Goal: Task Accomplishment & Management: Manage account settings

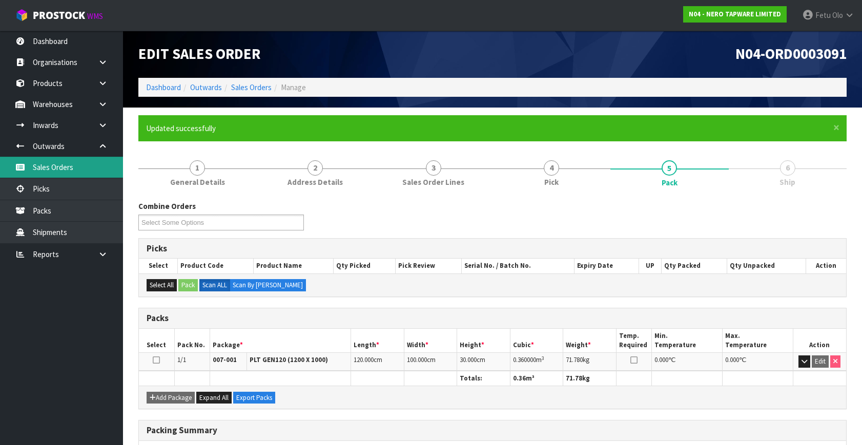
scroll to position [134, 0]
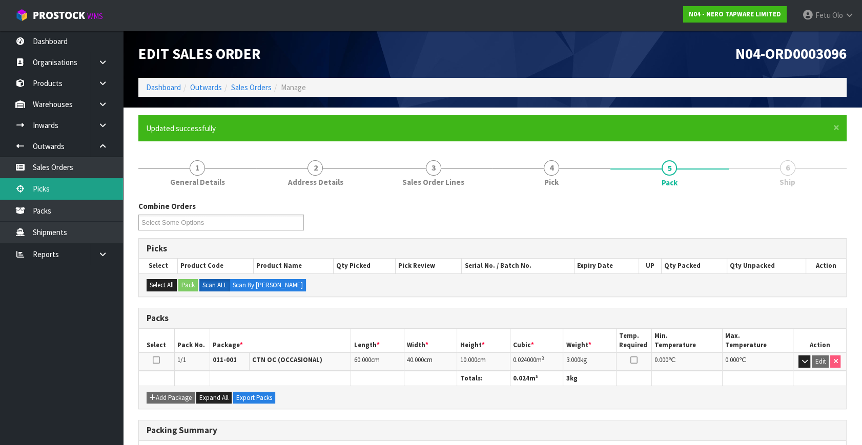
click at [48, 191] on link "Picks" at bounding box center [61, 188] width 123 height 21
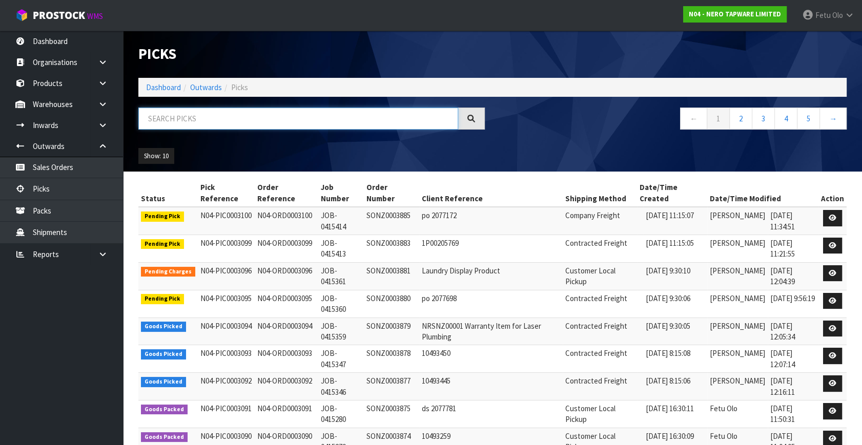
click at [307, 122] on input "text" at bounding box center [298, 119] width 320 height 22
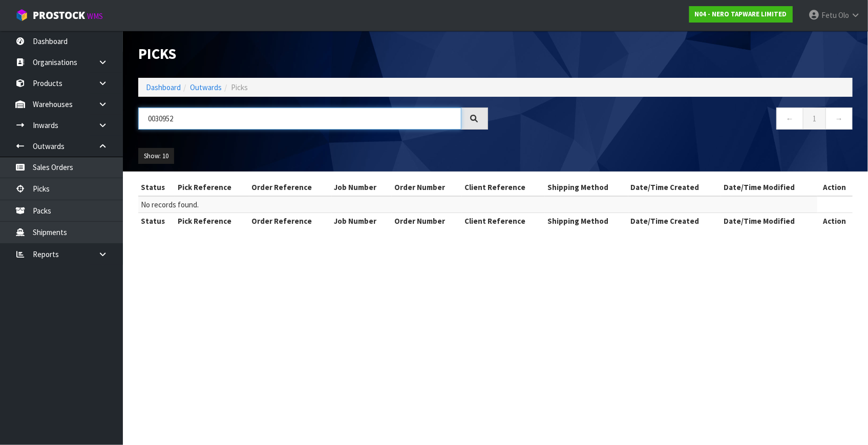
click at [170, 117] on input "0030952" at bounding box center [299, 119] width 323 height 22
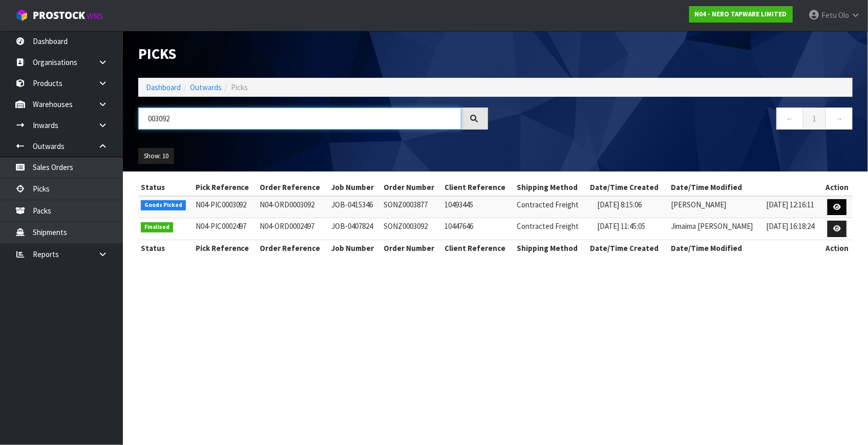
type input "003092"
click at [841, 202] on link at bounding box center [837, 207] width 19 height 16
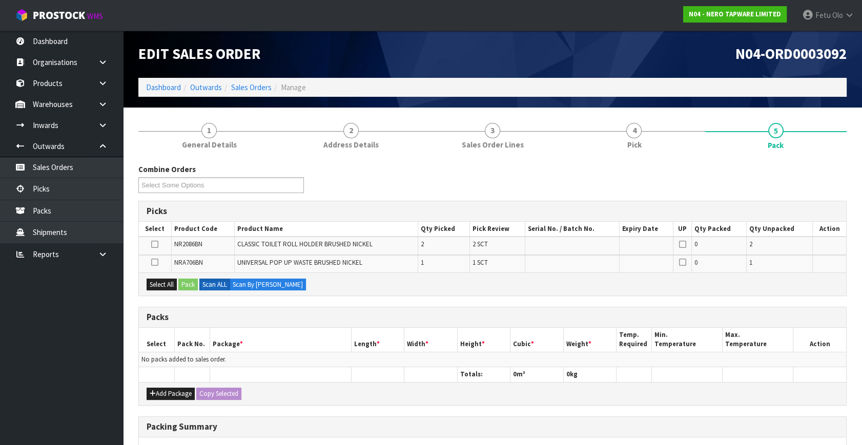
click at [157, 385] on div "Add Package Copy Selected" at bounding box center [492, 393] width 707 height 23
drag, startPoint x: 157, startPoint y: 392, endPoint x: 155, endPoint y: 386, distance: 7.0
click at [158, 392] on button "Add Package" at bounding box center [171, 394] width 48 height 12
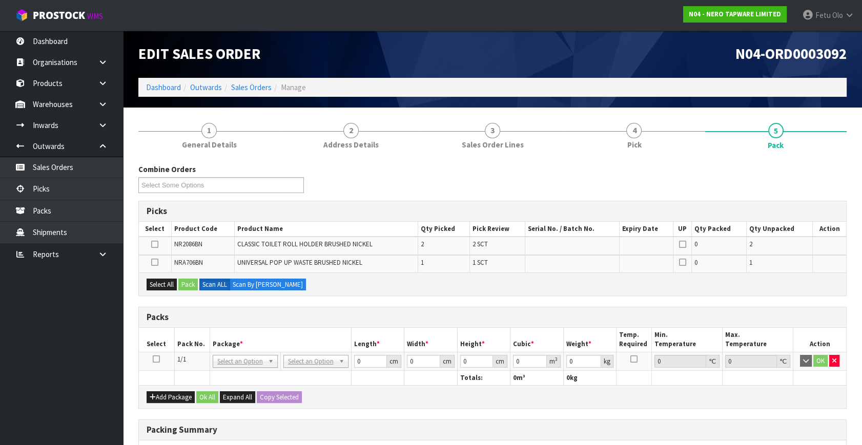
click at [156, 359] on icon at bounding box center [156, 359] width 7 height 1
click at [227, 339] on th "Package *" at bounding box center [280, 340] width 141 height 24
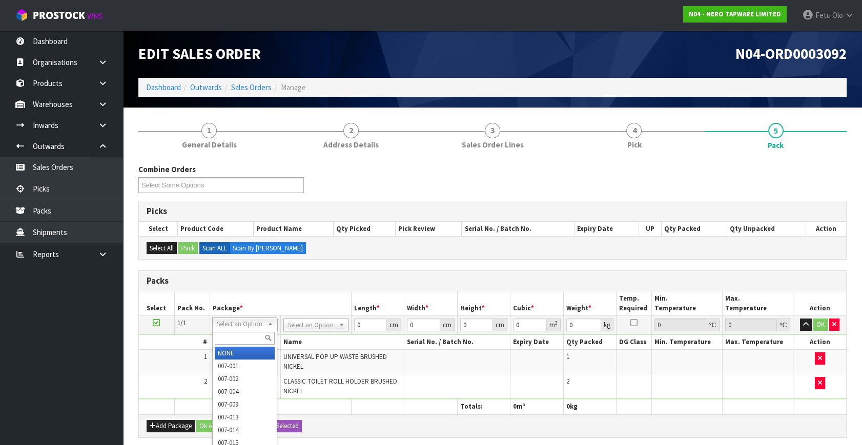
drag, startPoint x: 256, startPoint y: 321, endPoint x: 253, endPoint y: 328, distance: 7.3
click at [232, 343] on input "text" at bounding box center [245, 338] width 60 height 13
type input "011"
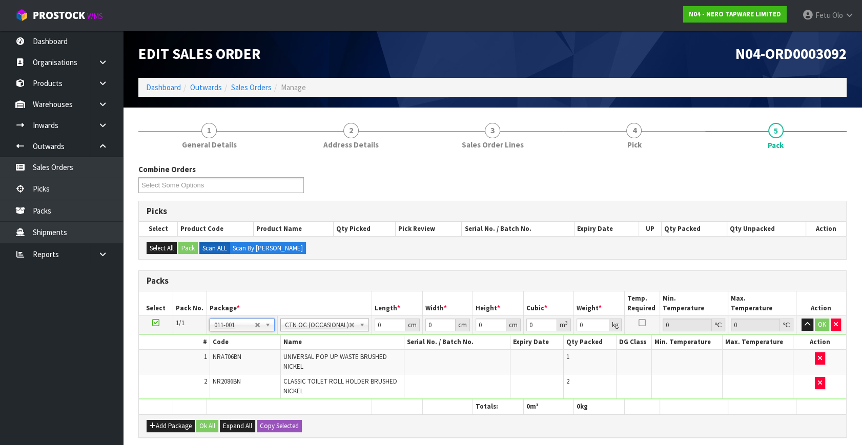
type input "0.88"
drag, startPoint x: 379, startPoint y: 325, endPoint x: 328, endPoint y: 326, distance: 50.7
click at [328, 326] on tr "1/1 NONE 007-001 007-002 007-004 007-009 007-013 007-014 007-015 007-017 007-01…" at bounding box center [492, 325] width 707 height 18
type input "32"
type input "21"
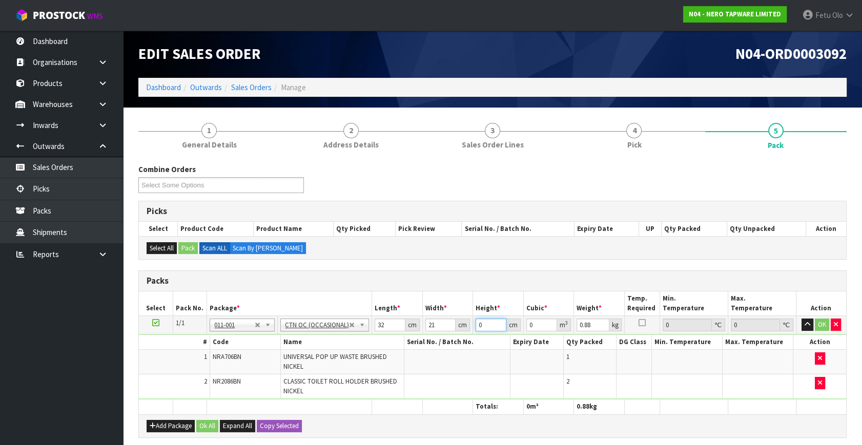
type input "1"
type input "0.000672"
type input "15"
type input "0.01008"
type input "15"
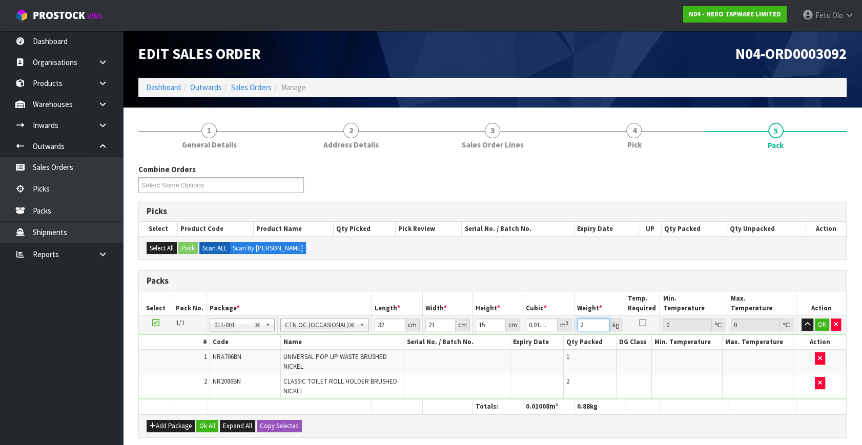
type input "2"
click button "OK" at bounding box center [822, 325] width 14 height 12
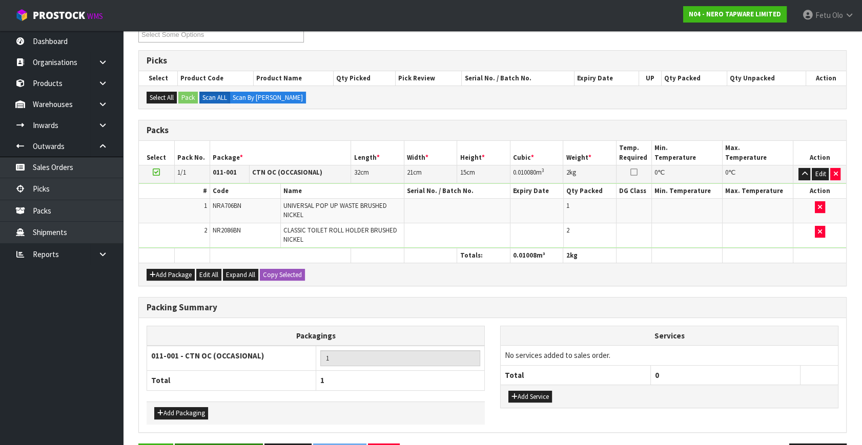
scroll to position [184, 0]
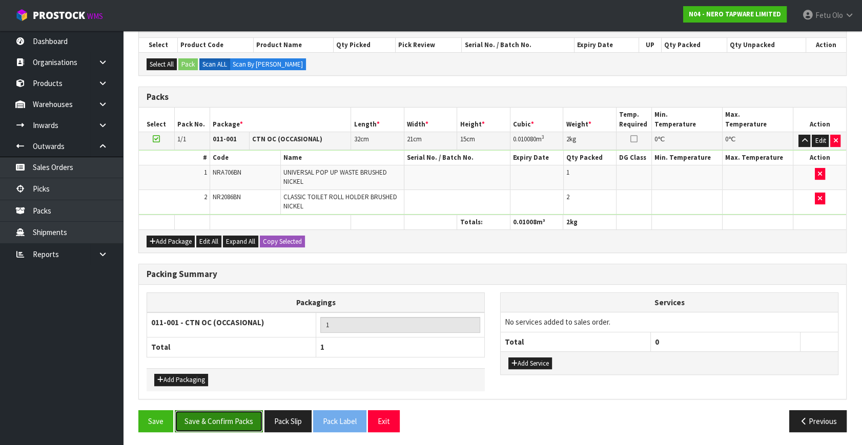
click at [232, 422] on button "Save & Confirm Packs" at bounding box center [219, 421] width 88 height 22
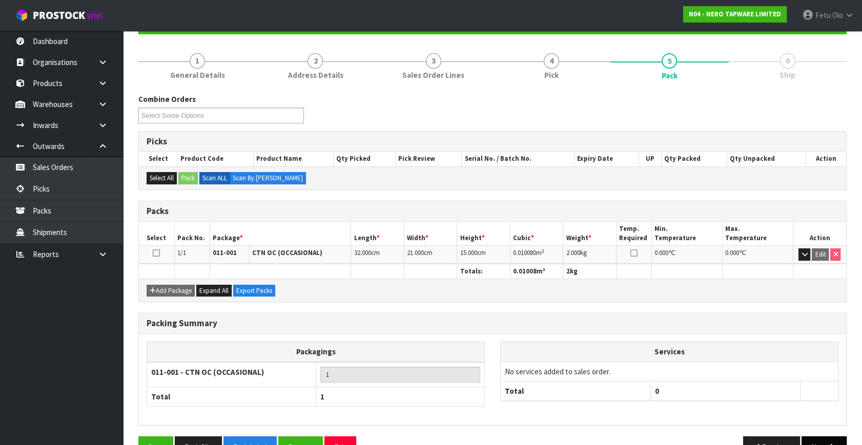
scroll to position [134, 0]
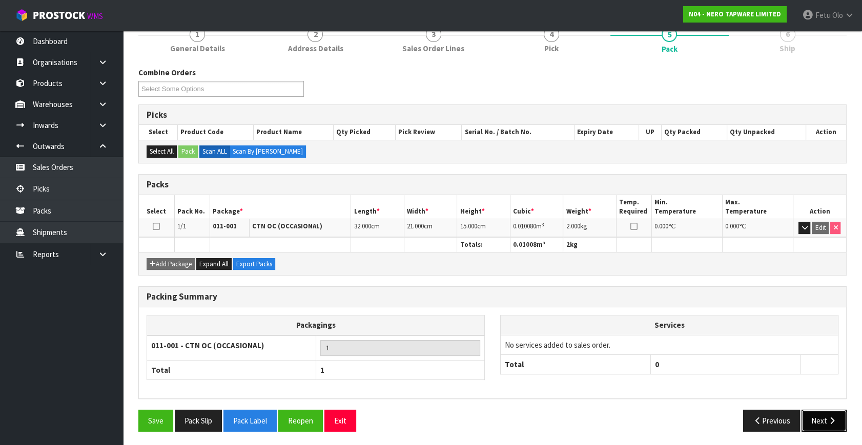
click at [810, 417] on button "Next" at bounding box center [823, 421] width 45 height 22
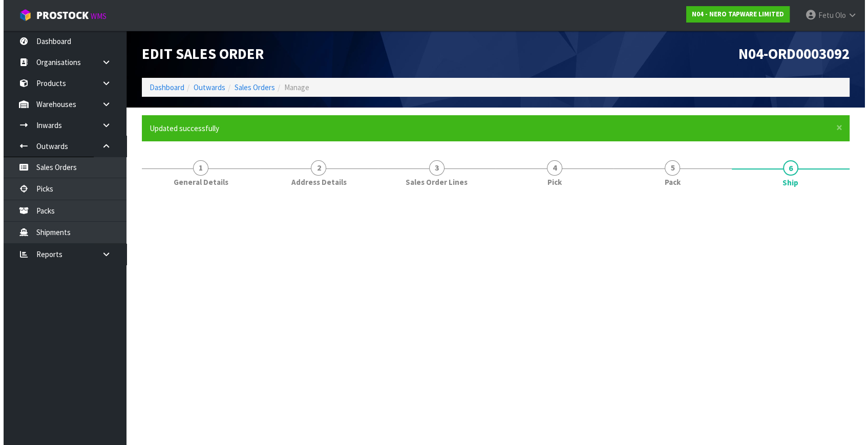
scroll to position [0, 0]
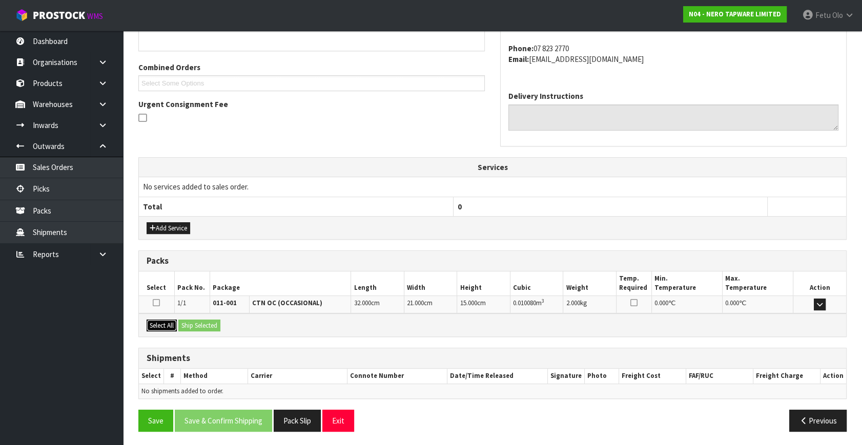
click at [166, 323] on button "Select All" at bounding box center [162, 326] width 30 height 12
click at [183, 321] on button "Ship Selected" at bounding box center [199, 326] width 42 height 12
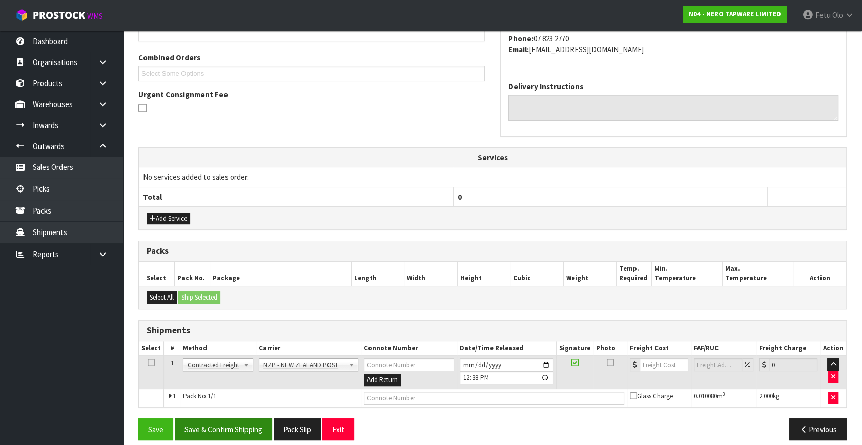
scroll to position [260, 0]
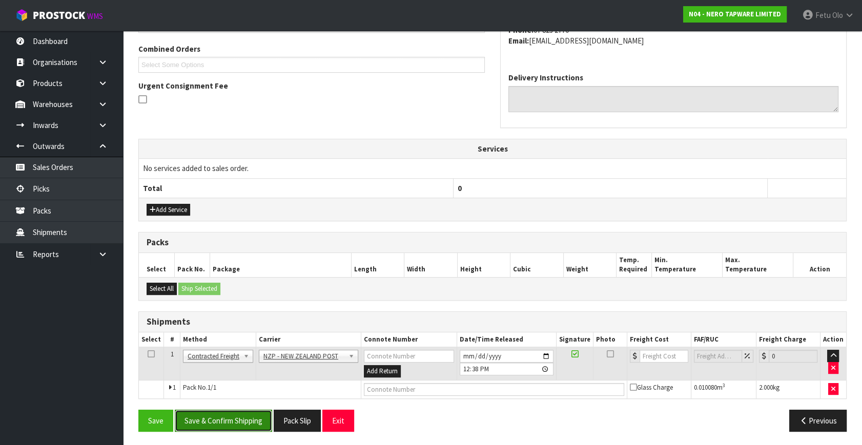
click at [232, 428] on button "Save & Confirm Shipping" at bounding box center [223, 421] width 97 height 22
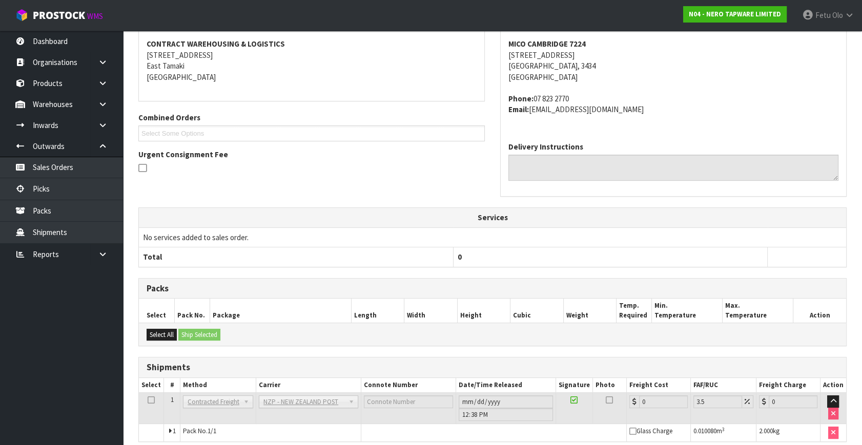
scroll to position [233, 0]
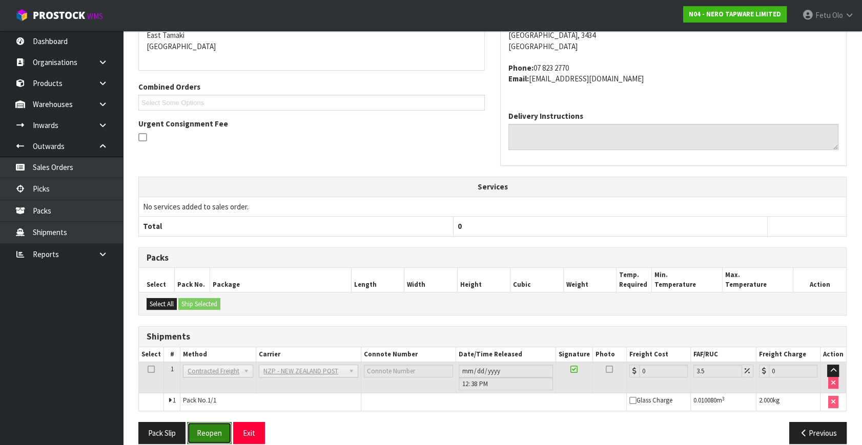
click at [210, 427] on button "Reopen" at bounding box center [209, 433] width 45 height 22
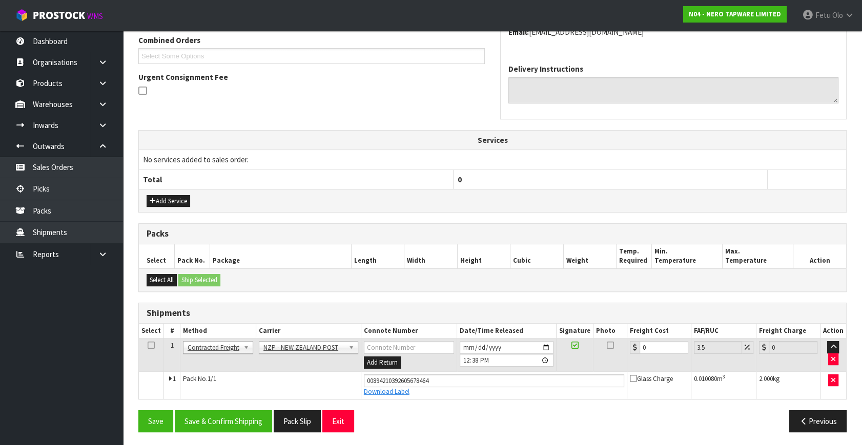
scroll to position [269, 0]
drag, startPoint x: 587, startPoint y: 360, endPoint x: 501, endPoint y: 384, distance: 88.9
click at [501, 384] on tbody "1 Client Local Pickup Customer Local Pickup Company Freight Contracted Freight …" at bounding box center [492, 368] width 707 height 60
type input "7"
type input "7.24"
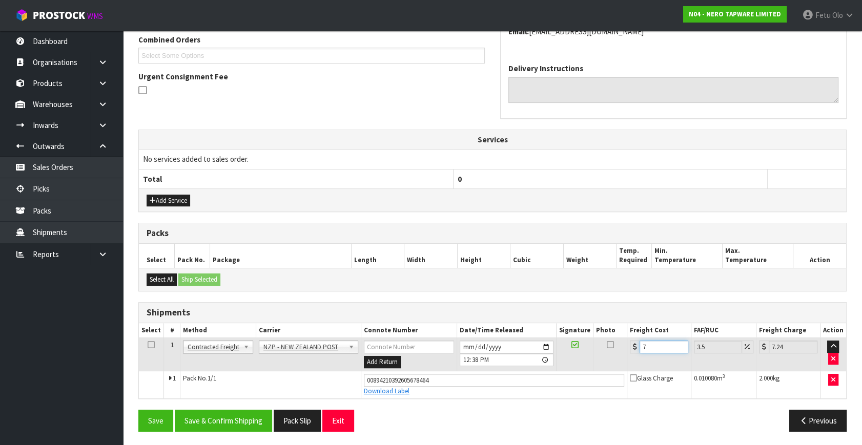
type input "7.3"
type input "7.56"
type input "7.31"
type input "7.57"
type input "7.31"
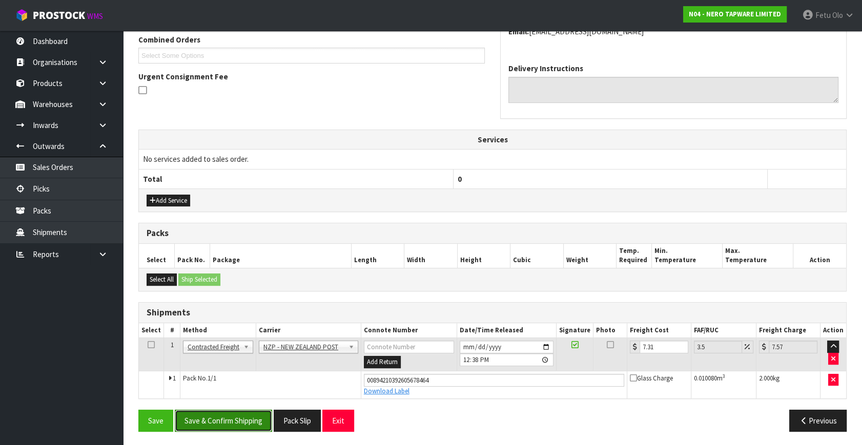
click at [235, 413] on button "Save & Confirm Shipping" at bounding box center [223, 421] width 97 height 22
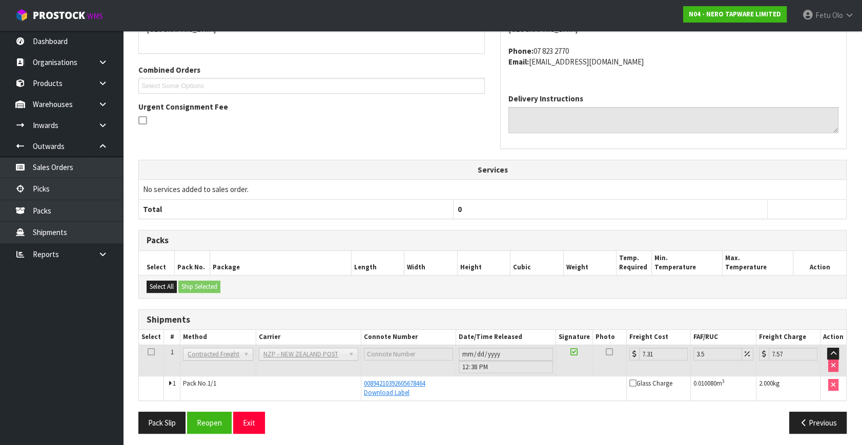
scroll to position [241, 0]
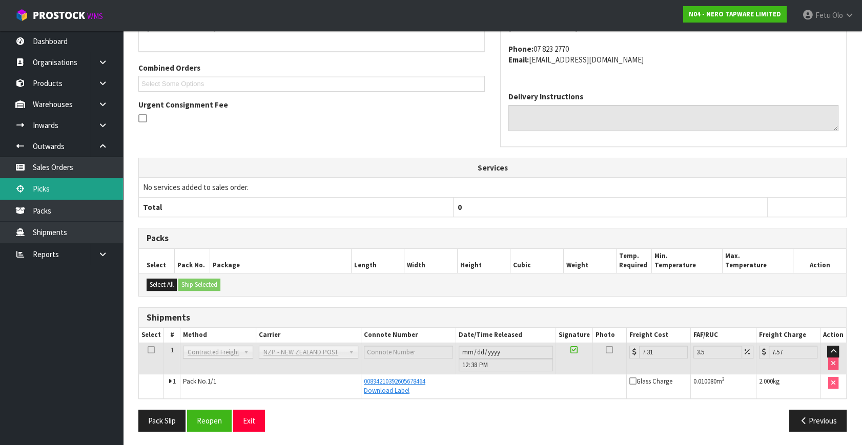
click at [71, 190] on link "Picks" at bounding box center [61, 188] width 123 height 21
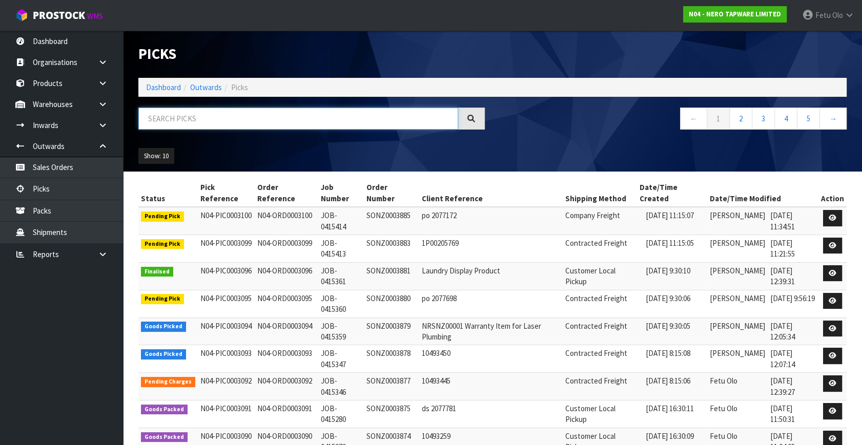
click at [210, 112] on input "text" at bounding box center [298, 119] width 320 height 22
type input "3089"
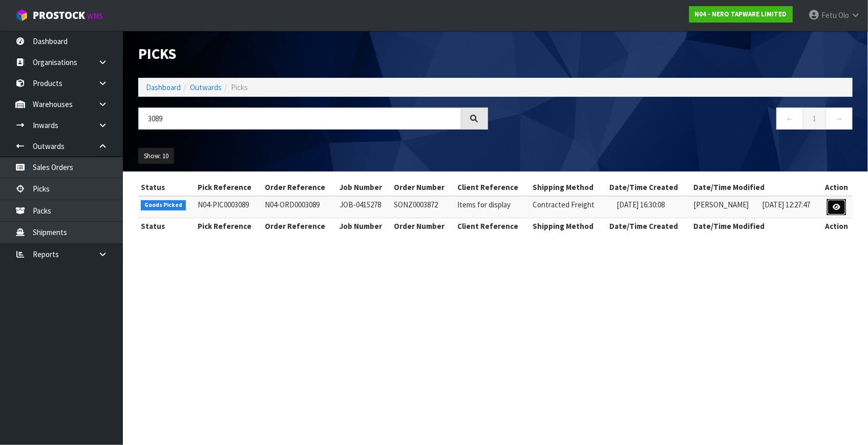
click at [842, 210] on link at bounding box center [836, 207] width 19 height 16
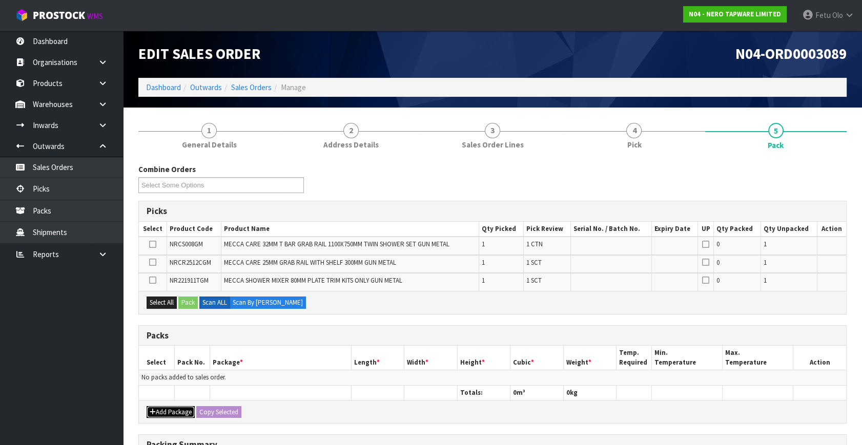
click at [165, 412] on button "Add Package" at bounding box center [171, 412] width 48 height 12
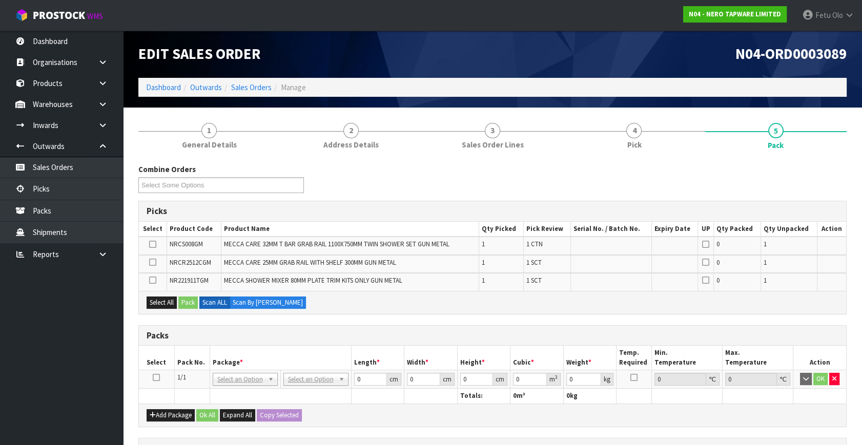
click at [157, 378] on icon at bounding box center [156, 378] width 7 height 1
click at [220, 354] on th "Package *" at bounding box center [280, 358] width 141 height 24
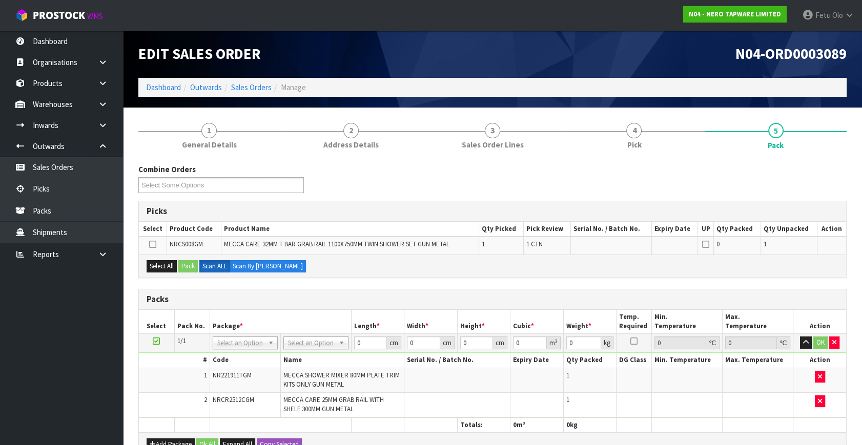
click at [158, 341] on icon at bounding box center [156, 341] width 7 height 1
click at [242, 317] on th "Package *" at bounding box center [280, 322] width 141 height 24
click at [149, 258] on div "Select All Pack Scan ALL Scan By Quantity" at bounding box center [492, 266] width 707 height 23
click at [169, 264] on button "Select All" at bounding box center [162, 266] width 30 height 12
click at [191, 263] on button "Pack" at bounding box center [187, 266] width 19 height 12
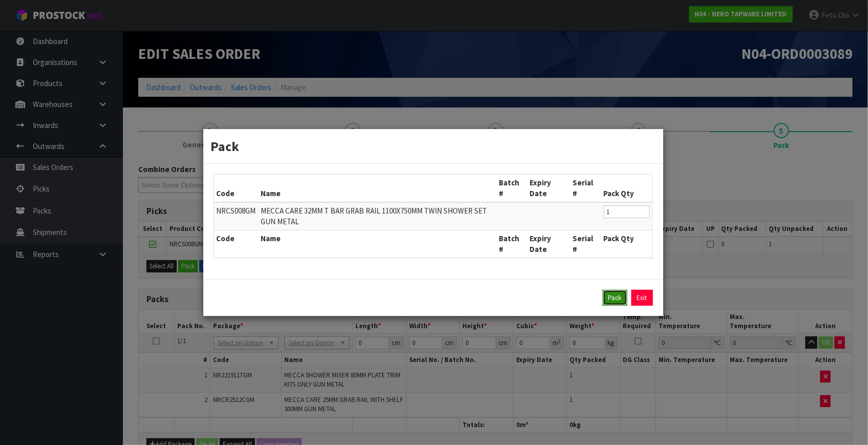
click at [605, 298] on button "Pack" at bounding box center [615, 298] width 25 height 16
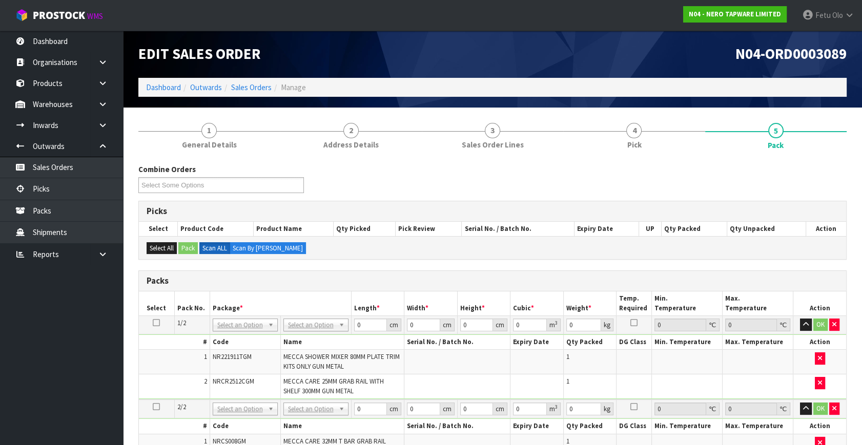
click at [704, 295] on th "Min. Temperature" at bounding box center [687, 304] width 71 height 24
click at [709, 292] on th "Min. Temperature" at bounding box center [687, 304] width 71 height 24
click at [713, 293] on th "Min. Temperature" at bounding box center [687, 304] width 71 height 24
click at [237, 338] on input "text" at bounding box center [245, 338] width 60 height 13
type input "011"
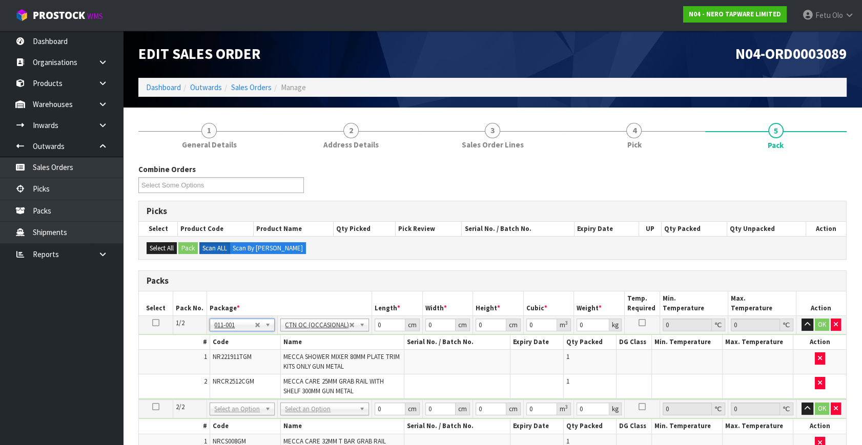
type input "2.6"
drag, startPoint x: 385, startPoint y: 325, endPoint x: 301, endPoint y: 345, distance: 86.4
click at [302, 345] on tbody "1/2 NONE 007-001 007-002 007-004 007-009 007-013 007-014 007-015 007-017 007-01…" at bounding box center [492, 358] width 707 height 84
type input "60"
type input "40"
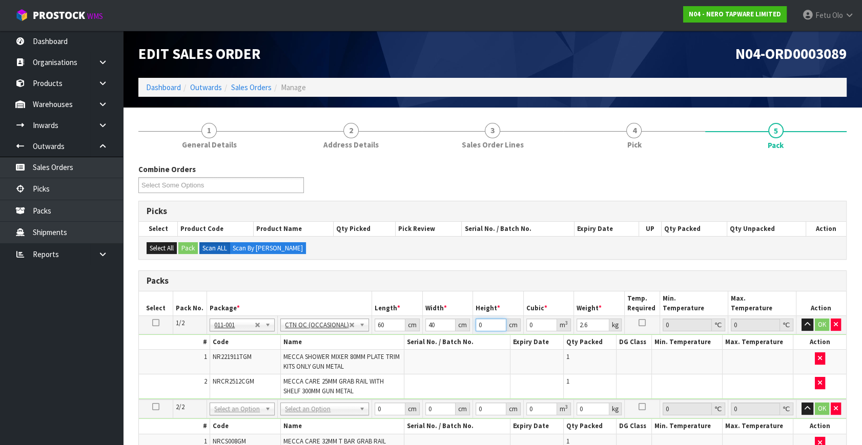
type input "1"
type input "0.0024"
type input "10"
type input "0.024"
type input "10"
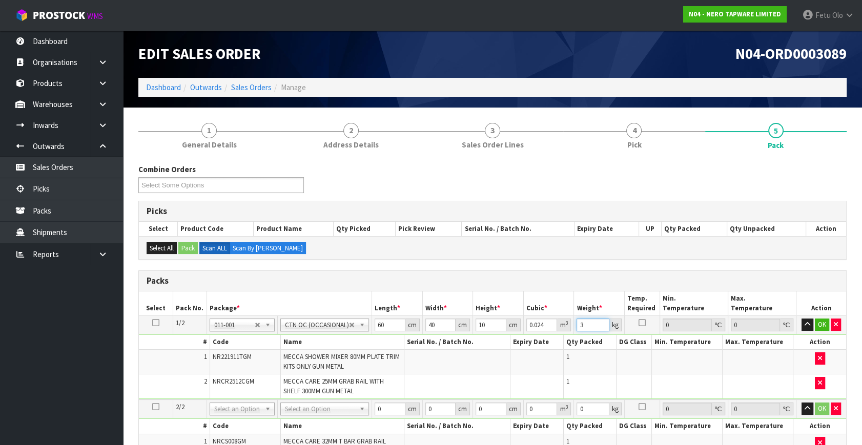
type input "3"
click button "OK" at bounding box center [822, 325] width 14 height 12
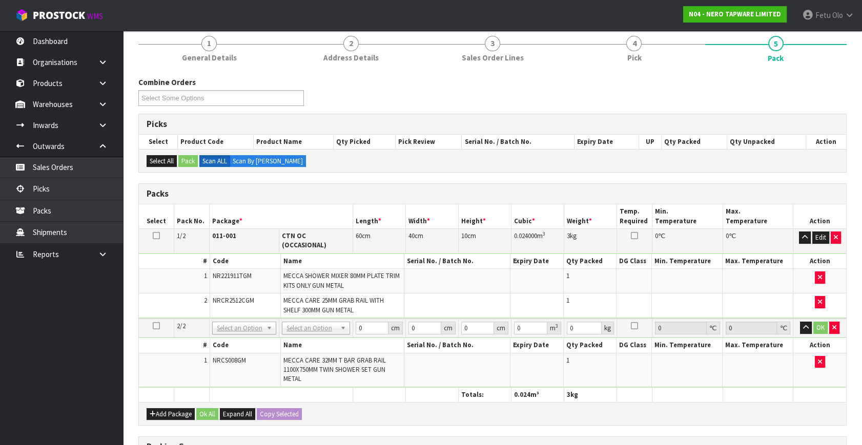
scroll to position [186, 0]
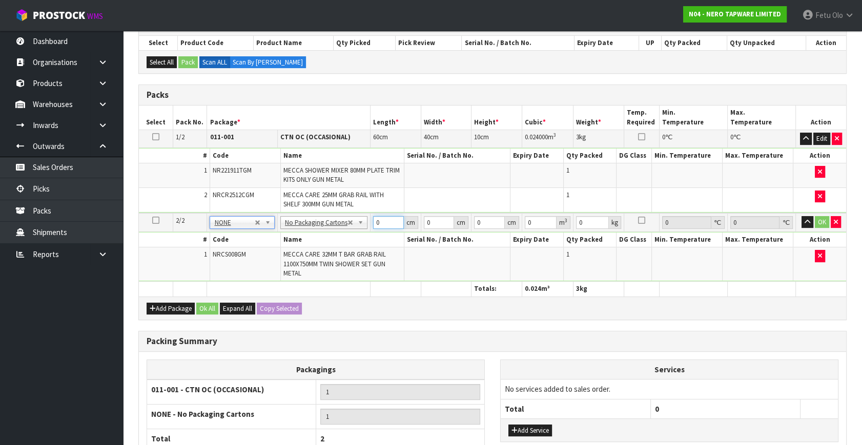
click at [334, 247] on tbody "2/2 NONE 007-001 007-002 007-004 007-009 007-013 007-014 007-015 007-017 007-01…" at bounding box center [492, 247] width 707 height 69
type input "135"
type input "61"
type input "1"
type input "0.008235"
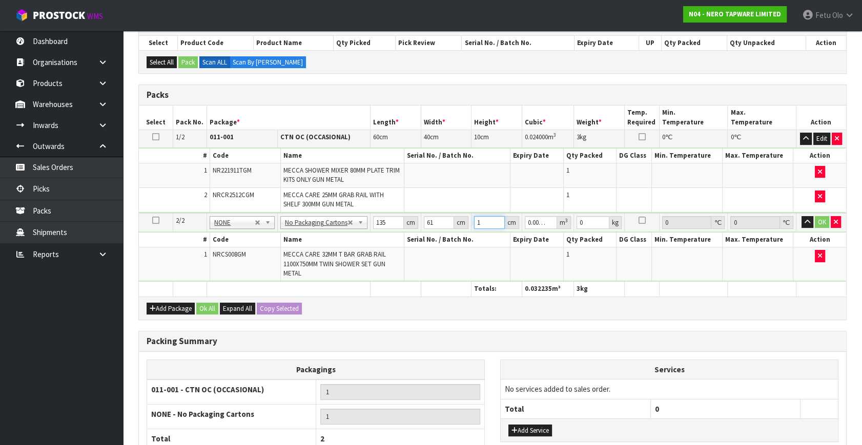
type input "12"
type input "0.09882"
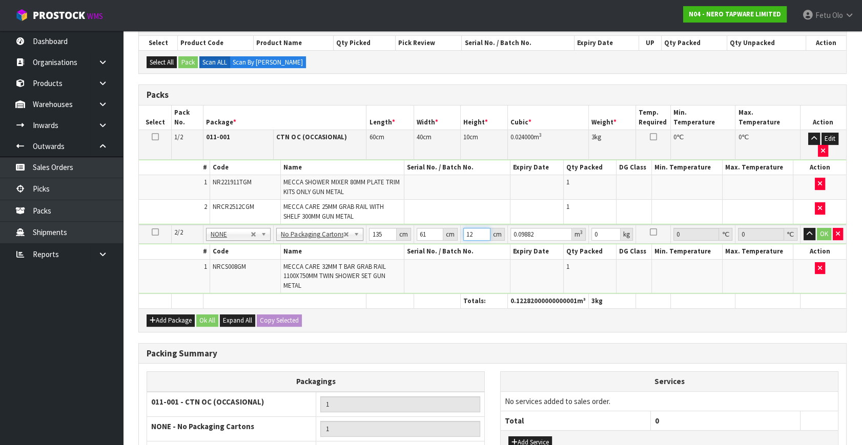
type input "12"
drag, startPoint x: 334, startPoint y: 247, endPoint x: 339, endPoint y: 247, distance: 5.6
click at [338, 259] on td "MECCA CARE 32MM T BAR GRAB RAIL 1100X750MM TWIN SHOWER SET GUN METAL" at bounding box center [342, 276] width 124 height 34
click at [339, 259] on td "MECCA CARE 32MM T BAR GRAB RAIL 1100X750MM TWIN SHOWER SET GUN METAL" at bounding box center [342, 276] width 124 height 34
drag, startPoint x: 312, startPoint y: 307, endPoint x: 317, endPoint y: 307, distance: 5.1
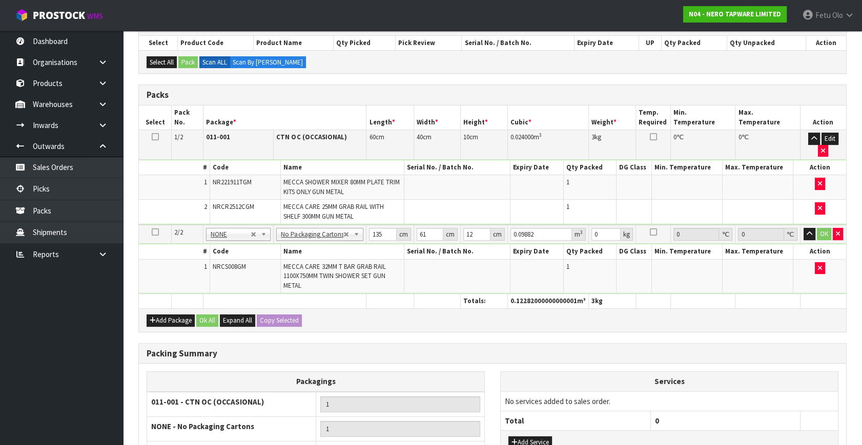
click at [313, 308] on div "Add Package Ok All Expand All Copy Selected" at bounding box center [492, 319] width 707 height 23
drag, startPoint x: 595, startPoint y: 221, endPoint x: 550, endPoint y: 235, distance: 47.5
click at [564, 237] on tbody "2/2 NONE 007-001 007-002 007-004 007-009 007-013 007-014 007-015 007-017 007-01…" at bounding box center [492, 259] width 707 height 69
type input "16"
click button "OK" at bounding box center [824, 234] width 14 height 12
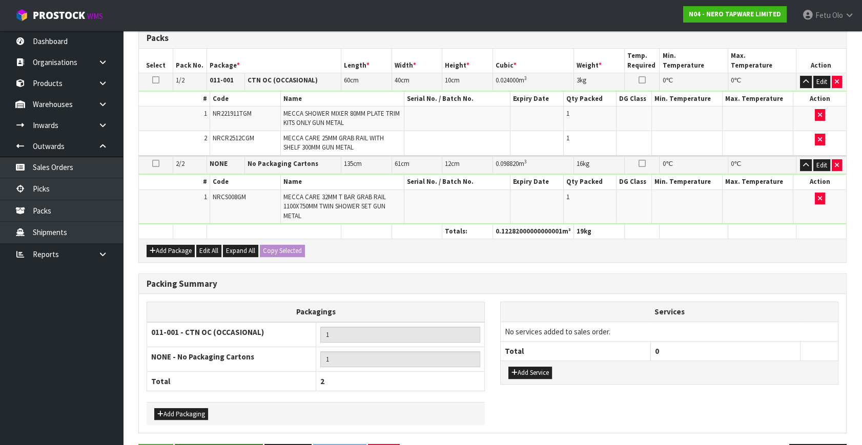
scroll to position [277, 0]
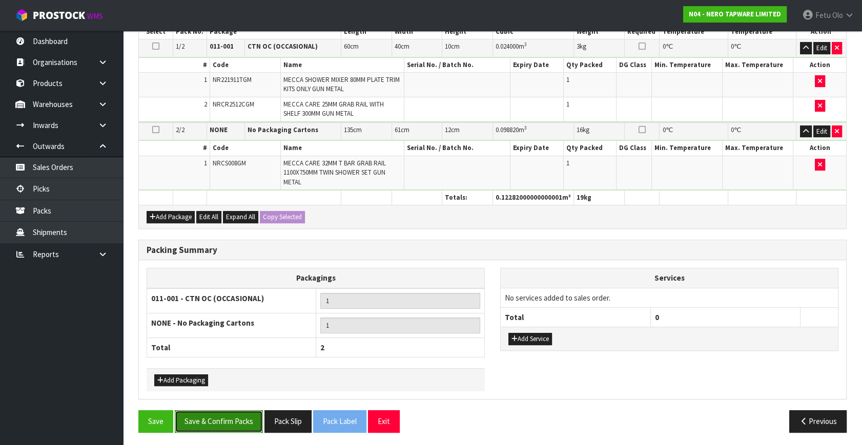
click at [205, 418] on button "Save & Confirm Packs" at bounding box center [219, 421] width 88 height 22
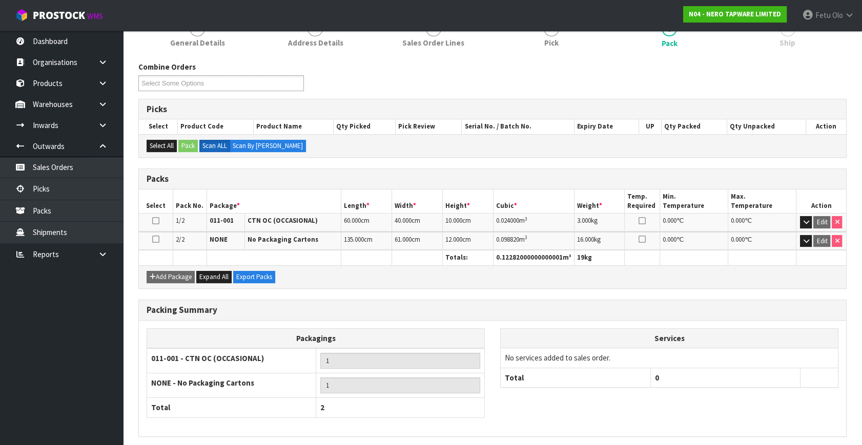
scroll to position [177, 0]
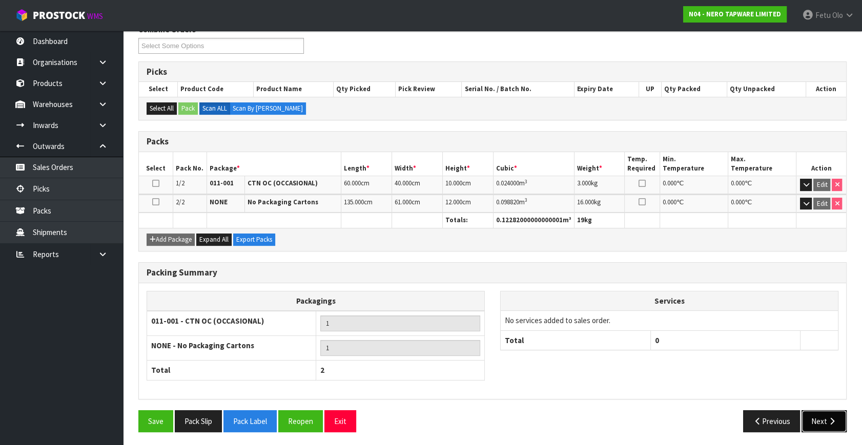
click at [820, 420] on button "Next" at bounding box center [823, 421] width 45 height 22
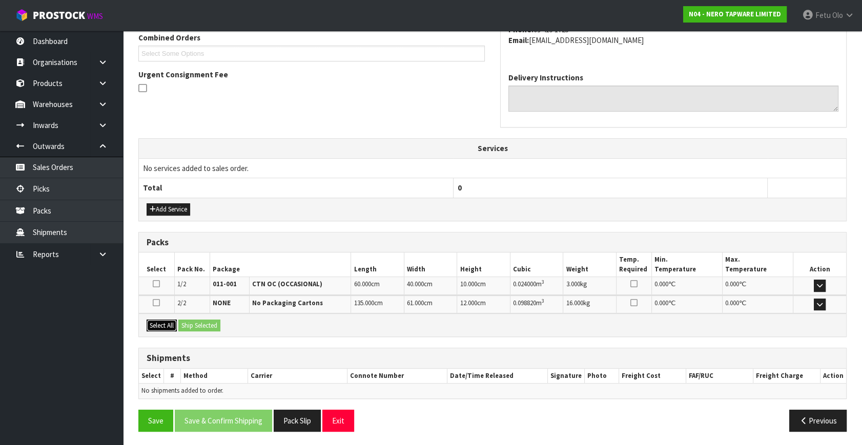
click at [175, 325] on button "Select All" at bounding box center [162, 326] width 30 height 12
click at [205, 324] on button "Ship Selected" at bounding box center [199, 326] width 42 height 12
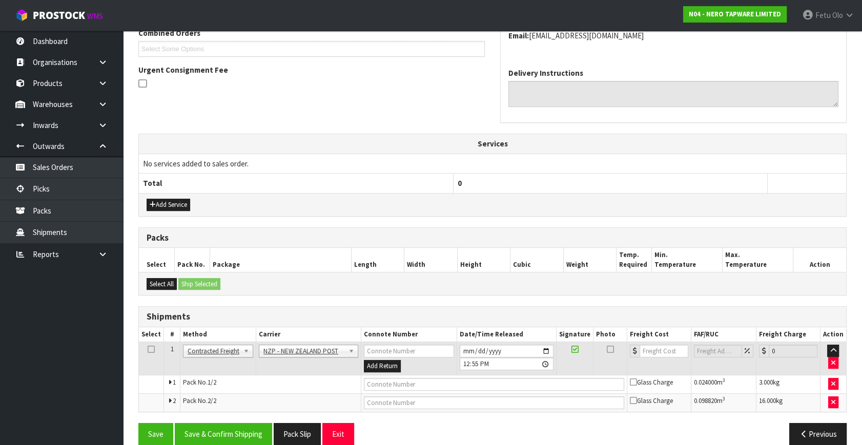
scroll to position [289, 0]
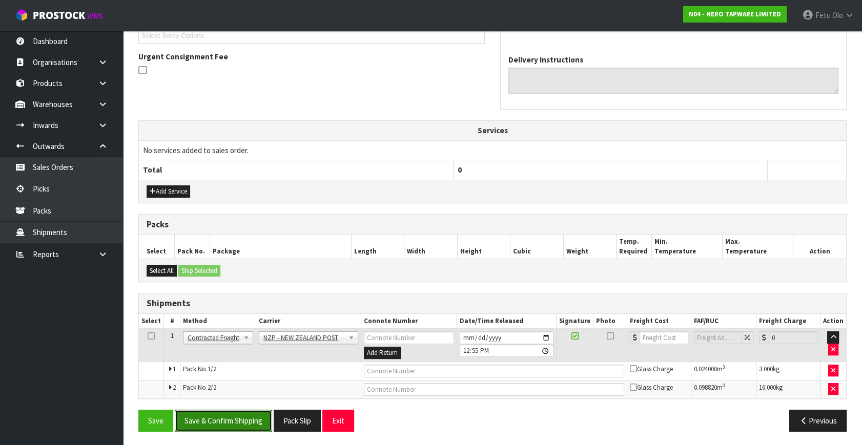
click at [249, 419] on button "Save & Confirm Shipping" at bounding box center [223, 421] width 97 height 22
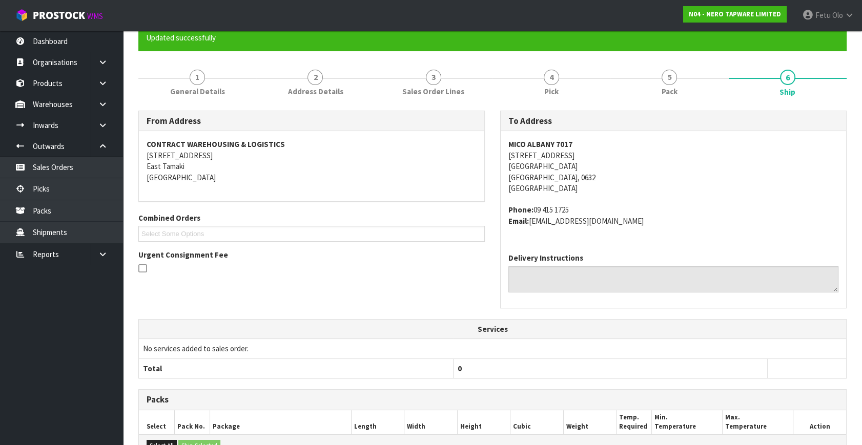
scroll to position [274, 0]
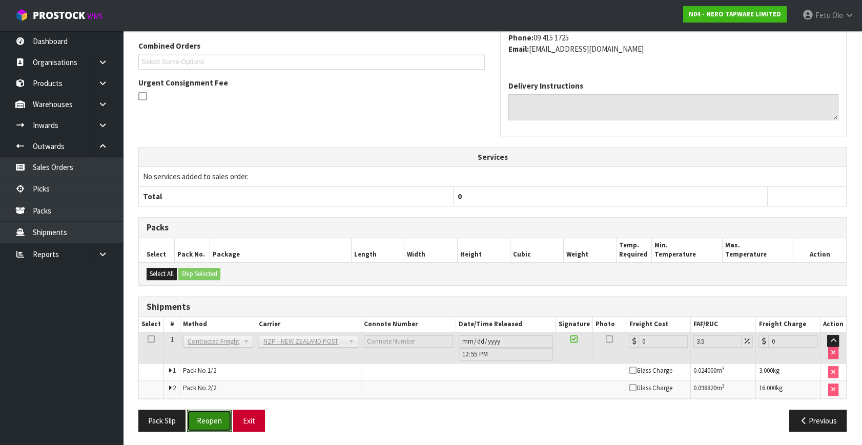
drag, startPoint x: 218, startPoint y: 420, endPoint x: 261, endPoint y: 415, distance: 43.3
click at [222, 419] on button "Reopen" at bounding box center [209, 421] width 45 height 22
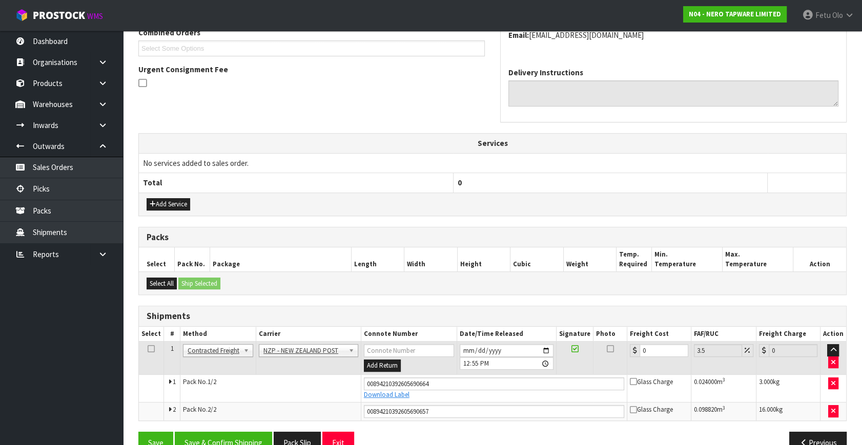
scroll to position [298, 0]
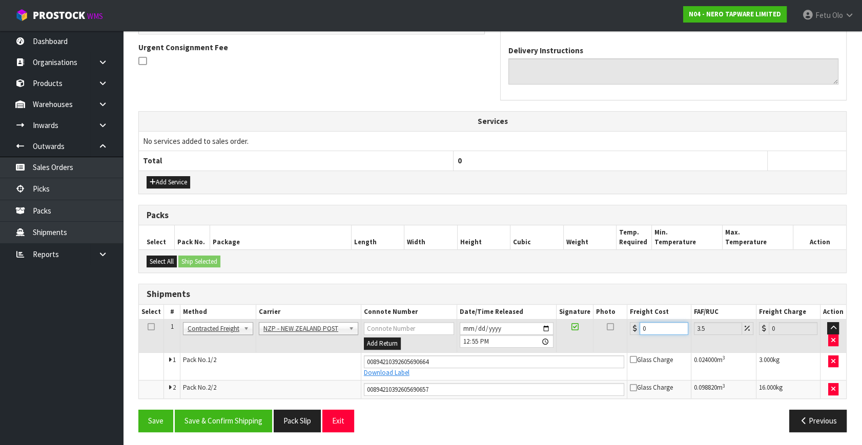
drag, startPoint x: 625, startPoint y: 328, endPoint x: 526, endPoint y: 357, distance: 102.3
click at [526, 356] on tbody "1 Client Local Pickup Customer Local Pickup Company Freight Contracted Freight …" at bounding box center [492, 359] width 707 height 79
type input "8"
type input "8.28"
type input "8.6"
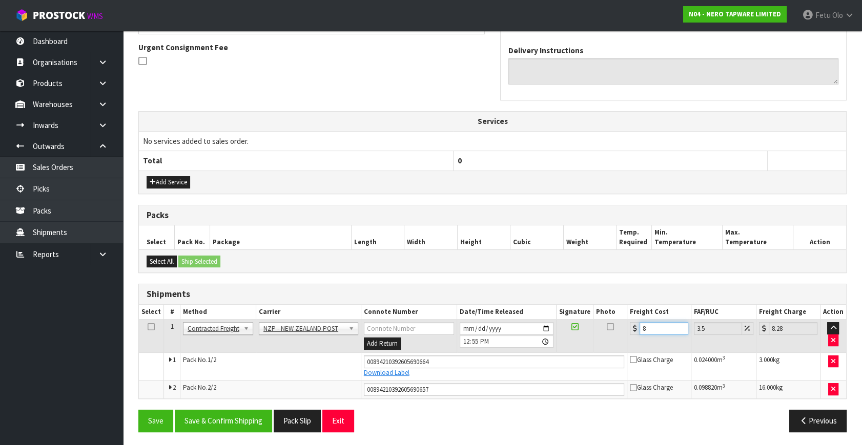
type input "8.9"
type input "8.66"
type input "8.96"
type input "8.66"
click at [233, 410] on button "Save & Confirm Shipping" at bounding box center [223, 421] width 97 height 22
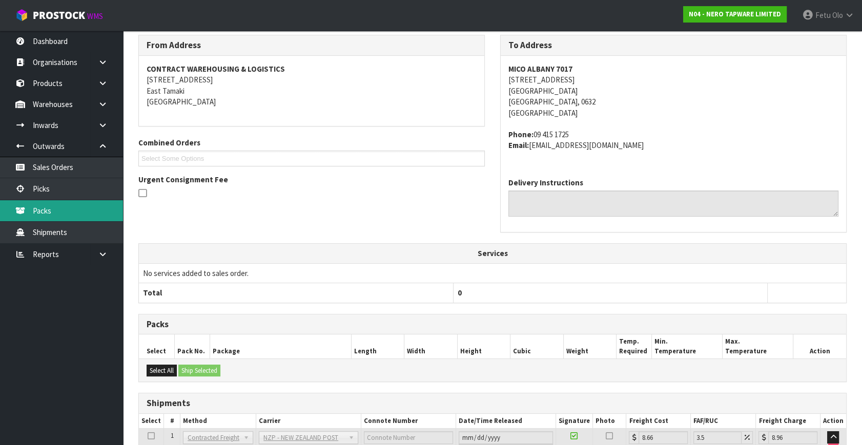
scroll to position [270, 0]
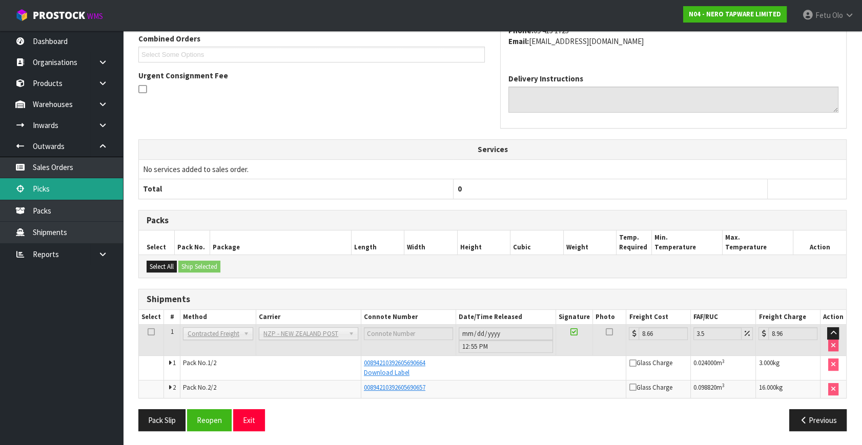
click at [70, 186] on link "Picks" at bounding box center [61, 188] width 123 height 21
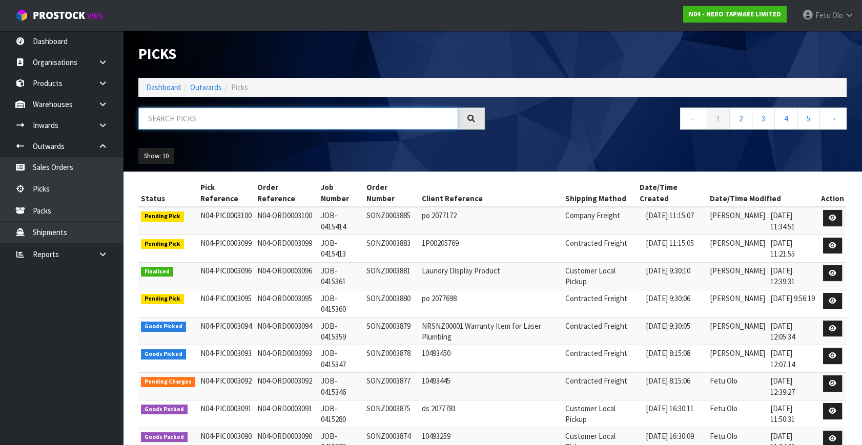
click at [240, 122] on input "text" at bounding box center [298, 119] width 320 height 22
click at [333, 121] on input "text" at bounding box center [298, 119] width 320 height 22
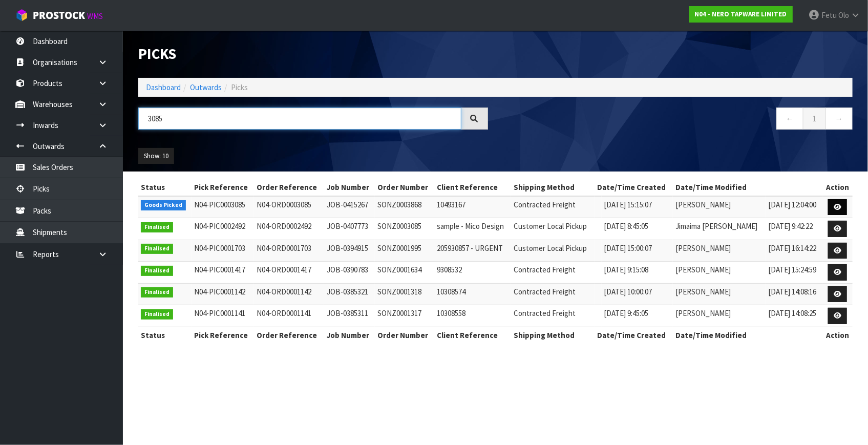
type input "3085"
click at [838, 211] on link at bounding box center [838, 207] width 19 height 16
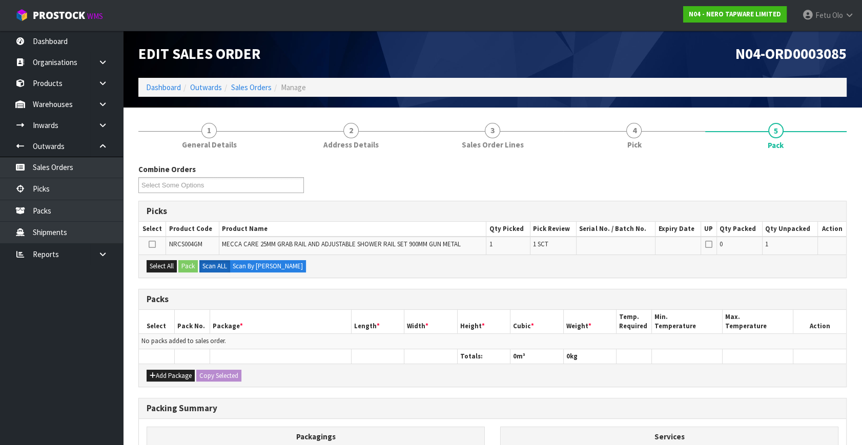
click at [261, 295] on h3 "Packs" at bounding box center [493, 300] width 692 height 10
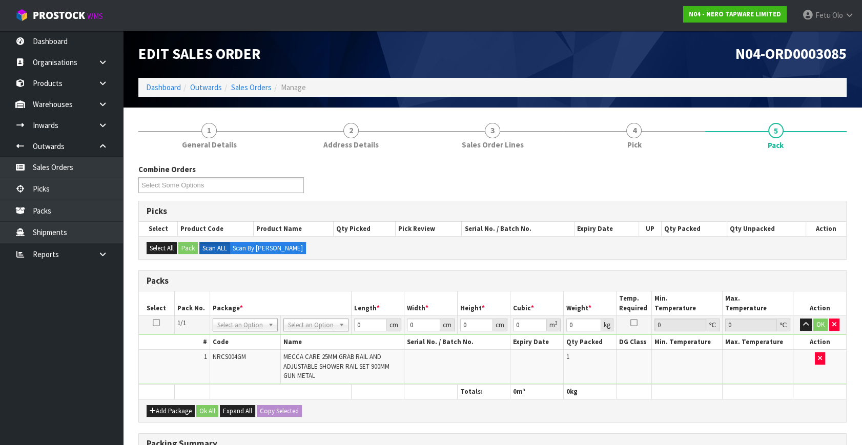
drag, startPoint x: 242, startPoint y: 325, endPoint x: 240, endPoint y: 342, distance: 17.0
click at [240, 341] on input "text" at bounding box center [245, 338] width 60 height 13
type input "011"
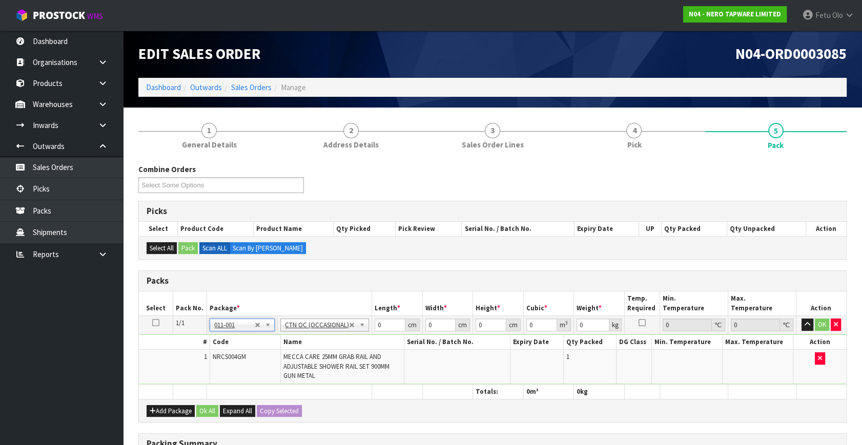
type input "3.7"
drag, startPoint x: 383, startPoint y: 326, endPoint x: 326, endPoint y: 346, distance: 60.3
click at [324, 346] on tbody "1/1 NONE 007-001 007-002 007-004 007-009 007-013 007-014 007-015 007-017 007-01…" at bounding box center [492, 350] width 707 height 69
type input "101"
type input "23"
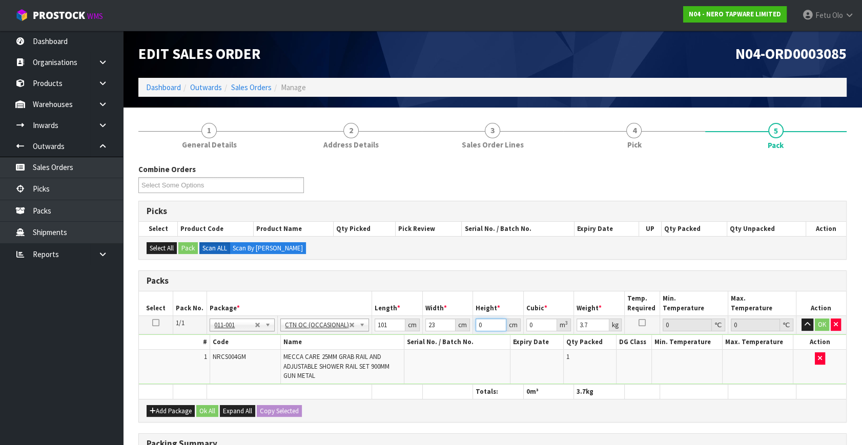
type input "1"
type input "0.002323"
type input "12"
type input "0.027876"
type input "12"
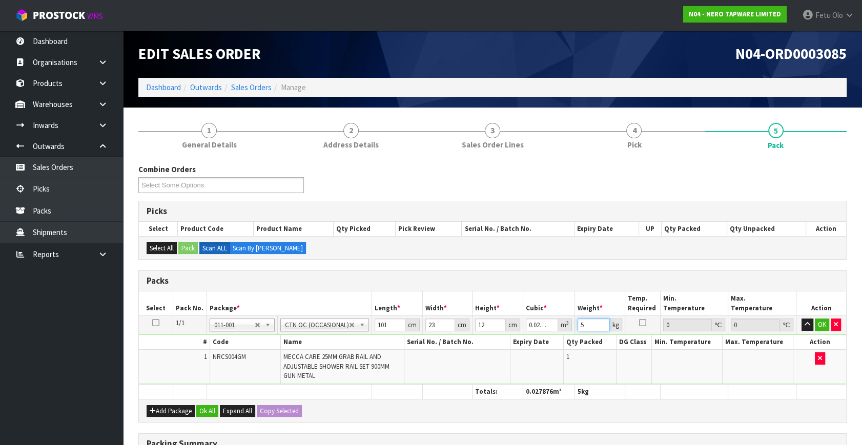
type input "5"
click button "OK" at bounding box center [822, 325] width 14 height 12
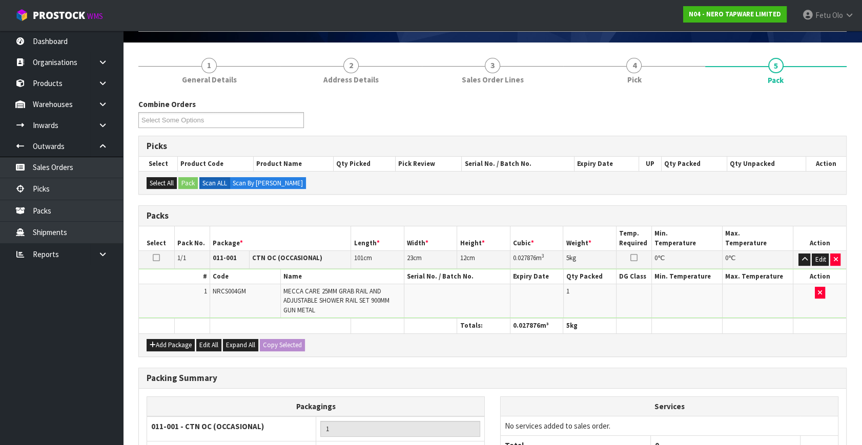
scroll to position [169, 0]
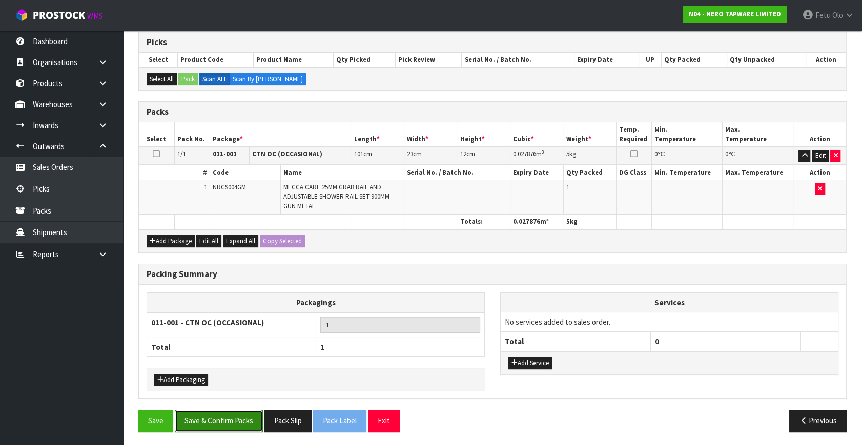
click at [232, 416] on button "Save & Confirm Packs" at bounding box center [219, 421] width 88 height 22
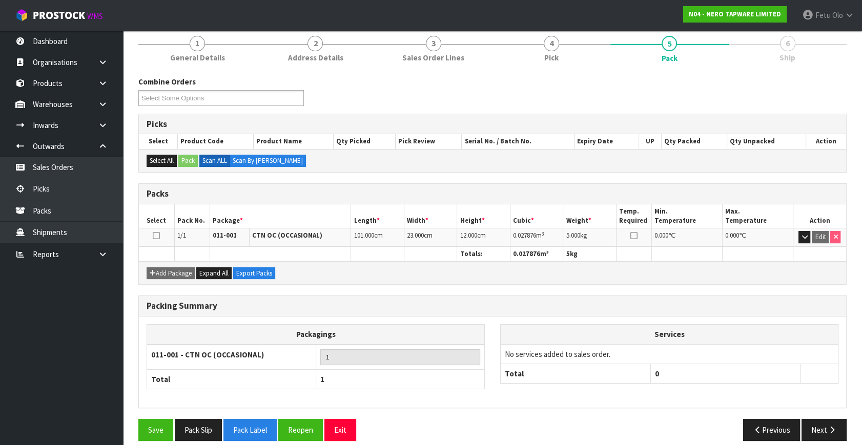
scroll to position [134, 0]
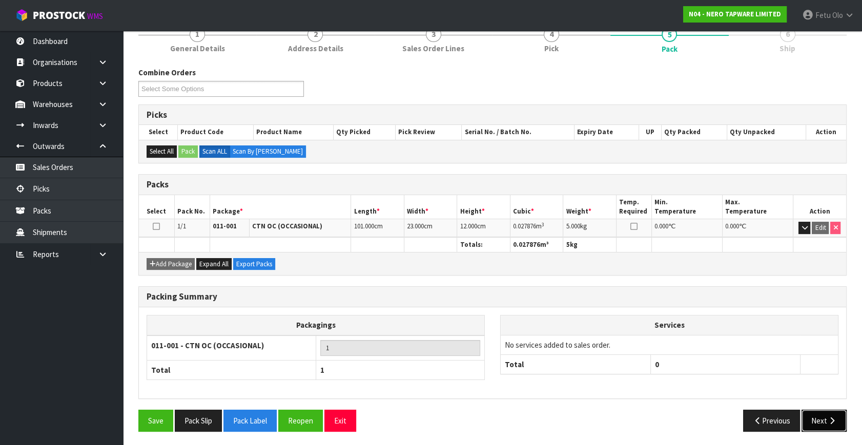
click at [824, 424] on button "Next" at bounding box center [823, 421] width 45 height 22
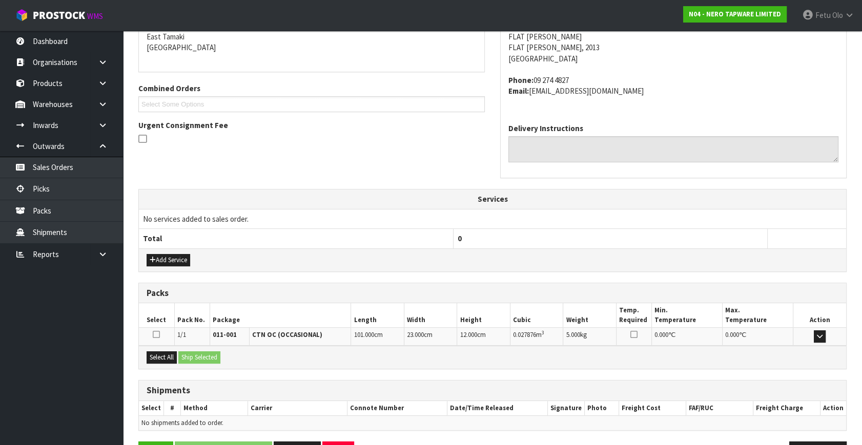
scroll to position [252, 0]
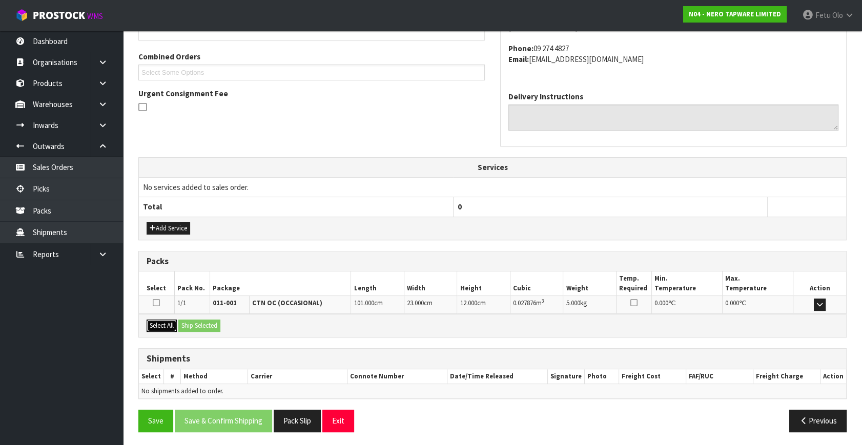
drag, startPoint x: 166, startPoint y: 327, endPoint x: 189, endPoint y: 325, distance: 23.1
click at [167, 326] on button "Select All" at bounding box center [162, 326] width 30 height 12
click at [190, 325] on button "Ship Selected" at bounding box center [199, 326] width 42 height 12
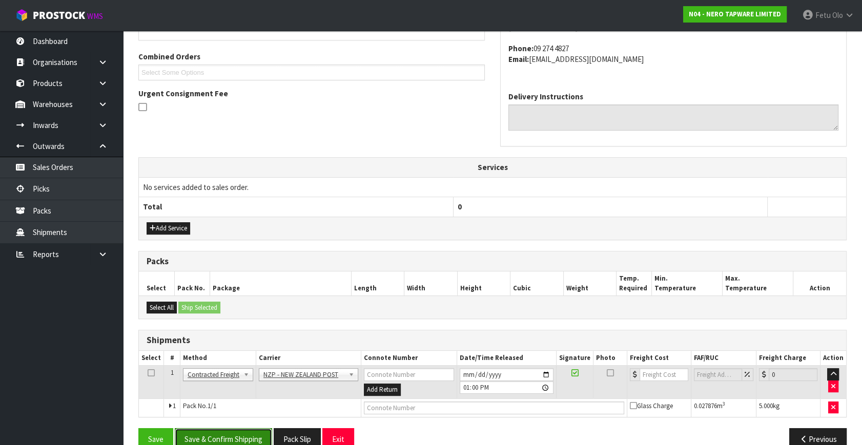
click at [239, 433] on button "Save & Confirm Shipping" at bounding box center [223, 439] width 97 height 22
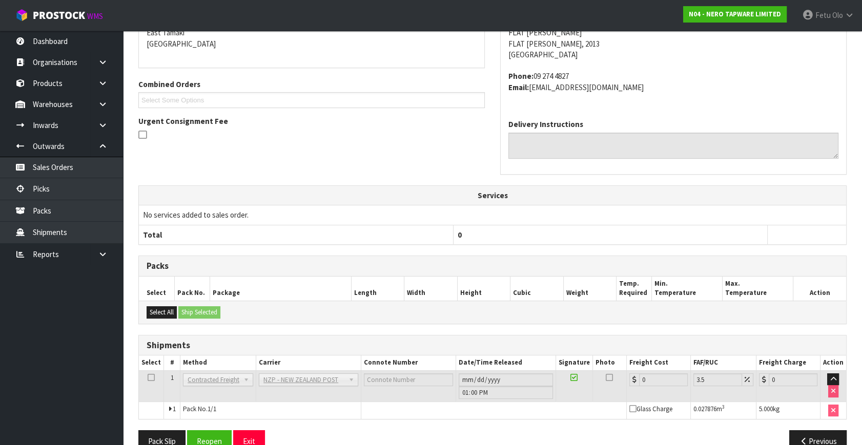
scroll to position [256, 0]
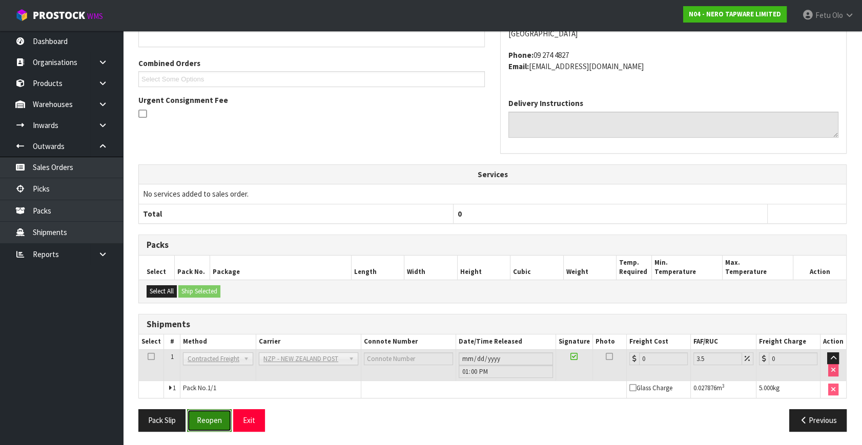
click at [210, 417] on button "Reopen" at bounding box center [209, 420] width 45 height 22
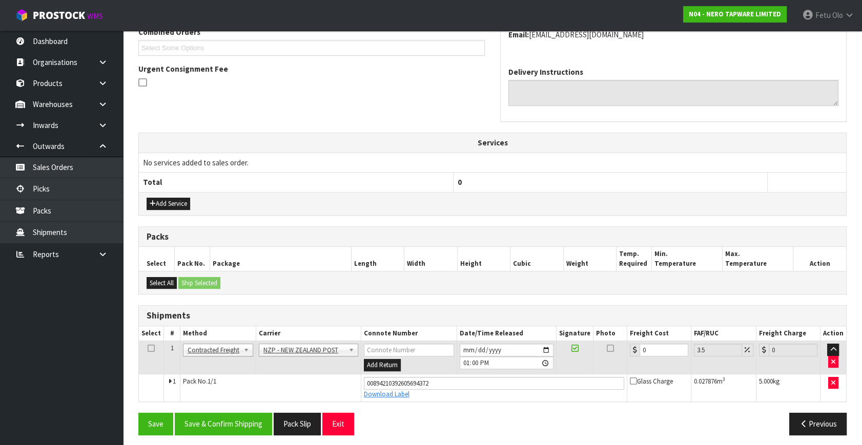
scroll to position [280, 0]
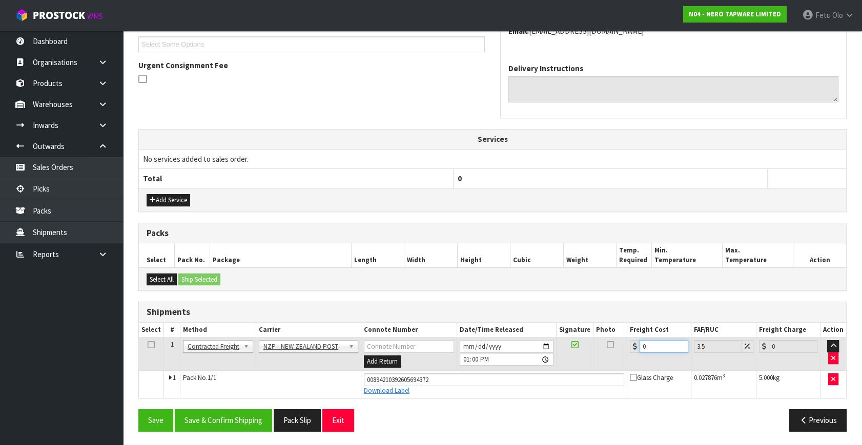
drag, startPoint x: 643, startPoint y: 347, endPoint x: 572, endPoint y: 374, distance: 75.6
click at [572, 374] on tbody "1 Client Local Pickup Customer Local Pickup Company Freight Contracted Freight …" at bounding box center [492, 368] width 707 height 60
type input "4"
type input "4.14"
type input "4.3"
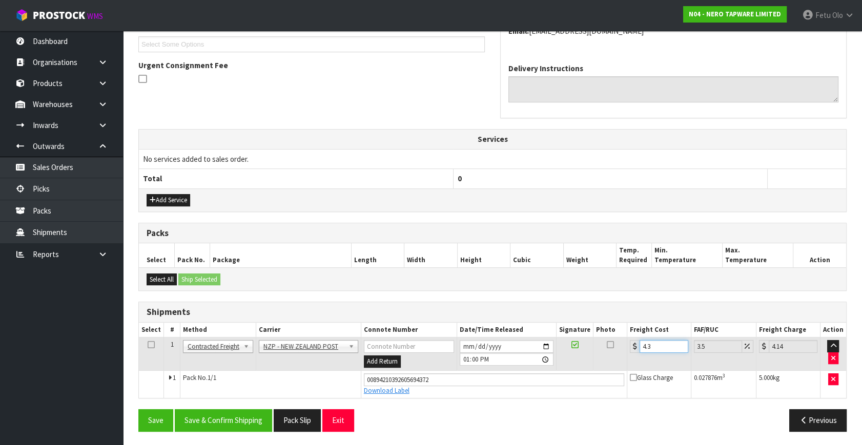
type input "4.45"
type input "4.33"
type input "4.48"
type input "4.33"
click at [237, 409] on button "Save & Confirm Shipping" at bounding box center [223, 420] width 97 height 22
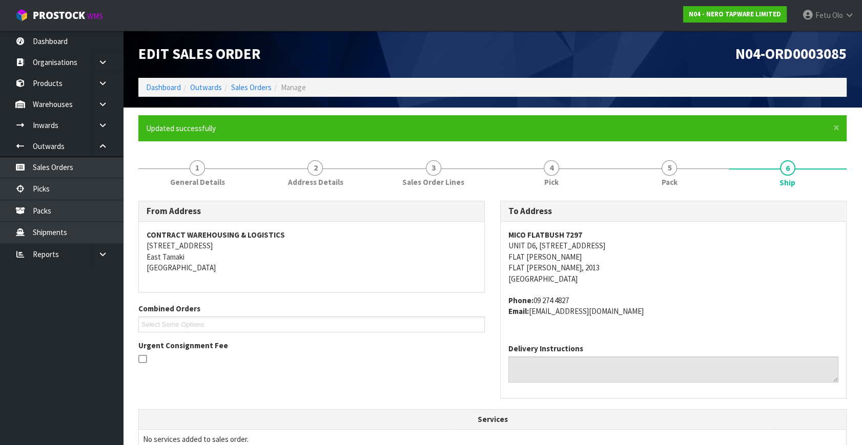
scroll to position [252, 0]
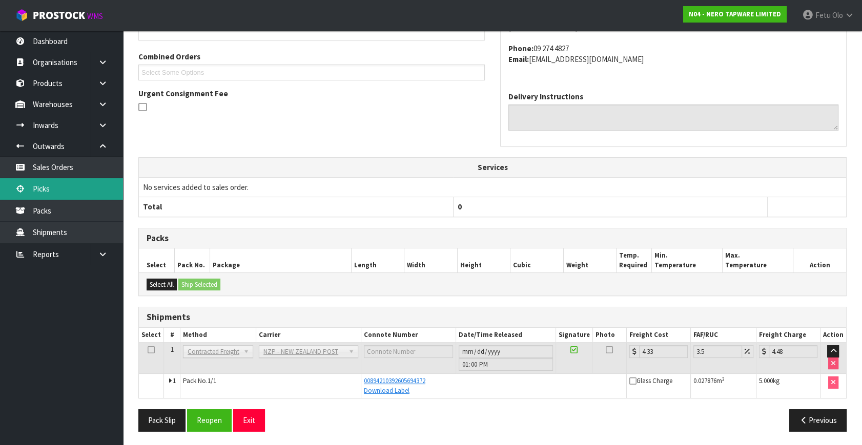
click at [38, 183] on link "Picks" at bounding box center [61, 188] width 123 height 21
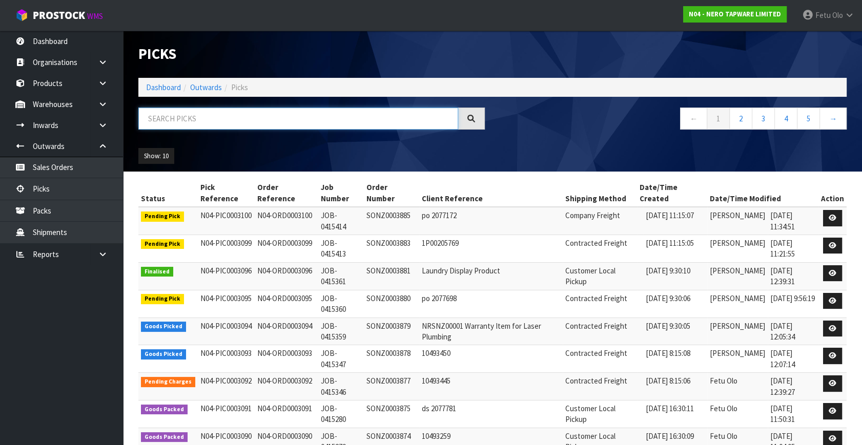
click at [264, 112] on input "text" at bounding box center [298, 119] width 320 height 22
type input "003086"
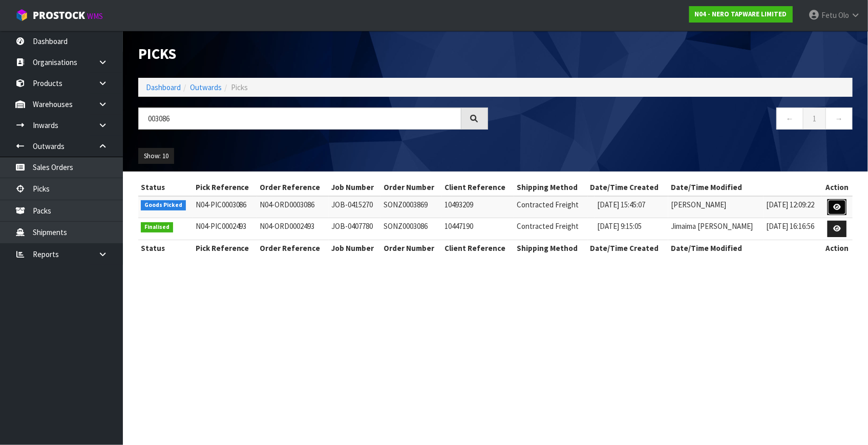
click at [840, 205] on icon at bounding box center [838, 207] width 8 height 7
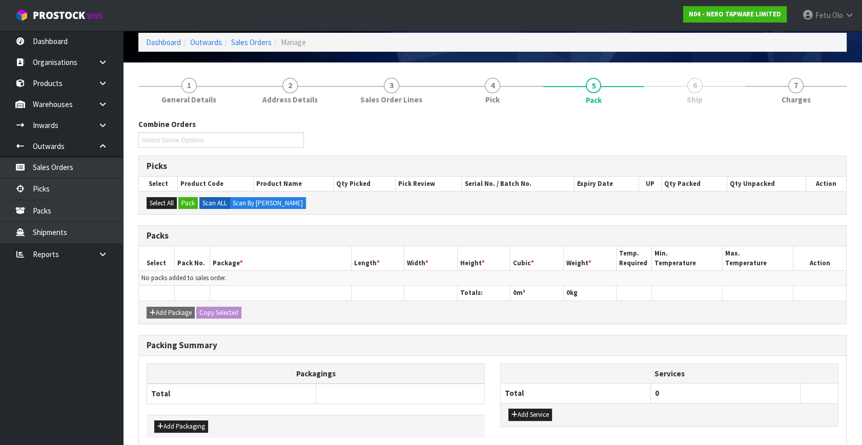
scroll to position [92, 0]
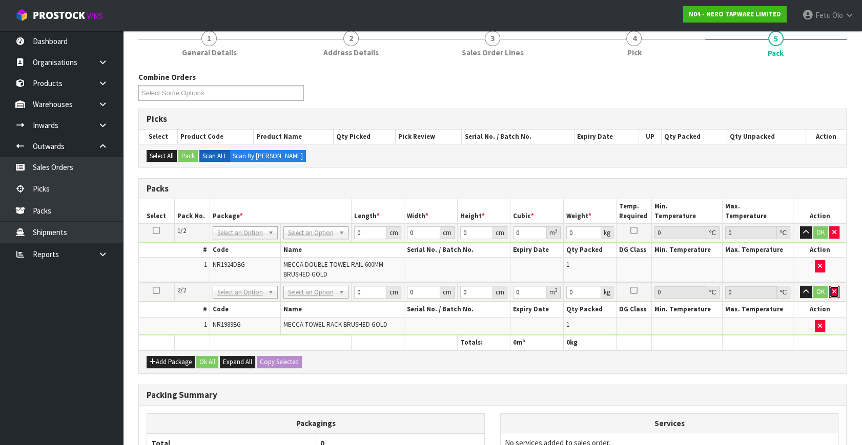
click at [832, 290] on icon "button" at bounding box center [834, 291] width 4 height 7
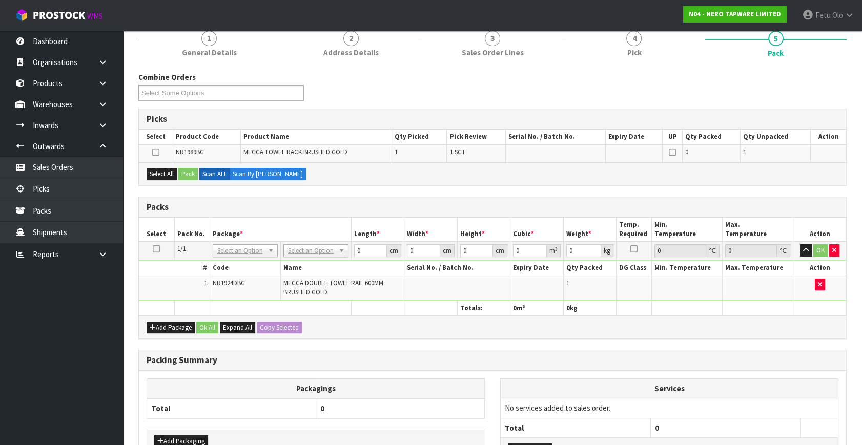
click at [157, 249] on icon at bounding box center [156, 249] width 7 height 1
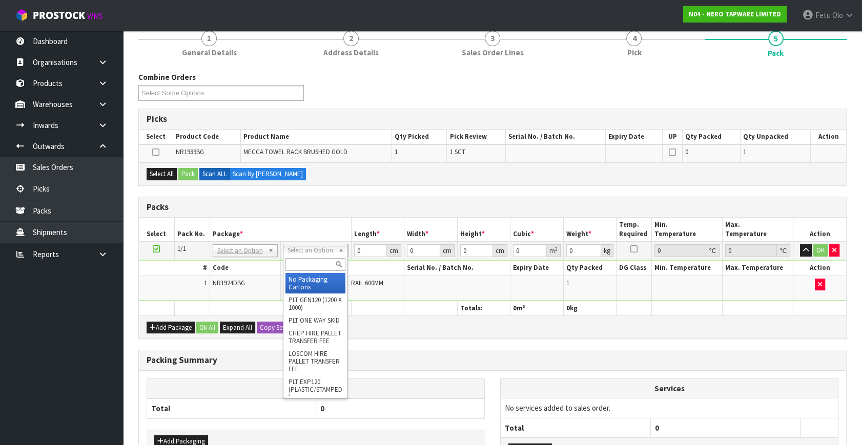
drag, startPoint x: 304, startPoint y: 252, endPoint x: 289, endPoint y: 275, distance: 27.0
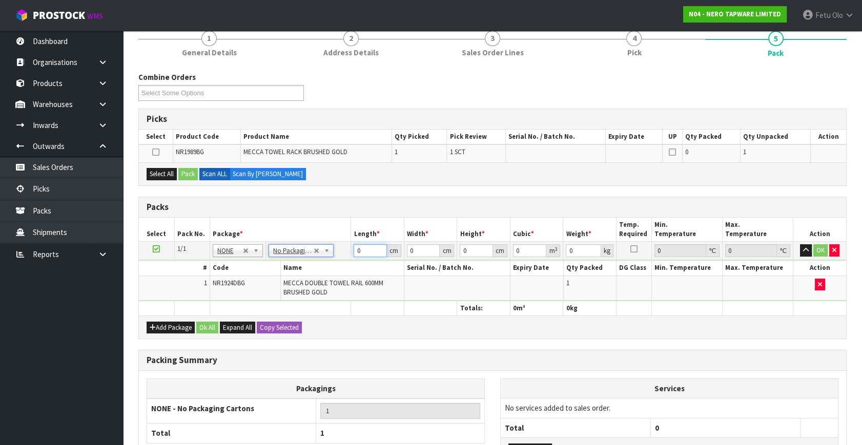
drag, startPoint x: 367, startPoint y: 247, endPoint x: -24, endPoint y: 350, distance: 404.3
click at [0, 350] on html "Toggle navigation ProStock WMS N04 - NERO TAPWARE LIMITED Fetu Olo Logout Dashb…" at bounding box center [431, 130] width 862 height 445
type input "66"
type input "24"
type input "1"
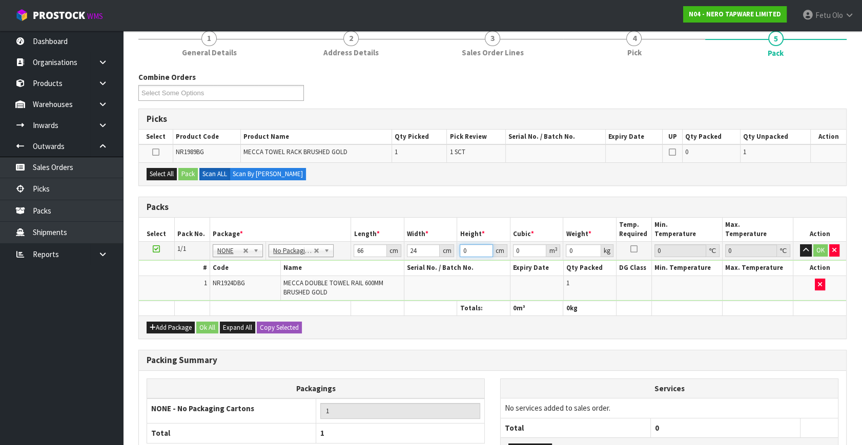
type input "0.001584"
type input "11"
type input "0.017424"
type input "11"
type input "3"
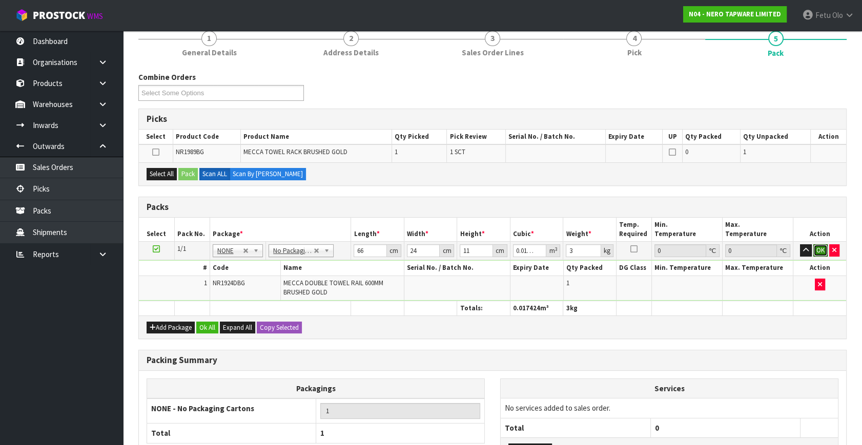
click button "OK" at bounding box center [820, 250] width 14 height 12
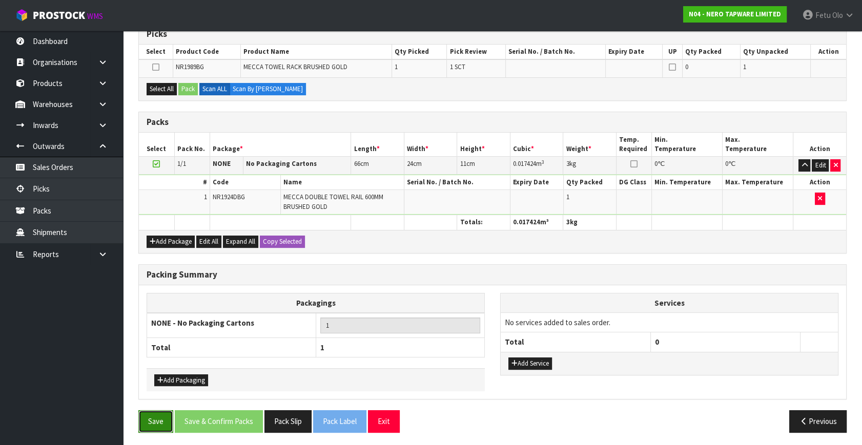
click at [160, 415] on button "Save" at bounding box center [155, 421] width 35 height 22
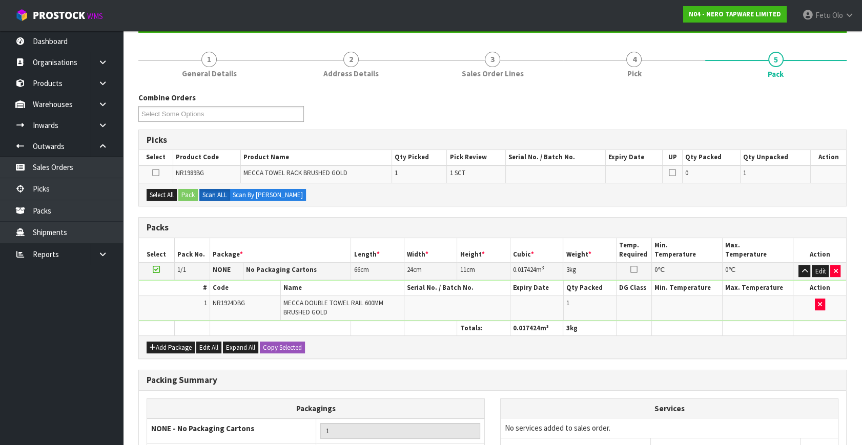
scroll to position [0, 0]
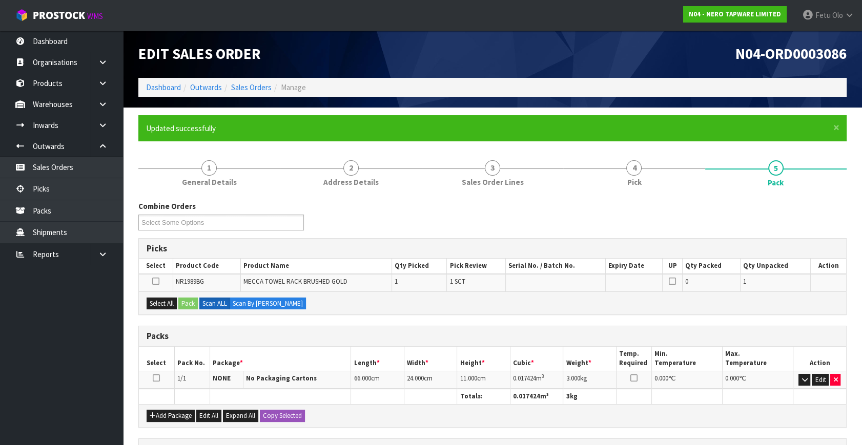
click at [156, 379] on icon at bounding box center [156, 378] width 7 height 1
click at [170, 298] on button "Select All" at bounding box center [162, 304] width 30 height 12
click at [181, 300] on button "Pack" at bounding box center [187, 304] width 19 height 12
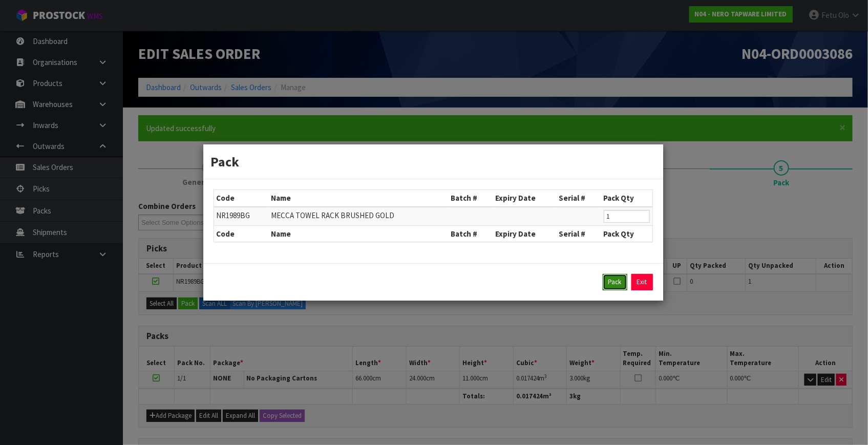
click at [616, 286] on button "Pack" at bounding box center [615, 282] width 25 height 16
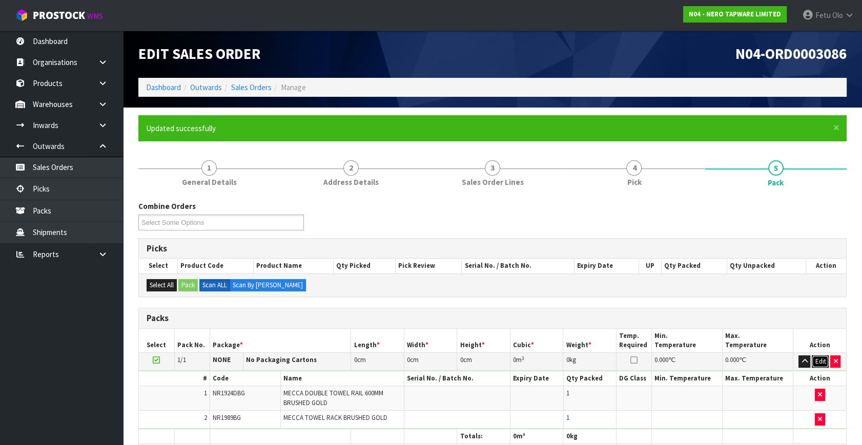
click at [820, 361] on button "Edit" at bounding box center [820, 362] width 17 height 12
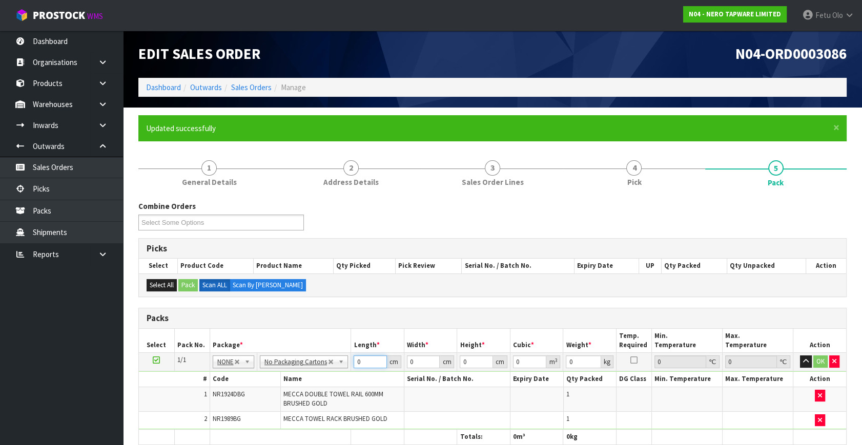
drag, startPoint x: 366, startPoint y: 360, endPoint x: 251, endPoint y: 389, distance: 119.1
click at [251, 389] on tbody "1/1 NONE 007-001 007-002 007-004 007-009 007-013 007-014 007-015 007-017 007-01…" at bounding box center [492, 391] width 707 height 77
type input "66"
type input "24"
type input "1"
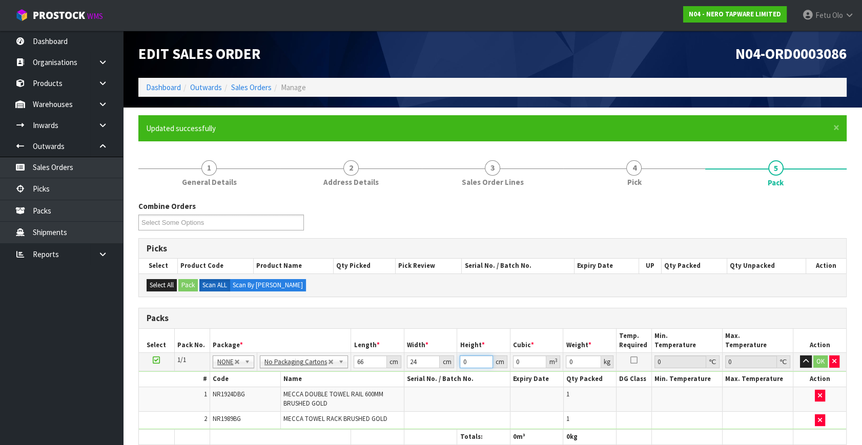
type input "0.001584"
type input "11"
type input "0.017424"
type input "11"
type input "4"
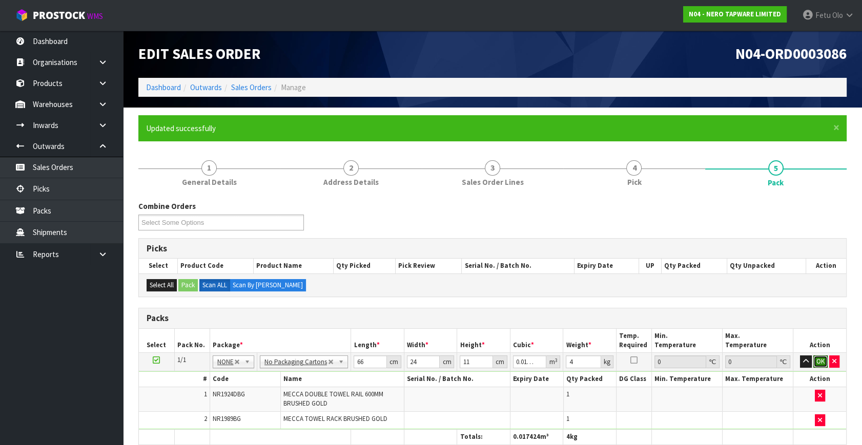
click button "OK" at bounding box center [820, 362] width 14 height 12
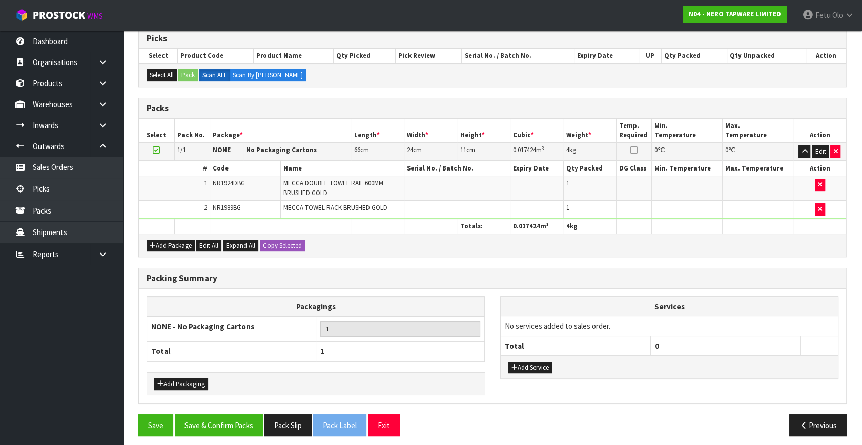
scroll to position [214, 0]
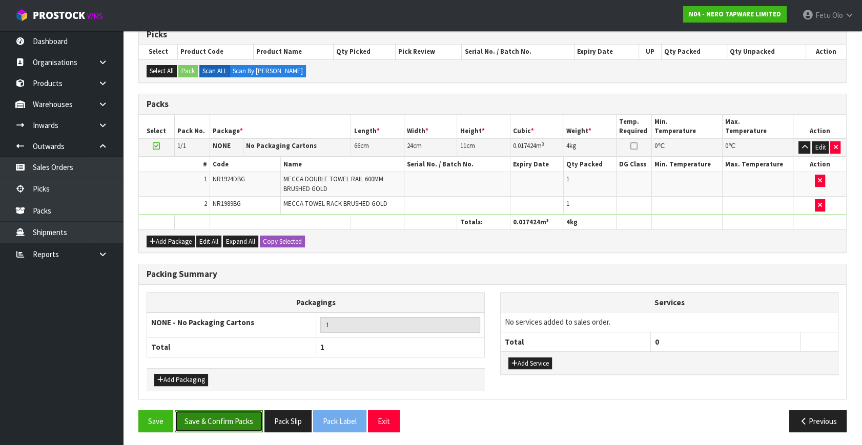
click at [222, 423] on button "Save & Confirm Packs" at bounding box center [219, 421] width 88 height 22
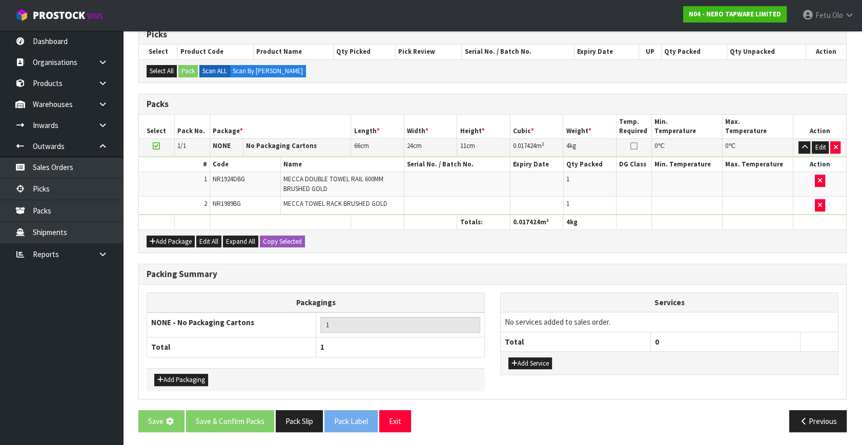
scroll to position [0, 0]
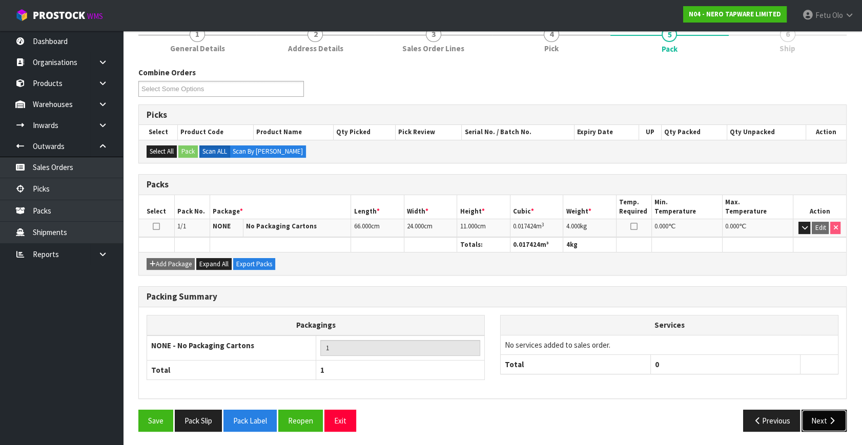
click at [823, 423] on button "Next" at bounding box center [823, 421] width 45 height 22
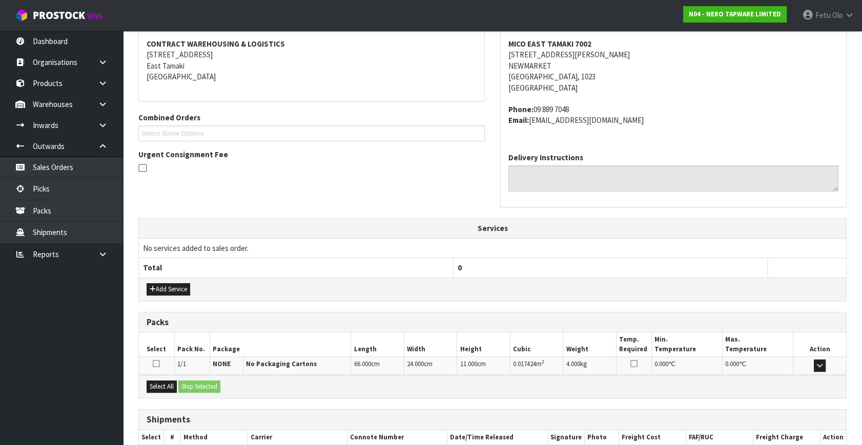
scroll to position [242, 0]
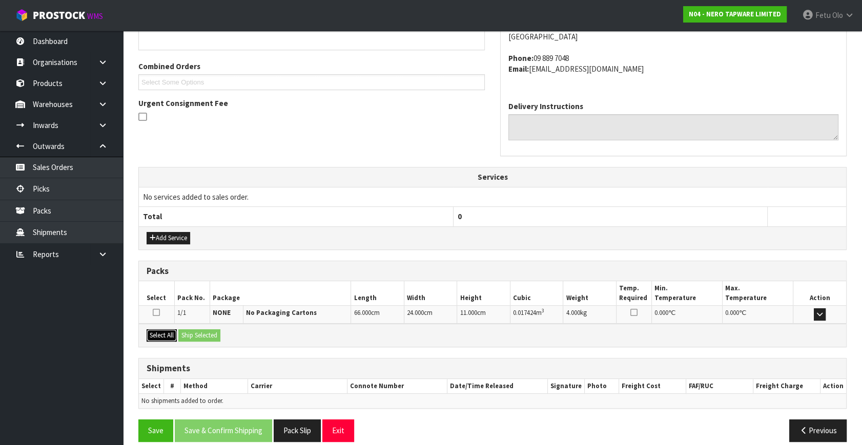
drag, startPoint x: 160, startPoint y: 333, endPoint x: 168, endPoint y: 333, distance: 8.2
click at [168, 333] on button "Select All" at bounding box center [162, 335] width 30 height 12
click at [205, 335] on button "Ship Selected" at bounding box center [199, 335] width 42 height 12
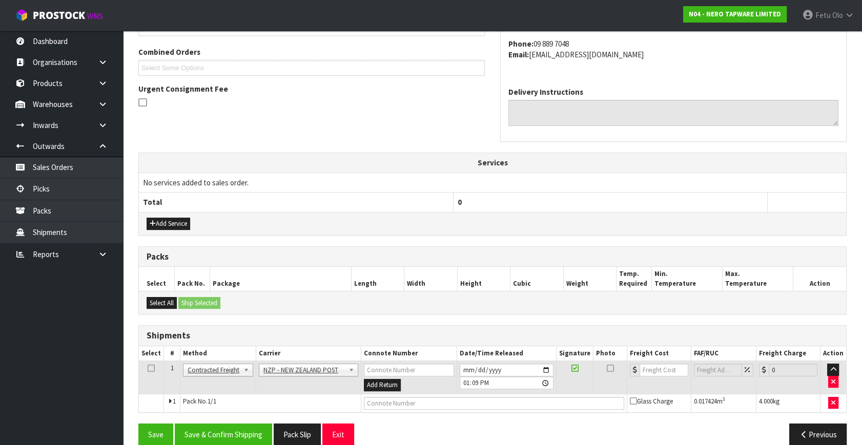
scroll to position [271, 0]
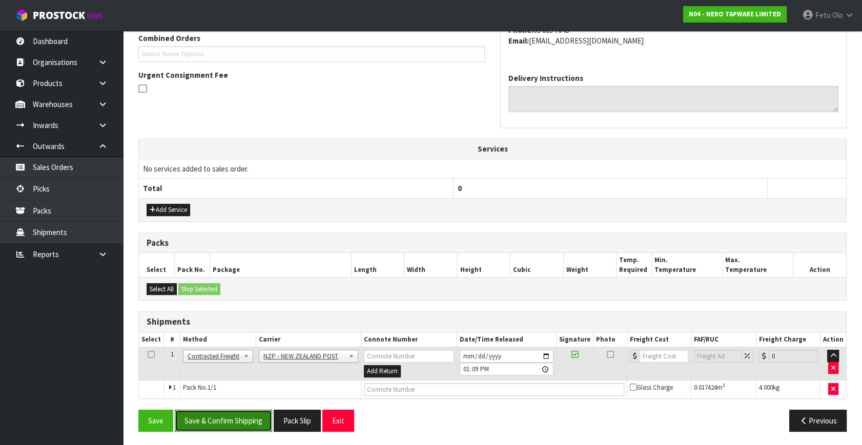
click at [229, 427] on button "Save & Confirm Shipping" at bounding box center [223, 421] width 97 height 22
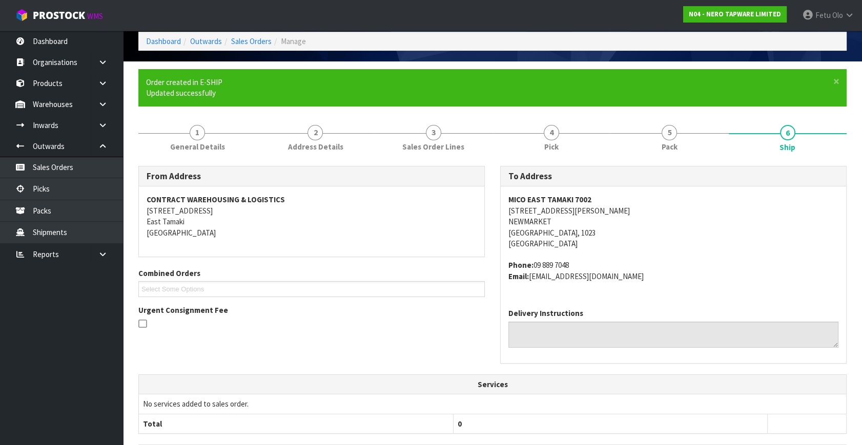
scroll to position [256, 0]
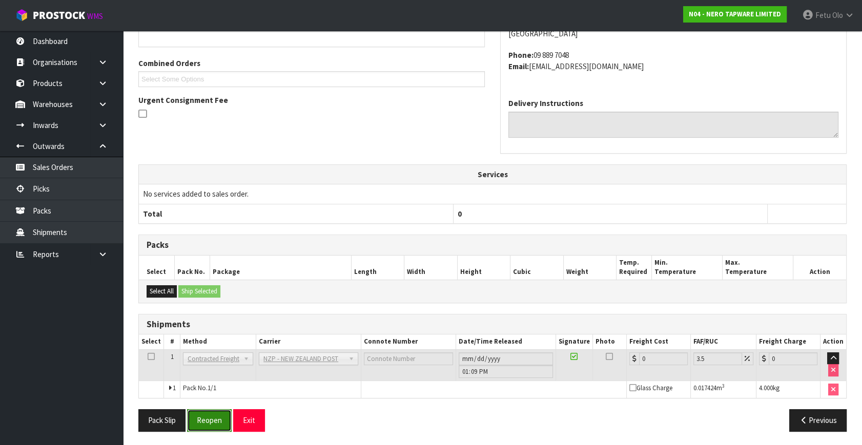
click at [212, 414] on button "Reopen" at bounding box center [209, 420] width 45 height 22
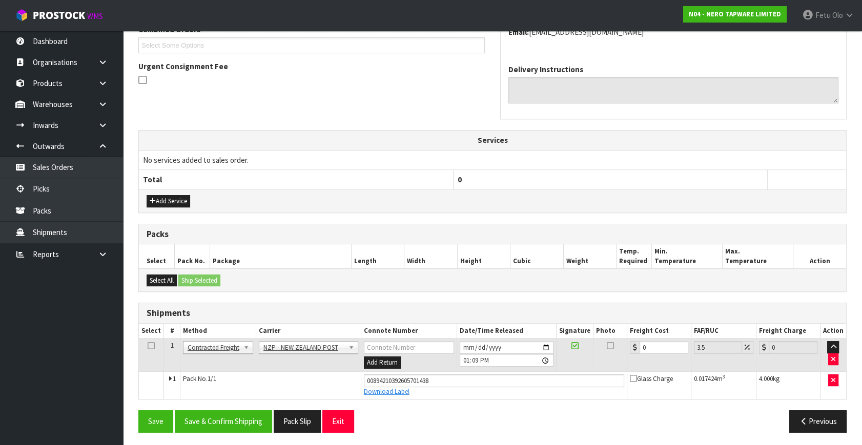
scroll to position [280, 0]
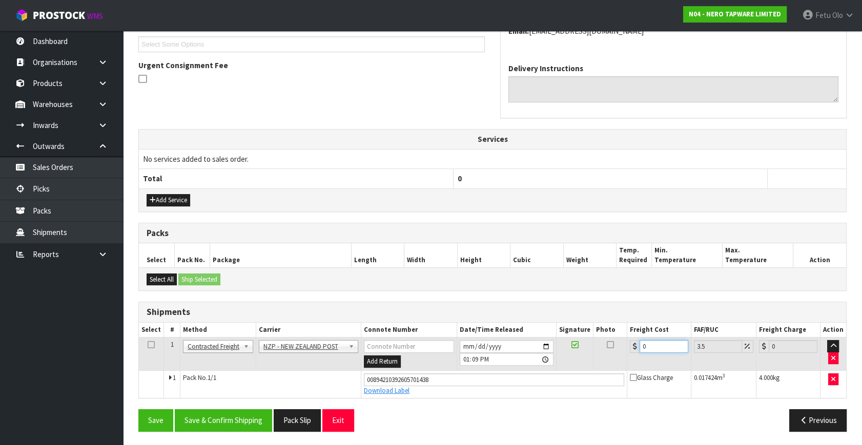
drag, startPoint x: 667, startPoint y: 347, endPoint x: 109, endPoint y: 390, distance: 559.6
click at [322, 396] on tbody "1 Client Local Pickup Customer Local Pickup Company Freight Contracted Freight …" at bounding box center [492, 368] width 707 height 60
type input "4"
type input "4.14"
type input "4.3"
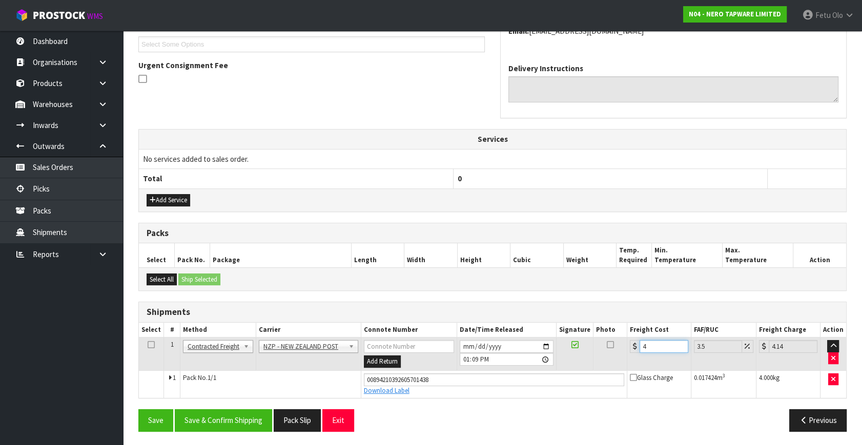
type input "4.45"
type input "4.33"
type input "4.48"
type input "4.33"
click at [216, 412] on button "Save & Confirm Shipping" at bounding box center [223, 420] width 97 height 22
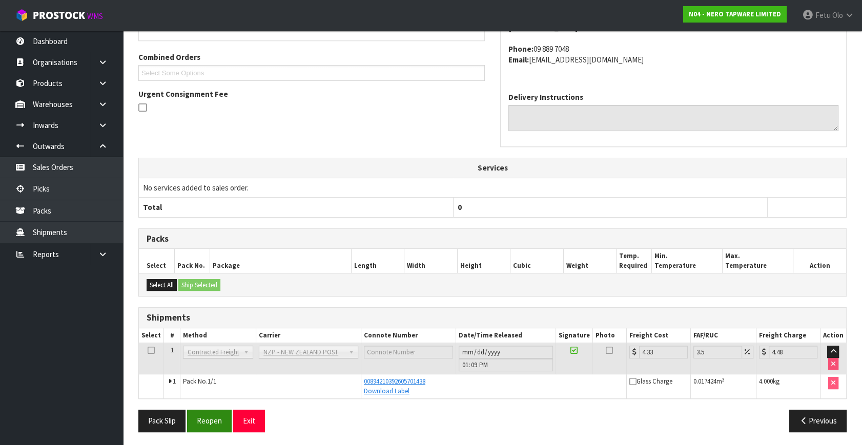
scroll to position [252, 0]
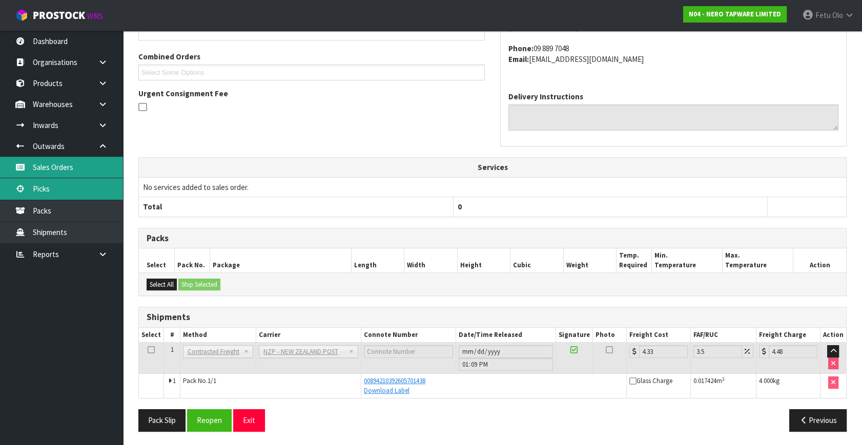
drag, startPoint x: 52, startPoint y: 194, endPoint x: 99, endPoint y: 178, distance: 49.4
click at [52, 194] on link "Picks" at bounding box center [61, 188] width 123 height 21
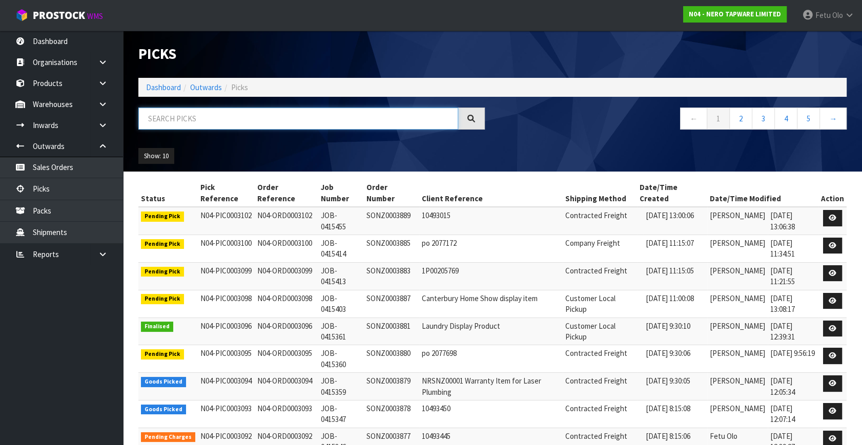
click at [248, 121] on input "text" at bounding box center [298, 119] width 320 height 22
type input "3088"
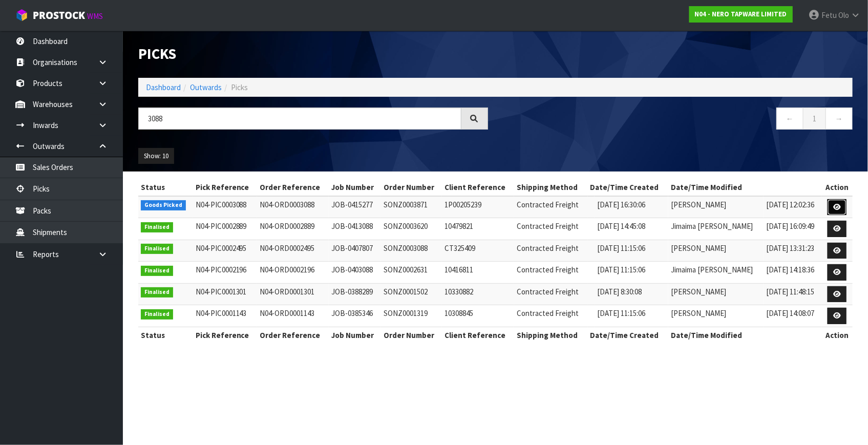
click at [835, 206] on icon at bounding box center [838, 207] width 8 height 7
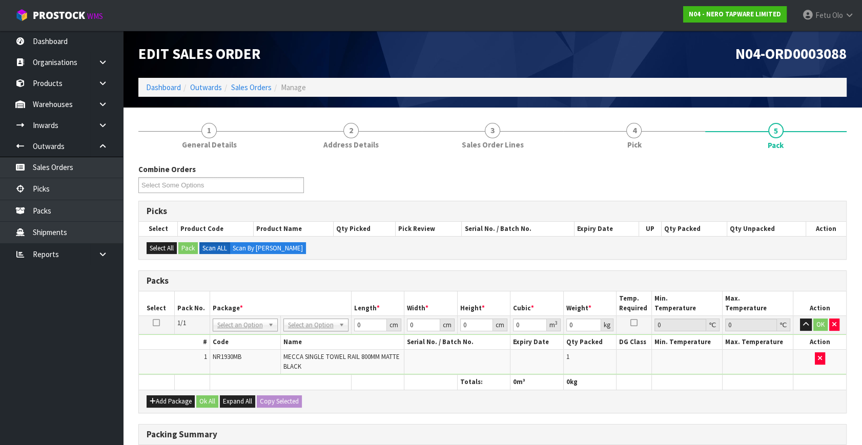
click at [251, 328] on td "NONE 007-001 007-002 007-004 007-009 007-013 007-014 007-015 007-017 007-018 00…" at bounding box center [245, 325] width 71 height 18
drag, startPoint x: 251, startPoint y: 338, endPoint x: 251, endPoint y: 346, distance: 8.2
click at [251, 339] on input "text" at bounding box center [245, 338] width 60 height 13
drag, startPoint x: 250, startPoint y: 350, endPoint x: 274, endPoint y: 350, distance: 24.1
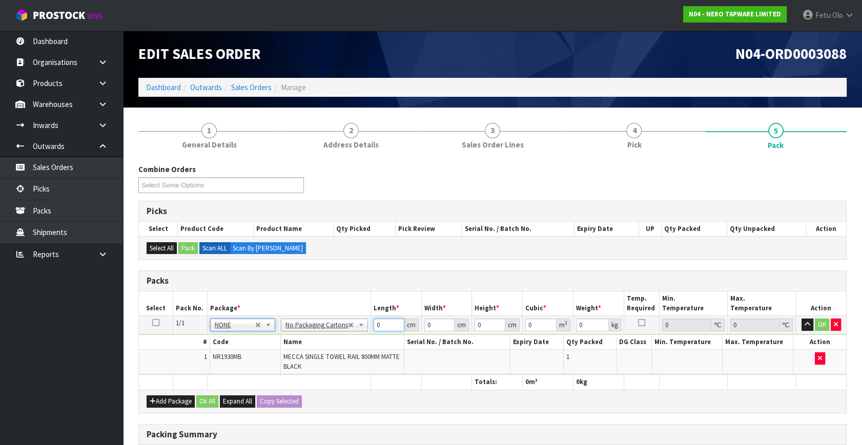
drag, startPoint x: 361, startPoint y: 327, endPoint x: 326, endPoint y: 348, distance: 40.7
click at [326, 348] on tbody "1/1 NONE 007-001 007-002 007-004 007-009 007-013 007-014 007-015 007-017 007-01…" at bounding box center [492, 345] width 707 height 59
type input "83"
type input "9"
type input "6"
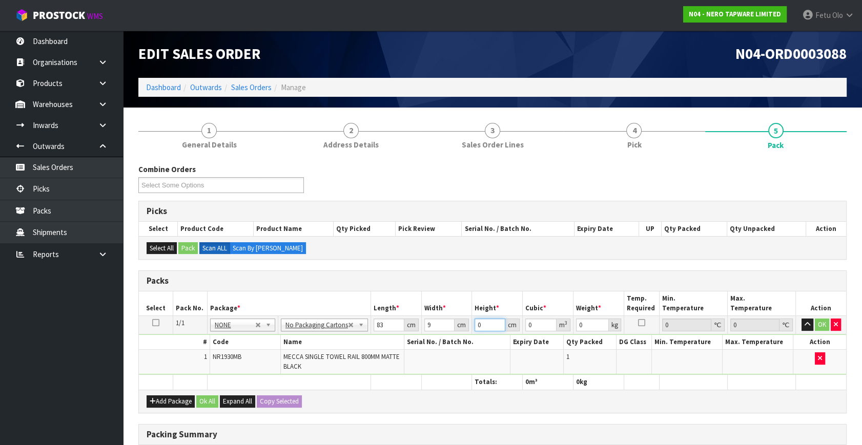
type input "0.004482"
type input "6"
type input "2"
click button "OK" at bounding box center [822, 325] width 14 height 12
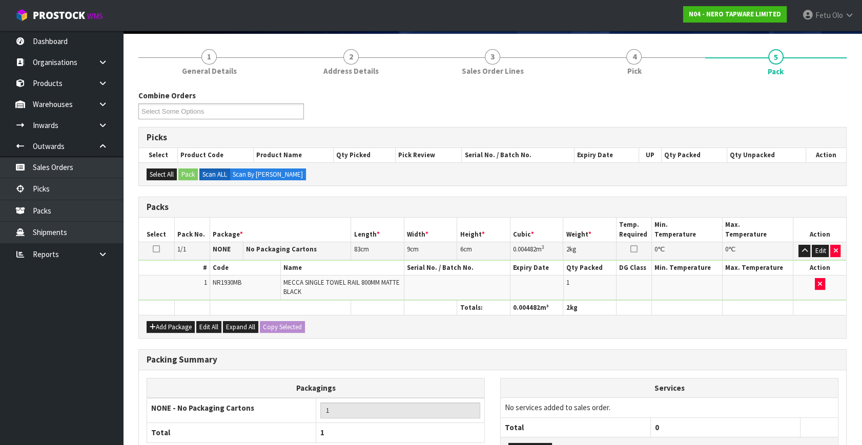
scroll to position [159, 0]
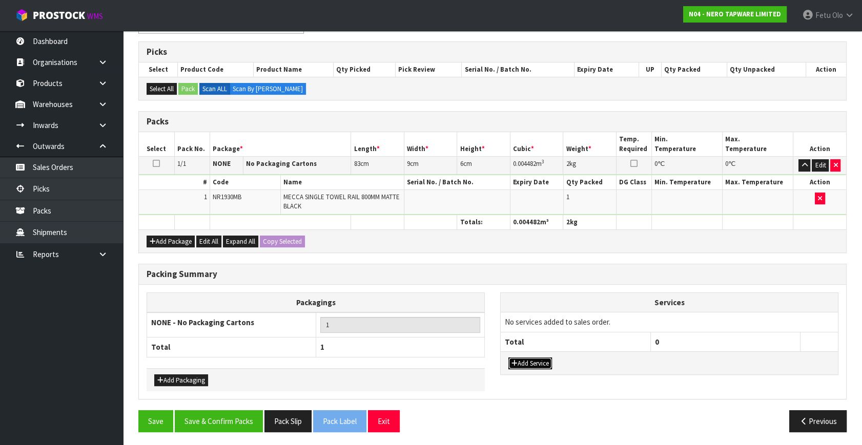
click at [529, 359] on button "Add Service" at bounding box center [530, 364] width 44 height 12
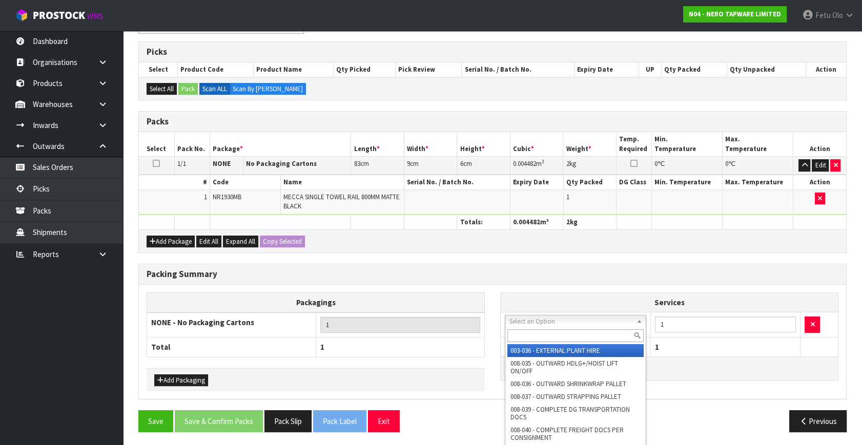
drag, startPoint x: 564, startPoint y: 325, endPoint x: 552, endPoint y: 336, distance: 16.0
drag, startPoint x: 542, startPoint y: 320, endPoint x: 523, endPoint y: 338, distance: 25.7
click at [523, 338] on input "text" at bounding box center [575, 335] width 136 height 13
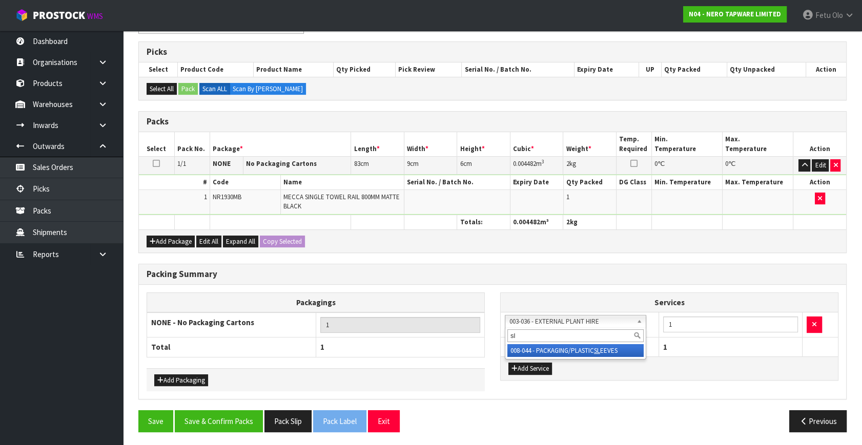
type input "sl"
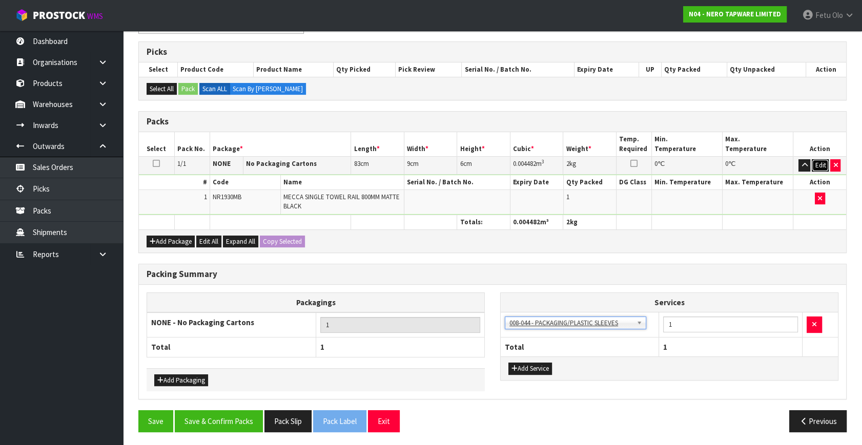
click at [818, 160] on button "Edit" at bounding box center [820, 165] width 17 height 12
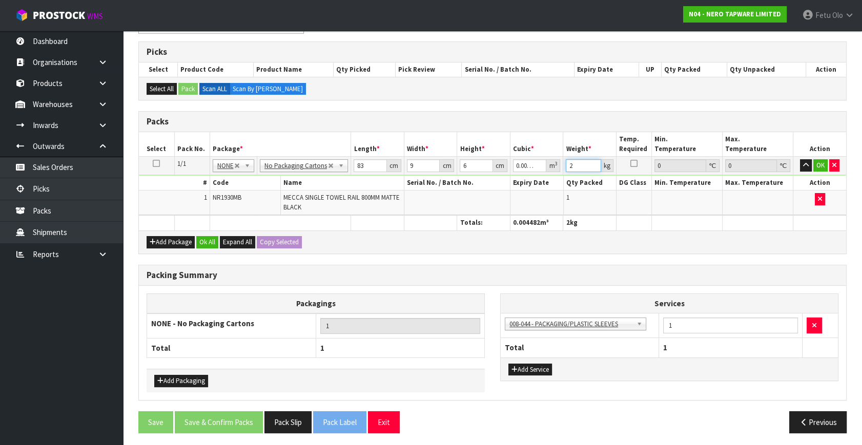
drag, startPoint x: 539, startPoint y: 179, endPoint x: 530, endPoint y: 183, distance: 8.9
click at [530, 183] on tbody "1/1 NONE 007-001 007-002 007-004 007-009 007-013 007-014 007-015 007-017 007-01…" at bounding box center [492, 186] width 707 height 59
type input "1"
click button "OK" at bounding box center [820, 165] width 14 height 12
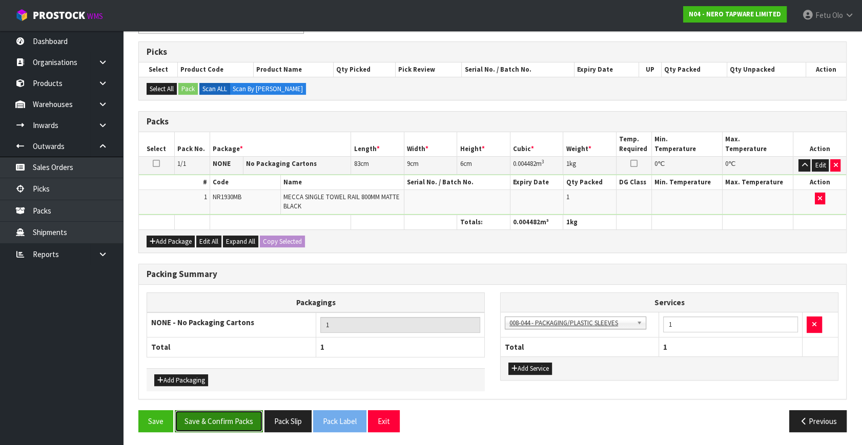
click at [233, 413] on button "Save & Confirm Packs" at bounding box center [219, 421] width 88 height 22
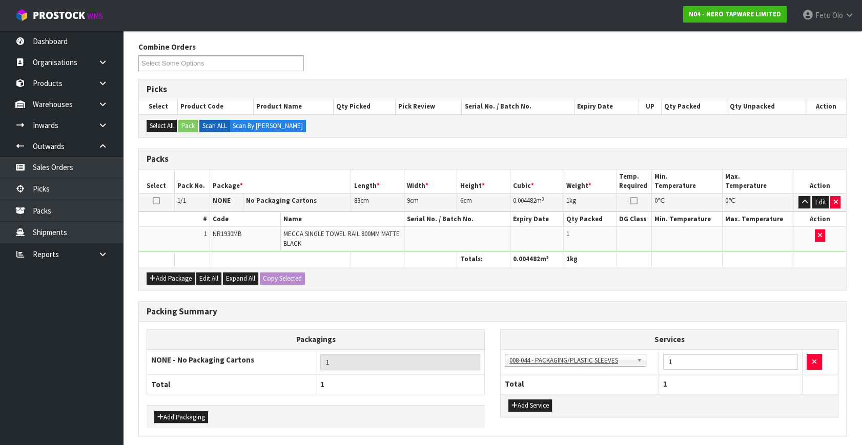
scroll to position [0, 0]
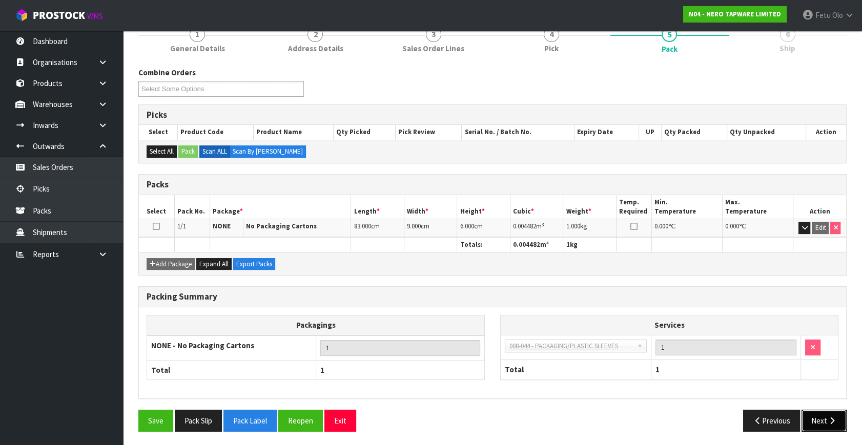
click at [839, 420] on button "Next" at bounding box center [823, 421] width 45 height 22
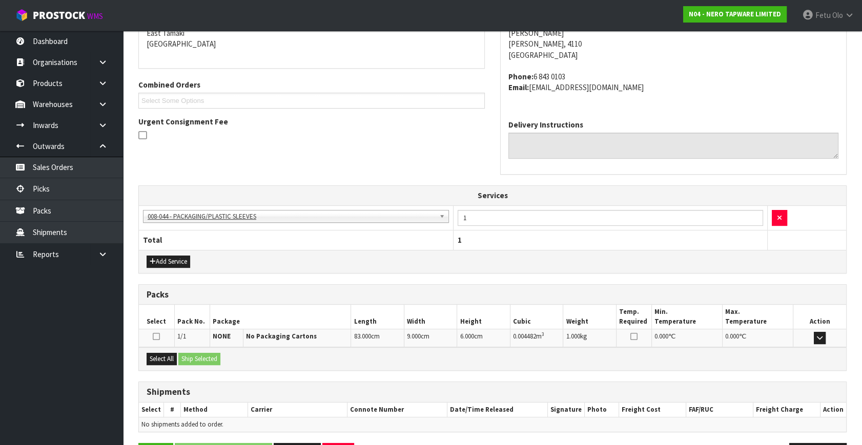
scroll to position [257, 0]
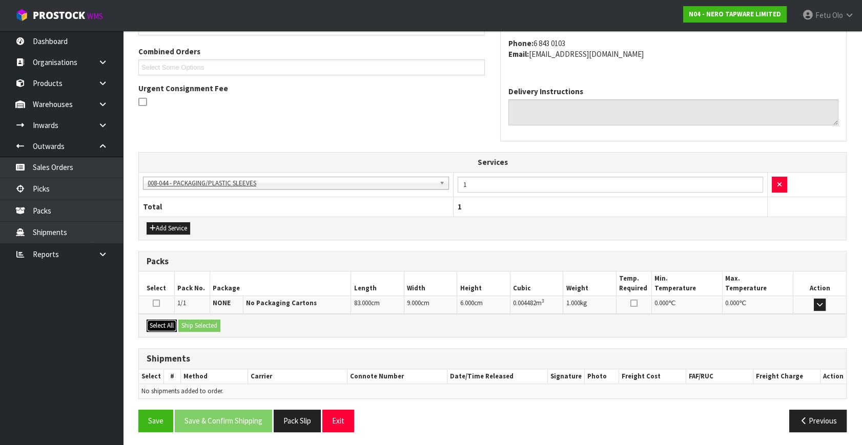
drag, startPoint x: 169, startPoint y: 325, endPoint x: 183, endPoint y: 323, distance: 14.4
click at [172, 324] on button "Select All" at bounding box center [162, 326] width 30 height 12
click at [183, 323] on button "Ship Selected" at bounding box center [199, 326] width 42 height 12
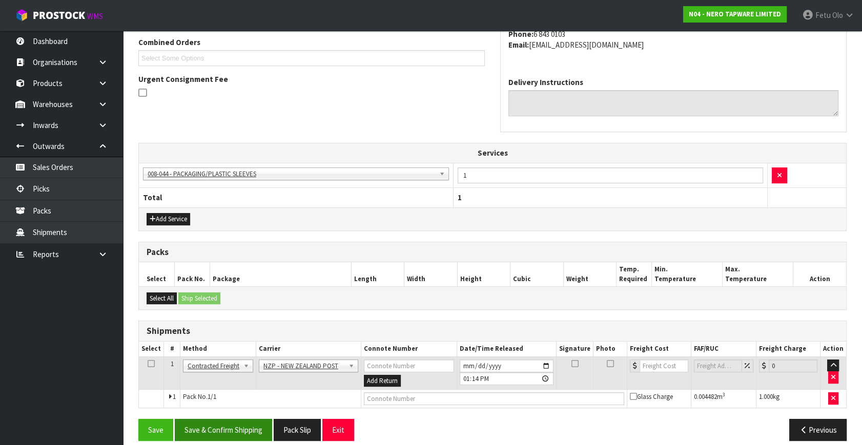
scroll to position [276, 0]
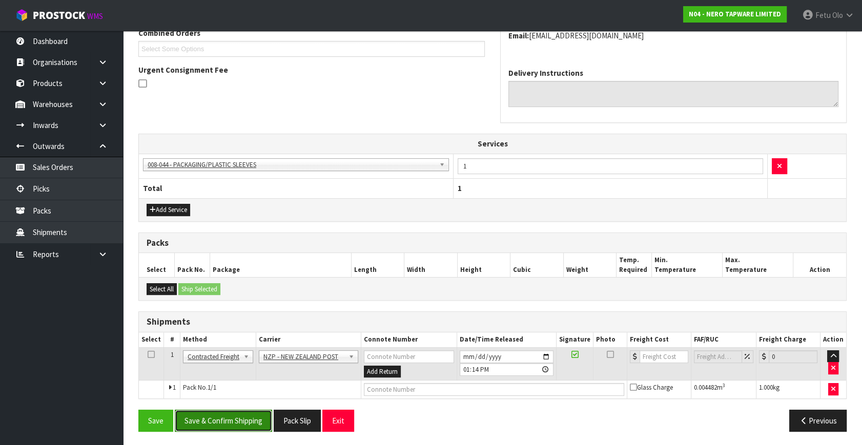
click at [217, 420] on button "Save & Confirm Shipping" at bounding box center [223, 421] width 97 height 22
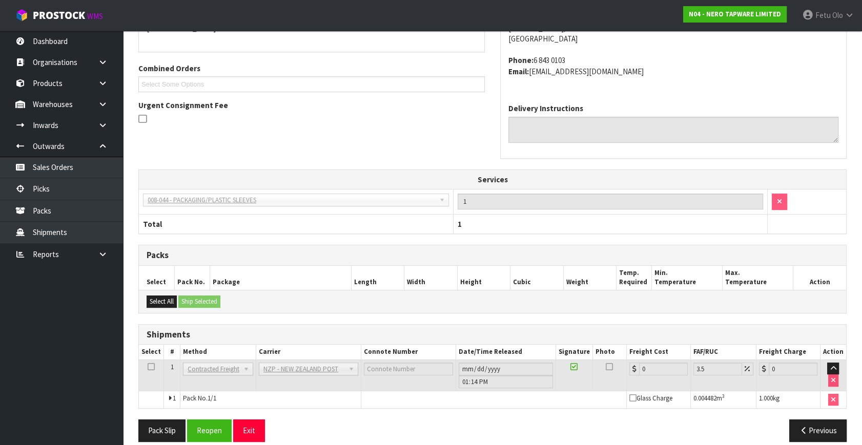
scroll to position [261, 0]
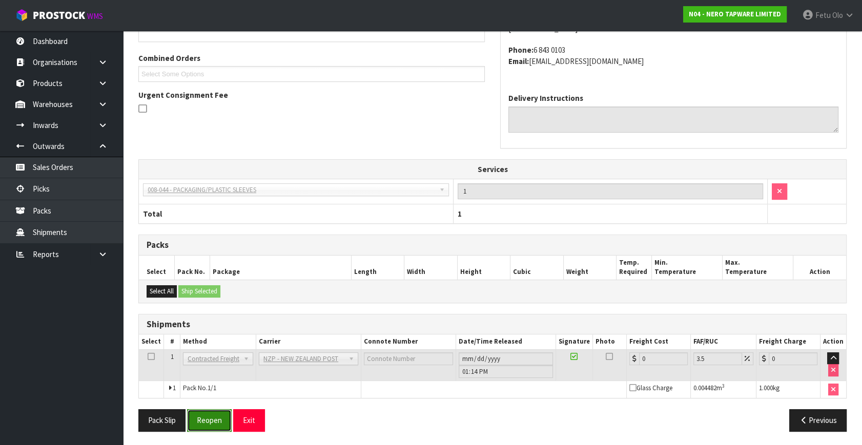
drag, startPoint x: 221, startPoint y: 417, endPoint x: 225, endPoint y: 413, distance: 5.4
click at [221, 416] on button "Reopen" at bounding box center [209, 420] width 45 height 22
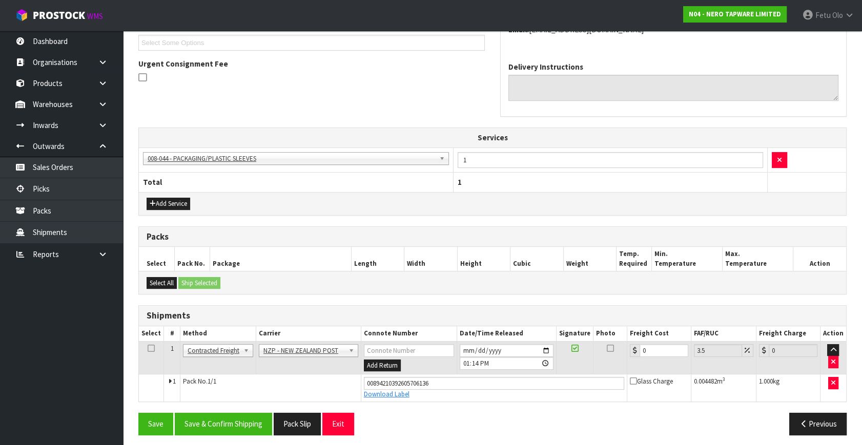
scroll to position [285, 0]
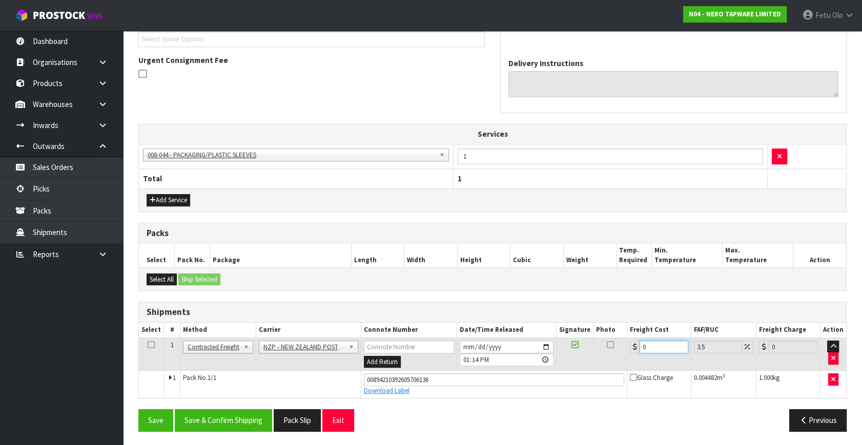
drag, startPoint x: 653, startPoint y: 347, endPoint x: 534, endPoint y: 377, distance: 122.0
click at [534, 377] on tbody "1 Client Local Pickup Customer Local Pickup Company Freight Contracted Freight …" at bounding box center [492, 368] width 707 height 60
type input "8"
type input "8.28"
type input "8.4"
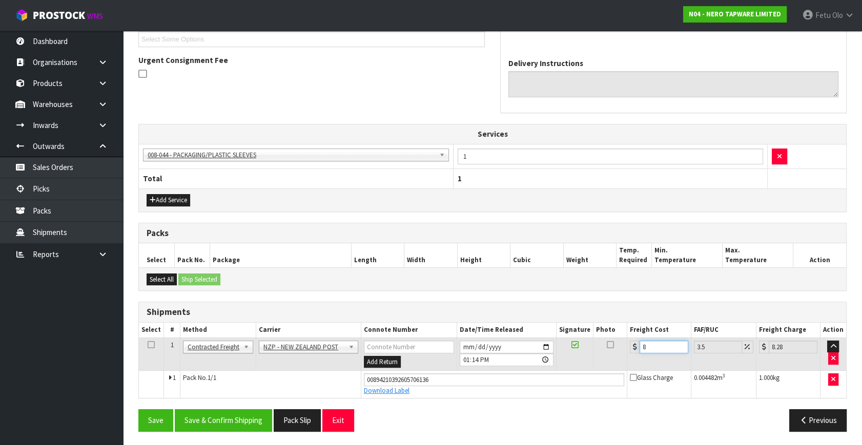
type input "8.69"
type input "8.45"
type input "8.75"
type input "8.45"
click at [235, 417] on button "Save & Confirm Shipping" at bounding box center [223, 420] width 97 height 22
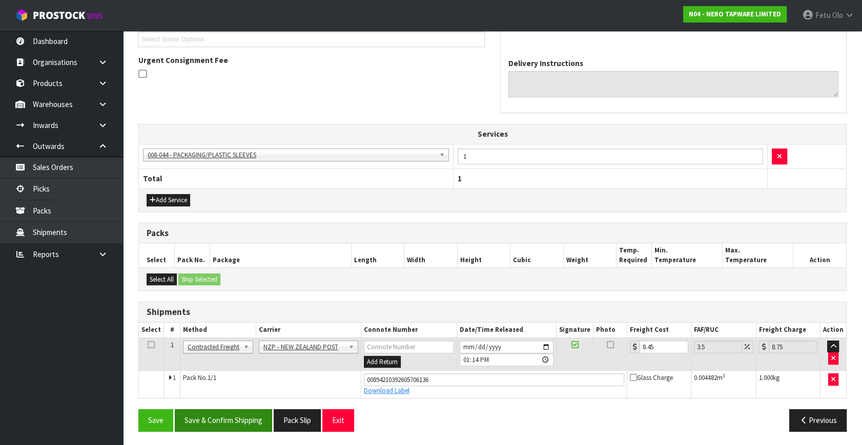
scroll to position [0, 0]
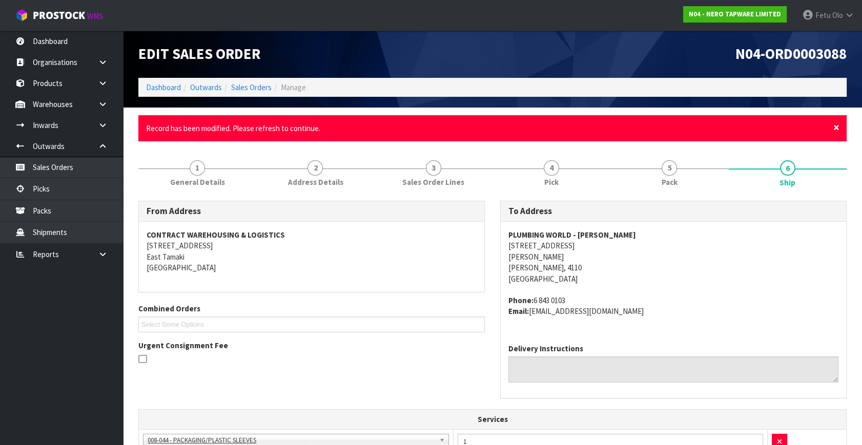
click at [839, 125] on span "×" at bounding box center [836, 127] width 6 height 14
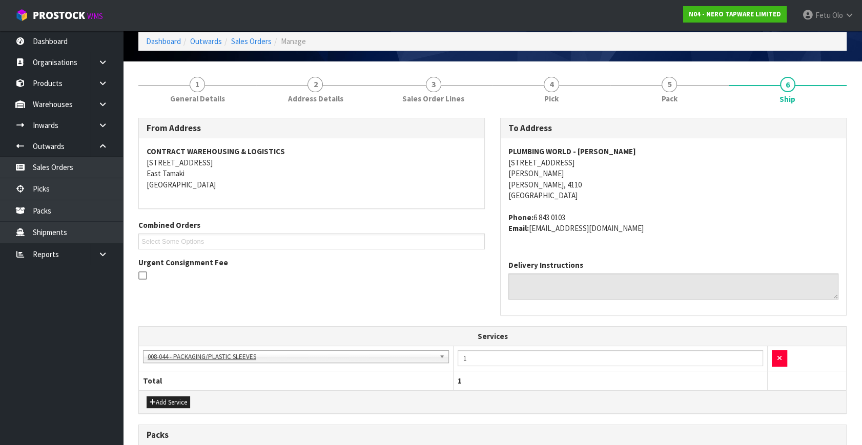
scroll to position [248, 0]
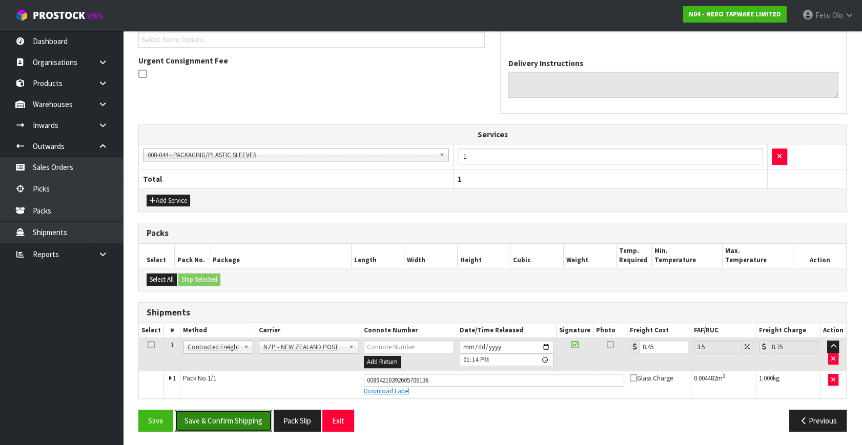
click at [240, 425] on button "Save & Confirm Shipping" at bounding box center [223, 421] width 97 height 22
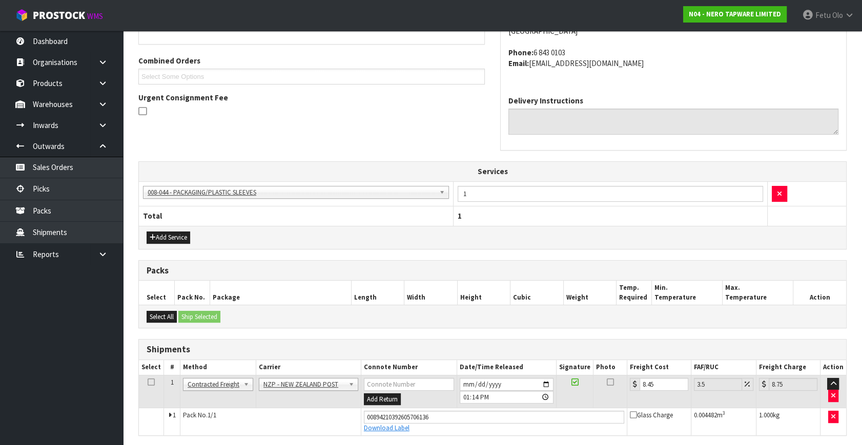
scroll to position [0, 0]
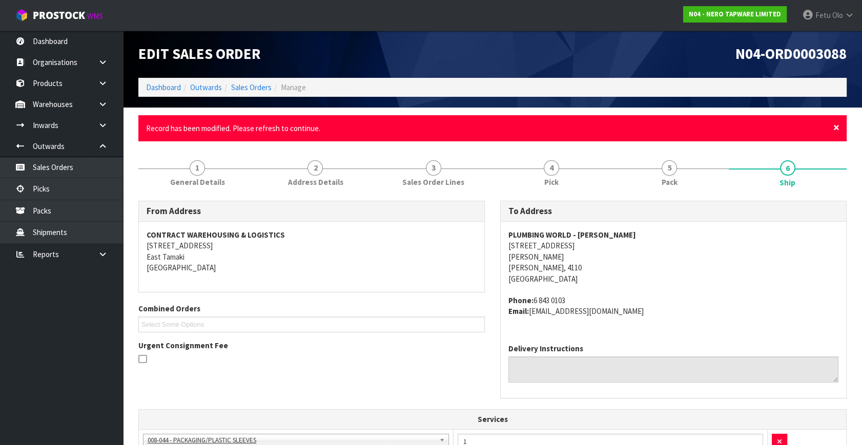
click at [836, 128] on span "×" at bounding box center [836, 127] width 6 height 14
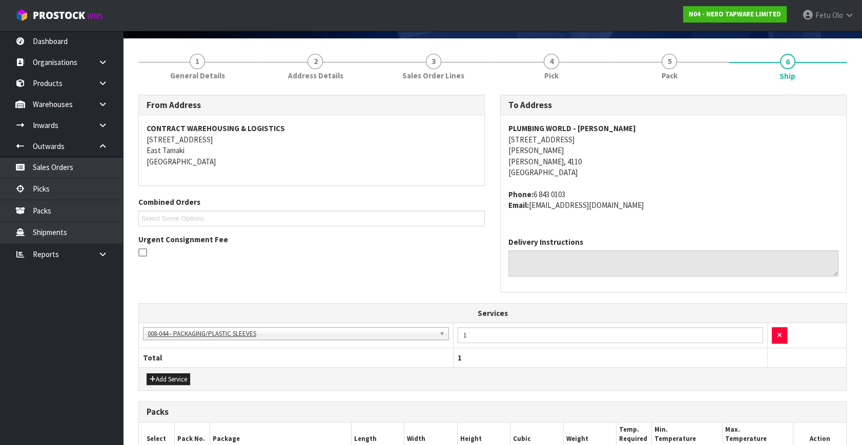
scroll to position [139, 0]
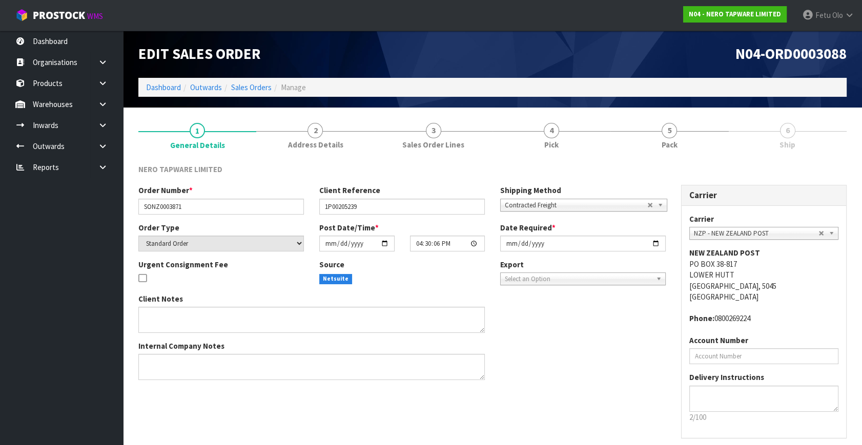
click at [794, 140] on span "Ship" at bounding box center [787, 144] width 16 height 11
click at [673, 136] on span "5" at bounding box center [668, 130] width 15 height 15
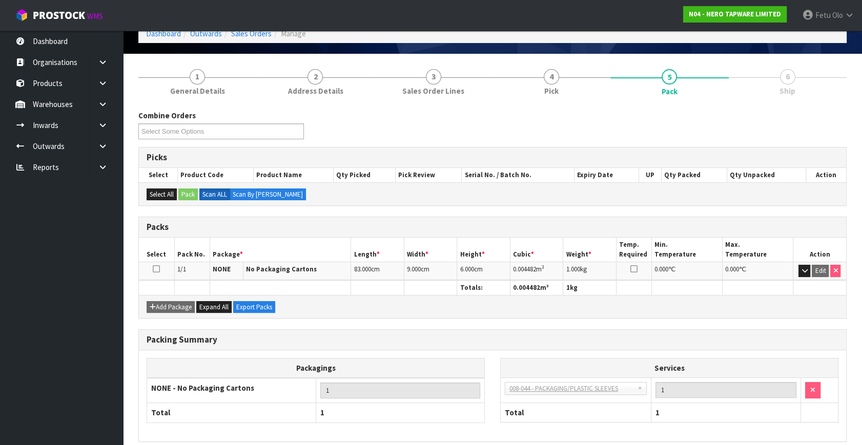
scroll to position [97, 0]
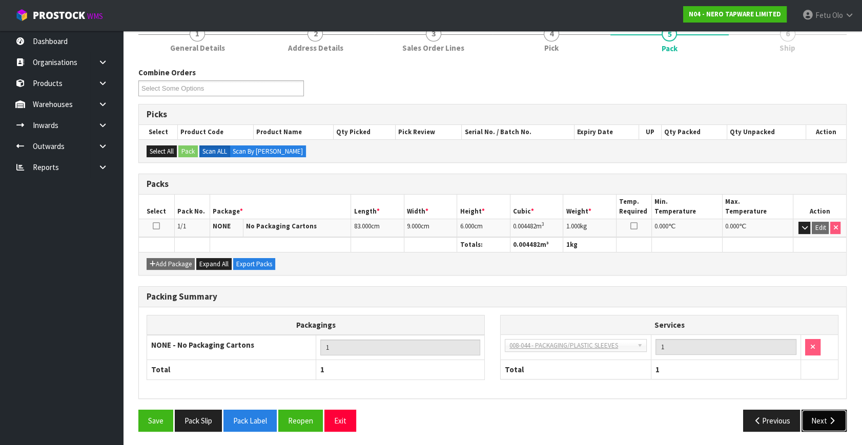
click at [839, 419] on button "Next" at bounding box center [823, 421] width 45 height 22
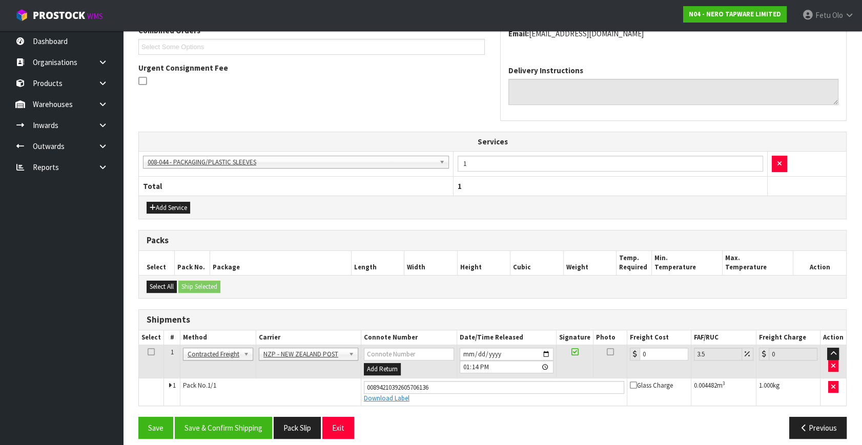
scroll to position [248, 0]
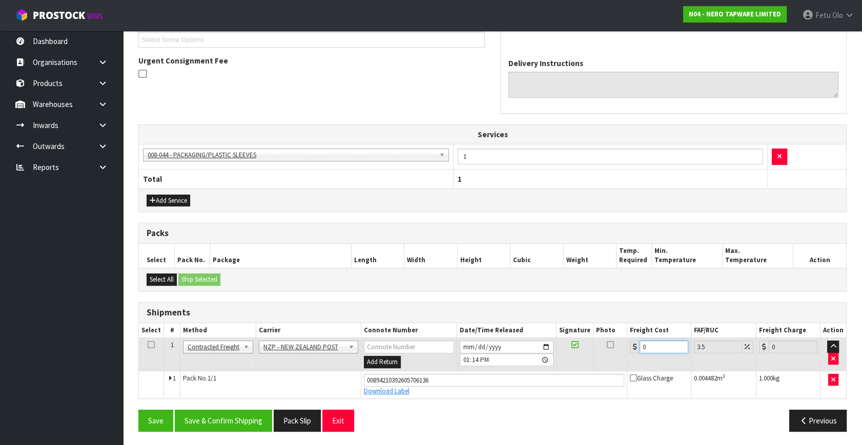
drag, startPoint x: 658, startPoint y: 347, endPoint x: 581, endPoint y: 363, distance: 79.0
click at [582, 363] on tr "1 Client Local Pickup Customer Local Pickup Company Freight Contracted Freight …" at bounding box center [492, 354] width 707 height 33
type input "8"
type input "8.28"
type input "8.4"
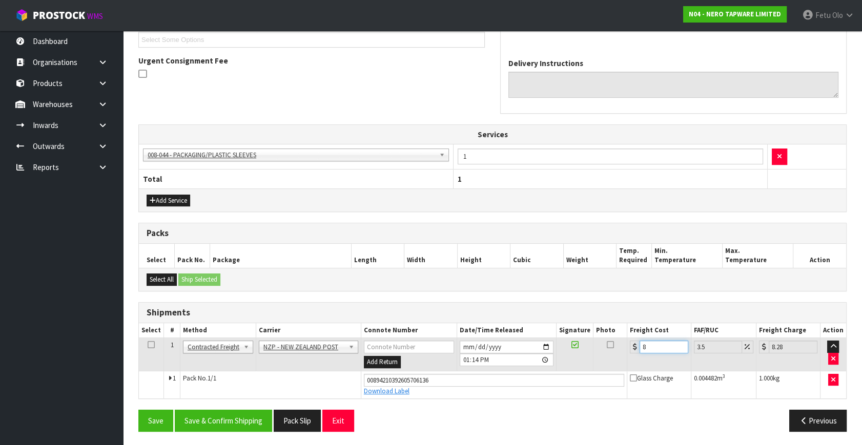
type input "8.69"
type input "8.45"
type input "8.75"
type input "8.45"
click at [269, 416] on button "Save & Confirm Shipping" at bounding box center [223, 421] width 97 height 22
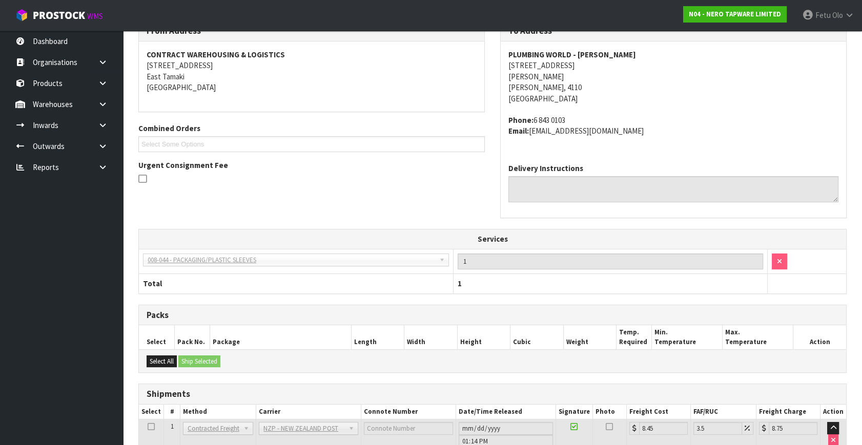
scroll to position [257, 0]
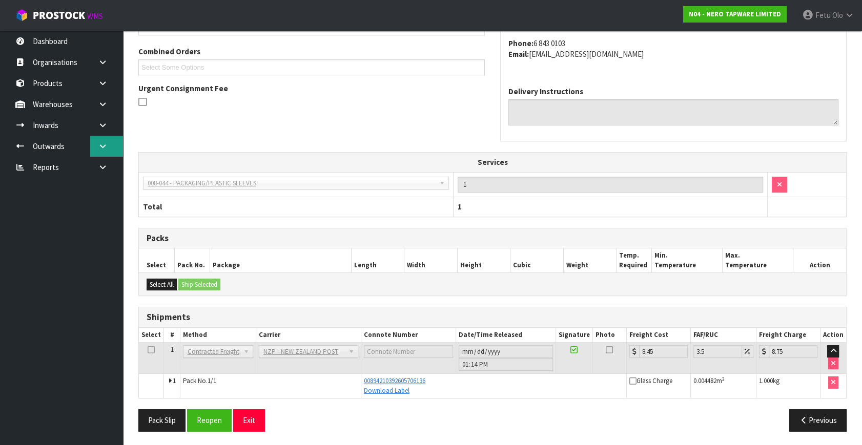
click at [96, 146] on link at bounding box center [106, 146] width 33 height 21
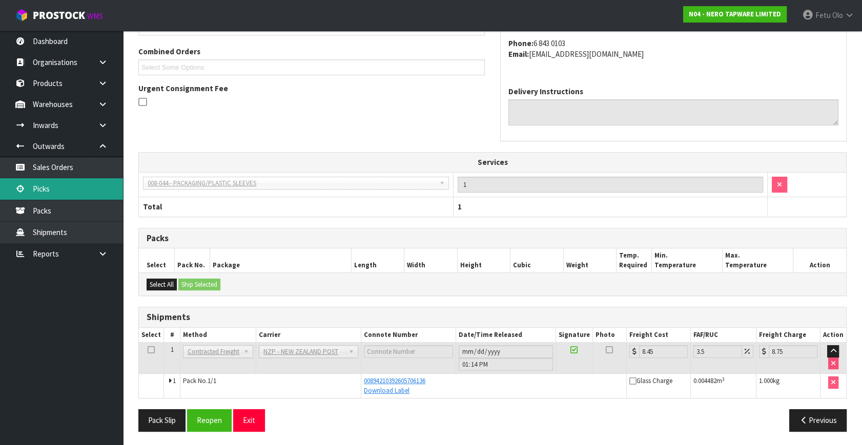
click at [37, 191] on link "Picks" at bounding box center [61, 188] width 123 height 21
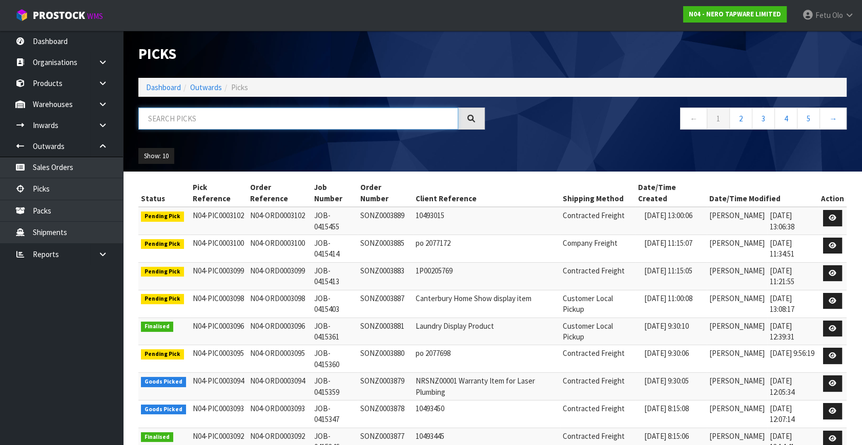
click at [282, 120] on input "text" at bounding box center [298, 119] width 320 height 22
type input "3093"
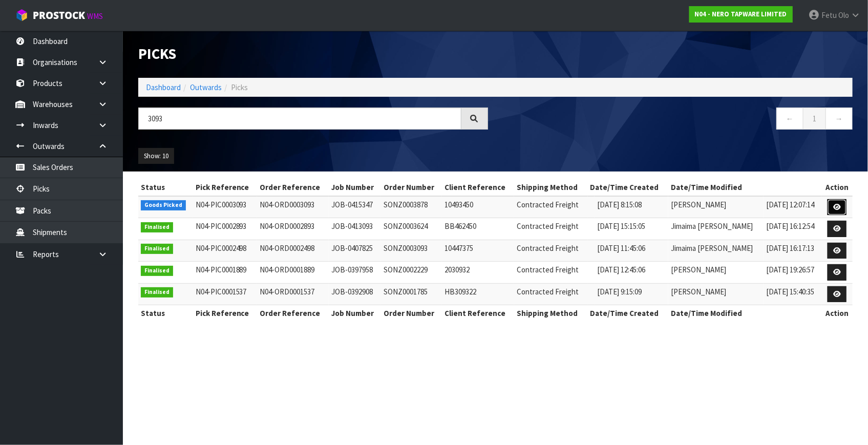
click at [841, 204] on link at bounding box center [837, 207] width 19 height 16
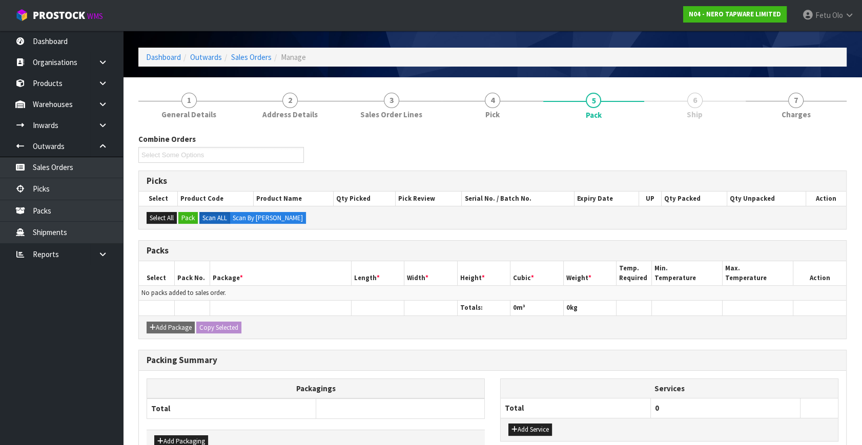
scroll to position [92, 0]
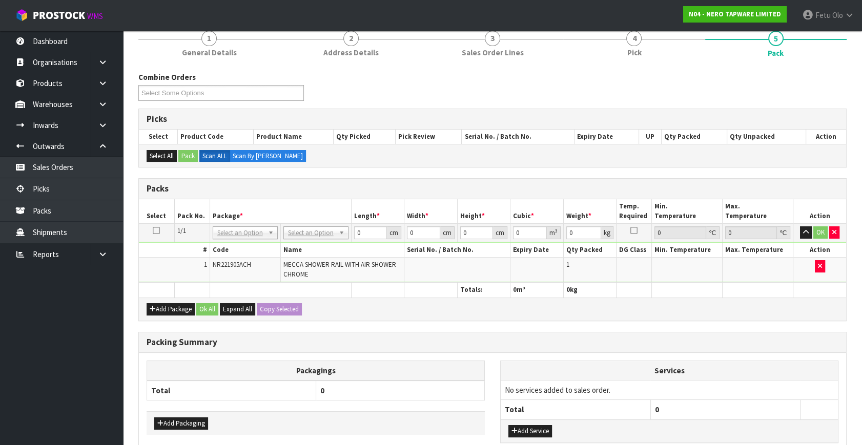
drag, startPoint x: 316, startPoint y: 231, endPoint x: 308, endPoint y: 251, distance: 22.1
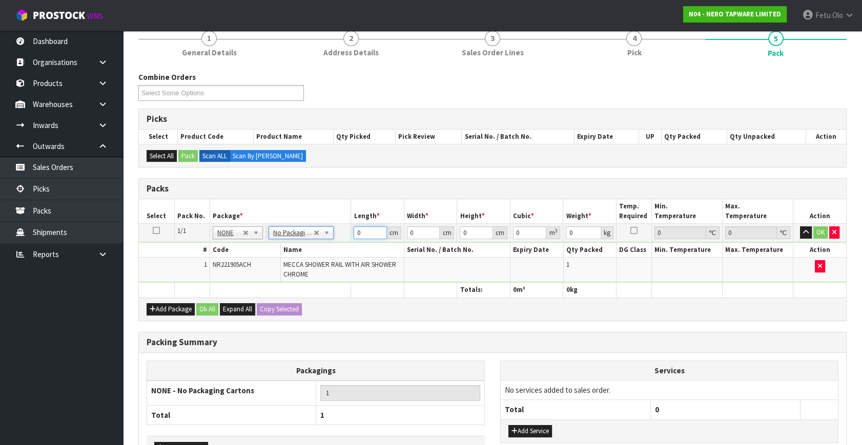
drag, startPoint x: 364, startPoint y: 231, endPoint x: 328, endPoint y: 244, distance: 38.3
click at [328, 244] on tbody "1/1 NONE 007-001 007-002 007-004 007-009 007-013 007-014 007-015 007-017 007-01…" at bounding box center [492, 253] width 707 height 59
type input "79"
type input "16"
type input "1"
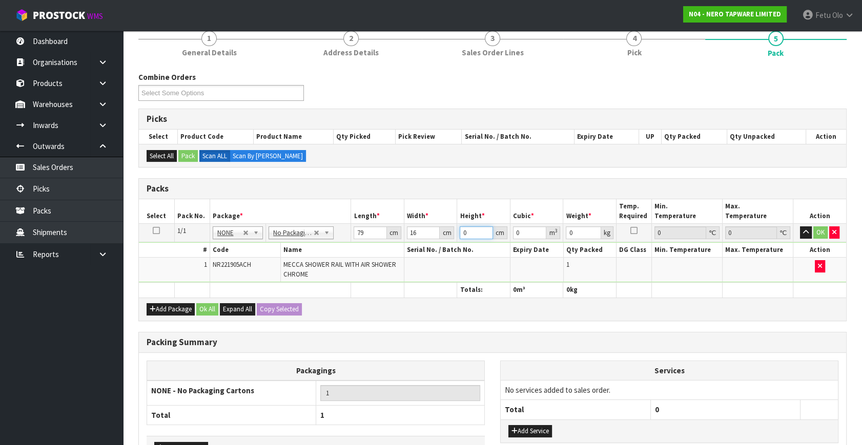
type input "0.001264"
type input "10"
type input "0.01264"
type input "10"
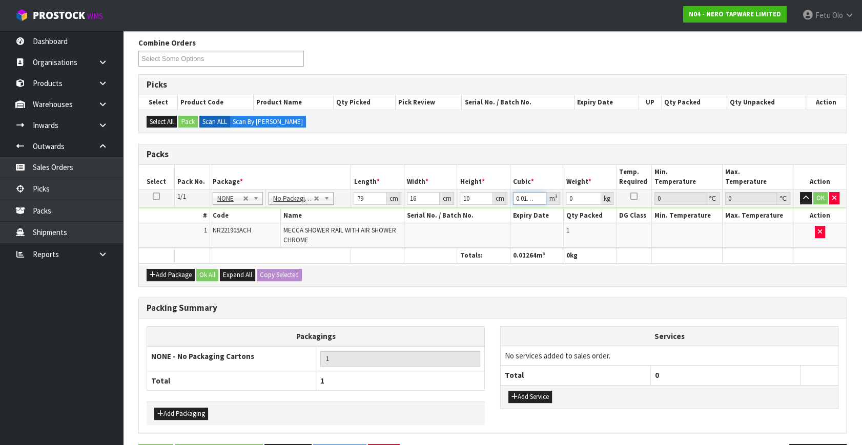
scroll to position [160, 0]
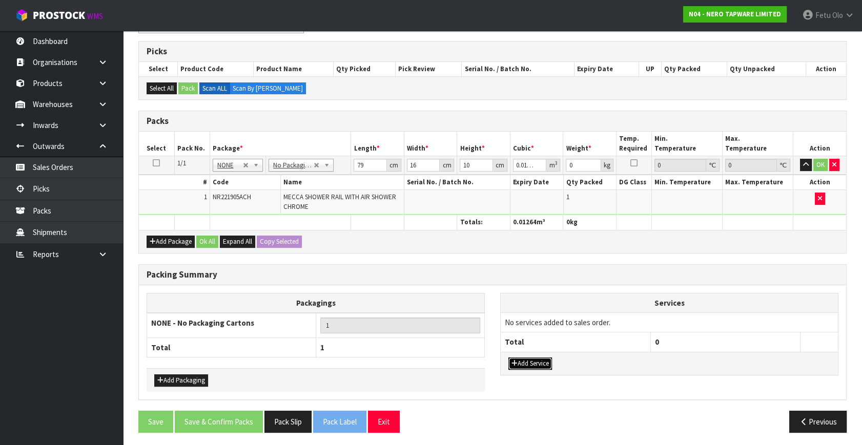
click at [531, 359] on button "Add Service" at bounding box center [530, 364] width 44 height 12
drag, startPoint x: 544, startPoint y: 340, endPoint x: 532, endPoint y: 336, distance: 12.0
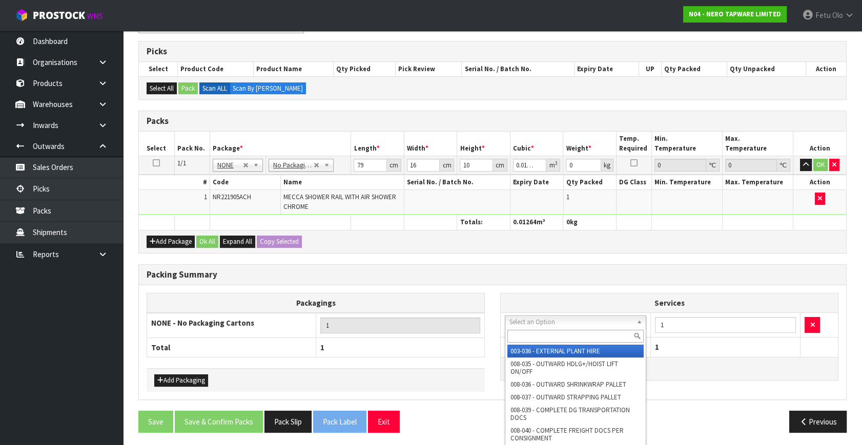
click at [532, 336] on input "text" at bounding box center [575, 336] width 136 height 13
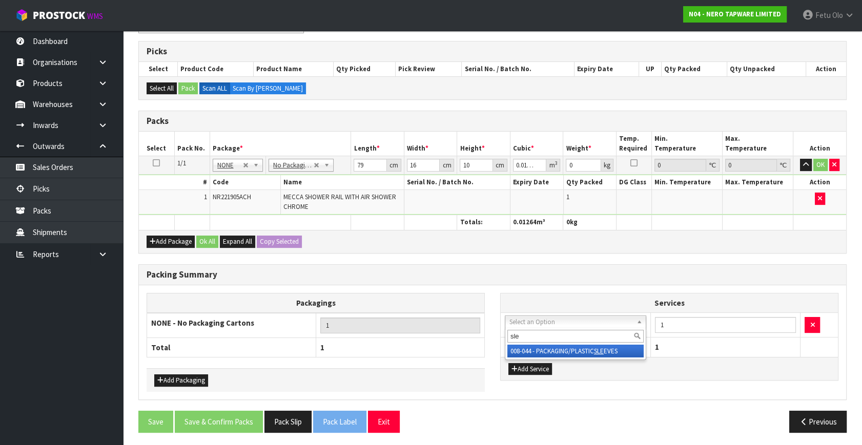
type input "sle"
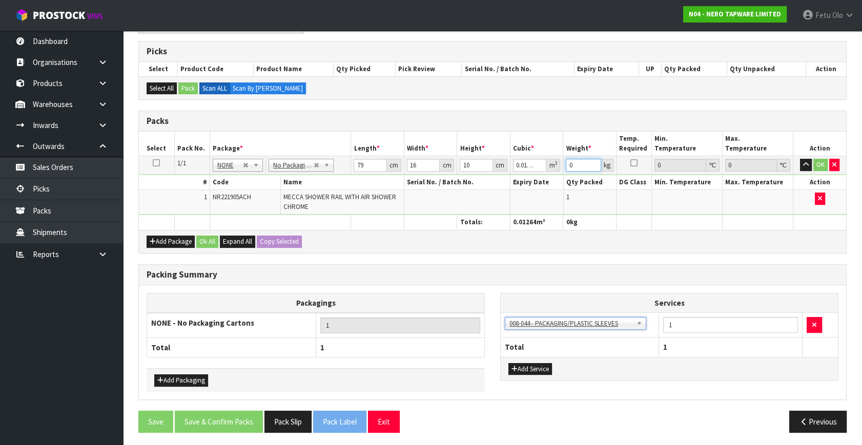
drag, startPoint x: 531, startPoint y: 172, endPoint x: 516, endPoint y: 183, distance: 18.3
click at [515, 181] on tbody "1/1 NONE 007-001 007-002 007-004 007-009 007-013 007-014 007-015 007-017 007-01…" at bounding box center [492, 185] width 707 height 59
type input "3"
click button "OK" at bounding box center [820, 165] width 14 height 12
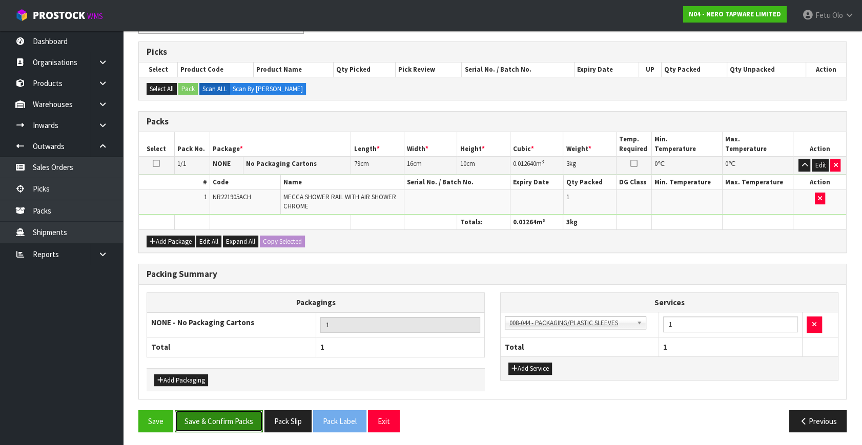
drag, startPoint x: 218, startPoint y: 414, endPoint x: 227, endPoint y: 406, distance: 12.0
click at [218, 413] on button "Save & Confirm Packs" at bounding box center [219, 421] width 88 height 22
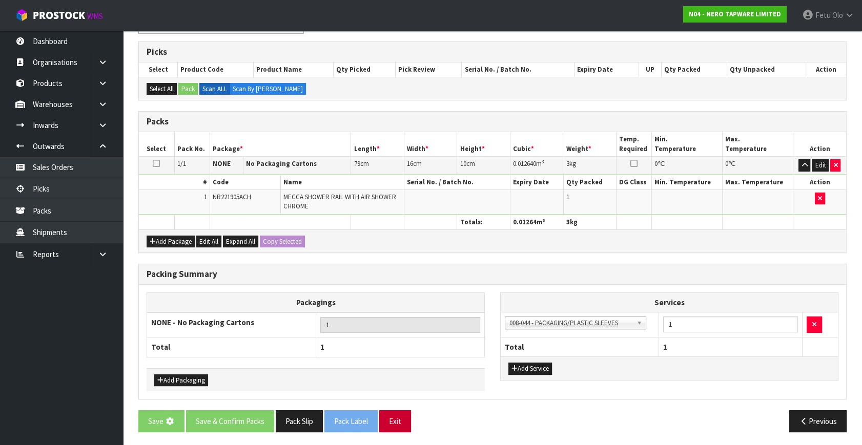
scroll to position [0, 0]
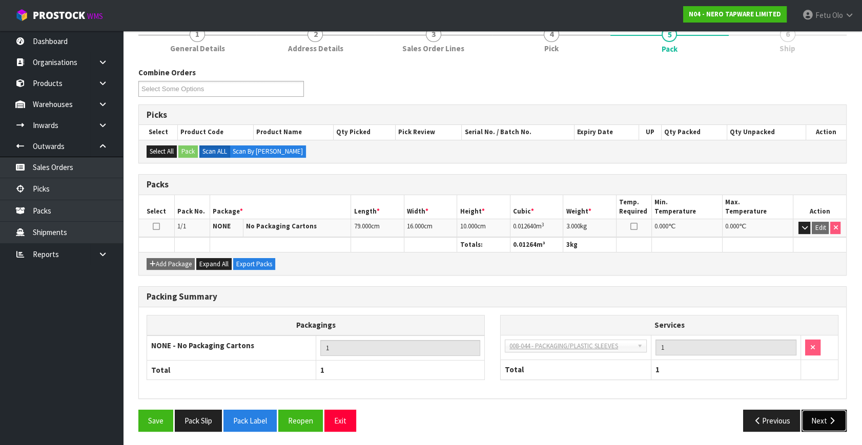
click at [820, 412] on button "Next" at bounding box center [823, 421] width 45 height 22
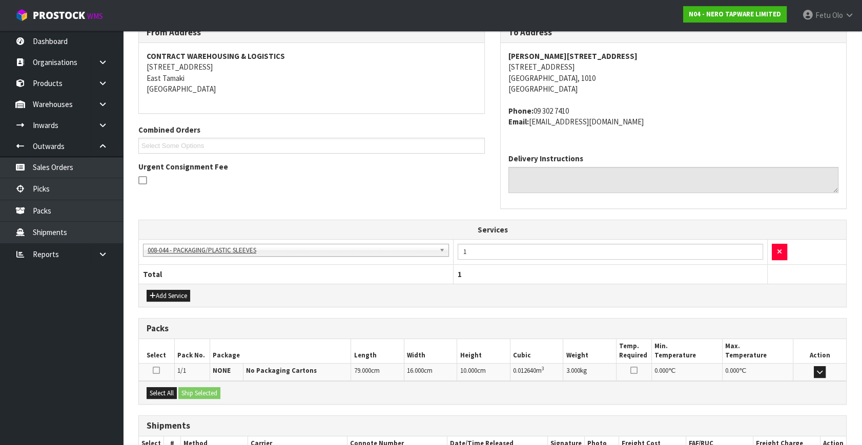
scroll to position [246, 0]
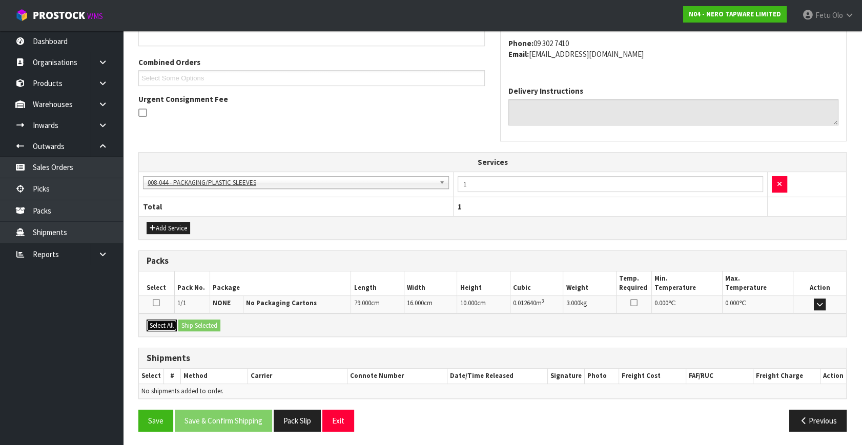
click at [164, 325] on button "Select All" at bounding box center [162, 326] width 30 height 12
click at [209, 328] on button "Ship Selected" at bounding box center [199, 326] width 42 height 12
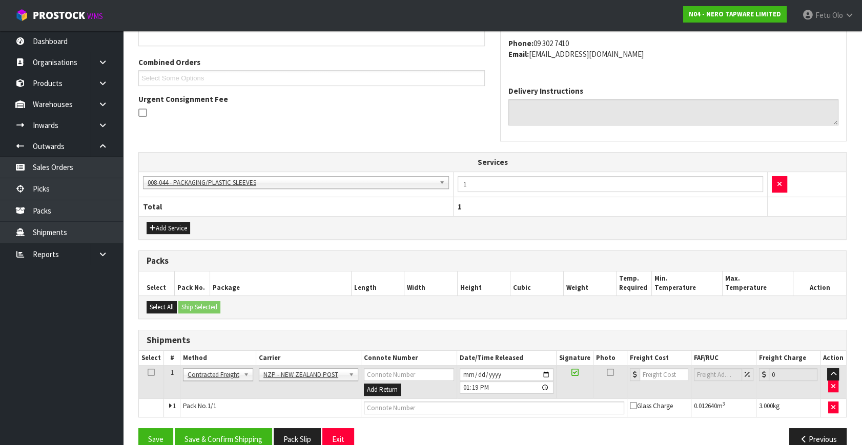
scroll to position [265, 0]
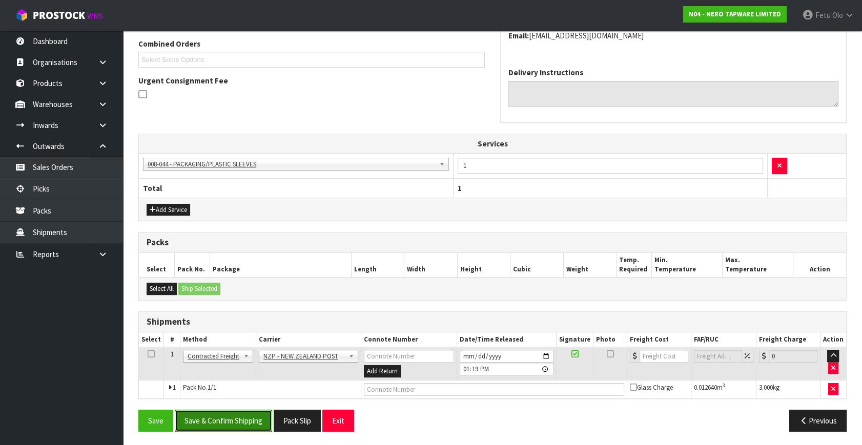
click at [215, 427] on button "Save & Confirm Shipping" at bounding box center [223, 421] width 97 height 22
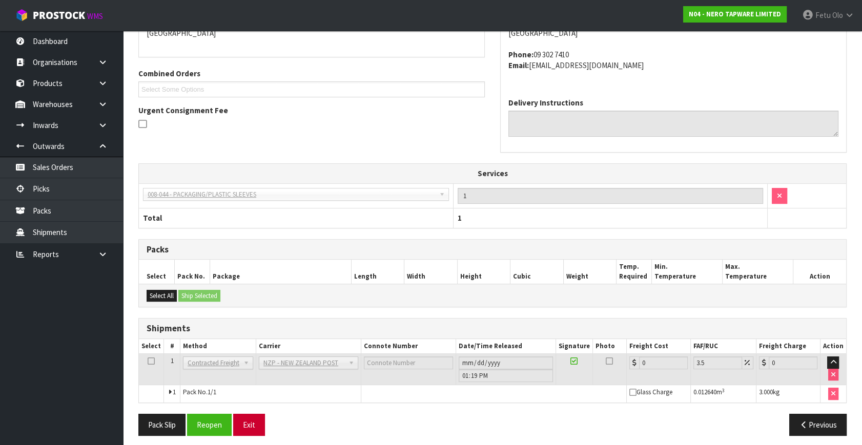
scroll to position [251, 0]
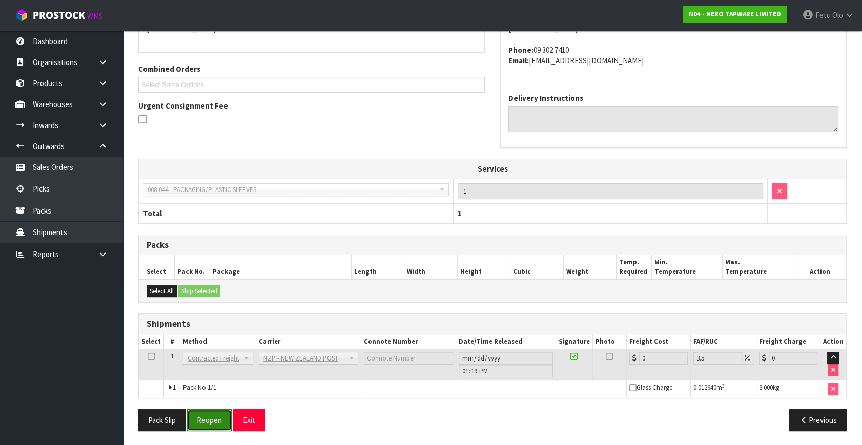
drag, startPoint x: 227, startPoint y: 415, endPoint x: 233, endPoint y: 409, distance: 8.0
click at [227, 415] on button "Reopen" at bounding box center [209, 420] width 45 height 22
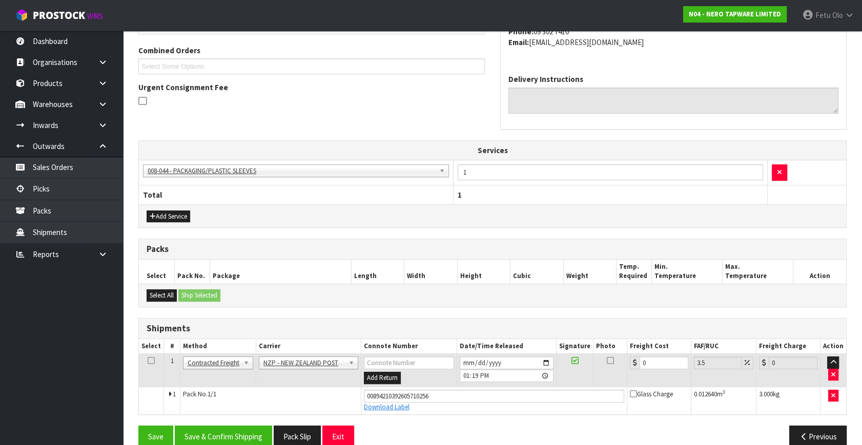
scroll to position [274, 0]
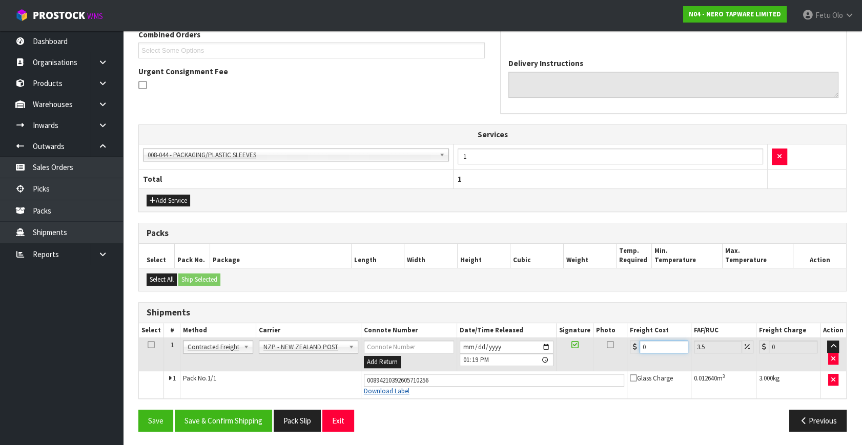
drag, startPoint x: 656, startPoint y: 348, endPoint x: 377, endPoint y: 387, distance: 281.4
click at [368, 373] on tbody "1 Client Local Pickup Customer Local Pickup Company Freight Contracted Freight …" at bounding box center [492, 368] width 707 height 60
type input "4"
type input "4.14"
type input "4.3"
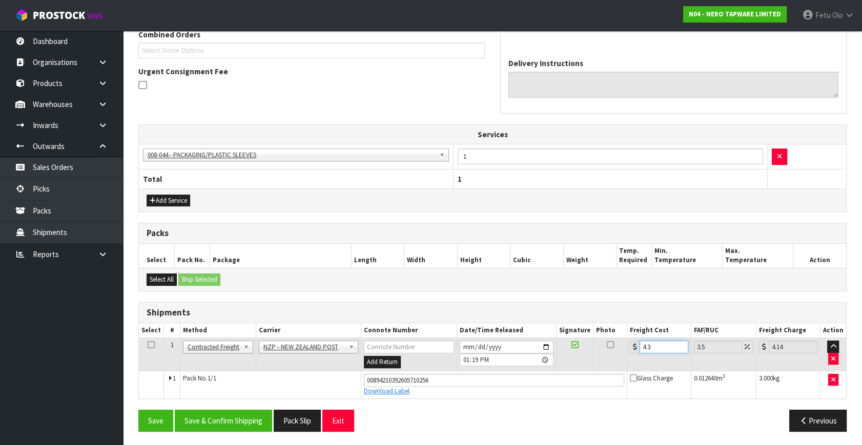
type input "4.45"
type input "4.33"
type input "4.48"
type input "4.33"
click at [198, 418] on button "Save & Confirm Shipping" at bounding box center [223, 421] width 97 height 22
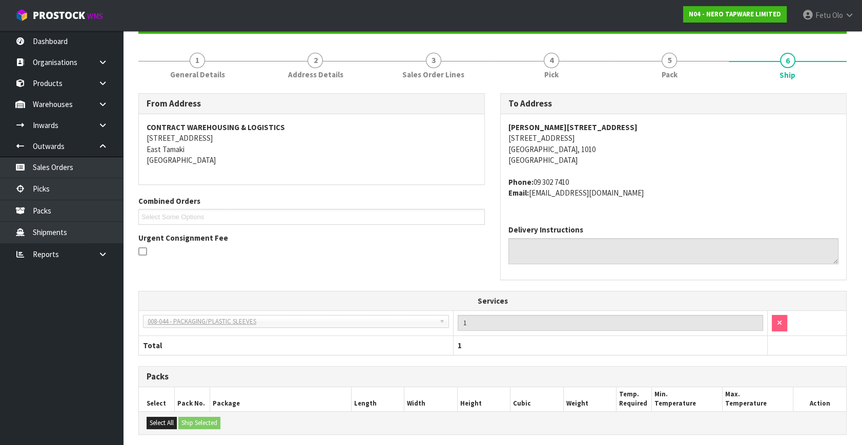
scroll to position [246, 0]
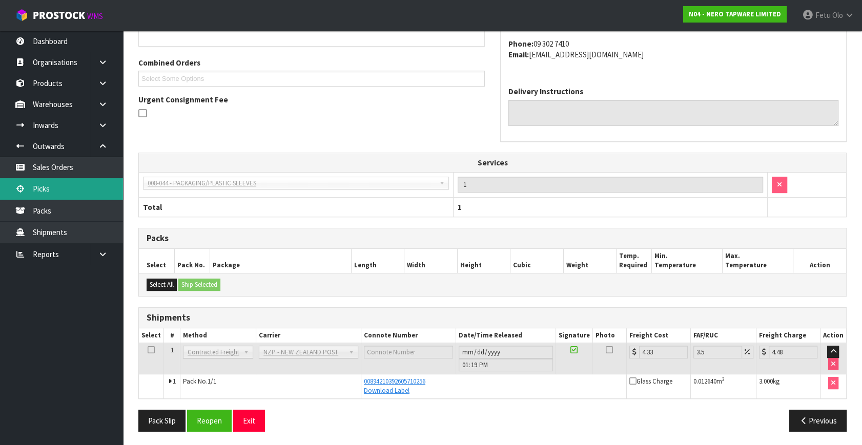
click at [48, 194] on link "Picks" at bounding box center [61, 188] width 123 height 21
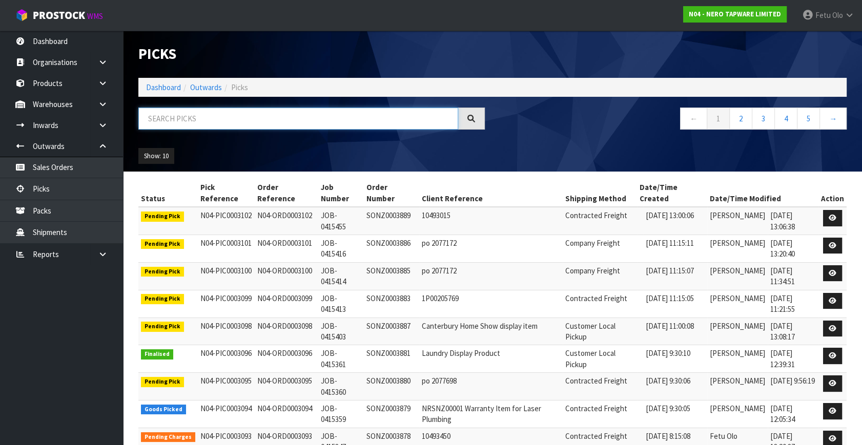
click at [291, 122] on input "text" at bounding box center [298, 119] width 320 height 22
type input "3084"
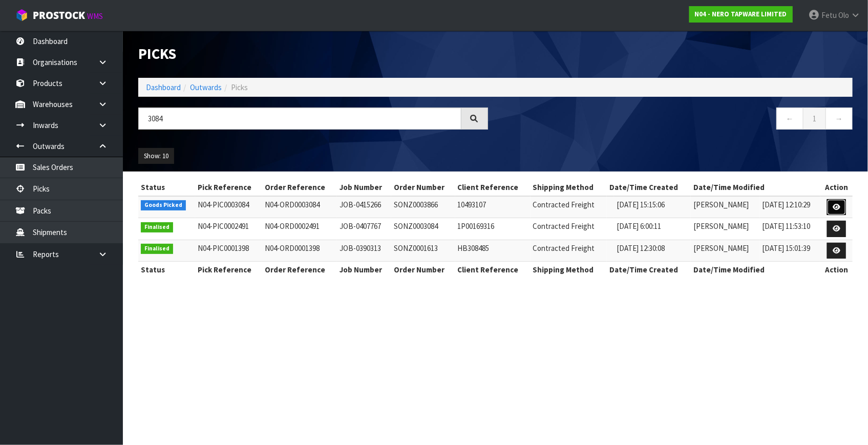
click at [844, 206] on link at bounding box center [836, 207] width 19 height 16
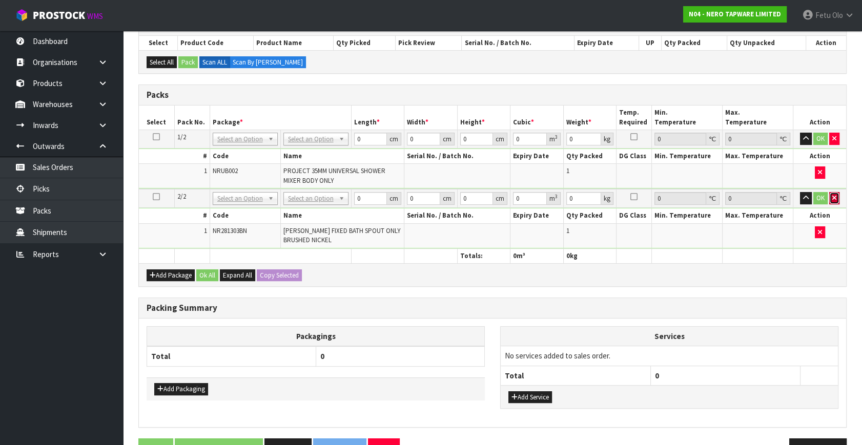
click at [830, 195] on button "button" at bounding box center [834, 198] width 10 height 12
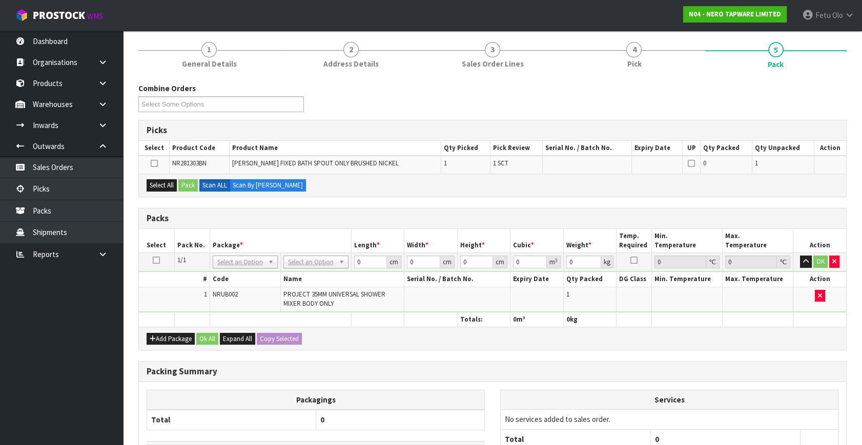
scroll to position [33, 0]
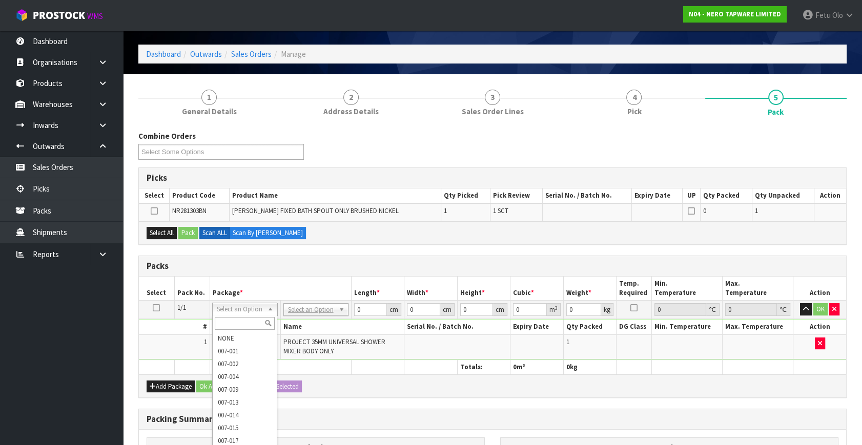
click at [241, 323] on input "text" at bounding box center [245, 323] width 60 height 13
type input "011"
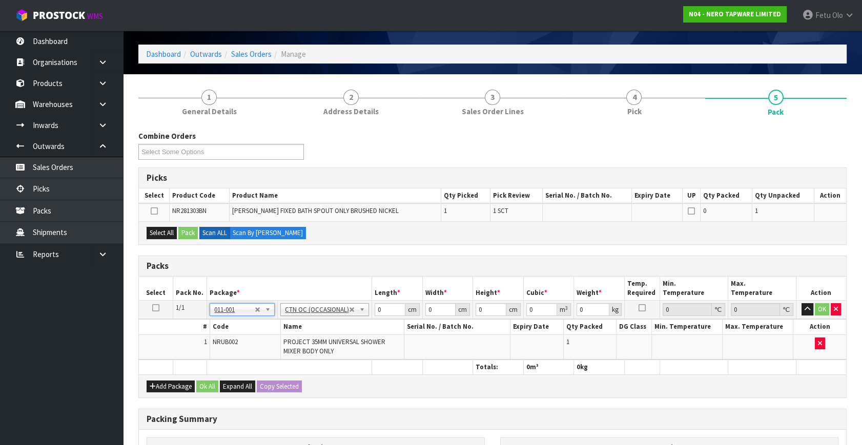
type input "0.6"
drag, startPoint x: 367, startPoint y: 316, endPoint x: 284, endPoint y: 349, distance: 89.4
click at [283, 349] on tbody "1/1 NONE 007-001 007-002 007-004 007-009 007-013 007-014 007-015 007-017 007-01…" at bounding box center [492, 330] width 707 height 59
type input "31"
type input "13"
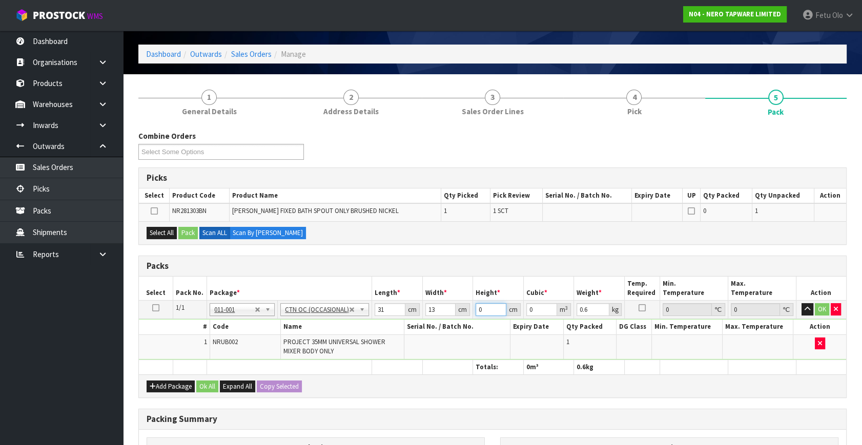
type input "1"
type input "0.000403"
type input "17"
type input "0.006851"
type input "17"
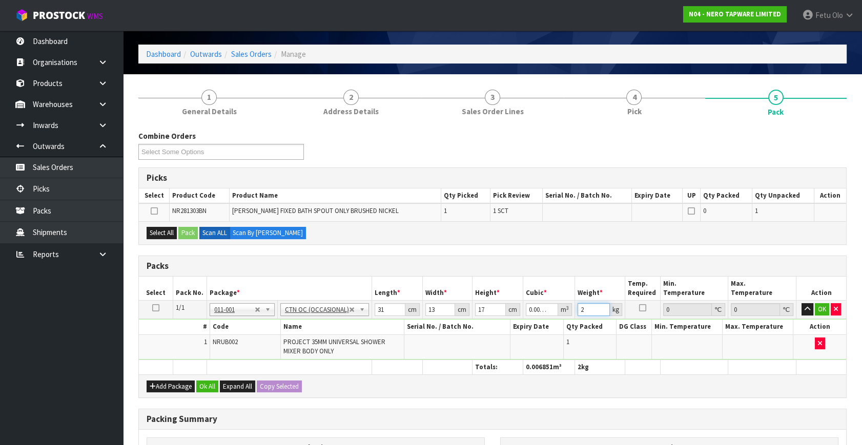
type input "2"
click button "OK" at bounding box center [822, 309] width 14 height 12
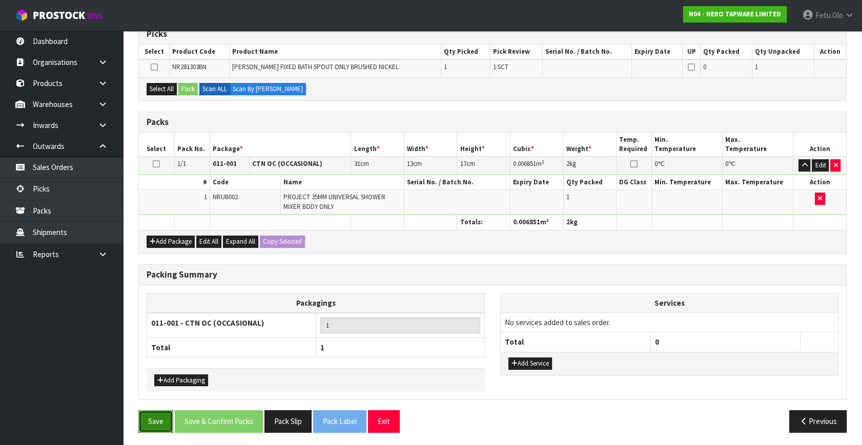
click at [152, 419] on button "Save" at bounding box center [155, 421] width 35 height 22
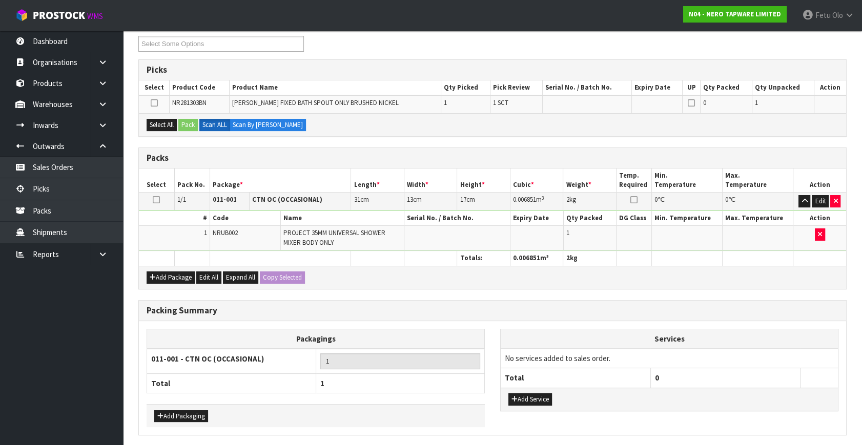
scroll to position [0, 0]
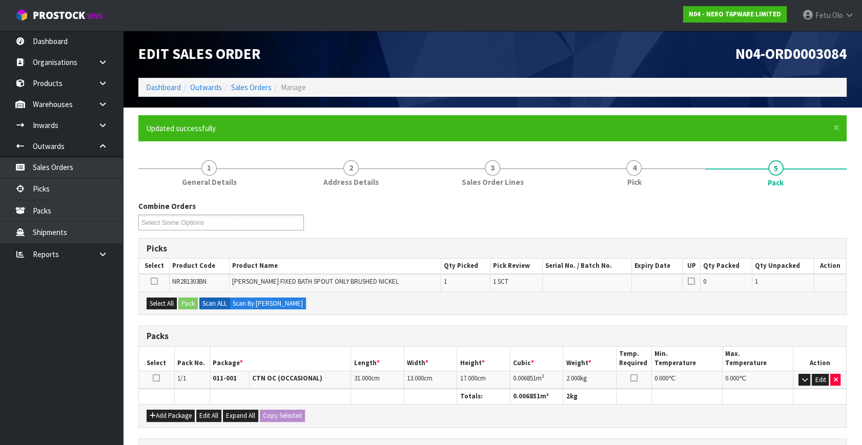
click at [158, 378] on icon at bounding box center [156, 378] width 7 height 1
click at [160, 295] on div "Select All Pack Scan ALL Scan By Quantity" at bounding box center [492, 303] width 707 height 23
drag, startPoint x: 167, startPoint y: 300, endPoint x: 176, endPoint y: 301, distance: 9.2
click at [169, 300] on button "Select All" at bounding box center [162, 304] width 30 height 12
click at [181, 301] on button "Pack" at bounding box center [187, 304] width 19 height 12
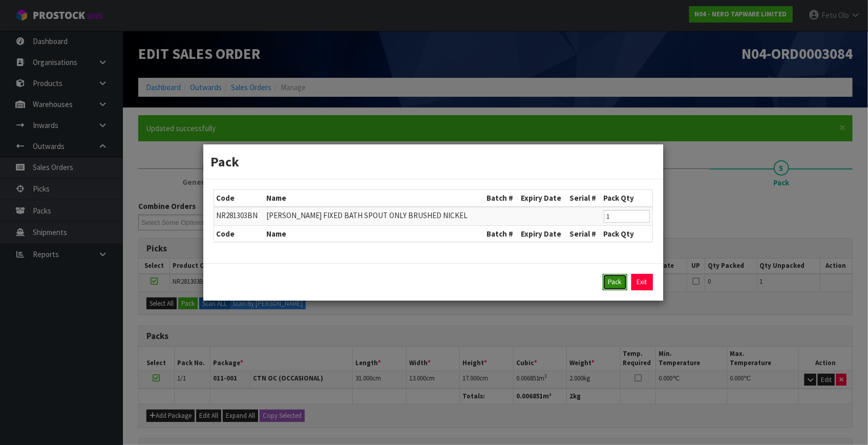
click at [624, 281] on button "Pack" at bounding box center [615, 282] width 25 height 16
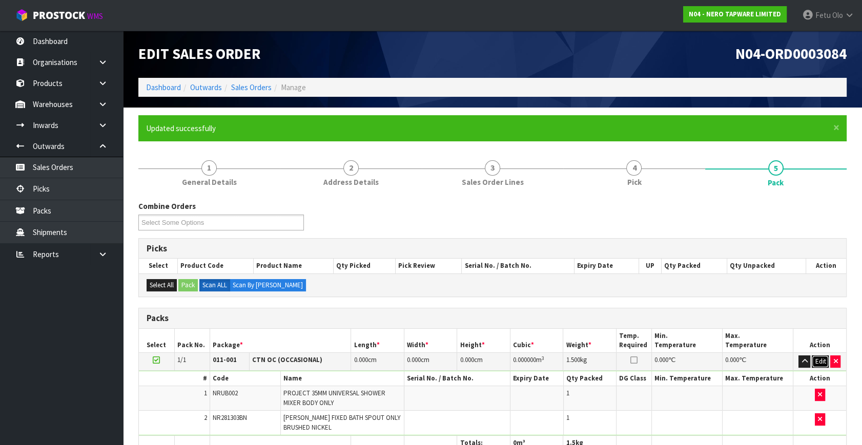
click at [821, 360] on button "Edit" at bounding box center [820, 362] width 17 height 12
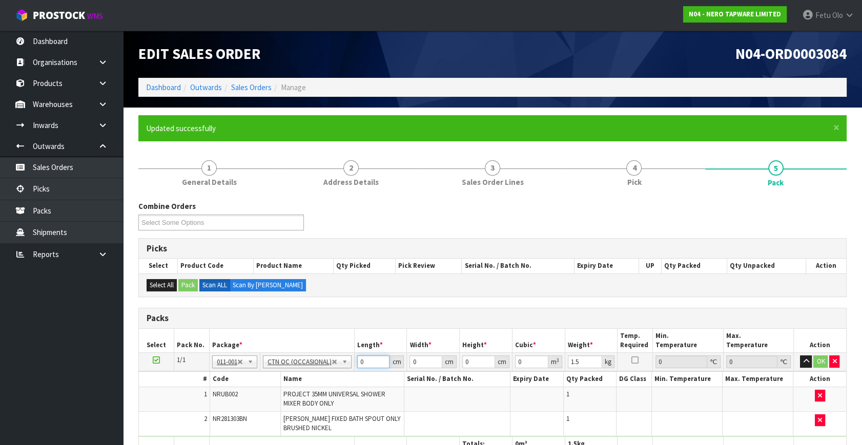
drag, startPoint x: 275, startPoint y: 390, endPoint x: 270, endPoint y: 395, distance: 7.3
click at [267, 394] on tbody "1/1 NONE 007-001 007-002 007-004 007-009 007-013 007-014 007-015 007-017 007-01…" at bounding box center [492, 395] width 707 height 84
type input "31"
type input "13"
type input "1"
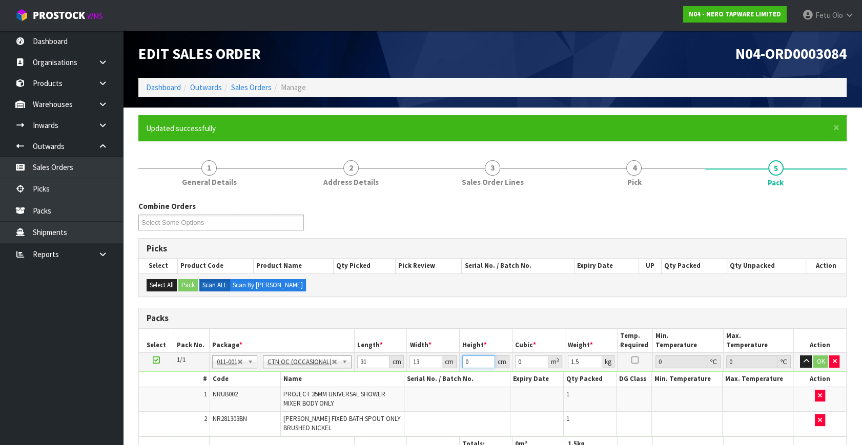
type input "0.000403"
type input "17"
type input "0.006851"
type input "17"
type input "2"
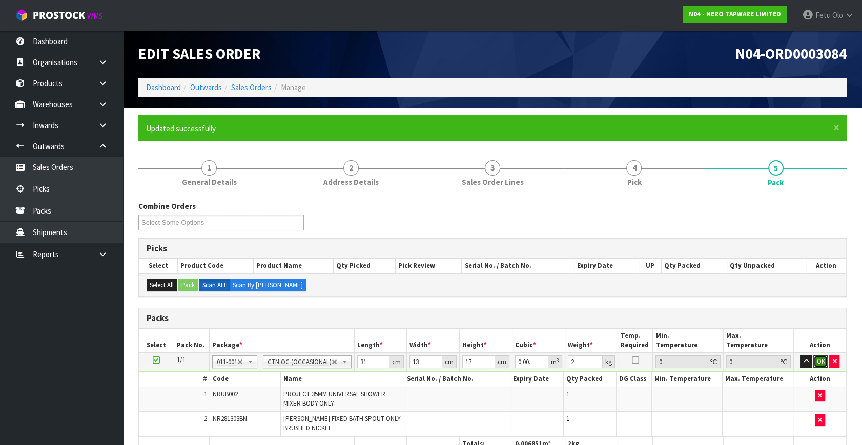
click button "OK" at bounding box center [820, 362] width 14 height 12
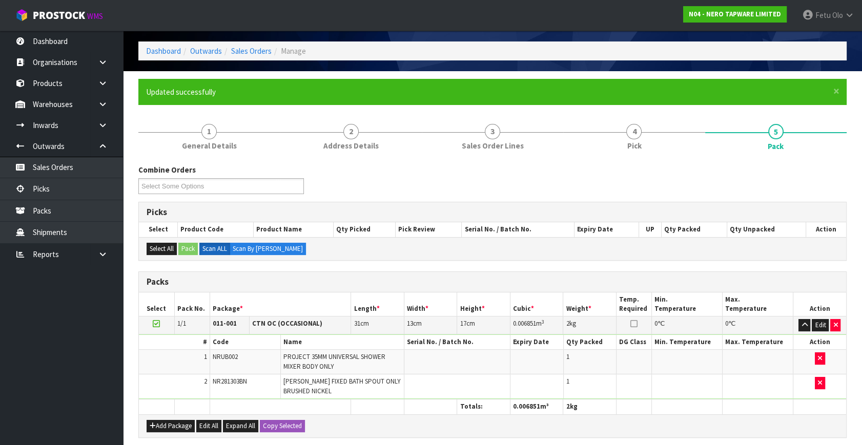
scroll to position [221, 0]
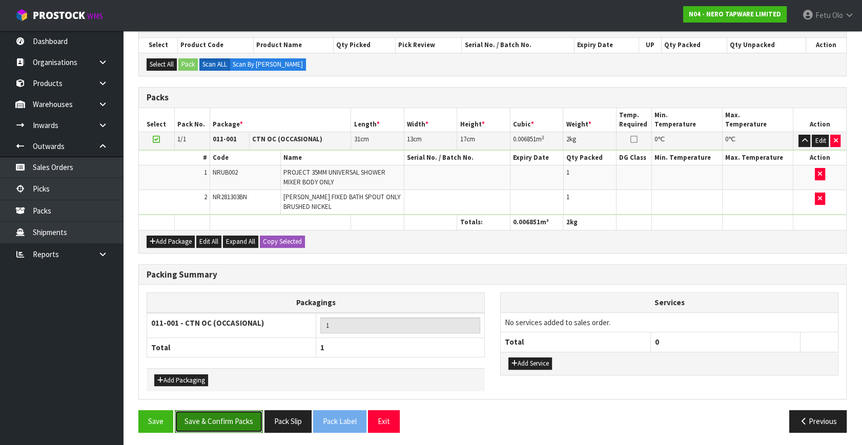
click at [229, 422] on button "Save & Confirm Packs" at bounding box center [219, 421] width 88 height 22
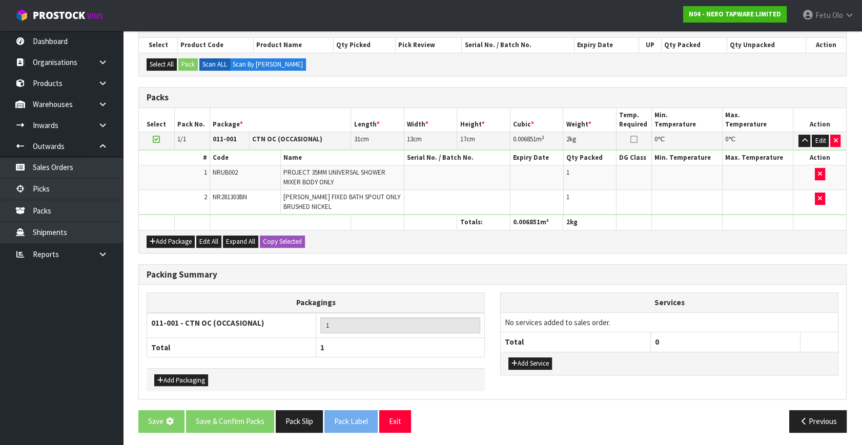
scroll to position [0, 0]
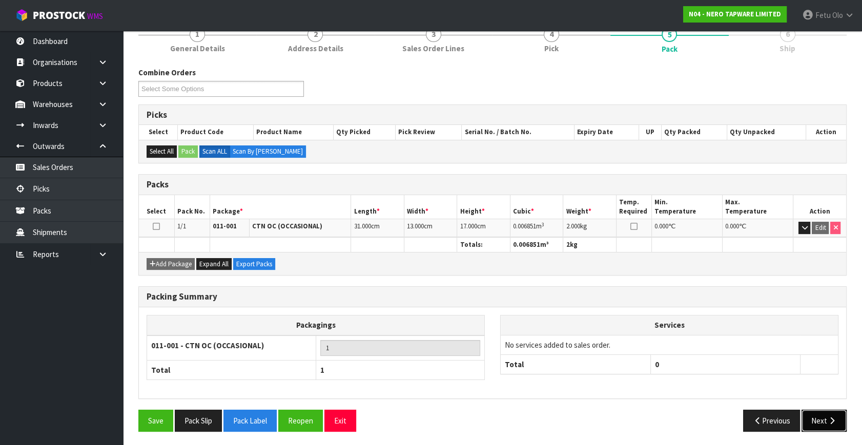
click at [832, 412] on button "Next" at bounding box center [823, 421] width 45 height 22
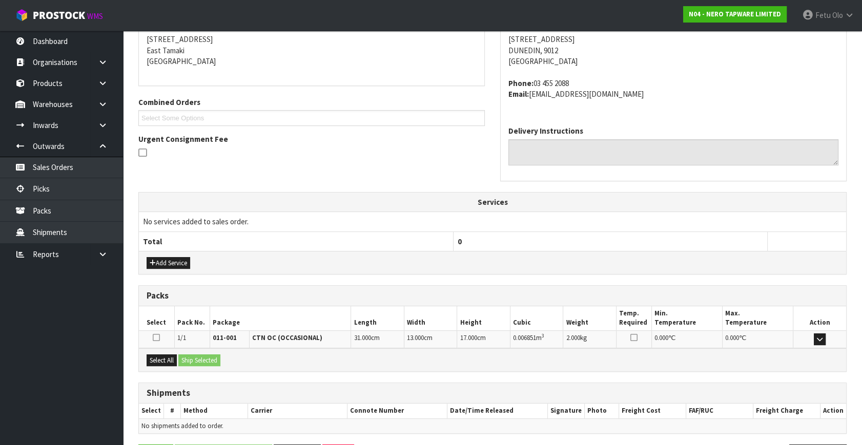
scroll to position [241, 0]
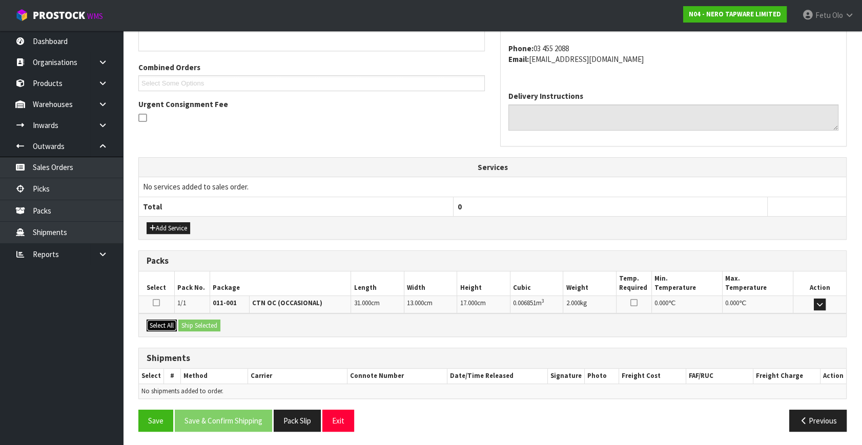
click at [168, 320] on button "Select All" at bounding box center [162, 326] width 30 height 12
click at [215, 323] on button "Ship Selected" at bounding box center [199, 326] width 42 height 12
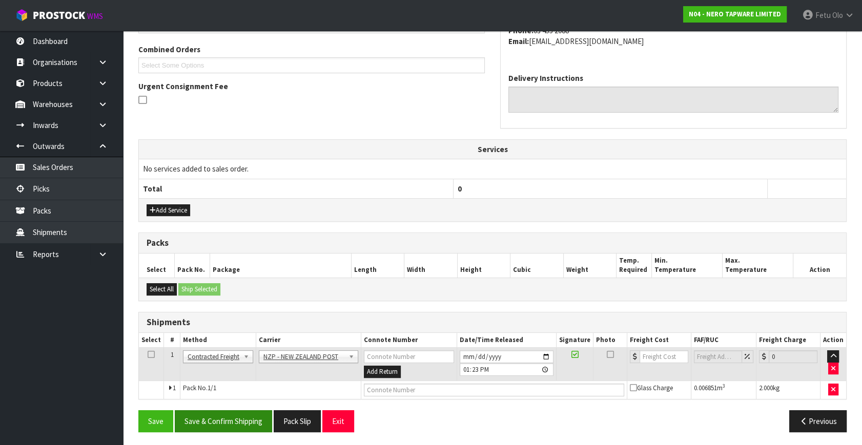
scroll to position [260, 0]
click at [245, 410] on button "Save & Confirm Shipping" at bounding box center [223, 421] width 97 height 22
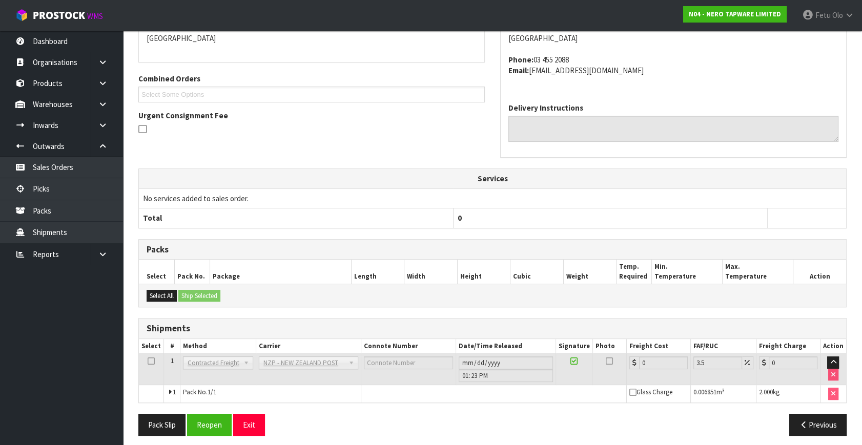
scroll to position [245, 0]
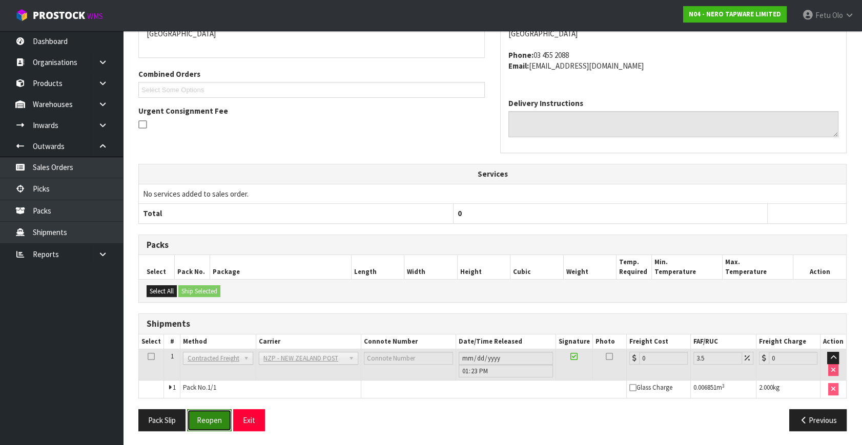
drag, startPoint x: 202, startPoint y: 424, endPoint x: 243, endPoint y: 408, distance: 43.5
click at [202, 424] on button "Reopen" at bounding box center [209, 420] width 45 height 22
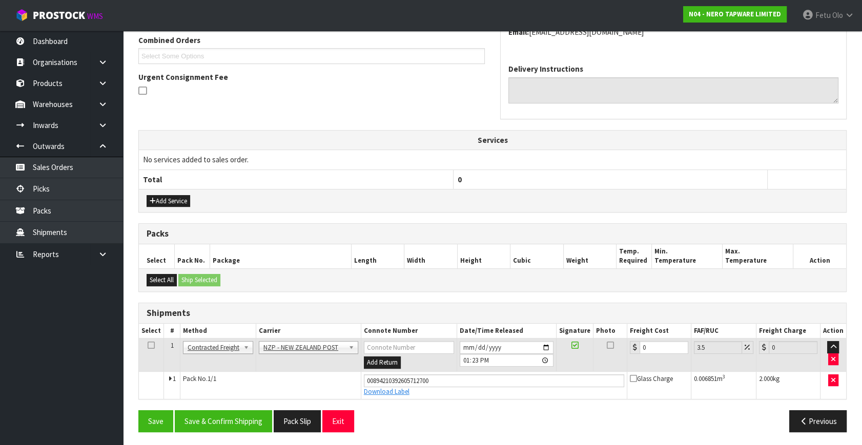
scroll to position [269, 0]
click at [413, 402] on div "From Address CONTRACT WAREHOUSING & LOGISTICS 17 Allens Road East Tamaki Auckla…" at bounding box center [492, 186] width 708 height 508
type input "1"
type input "1.03"
type input "11"
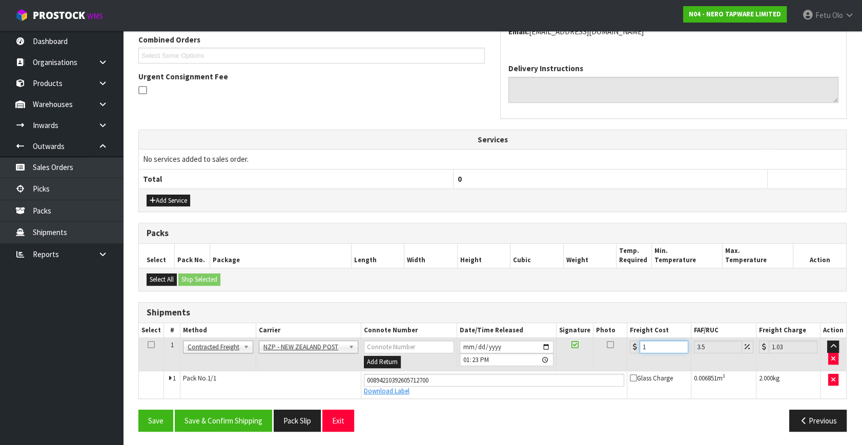
type input "11.38"
type input "11.6"
type input "12.01"
type input "11.61"
type input "12.02"
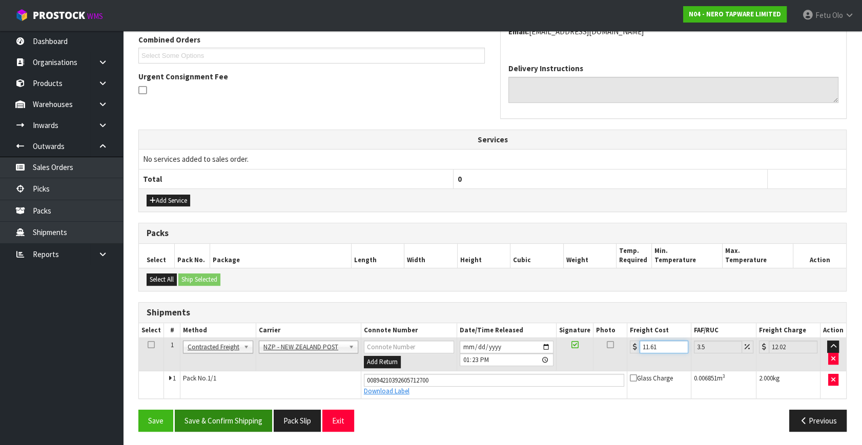
type input "11.61"
click at [220, 420] on button "Save & Confirm Shipping" at bounding box center [223, 421] width 97 height 22
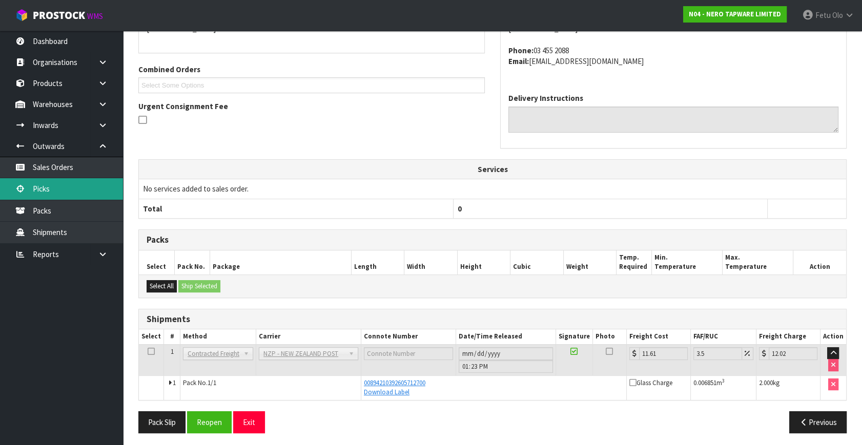
scroll to position [241, 0]
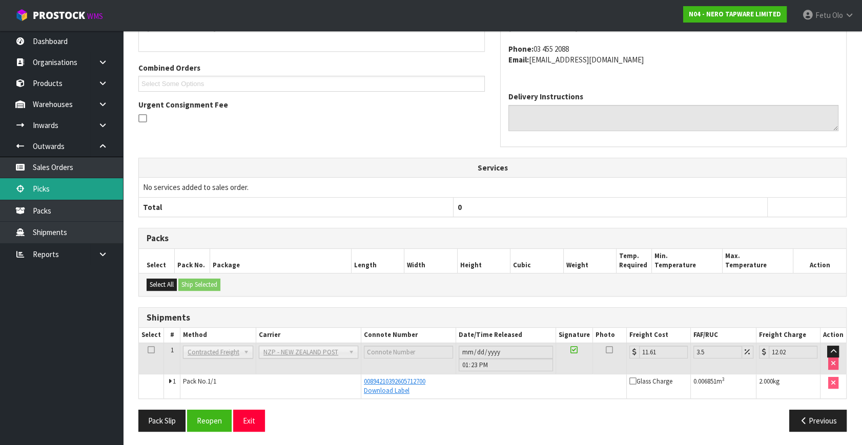
click at [56, 191] on link "Picks" at bounding box center [61, 188] width 123 height 21
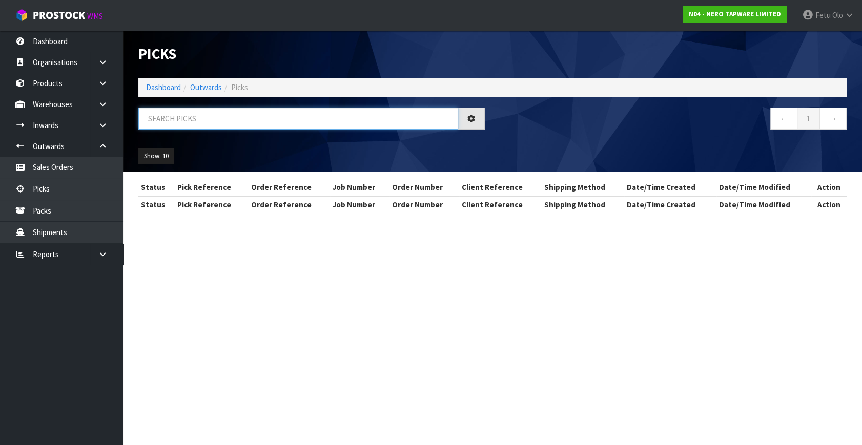
click at [246, 125] on input "text" at bounding box center [298, 119] width 320 height 22
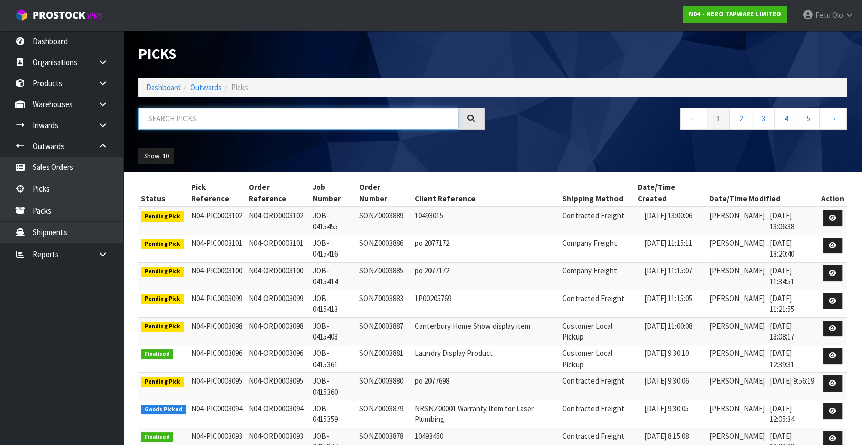
click at [246, 125] on input "text" at bounding box center [298, 119] width 320 height 22
type input "003094"
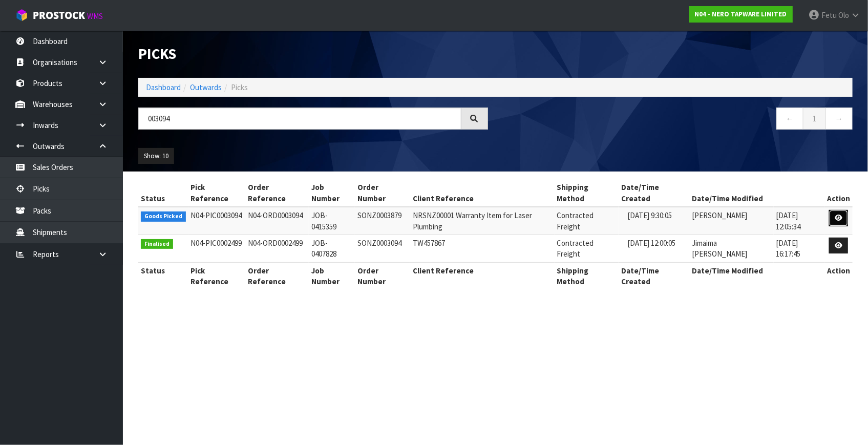
click at [834, 210] on link at bounding box center [839, 218] width 19 height 16
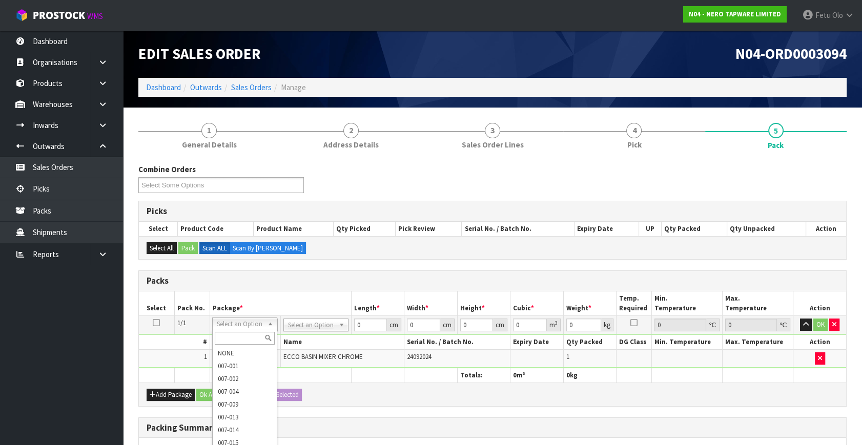
click at [246, 337] on input "text" at bounding box center [245, 338] width 60 height 13
type input "011"
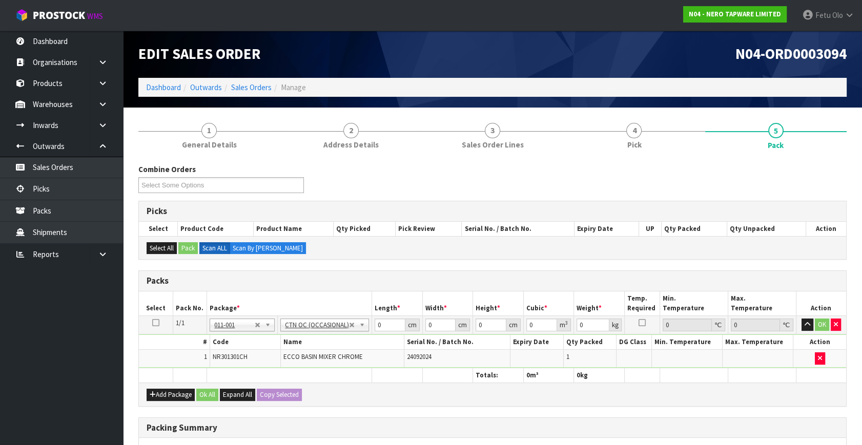
type input "1.4"
drag, startPoint x: 332, startPoint y: 342, endPoint x: 317, endPoint y: 349, distance: 16.7
click at [317, 349] on tbody "1/1 NONE 007-001 007-002 007-004 007-009 007-013 007-014 007-015 007-017 007-01…" at bounding box center [492, 342] width 707 height 52
type input "32"
type input "24"
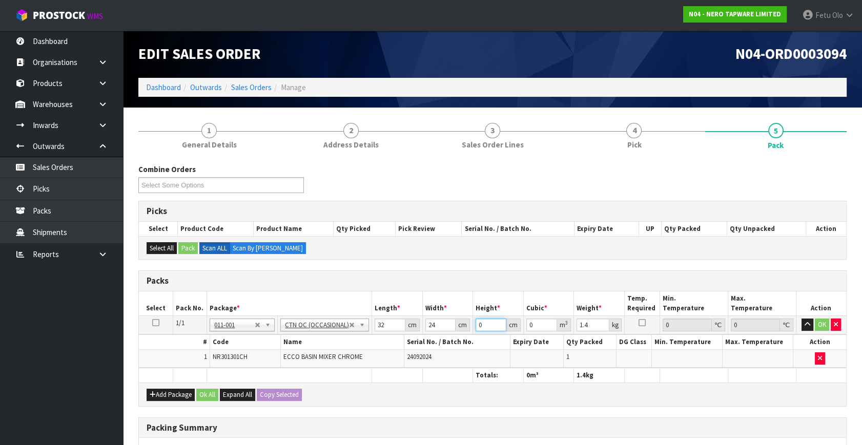
type input "1"
type input "0.000768"
type input "13"
type input "0.009984"
type input "13"
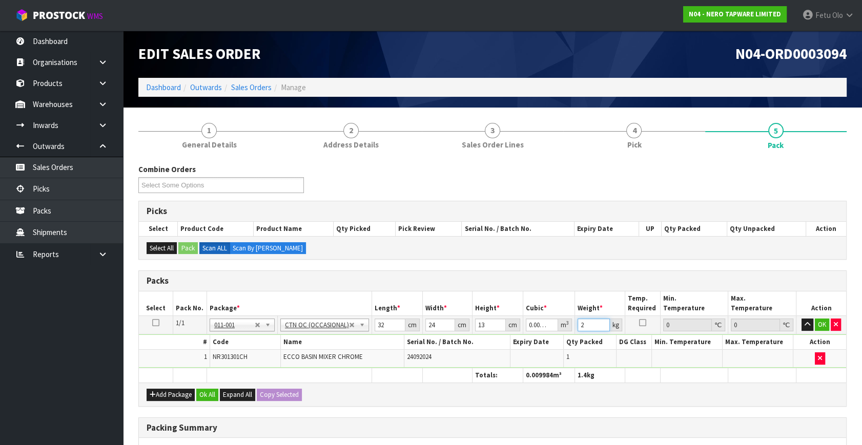
type input "2"
click button "OK" at bounding box center [822, 325] width 14 height 12
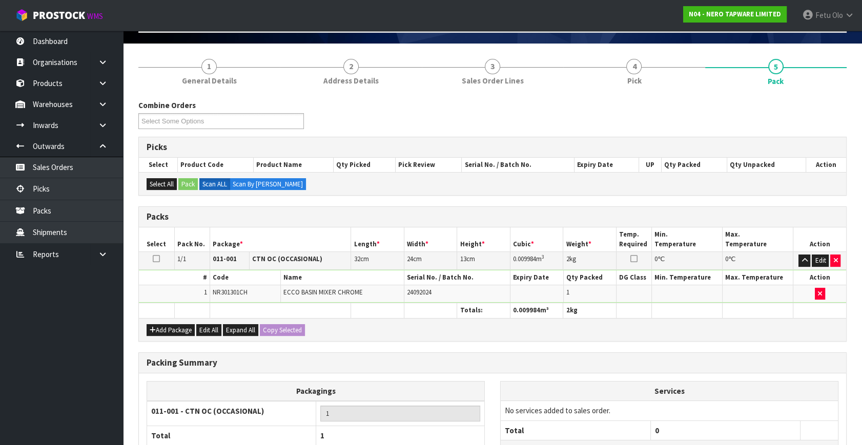
scroll to position [153, 0]
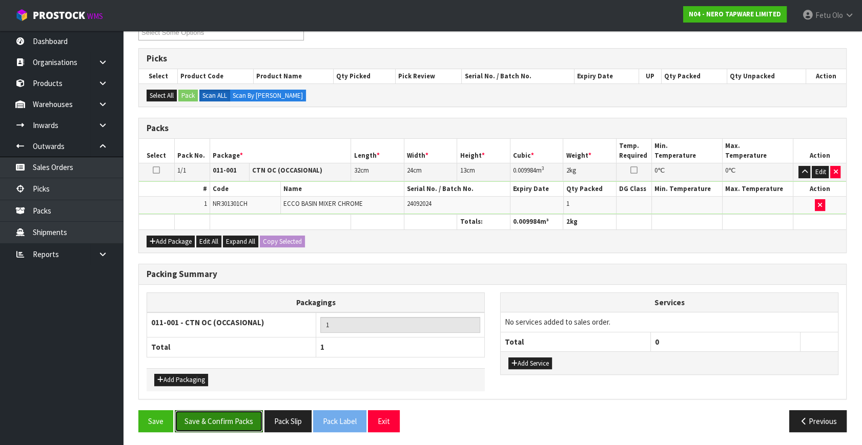
drag, startPoint x: 222, startPoint y: 414, endPoint x: 247, endPoint y: 394, distance: 31.7
click at [222, 415] on button "Save & Confirm Packs" at bounding box center [219, 421] width 88 height 22
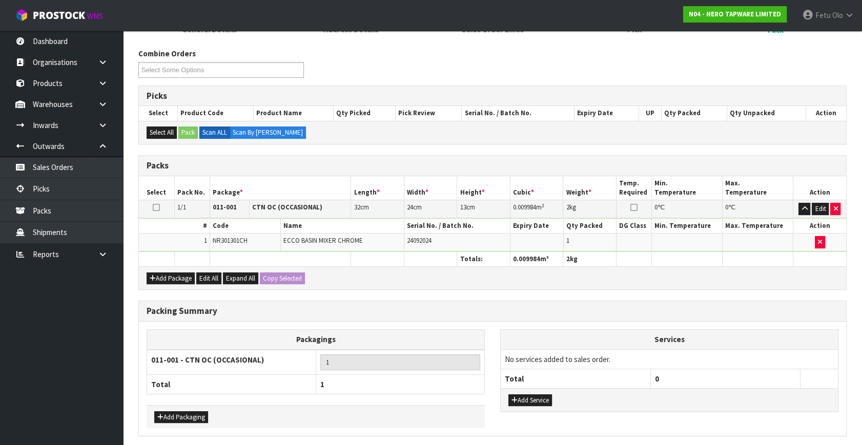
scroll to position [0, 0]
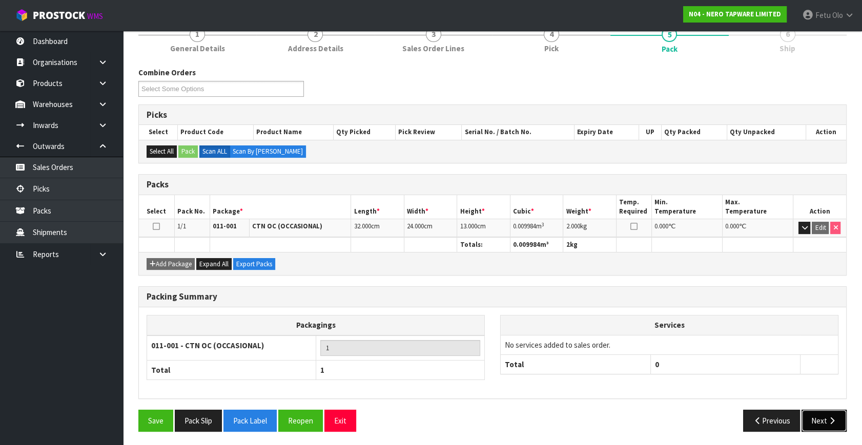
click at [822, 417] on button "Next" at bounding box center [823, 421] width 45 height 22
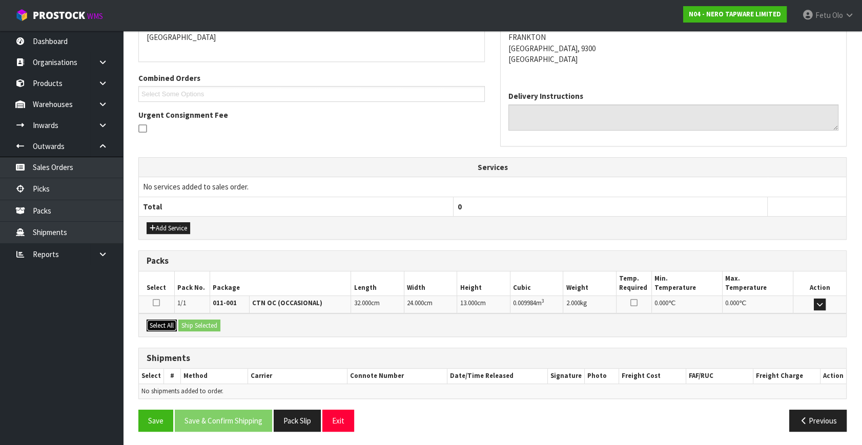
drag, startPoint x: 155, startPoint y: 327, endPoint x: 178, endPoint y: 324, distance: 22.8
click at [157, 327] on button "Select All" at bounding box center [162, 326] width 30 height 12
click at [190, 323] on button "Ship Selected" at bounding box center [199, 326] width 42 height 12
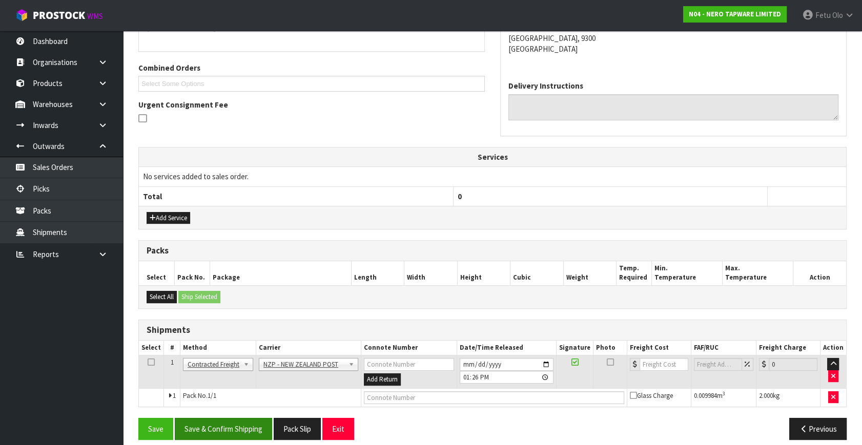
scroll to position [249, 0]
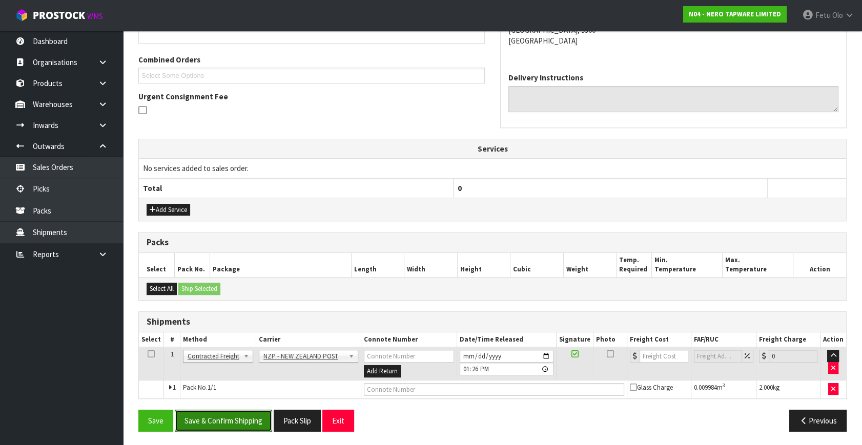
click at [241, 413] on button "Save & Confirm Shipping" at bounding box center [223, 421] width 97 height 22
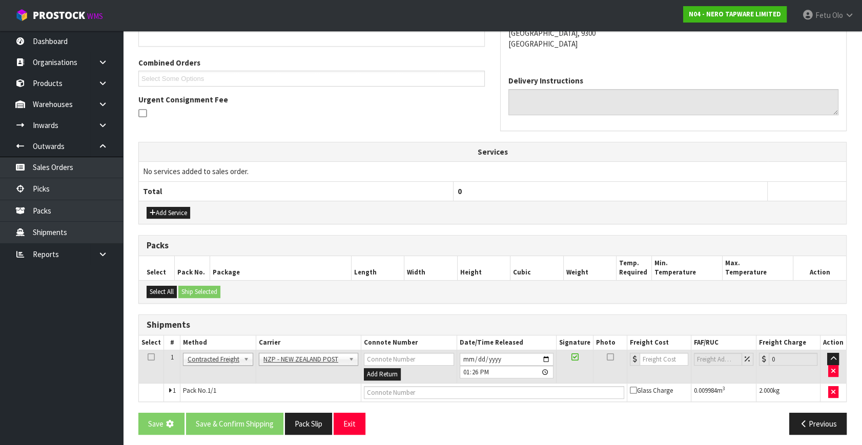
scroll to position [0, 0]
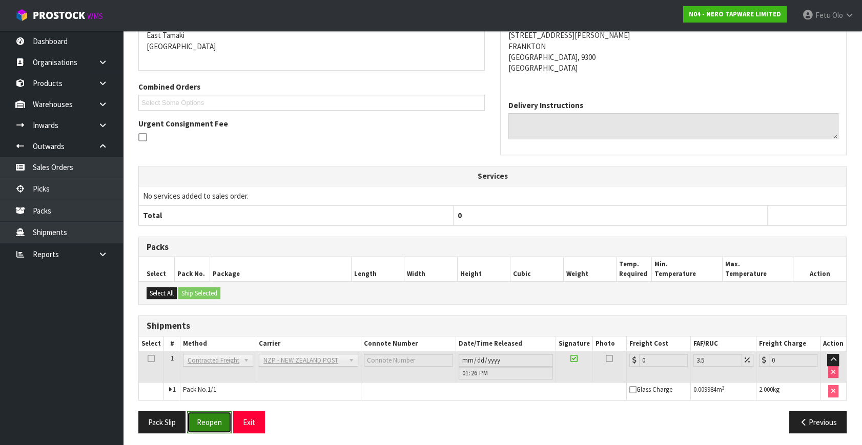
click at [198, 422] on button "Reopen" at bounding box center [209, 422] width 45 height 22
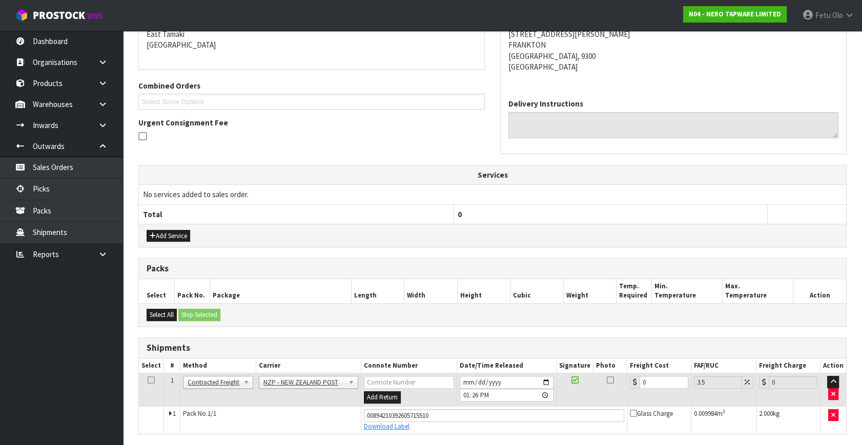
scroll to position [258, 0]
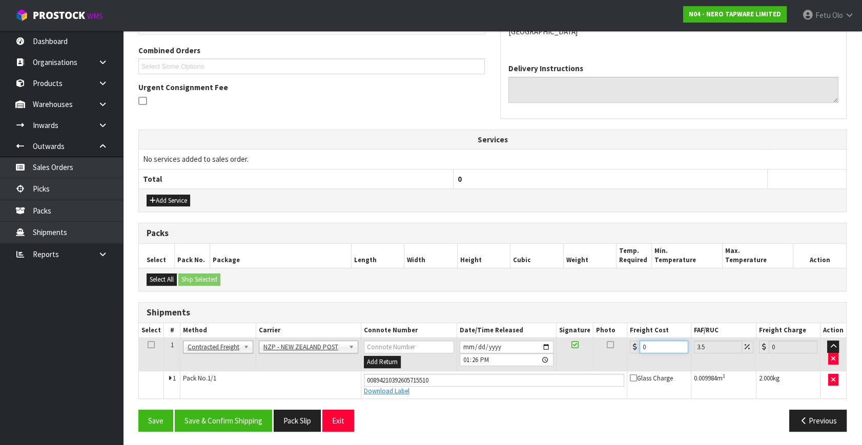
drag, startPoint x: 671, startPoint y: 348, endPoint x: 489, endPoint y: 380, distance: 185.2
click at [489, 380] on tbody "1 Client Local Pickup Customer Local Pickup Company Freight Contracted Freight …" at bounding box center [492, 368] width 707 height 60
type input "1"
type input "1.03"
type input "11"
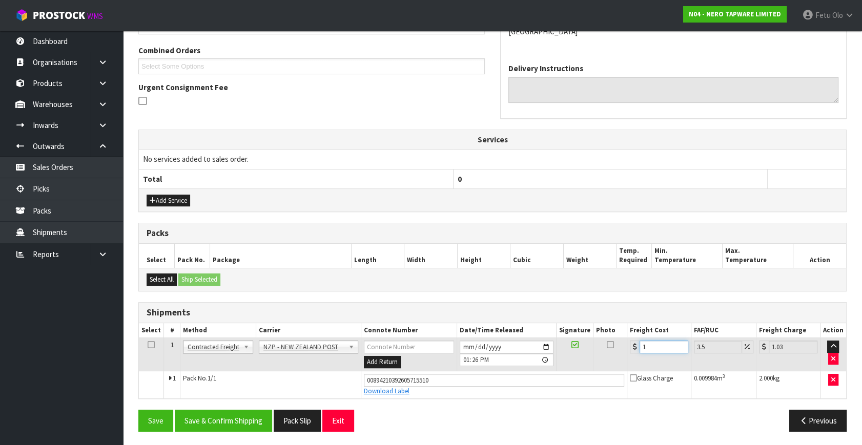
type input "11.38"
type input "11.6"
type input "12.01"
type input "11.61"
type input "12.02"
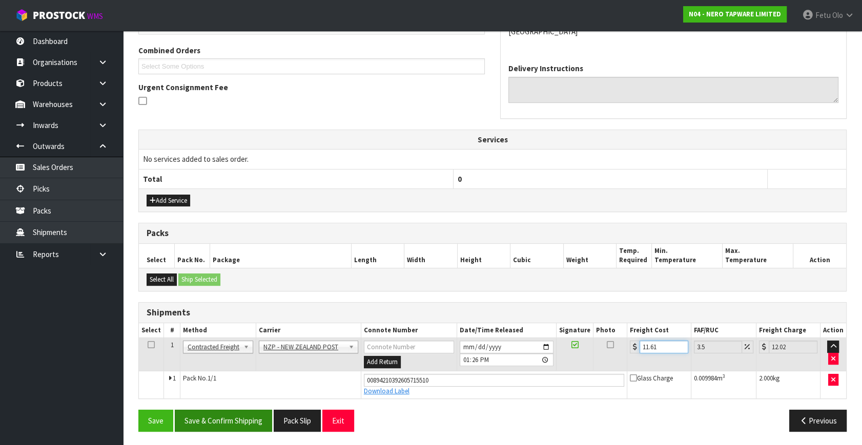
type input "11.61"
click at [230, 425] on button "Save & Confirm Shipping" at bounding box center [223, 421] width 97 height 22
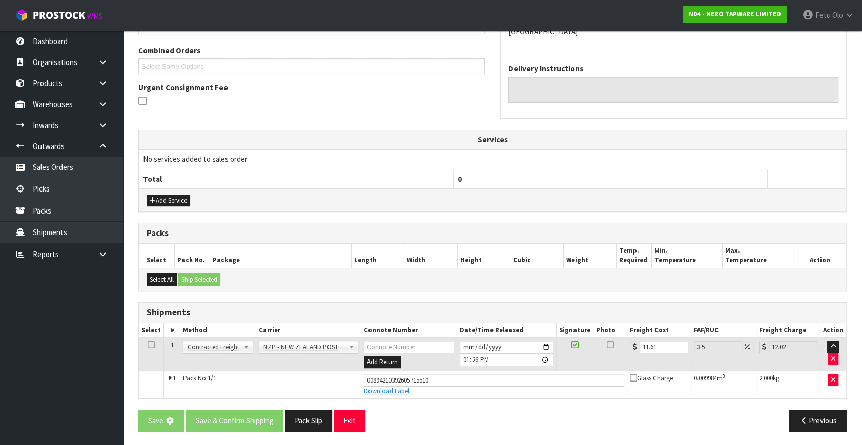
scroll to position [0, 0]
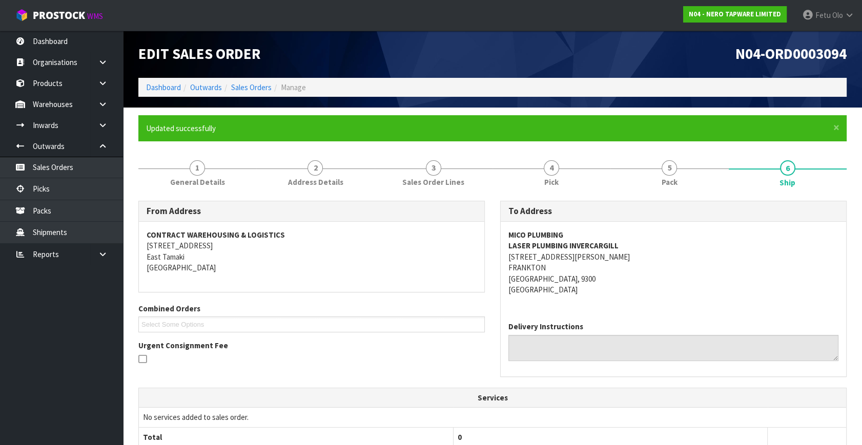
drag, startPoint x: 251, startPoint y: 437, endPoint x: 257, endPoint y: 444, distance: 9.4
click at [251, 437] on th "Total" at bounding box center [296, 436] width 314 height 19
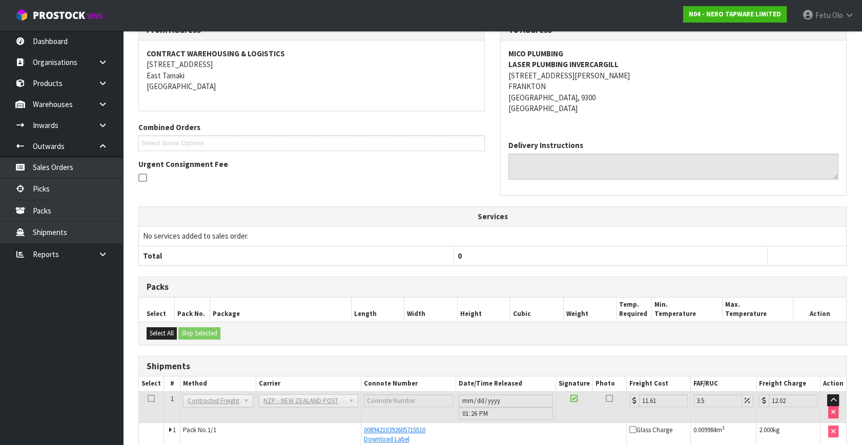
scroll to position [231, 0]
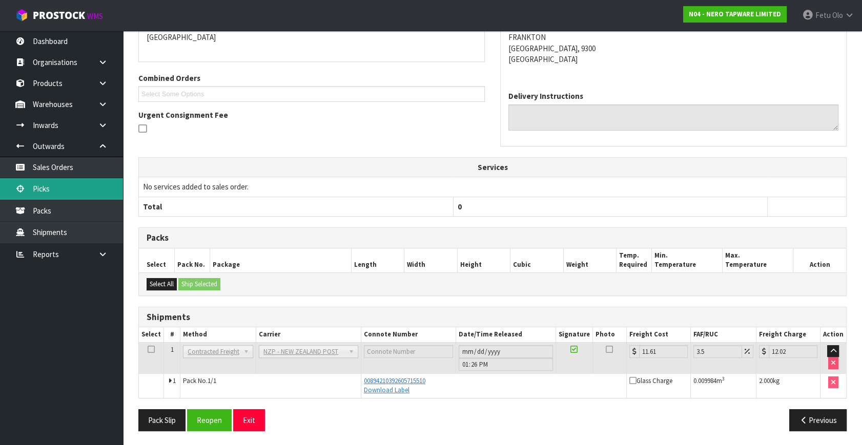
click at [33, 184] on link "Picks" at bounding box center [61, 188] width 123 height 21
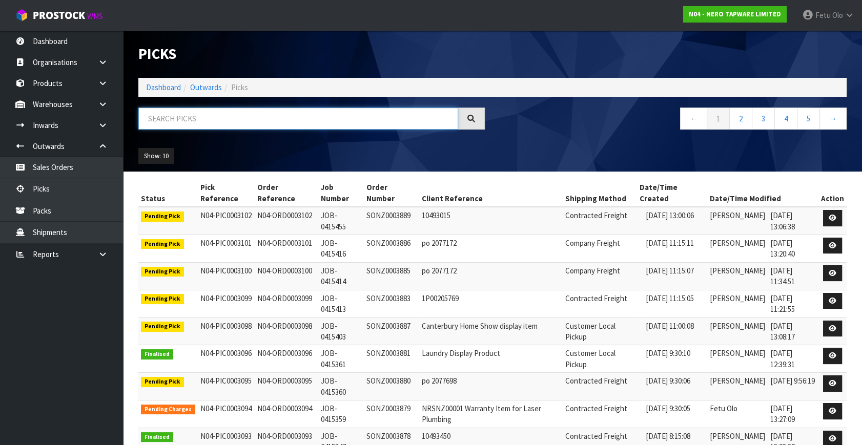
click at [259, 118] on input "text" at bounding box center [298, 119] width 320 height 22
type input "003087"
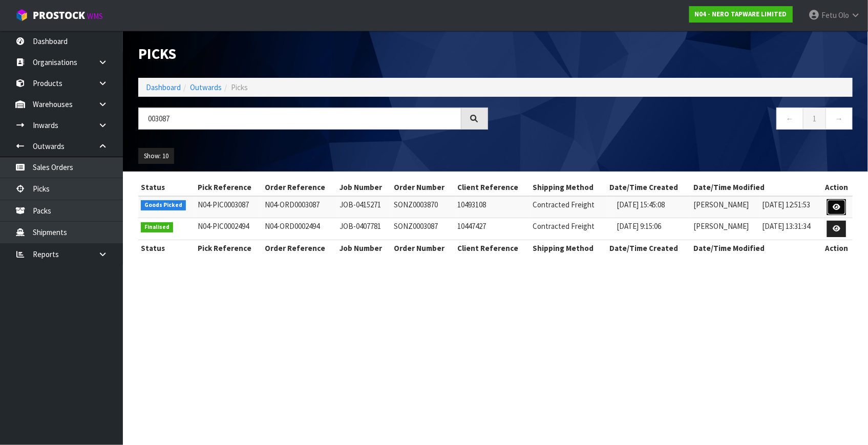
click at [837, 210] on link at bounding box center [836, 207] width 19 height 16
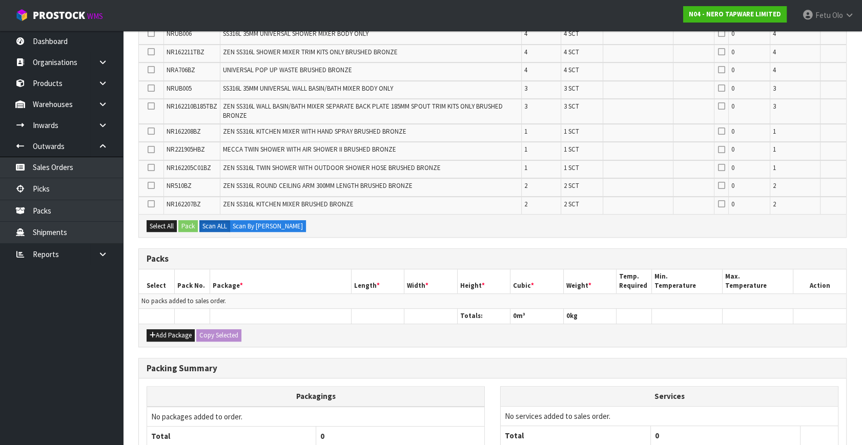
scroll to position [437, 0]
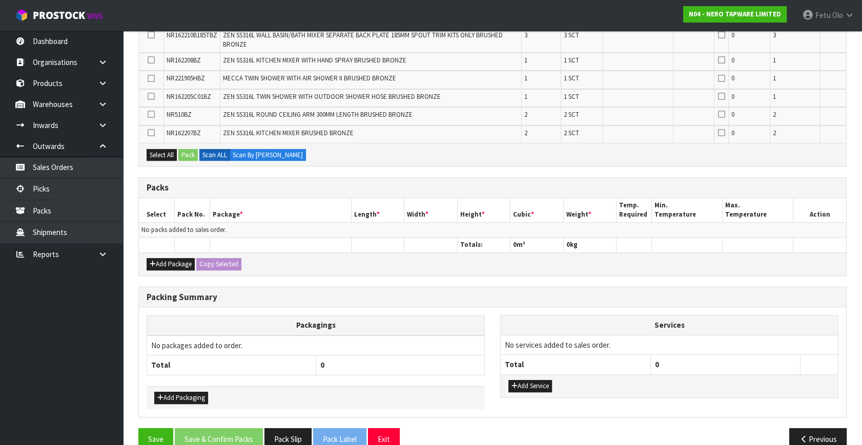
click at [158, 253] on div "Add Package Copy Selected" at bounding box center [492, 264] width 707 height 23
drag, startPoint x: 155, startPoint y: 246, endPoint x: 156, endPoint y: 228, distance: 18.0
click at [155, 258] on button "Add Package" at bounding box center [171, 264] width 48 height 12
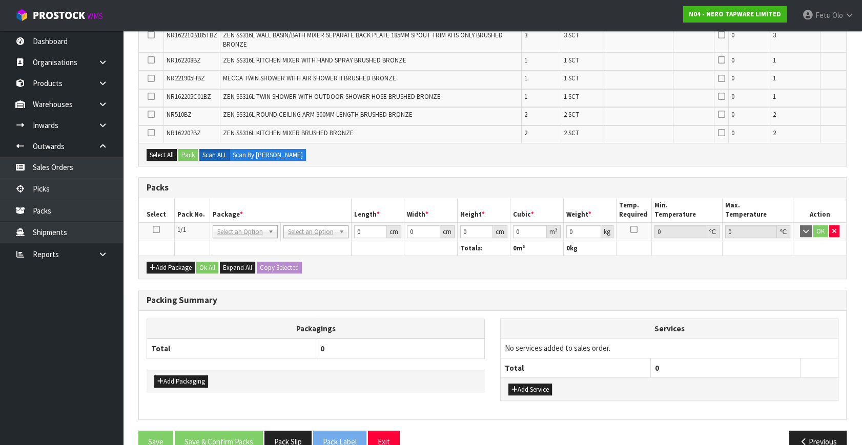
click at [153, 230] on icon at bounding box center [156, 230] width 7 height 1
click at [183, 199] on th "Pack No." at bounding box center [191, 210] width 35 height 24
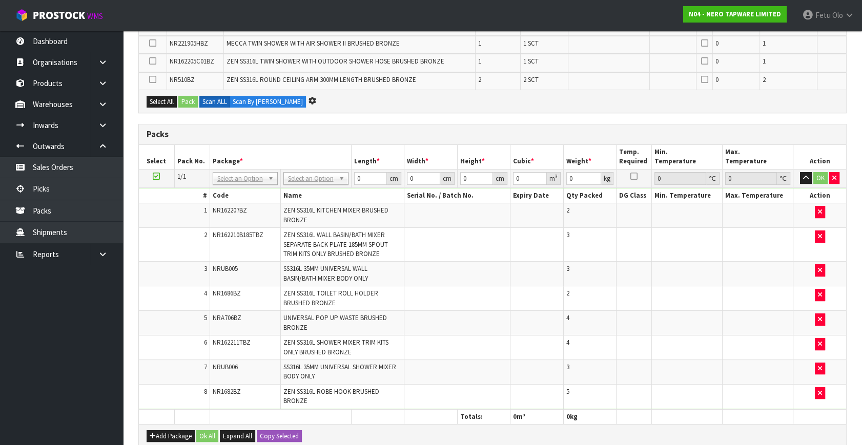
scroll to position [328, 0]
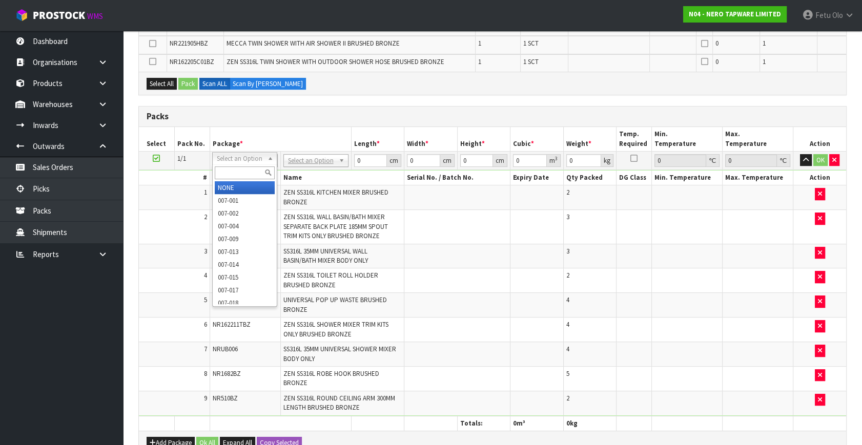
click at [232, 173] on input "text" at bounding box center [245, 173] width 60 height 13
type input "011"
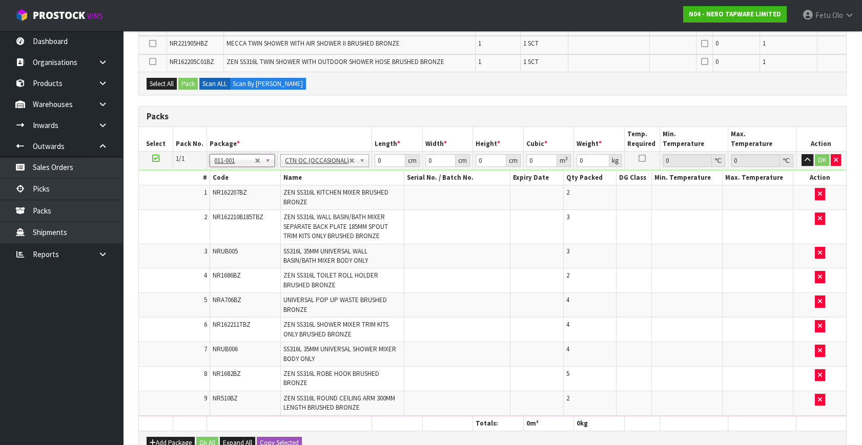
type input "18.48"
drag, startPoint x: 381, startPoint y: 159, endPoint x: 304, endPoint y: 180, distance: 79.0
click at [304, 180] on tbody "1/1 NONE 007-001 007-002 007-004 007-009 007-013 007-014 007-015 007-017 007-01…" at bounding box center [492, 283] width 707 height 265
type input "57"
type input "33"
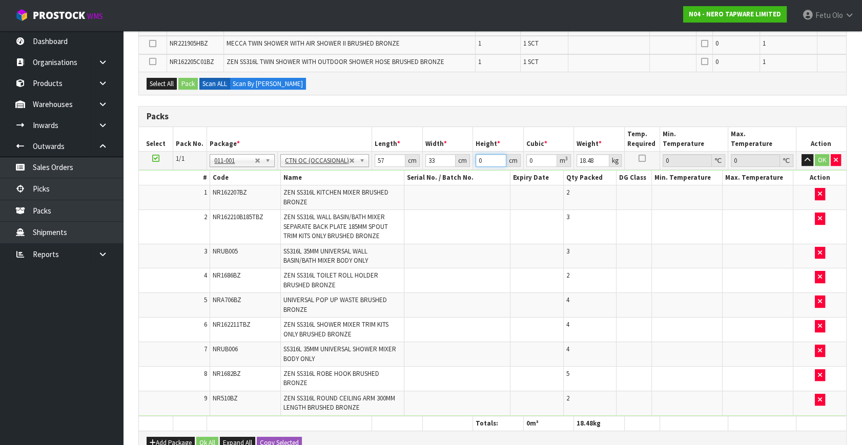
type input "4"
type input "0.007524"
type input "42"
type input "0.079002"
type input "42"
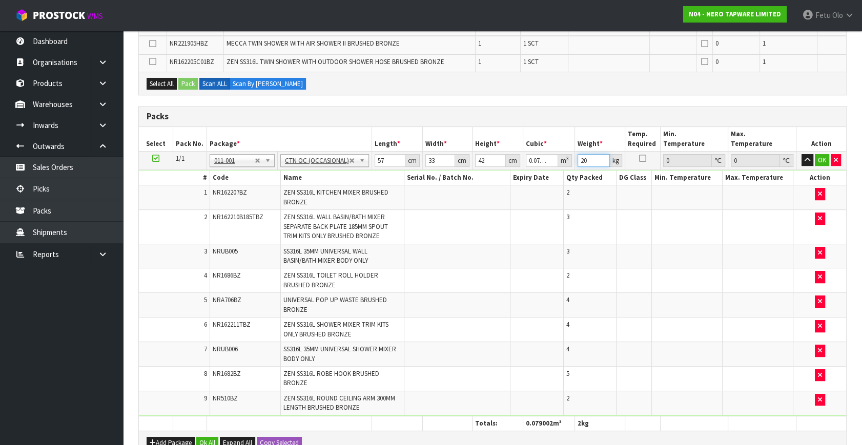
type input "20"
click button "OK" at bounding box center [822, 160] width 14 height 12
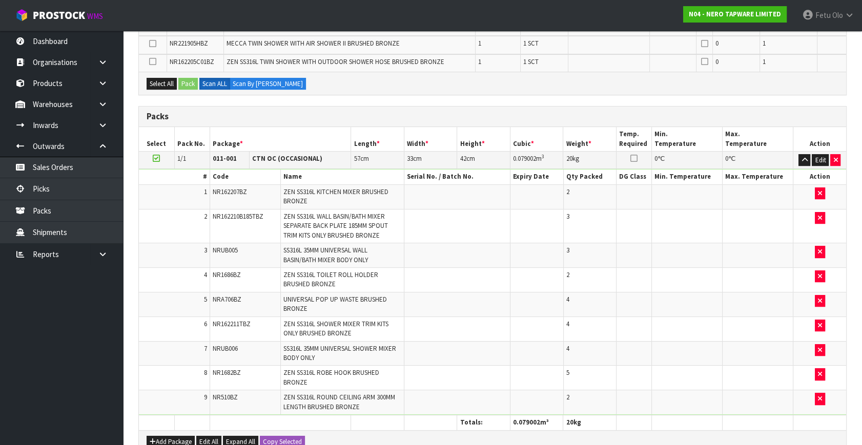
click at [156, 158] on icon at bounding box center [156, 158] width 7 height 1
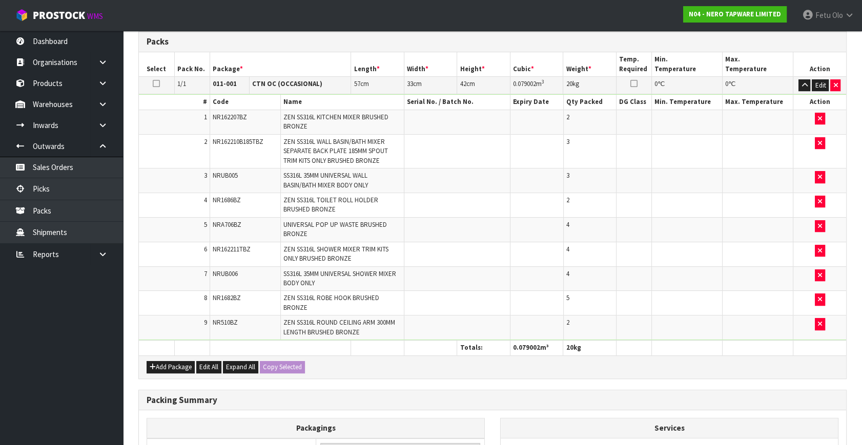
scroll to position [514, 0]
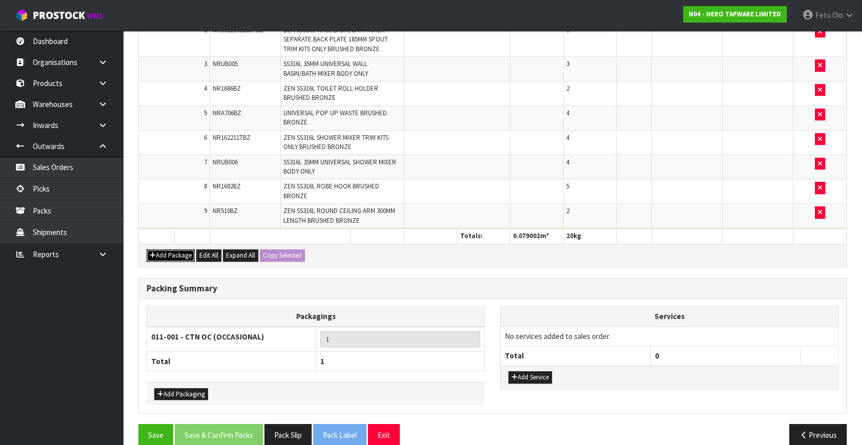
click at [162, 250] on button "Add Package" at bounding box center [171, 256] width 48 height 12
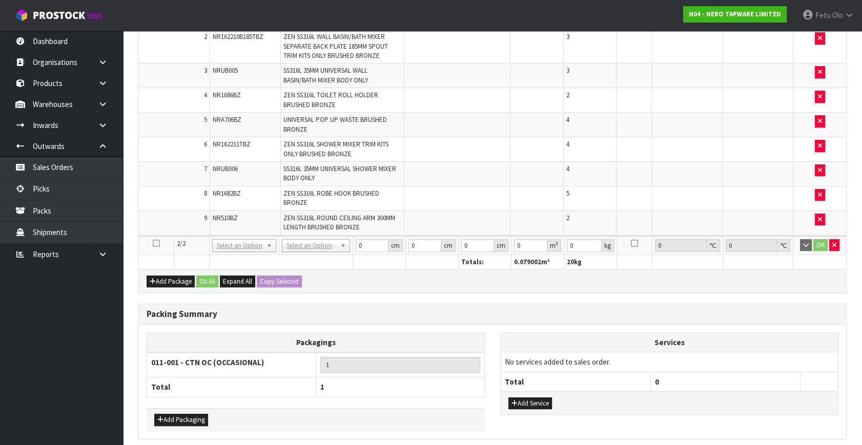
click at [155, 243] on icon at bounding box center [156, 243] width 7 height 1
click at [68, 319] on ul "Dashboard Organisations Clients Consignees Carriers Products Categories Serial …" at bounding box center [61, 238] width 123 height 415
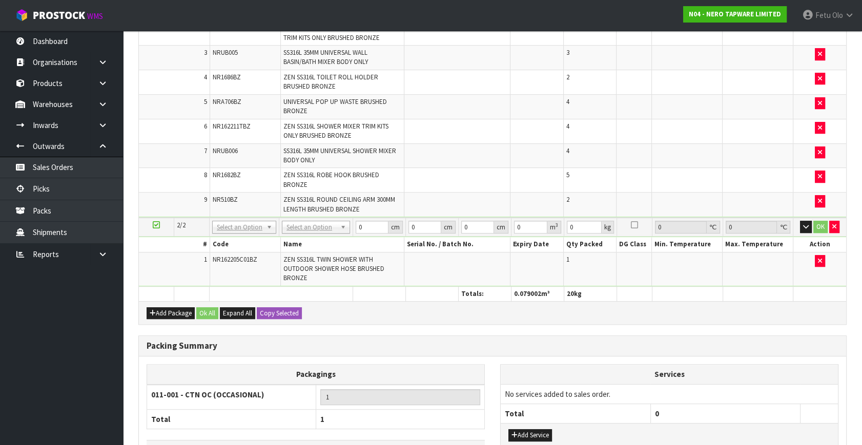
scroll to position [496, 0]
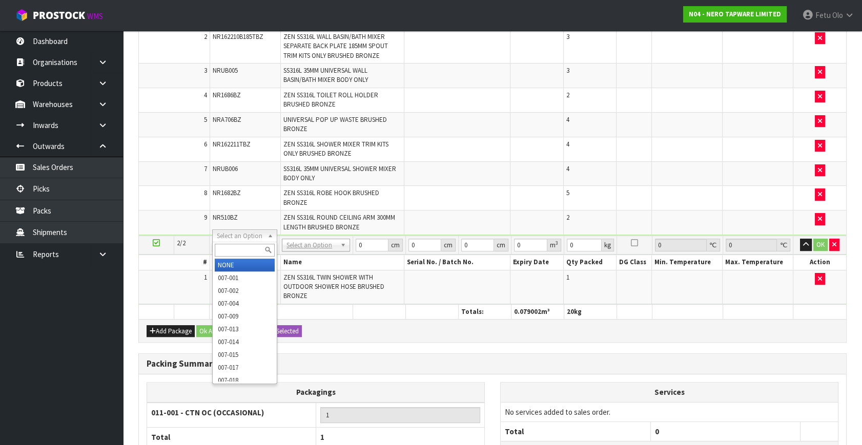
click at [251, 248] on input "text" at bounding box center [244, 250] width 59 height 13
type input "011"
type input "2"
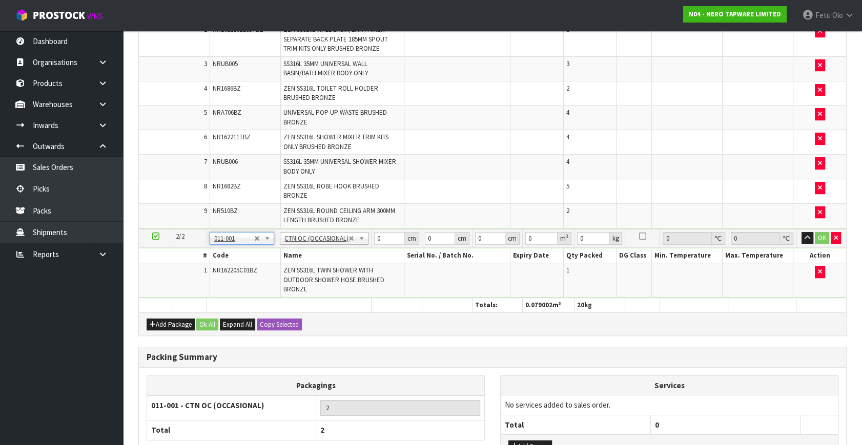
type input "6.44"
drag, startPoint x: 380, startPoint y: 235, endPoint x: 339, endPoint y: 251, distance: 44.4
click at [339, 251] on tbody "2/2 NONE 007-001 007-002 007-004 007-009 007-013 007-014 007-015 007-017 007-01…" at bounding box center [492, 263] width 707 height 69
type input "91"
type input "52"
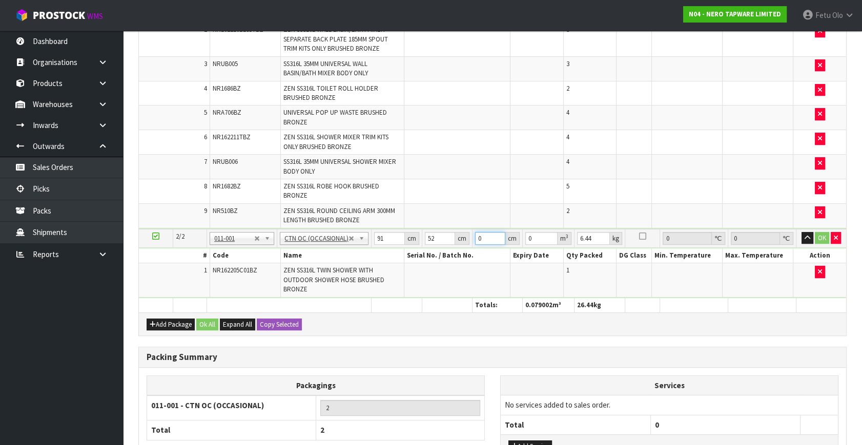
type input "1"
type input "0.004732"
type input "13"
type input "0.061516"
type input "13"
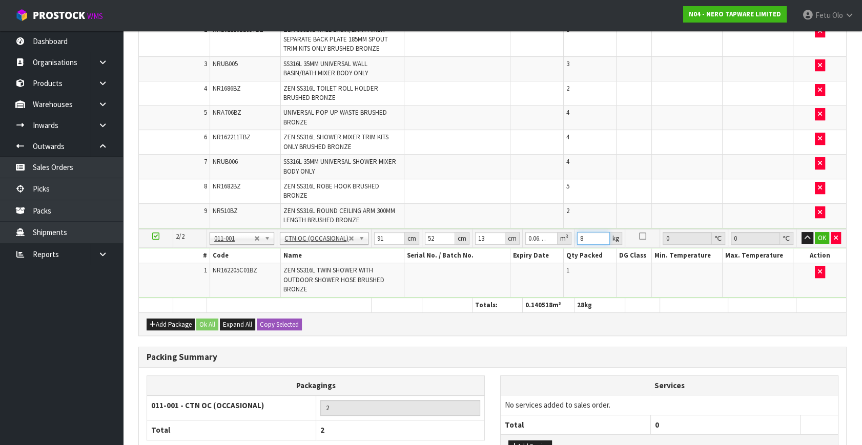
type input "8"
click button "OK" at bounding box center [822, 238] width 14 height 12
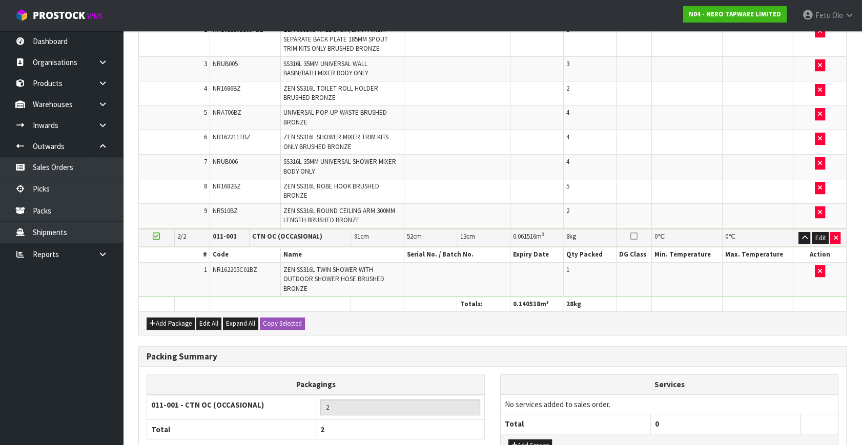
click at [158, 236] on icon at bounding box center [156, 236] width 7 height 1
click at [168, 323] on button "Add Package" at bounding box center [171, 324] width 48 height 12
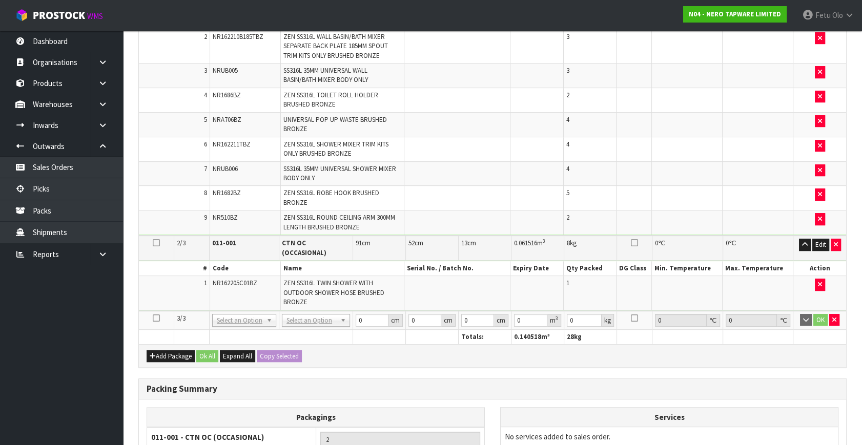
click at [151, 311] on td at bounding box center [156, 320] width 35 height 19
click at [156, 318] on icon at bounding box center [156, 318] width 7 height 1
click at [90, 333] on ul "Dashboard Organisations Clients Consignees Carriers Products Categories Serial …" at bounding box center [61, 238] width 123 height 415
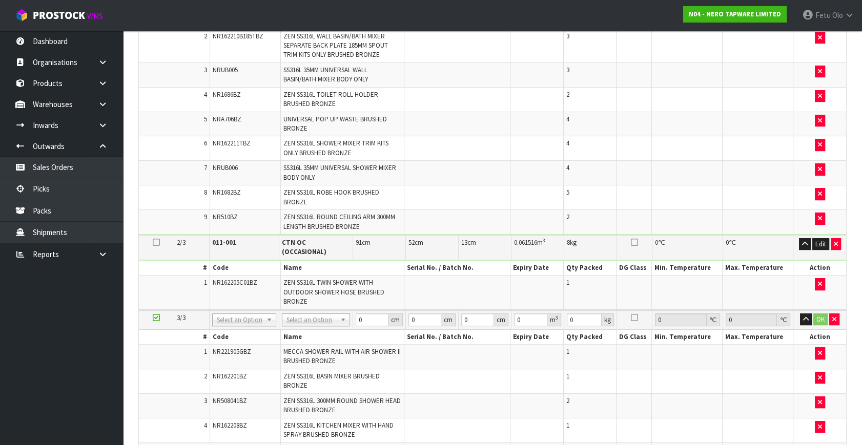
scroll to position [388, 0]
click at [155, 317] on icon at bounding box center [156, 317] width 7 height 1
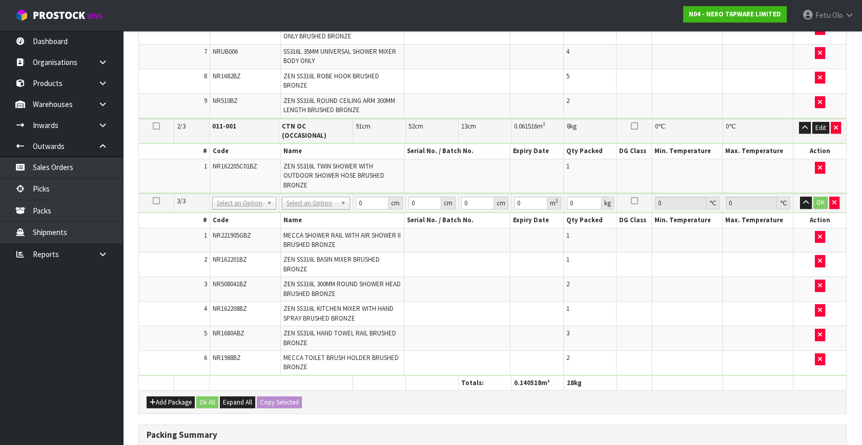
scroll to position [557, 0]
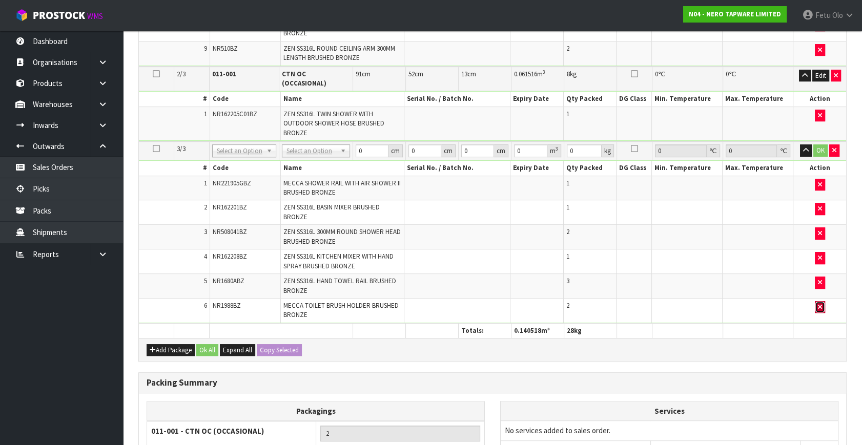
click at [818, 301] on button "button" at bounding box center [820, 307] width 10 height 12
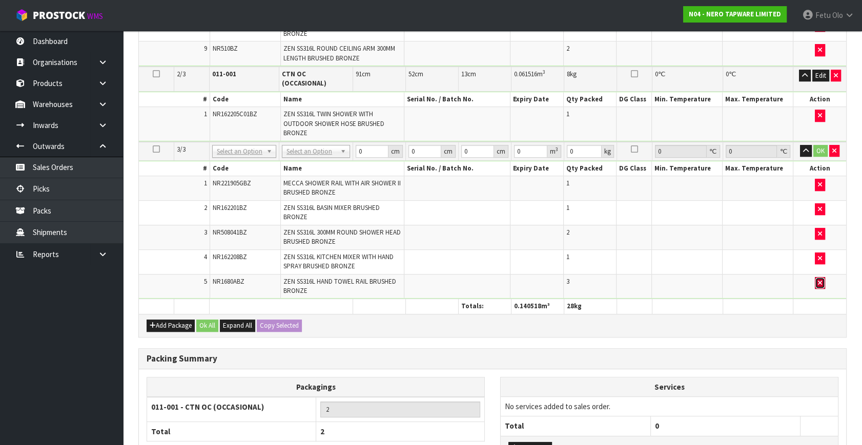
click at [819, 277] on button "button" at bounding box center [820, 283] width 10 height 12
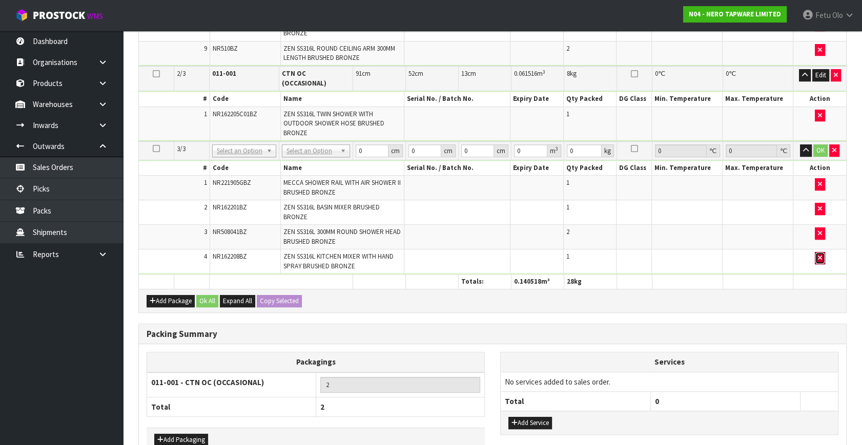
drag, startPoint x: 821, startPoint y: 243, endPoint x: 820, endPoint y: 227, distance: 15.9
click at [821, 255] on icon "button" at bounding box center [820, 258] width 4 height 7
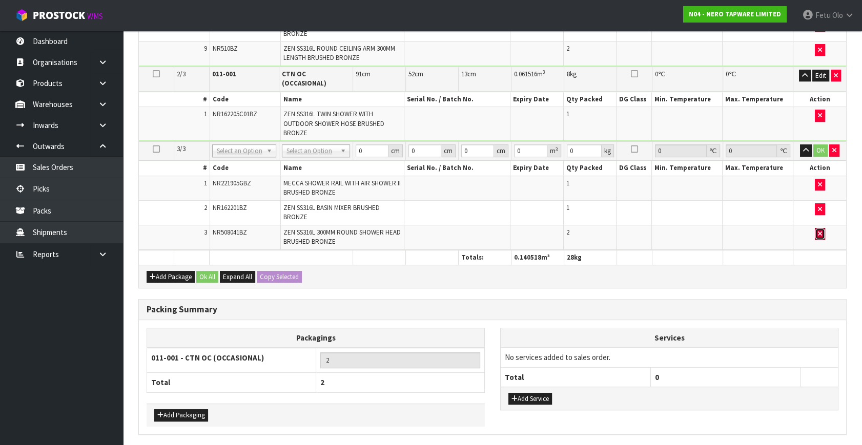
click at [820, 231] on icon "button" at bounding box center [820, 234] width 4 height 7
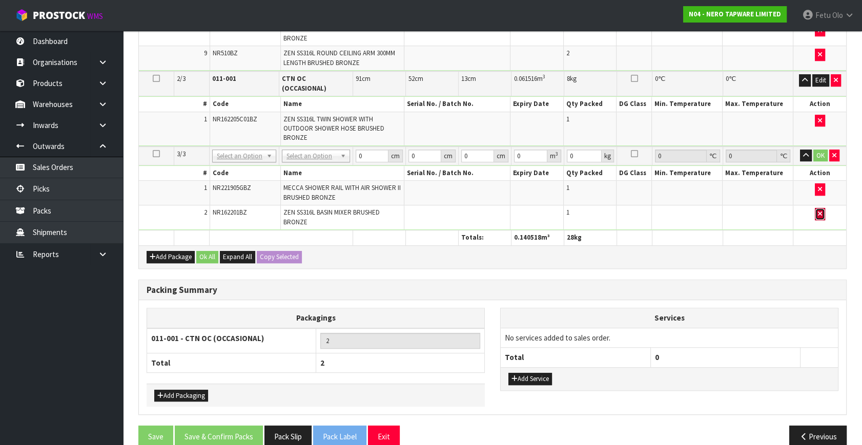
click at [822, 208] on button "button" at bounding box center [820, 214] width 10 height 12
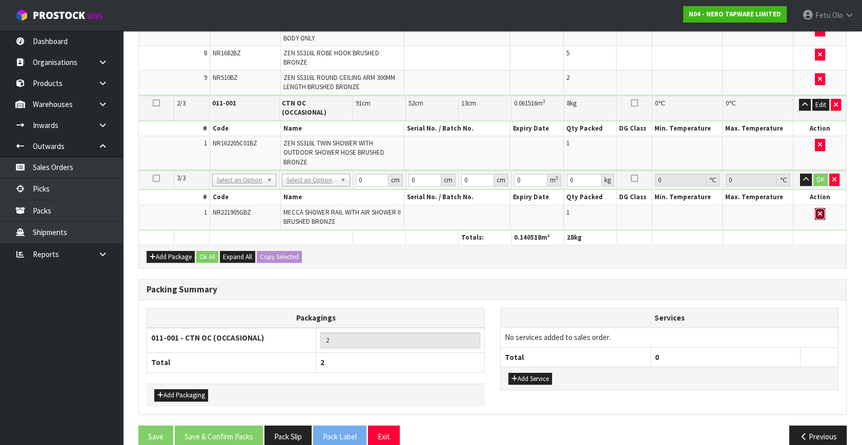
click at [815, 208] on button "button" at bounding box center [820, 214] width 10 height 12
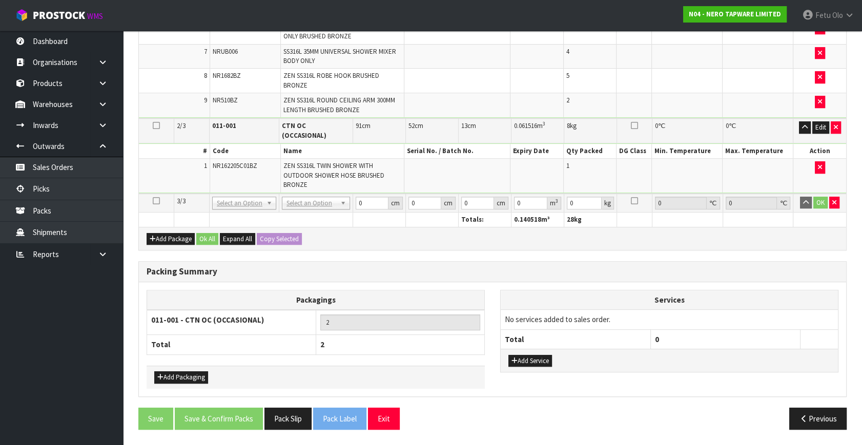
scroll to position [596, 0]
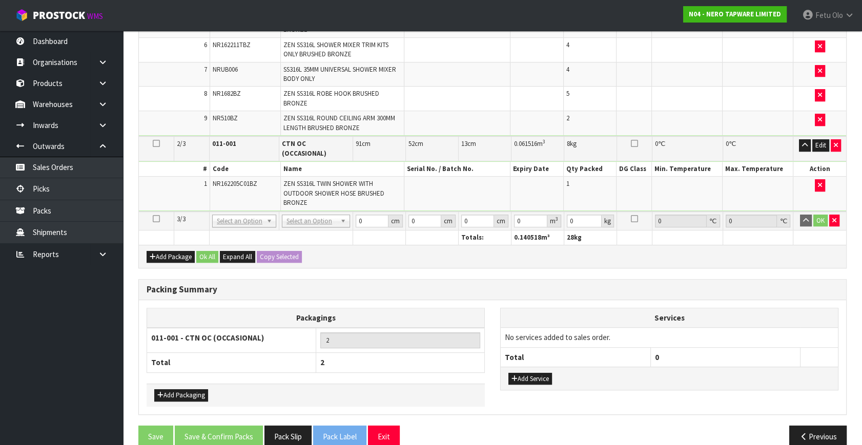
click at [157, 219] on icon at bounding box center [156, 219] width 7 height 1
click at [153, 219] on icon at bounding box center [156, 219] width 7 height 1
click at [58, 354] on ul "Dashboard Organisations Clients Consignees Carriers Products Categories Serial …" at bounding box center [61, 238] width 123 height 415
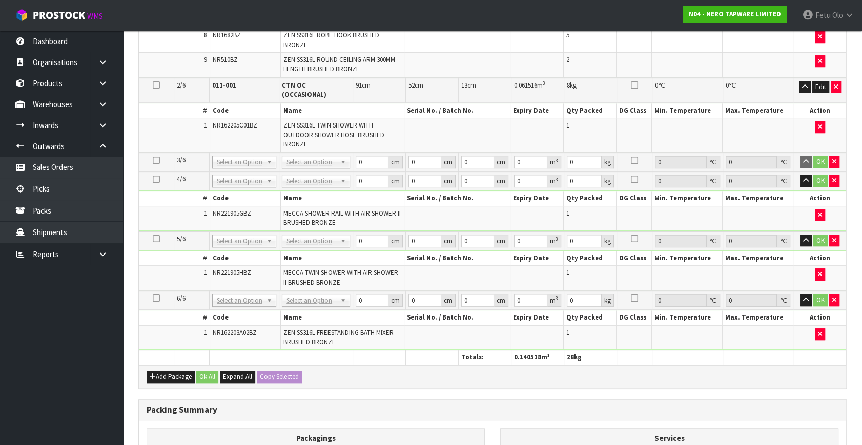
scroll to position [582, 0]
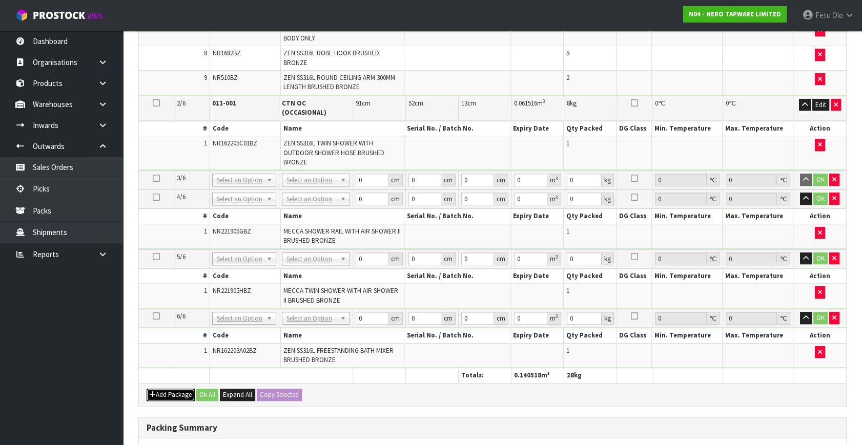
click at [162, 389] on button "Add Package" at bounding box center [171, 395] width 48 height 12
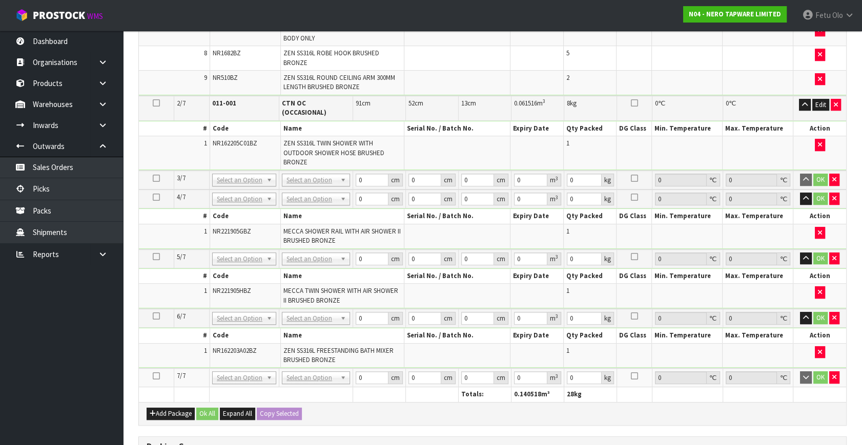
click at [156, 368] on td at bounding box center [156, 377] width 35 height 19
click at [155, 376] on icon at bounding box center [156, 376] width 7 height 1
click at [85, 382] on ul "Dashboard Organisations Clients Consignees Carriers Products Categories Serial …" at bounding box center [61, 238] width 123 height 415
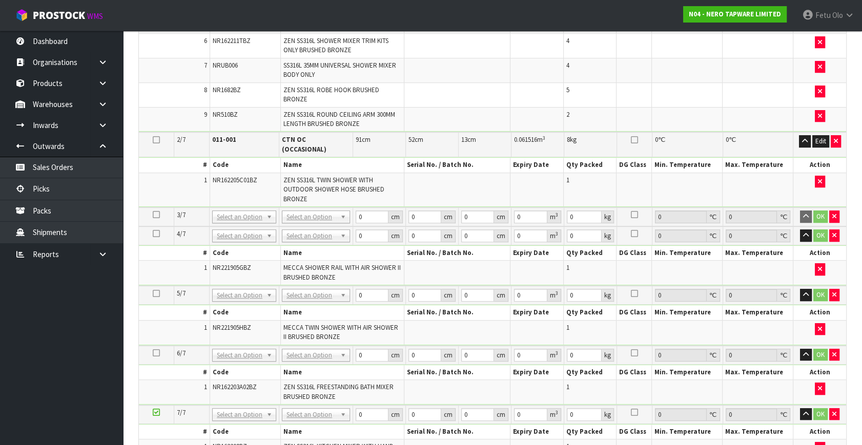
scroll to position [0, 0]
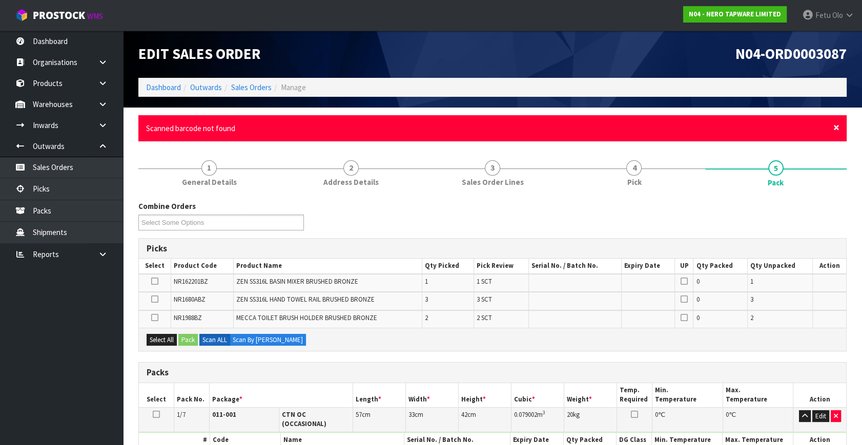
click at [835, 128] on span "×" at bounding box center [836, 127] width 6 height 14
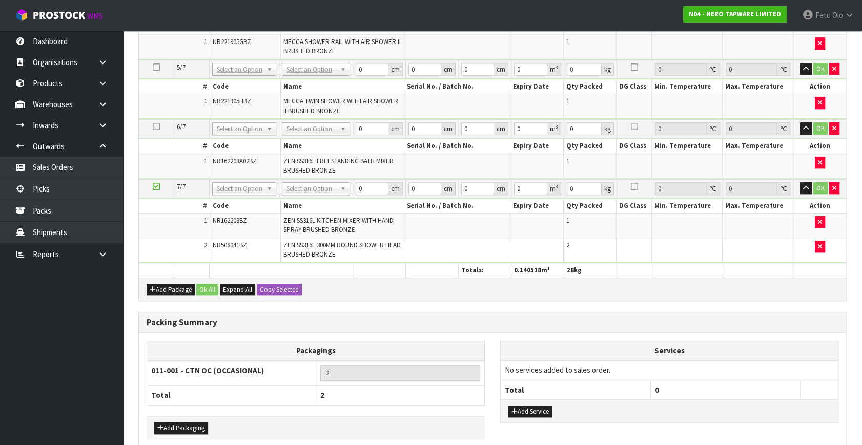
scroll to position [768, 0]
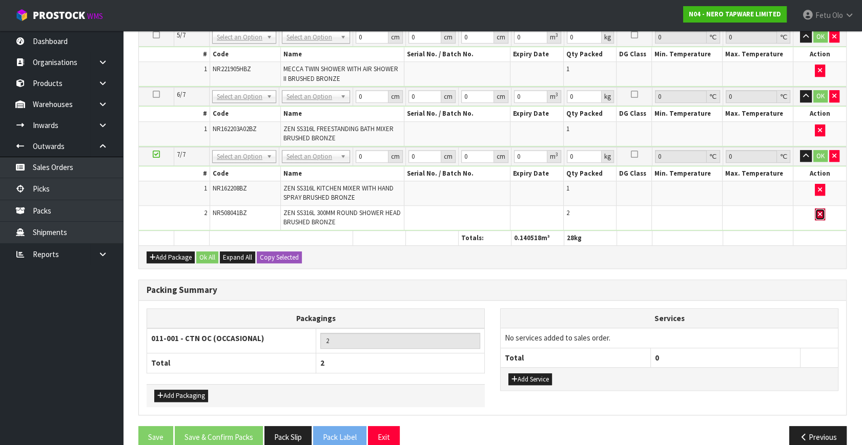
click at [816, 209] on button "button" at bounding box center [820, 215] width 10 height 12
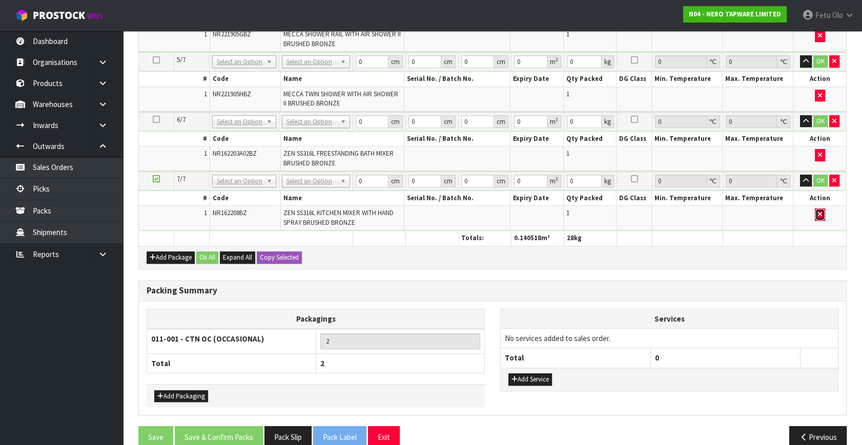
click at [818, 211] on icon "button" at bounding box center [820, 214] width 4 height 7
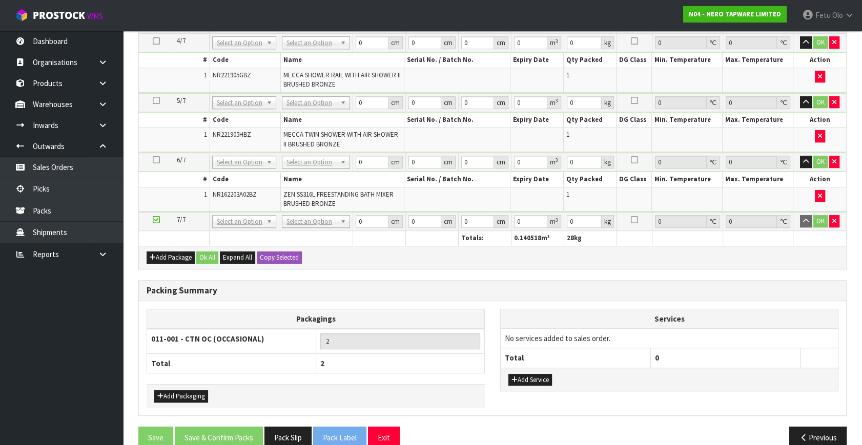
click at [389, 281] on div "Packing Summary" at bounding box center [492, 291] width 707 height 20
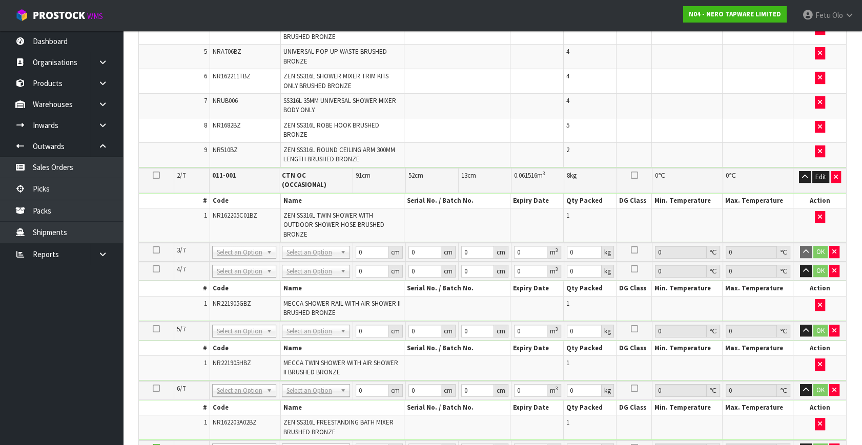
scroll to position [512, 0]
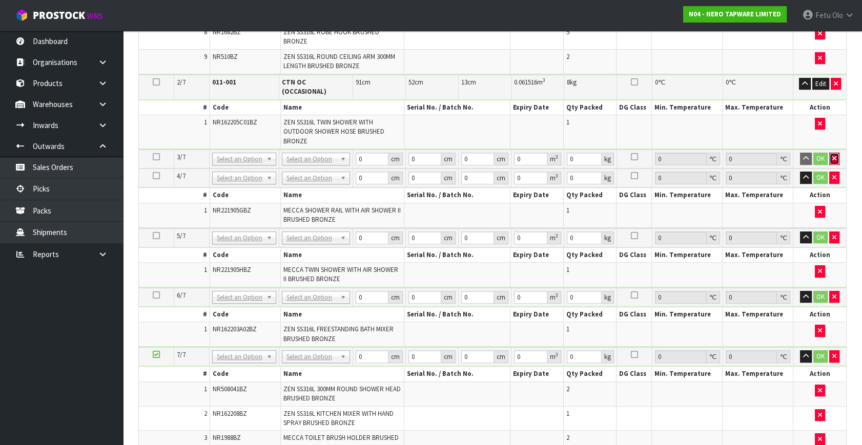
click at [833, 155] on icon "button" at bounding box center [834, 158] width 4 height 7
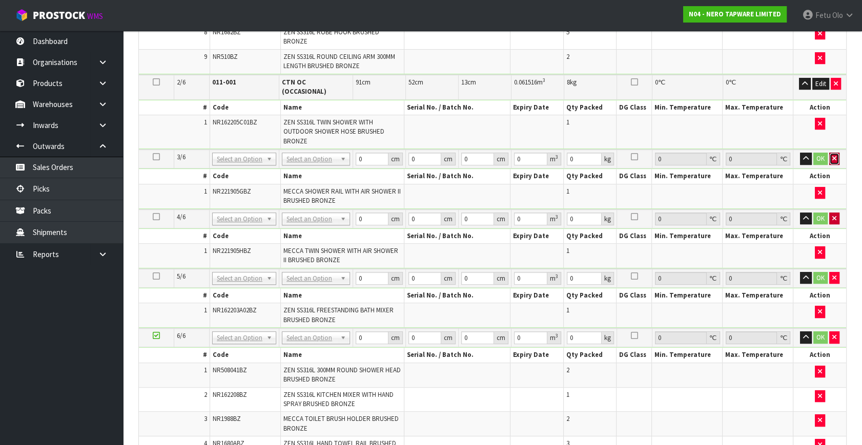
click at [833, 153] on button "button" at bounding box center [834, 159] width 10 height 12
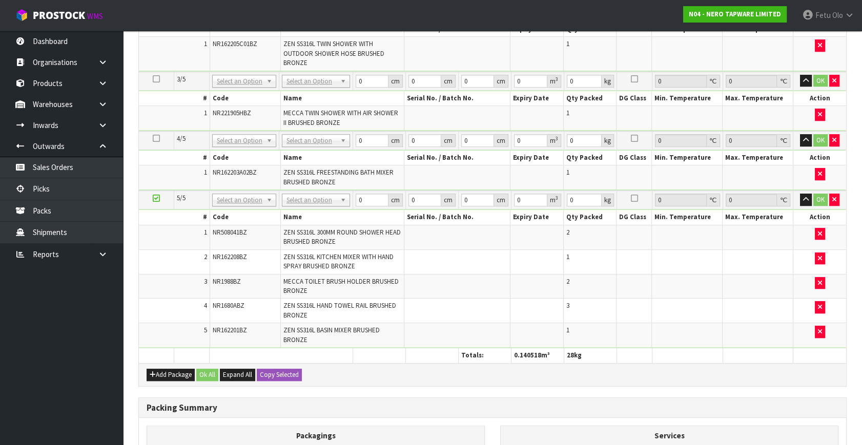
scroll to position [670, 0]
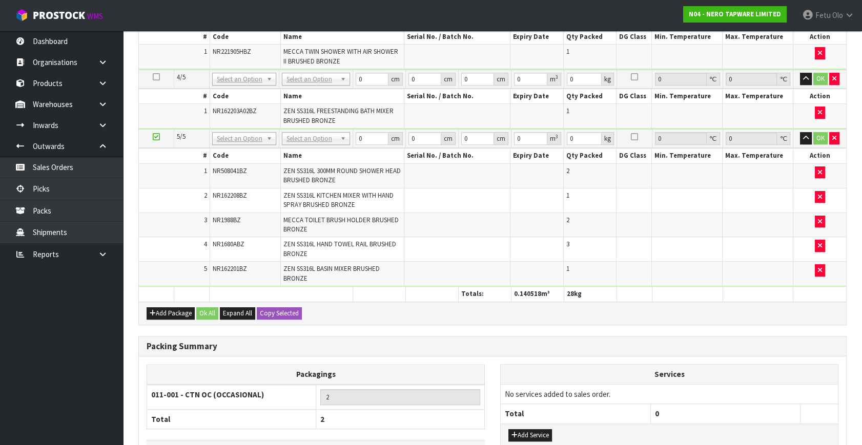
click at [68, 375] on ul "Dashboard Organisations Clients Consignees Carriers Products Categories Serial …" at bounding box center [61, 238] width 123 height 415
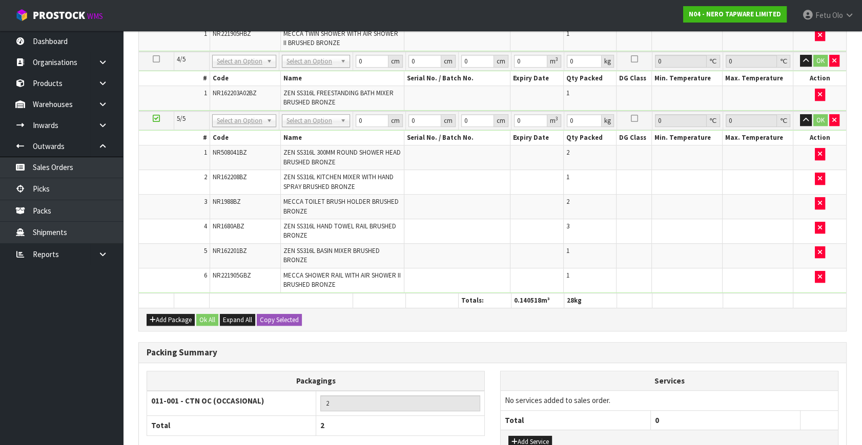
scroll to position [652, 0]
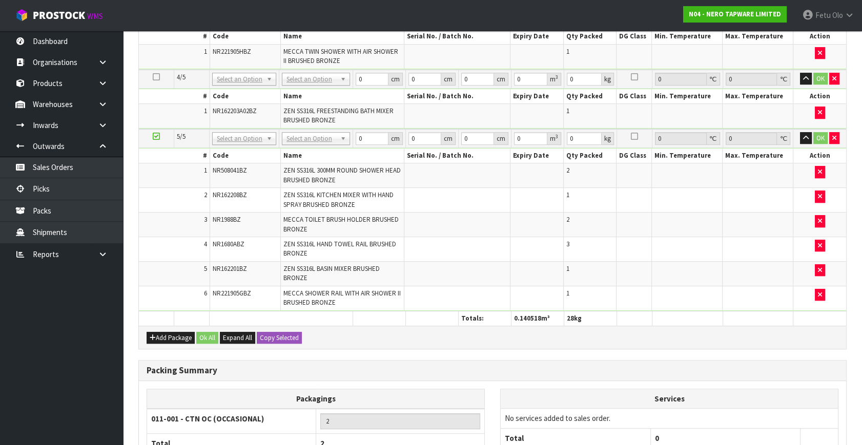
drag, startPoint x: 240, startPoint y: 114, endPoint x: 235, endPoint y: 127, distance: 13.1
click at [239, 129] on td "NONE 007-001 007-002 007-004 007-009 007-013 007-014 007-015 007-017 007-018 00…" at bounding box center [245, 138] width 70 height 19
click at [233, 137] on input "text" at bounding box center [244, 136] width 59 height 13
type input "011"
type input "3"
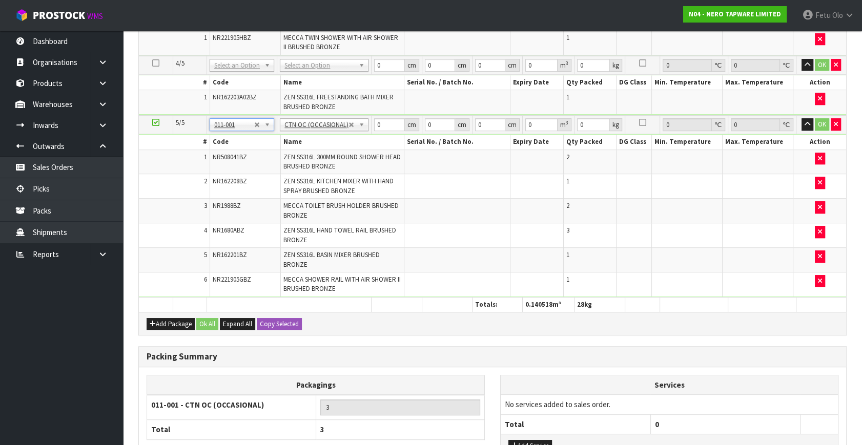
type input "15.46"
drag, startPoint x: 384, startPoint y: 120, endPoint x: 297, endPoint y: 150, distance: 92.5
click at [297, 150] on tbody "5/5 NONE 007-001 007-002 007-004 007-009 007-013 007-014 007-015 007-017 007-01…" at bounding box center [492, 206] width 707 height 182
type input "80"
type input "34"
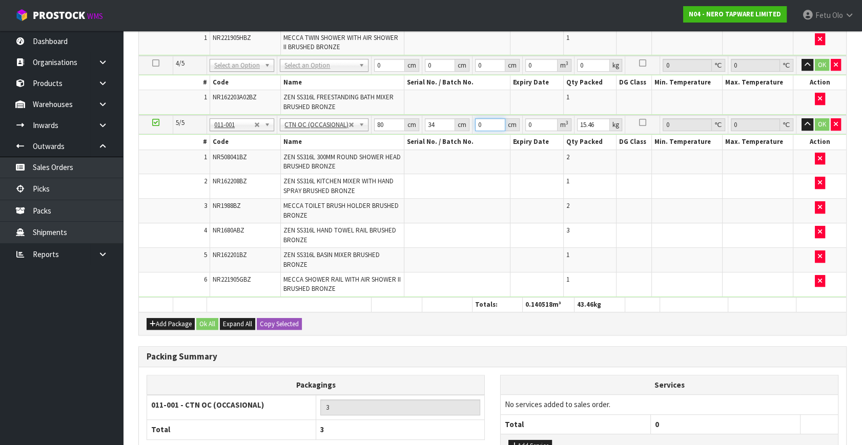
type input "3"
type input "0.00816"
type input "35"
type input "0.0952"
type input "35"
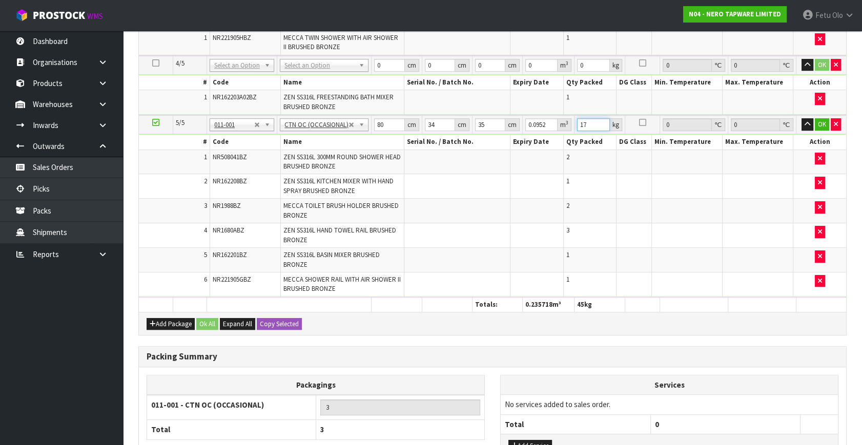
type input "17"
click button "OK" at bounding box center [822, 124] width 14 height 12
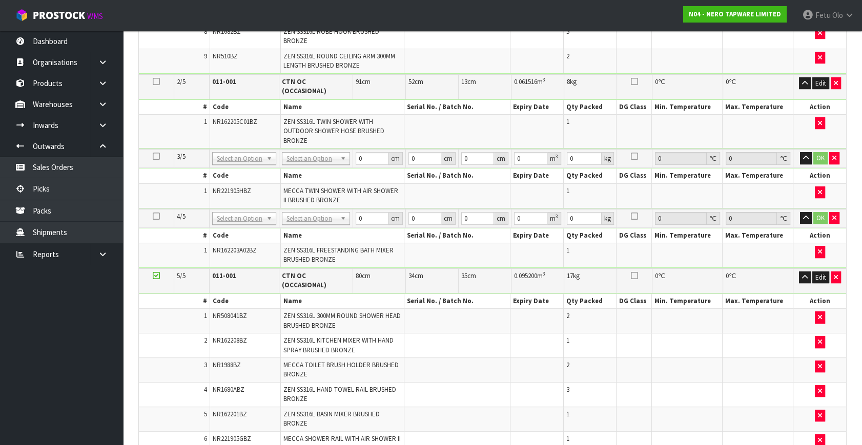
scroll to position [512, 0]
click at [159, 276] on icon at bounding box center [156, 276] width 7 height 1
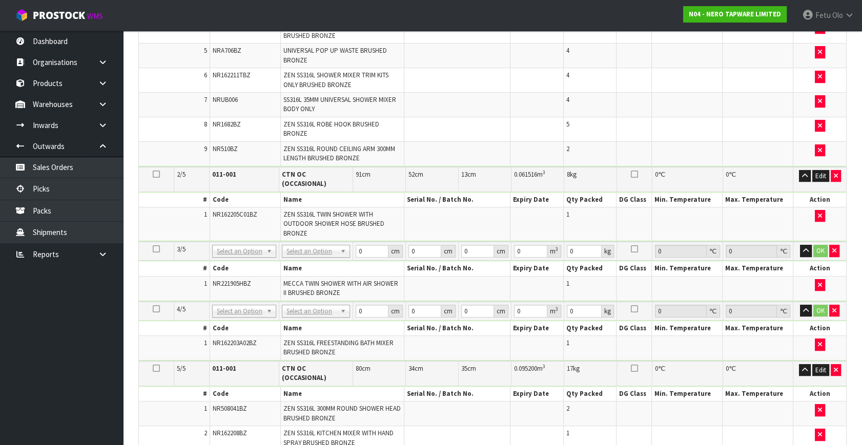
scroll to position [420, 0]
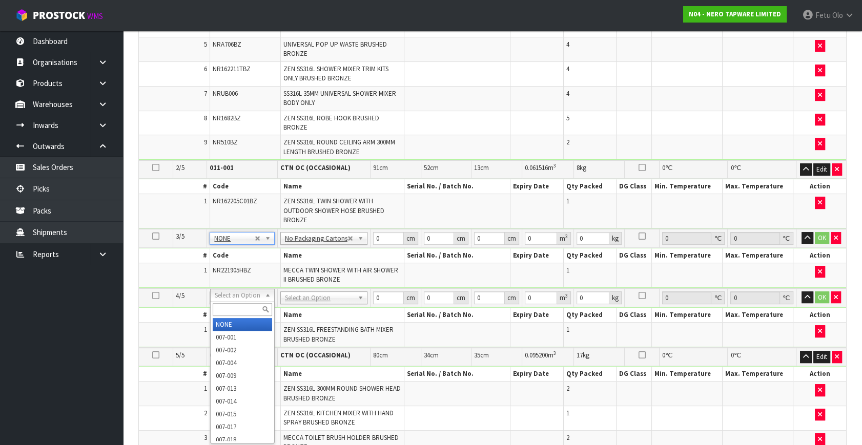
type input "2"
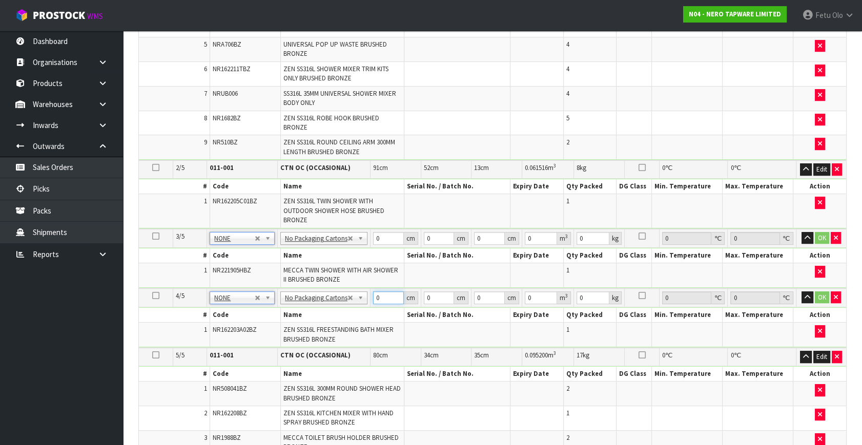
drag, startPoint x: 380, startPoint y: 299, endPoint x: 312, endPoint y: 316, distance: 70.3
click at [312, 316] on tbody "4/5 NONE 007-001 007-002 007-004 007-009 007-013 007-014 007-015 007-017 007-01…" at bounding box center [492, 317] width 707 height 59
type input "10"
type input "1"
drag, startPoint x: 376, startPoint y: 297, endPoint x: 338, endPoint y: 307, distance: 38.6
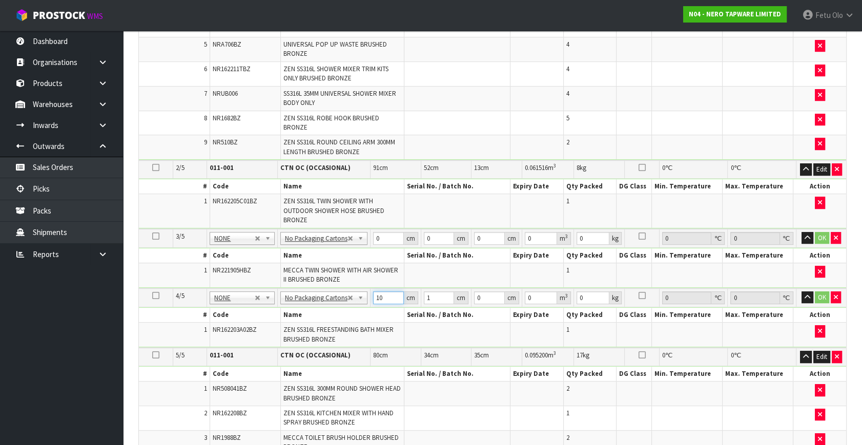
click at [338, 307] on tbody "4/5 NONE 007-001 007-002 007-004 007-009 007-013 007-014 007-015 007-017 007-01…" at bounding box center [492, 317] width 707 height 59
type input "101"
type input "42"
type input "1"
type input "0.004242"
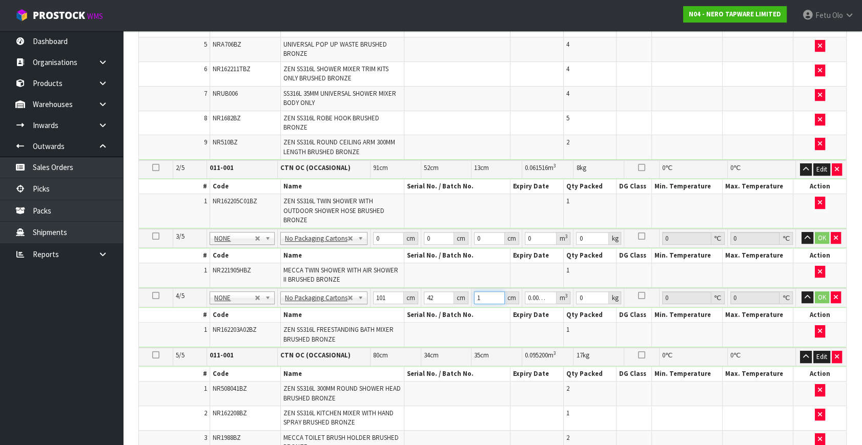
type input "11"
type input "0.046662"
type input "11"
type input "9"
click button "OK" at bounding box center [822, 298] width 14 height 12
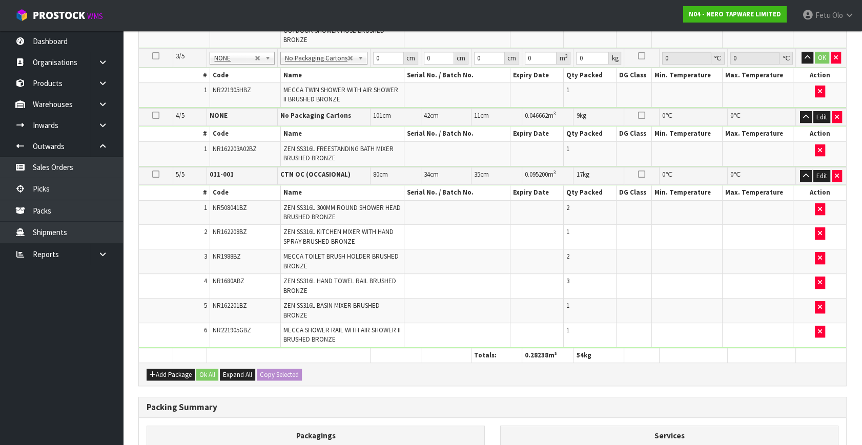
scroll to position [699, 0]
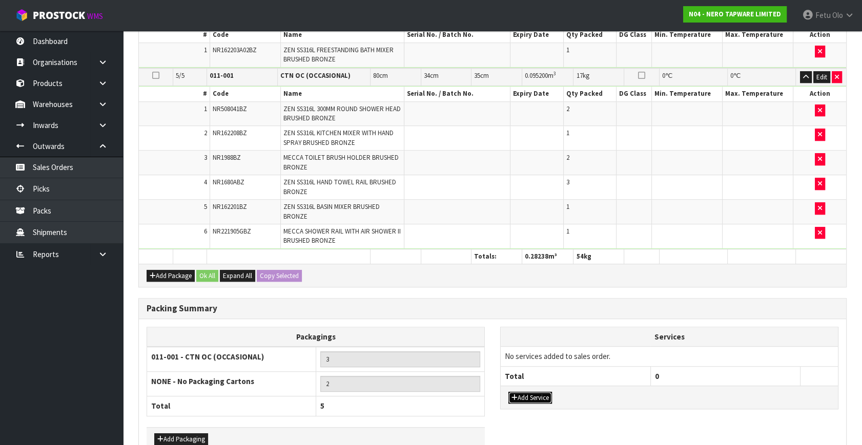
click at [528, 398] on button "Add Service" at bounding box center [530, 398] width 44 height 12
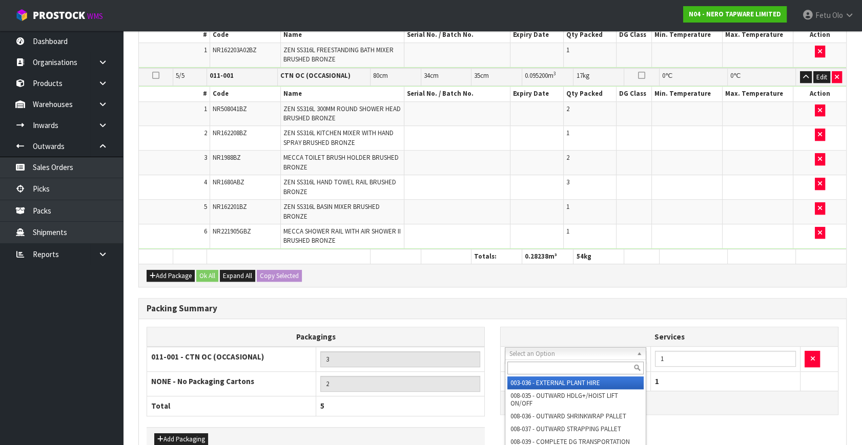
click at [541, 362] on input "text" at bounding box center [575, 368] width 136 height 13
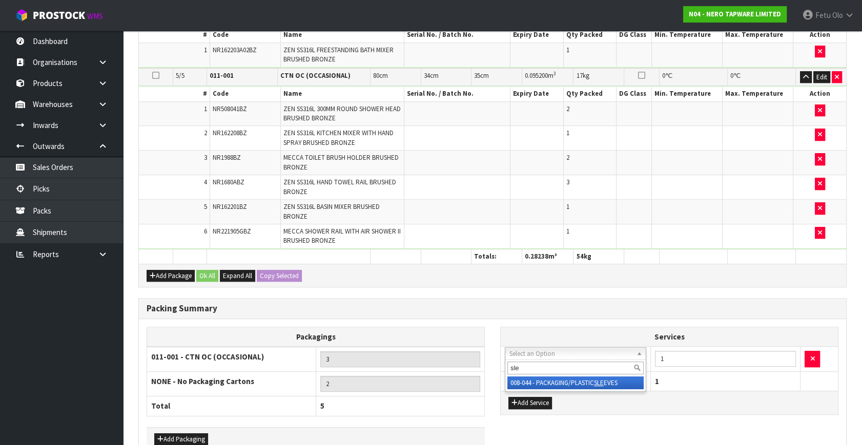
type input "sle"
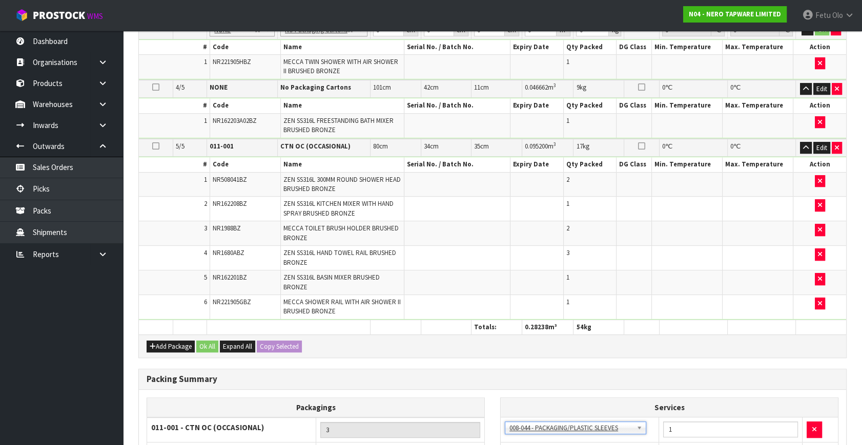
scroll to position [559, 0]
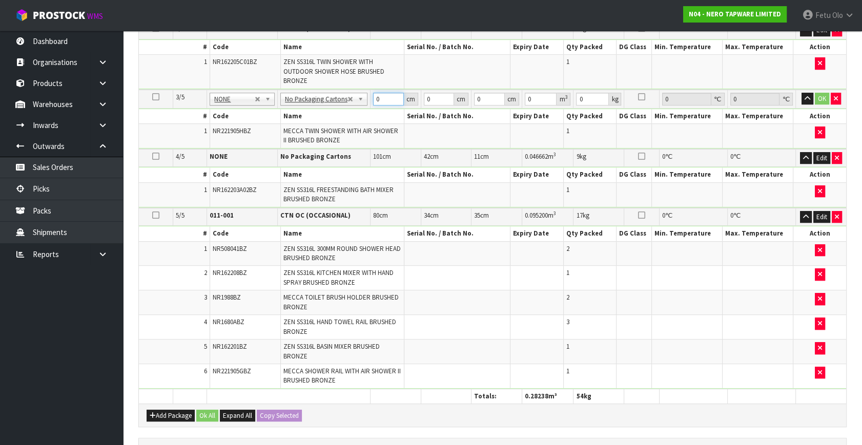
drag, startPoint x: 384, startPoint y: 98, endPoint x: 315, endPoint y: 109, distance: 70.1
click at [315, 109] on tbody "3/5 NONE 007-001 007-002 007-004 007-009 007-013 007-014 007-015 007-017 007-01…" at bounding box center [492, 119] width 707 height 59
type input "88"
type input "49"
type input "1"
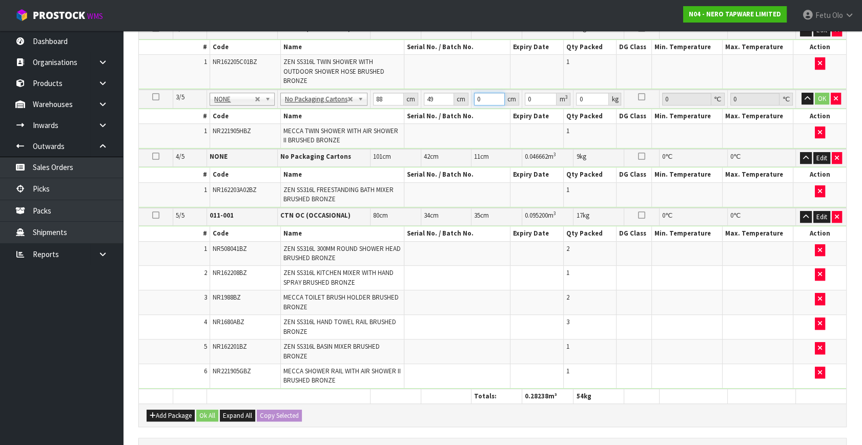
type input "0.004312"
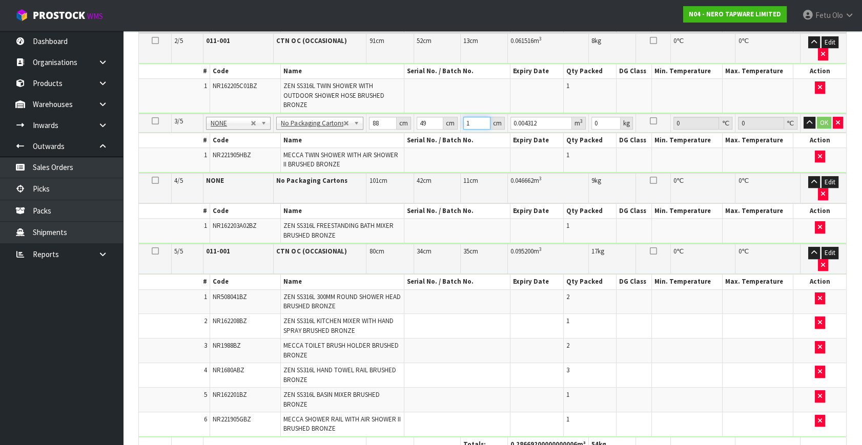
type input "10"
type input "0.04312"
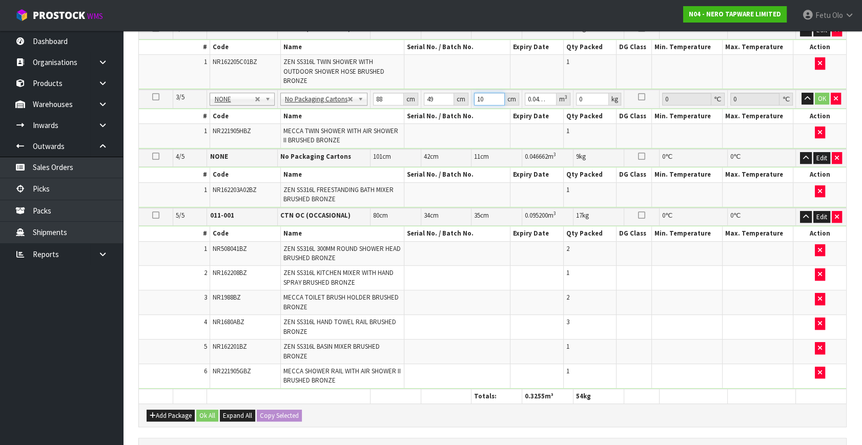
type input "10"
type input "7"
click button "OK" at bounding box center [822, 99] width 14 height 12
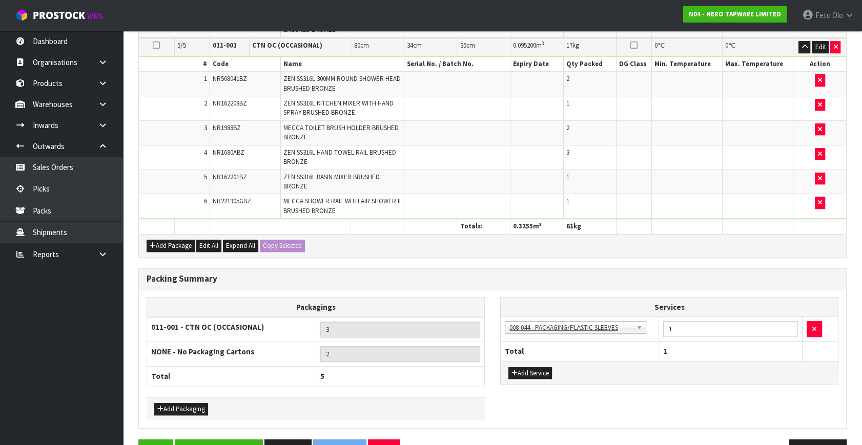
scroll to position [755, 0]
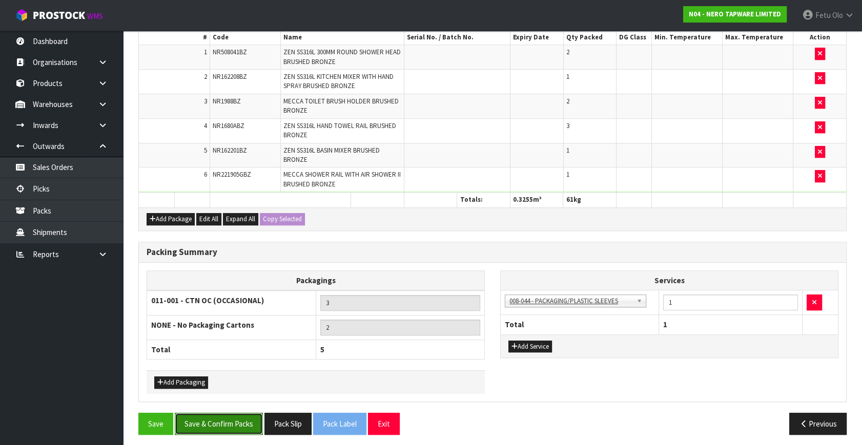
click at [203, 413] on button "Save & Confirm Packs" at bounding box center [219, 424] width 88 height 22
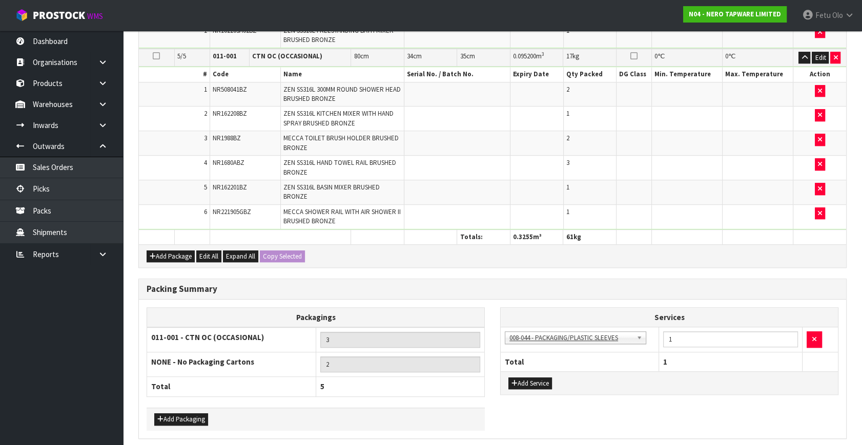
scroll to position [0, 0]
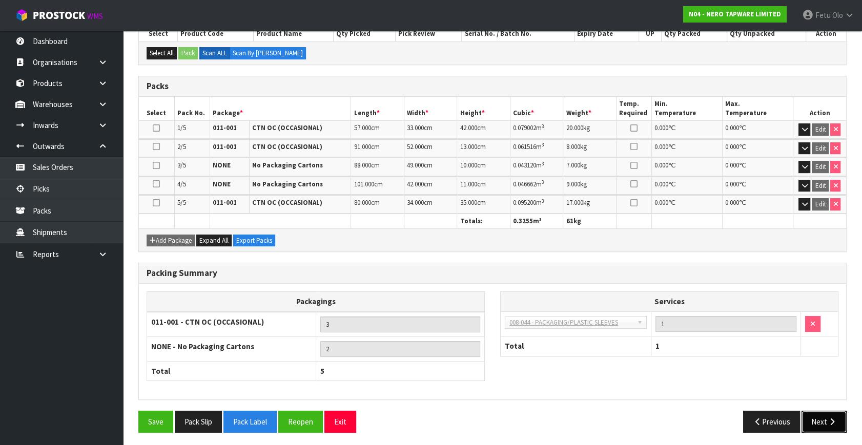
click at [829, 418] on icon "button" at bounding box center [832, 422] width 10 height 8
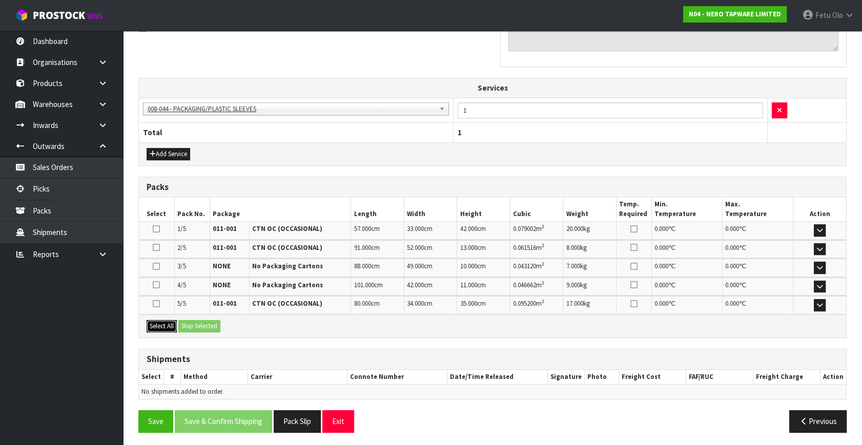
drag, startPoint x: 150, startPoint y: 320, endPoint x: 217, endPoint y: 320, distance: 66.6
click at [158, 322] on button "Select All" at bounding box center [162, 326] width 30 height 12
click at [217, 320] on button "Ship Selected" at bounding box center [199, 326] width 42 height 12
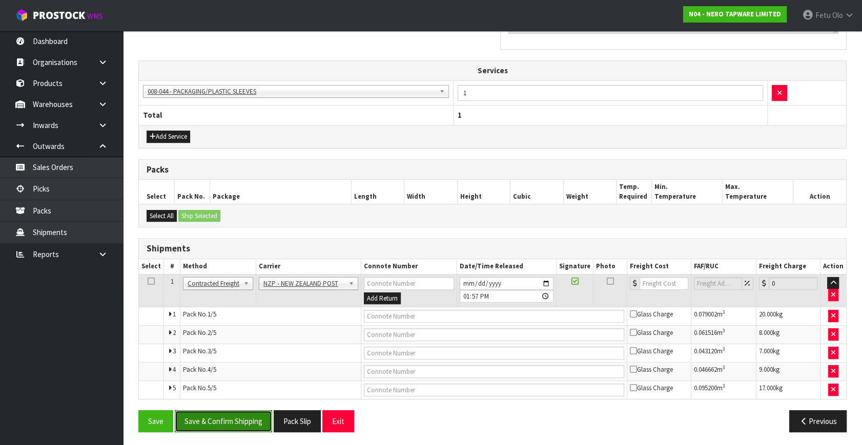
click at [235, 410] on button "Save & Confirm Shipping" at bounding box center [223, 421] width 97 height 22
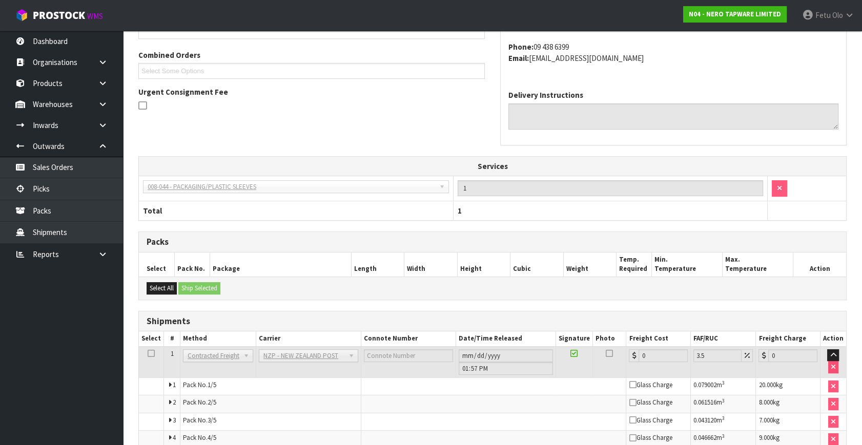
scroll to position [332, 0]
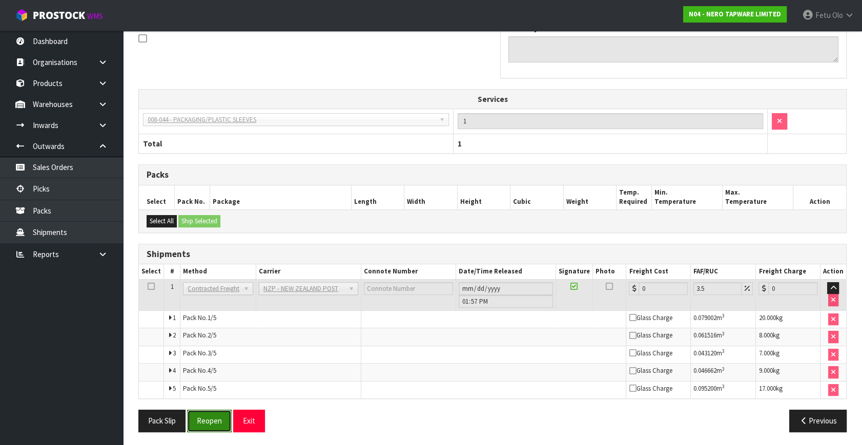
drag, startPoint x: 211, startPoint y: 420, endPoint x: 216, endPoint y: 416, distance: 7.3
click at [211, 420] on button "Reopen" at bounding box center [209, 421] width 45 height 22
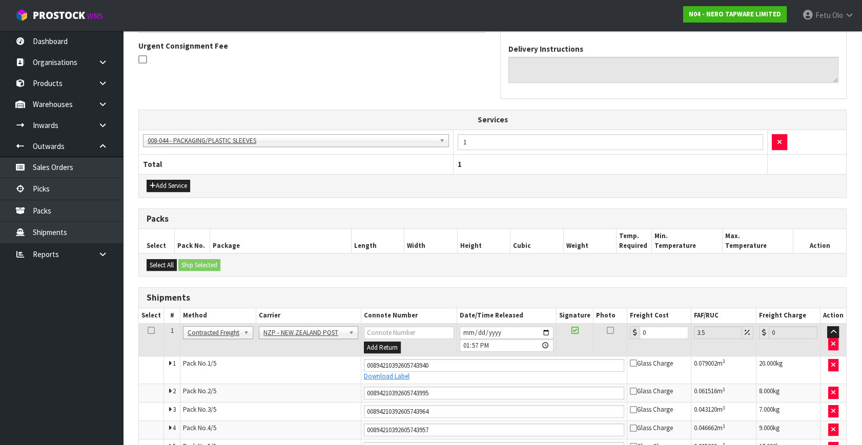
scroll to position [320, 0]
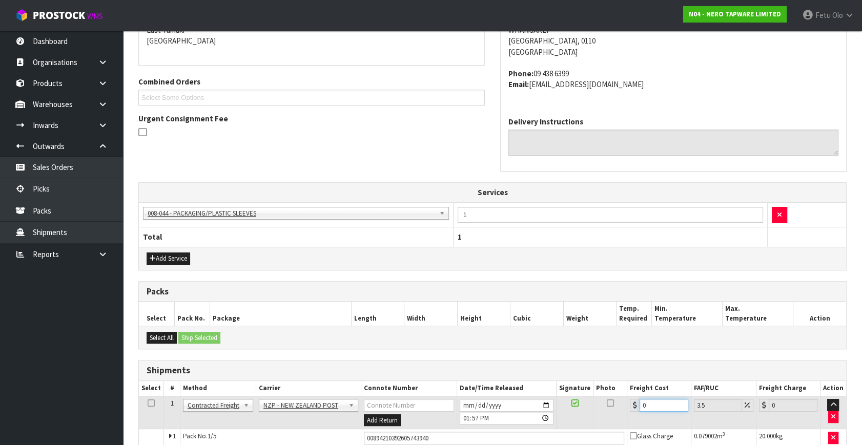
drag, startPoint x: 652, startPoint y: 403, endPoint x: 456, endPoint y: 443, distance: 199.8
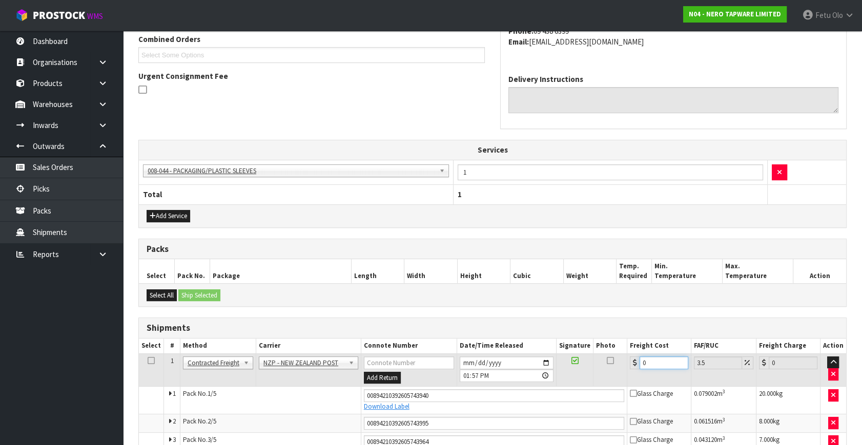
type input "4"
type input "4.14"
type input "40"
type input "41.4"
type input "40.1"
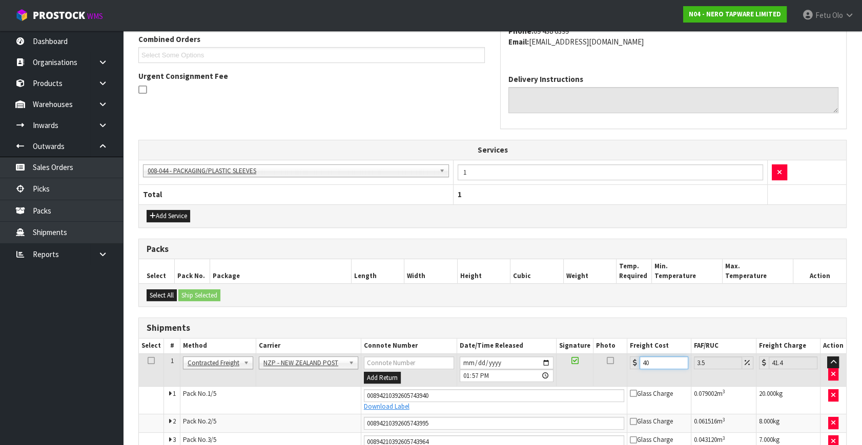
type input "41.5"
type input "40.19"
type input "41.6"
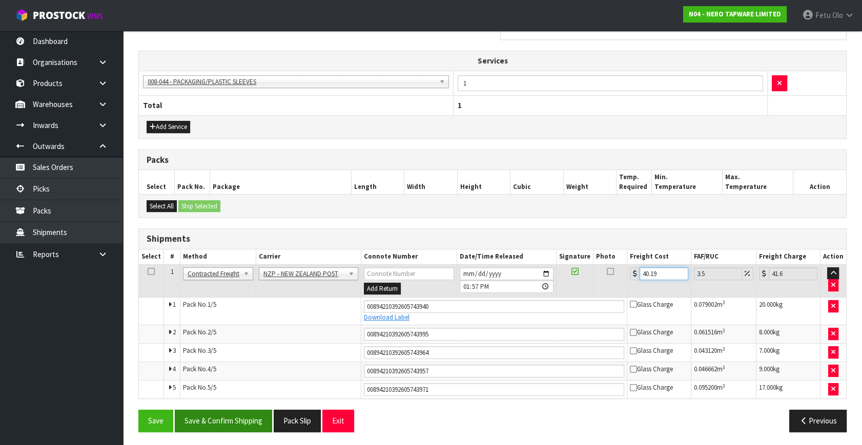
type input "40.19"
click at [230, 420] on button "Save & Confirm Shipping" at bounding box center [223, 421] width 97 height 22
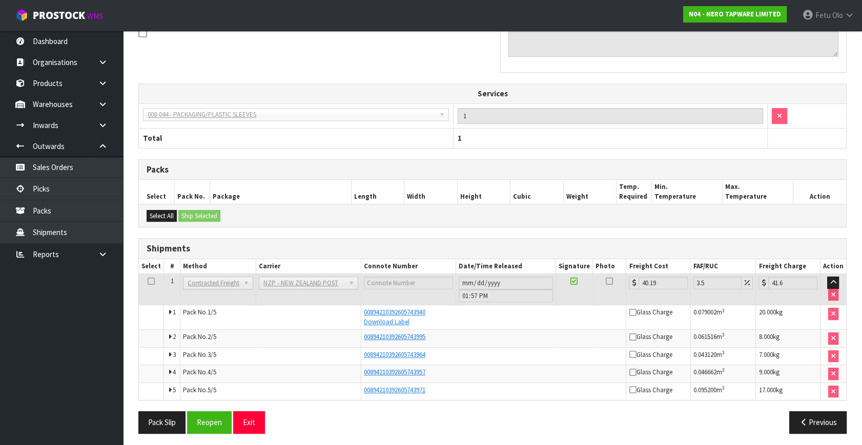
scroll to position [327, 0]
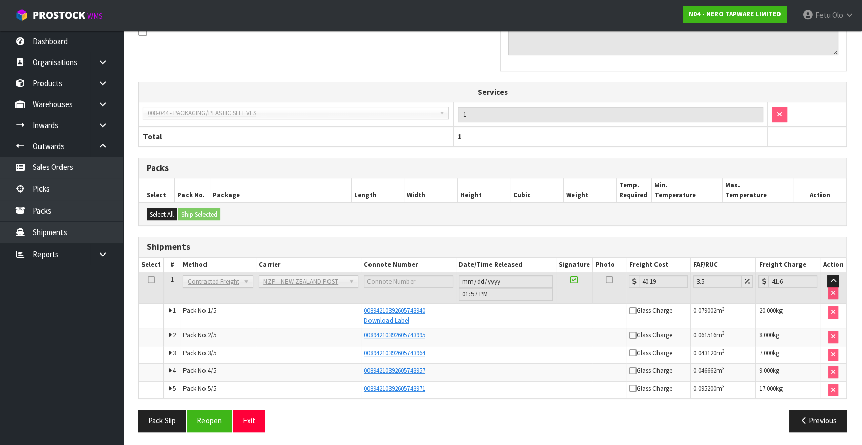
click at [541, 410] on div "Previous" at bounding box center [673, 421] width 362 height 22
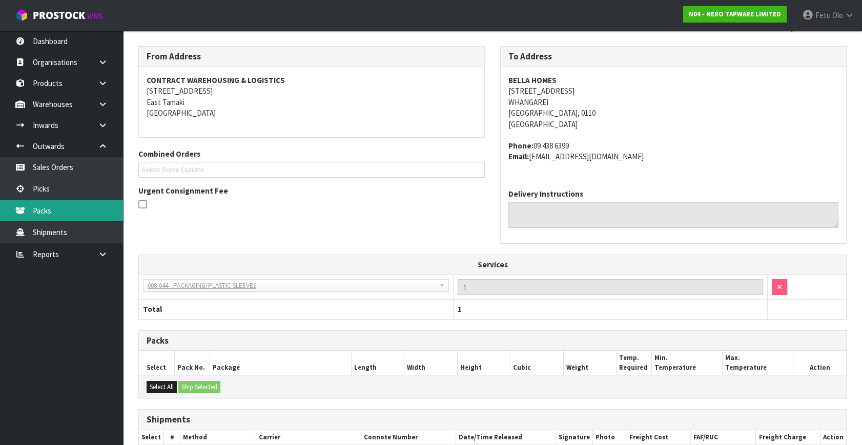
scroll to position [233, 0]
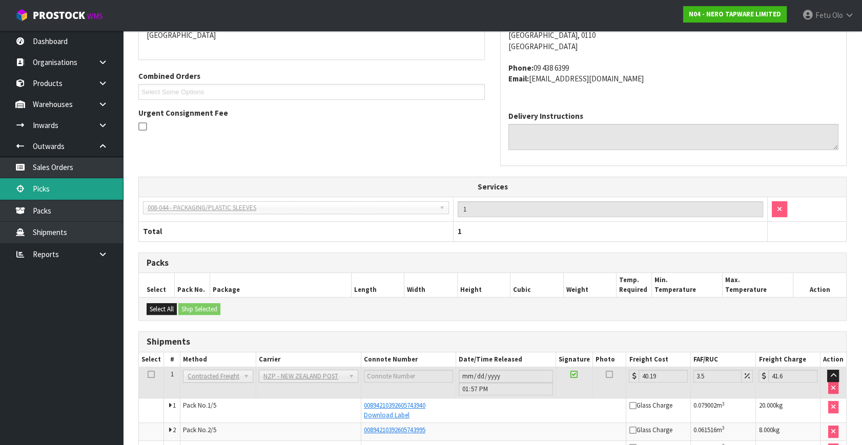
click at [55, 188] on link "Picks" at bounding box center [61, 188] width 123 height 21
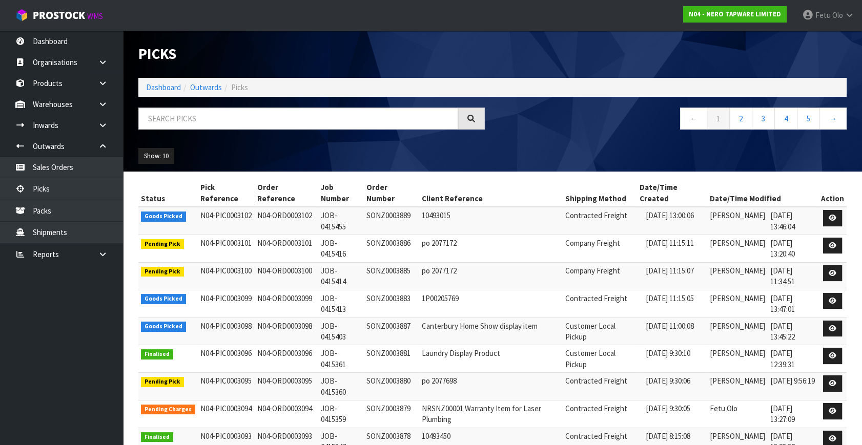
click at [481, 35] on div "Picks" at bounding box center [312, 54] width 362 height 47
click at [258, 122] on input "text" at bounding box center [298, 119] width 320 height 22
type input "0003083"
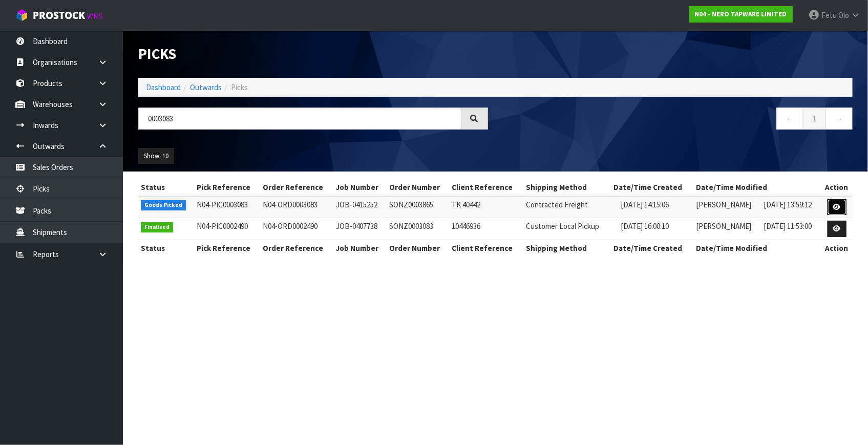
click at [836, 210] on icon at bounding box center [838, 207] width 8 height 7
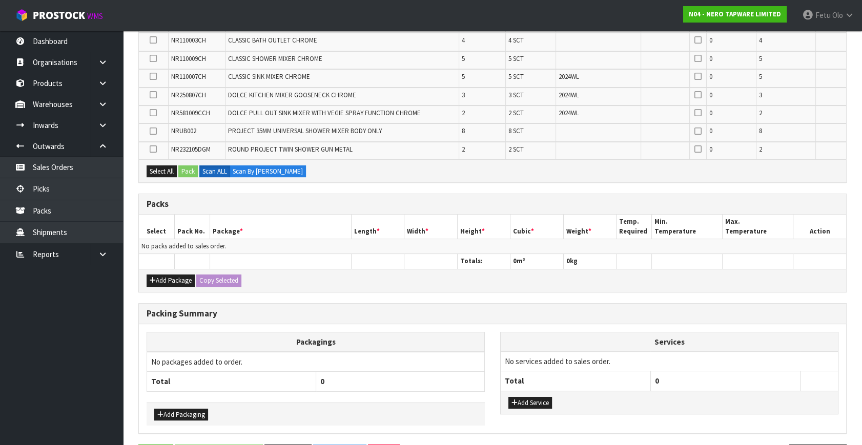
scroll to position [274, 0]
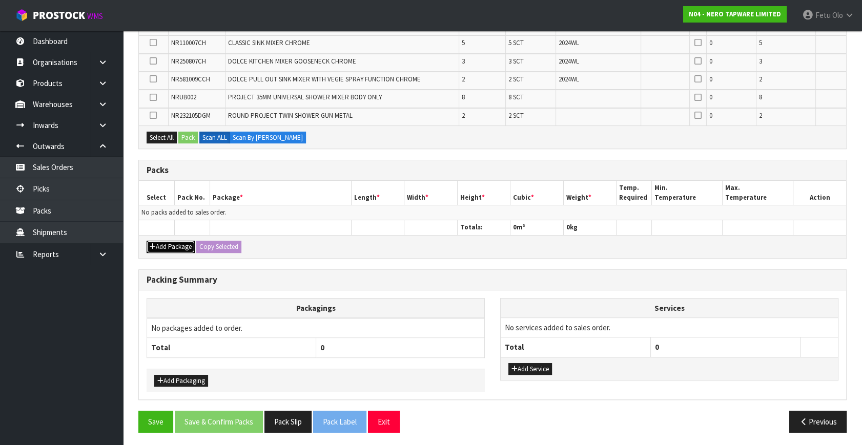
drag, startPoint x: 165, startPoint y: 247, endPoint x: 146, endPoint y: 221, distance: 32.5
click at [165, 246] on button "Add Package" at bounding box center [171, 247] width 48 height 12
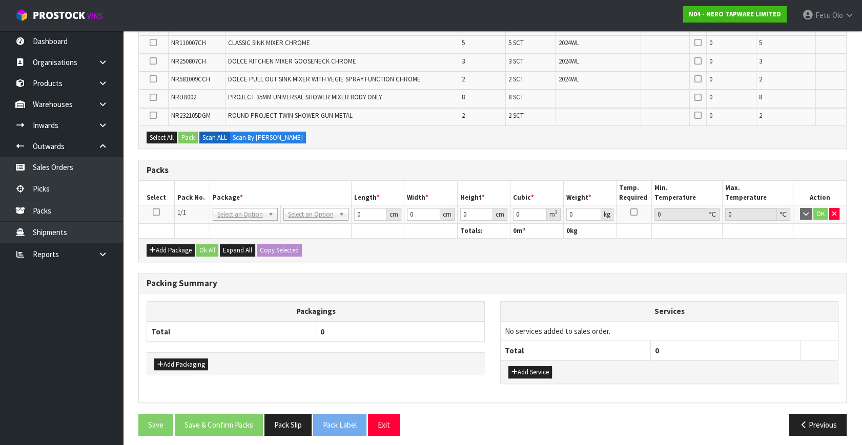
click at [156, 212] on icon at bounding box center [156, 212] width 7 height 1
click at [213, 196] on th "Package *" at bounding box center [280, 193] width 141 height 24
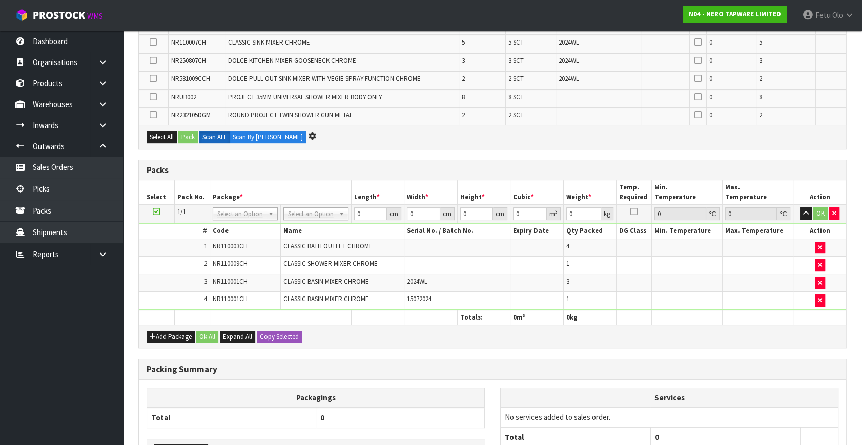
scroll to position [220, 0]
click at [155, 333] on icon "button" at bounding box center [153, 336] width 6 height 7
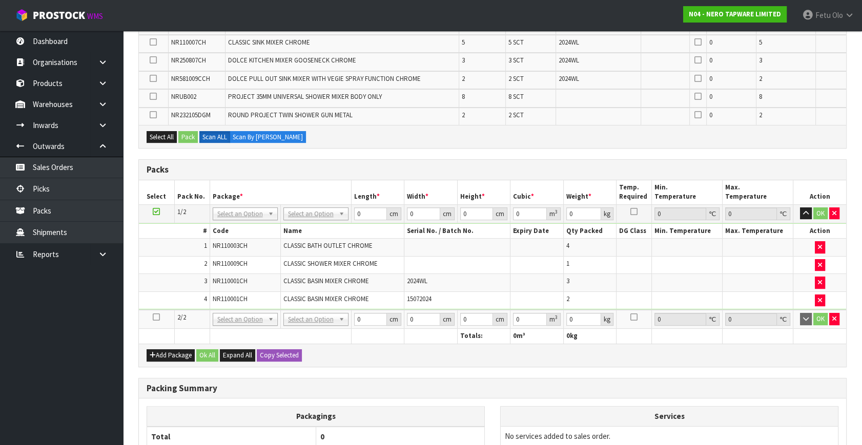
click at [159, 317] on icon at bounding box center [156, 317] width 7 height 1
click at [68, 365] on ul "Dashboard Organisations Clients Consignees Carriers Products Categories Serial …" at bounding box center [61, 238] width 123 height 415
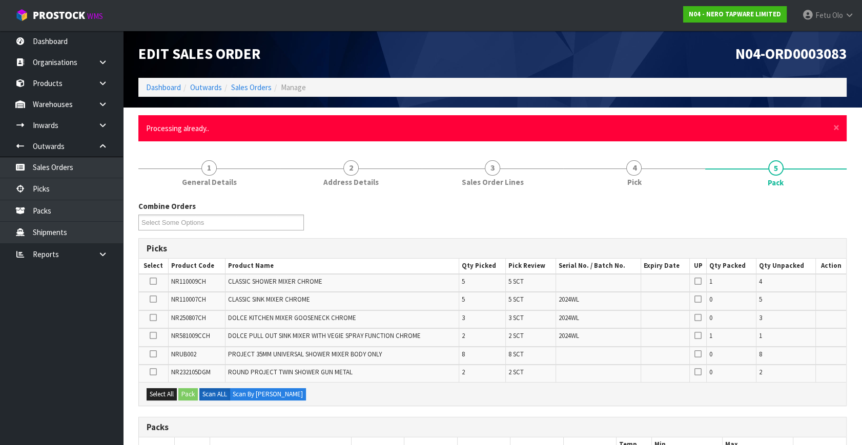
click at [830, 128] on div "× Close Processing already.." at bounding box center [492, 128] width 708 height 26
click at [838, 128] on span "×" at bounding box center [836, 127] width 6 height 14
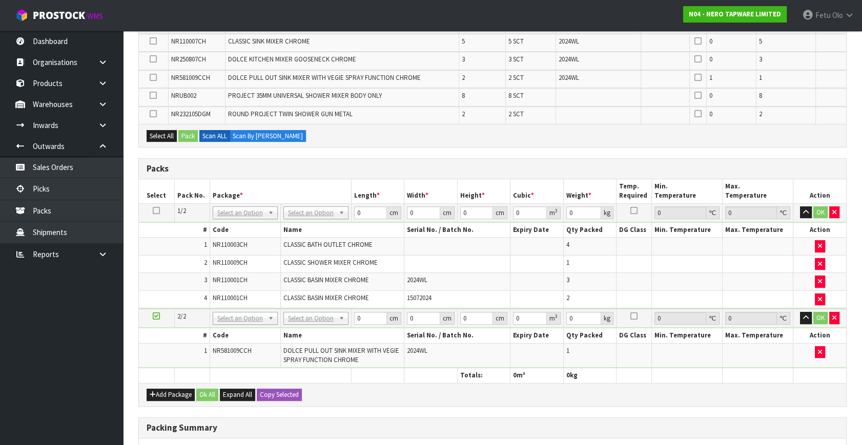
scroll to position [326, 0]
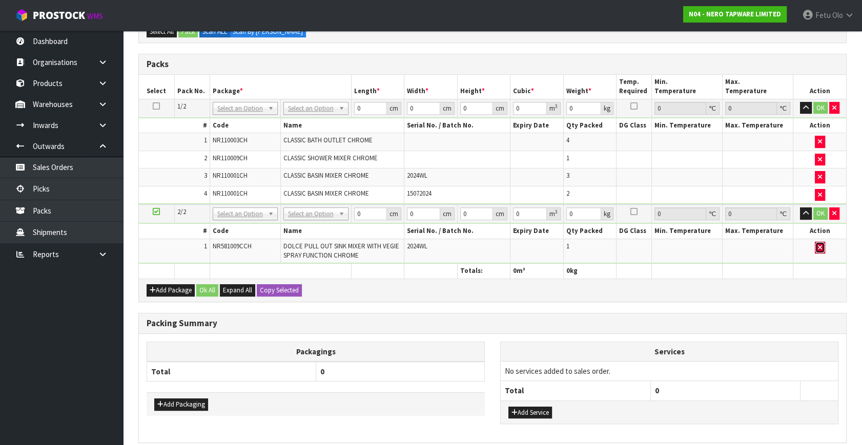
click at [820, 244] on icon "button" at bounding box center [820, 247] width 4 height 7
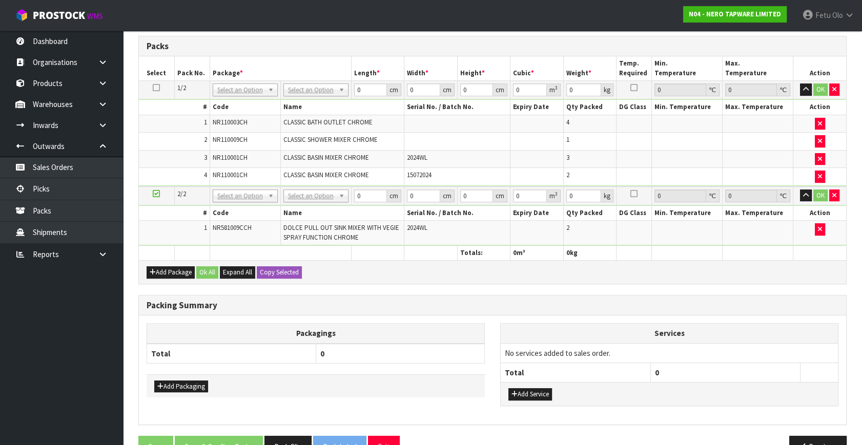
scroll to position [307, 0]
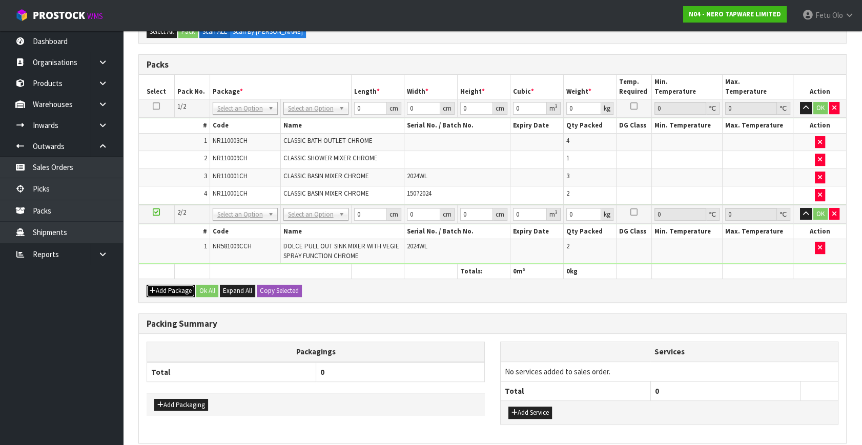
click at [151, 287] on icon "button" at bounding box center [153, 290] width 6 height 7
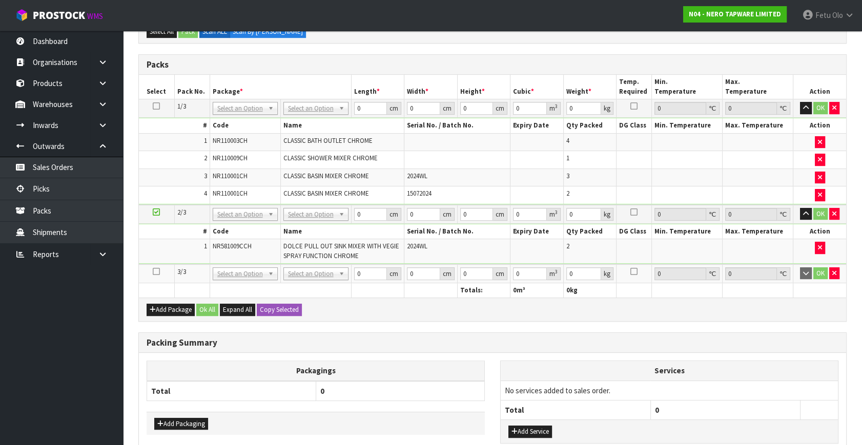
click at [154, 272] on icon at bounding box center [156, 272] width 7 height 1
drag, startPoint x: 94, startPoint y: 321, endPoint x: 97, endPoint y: 337, distance: 16.2
click at [94, 325] on ul "Dashboard Organisations Clients Consignees Carriers Products Categories Serial …" at bounding box center [61, 238] width 123 height 415
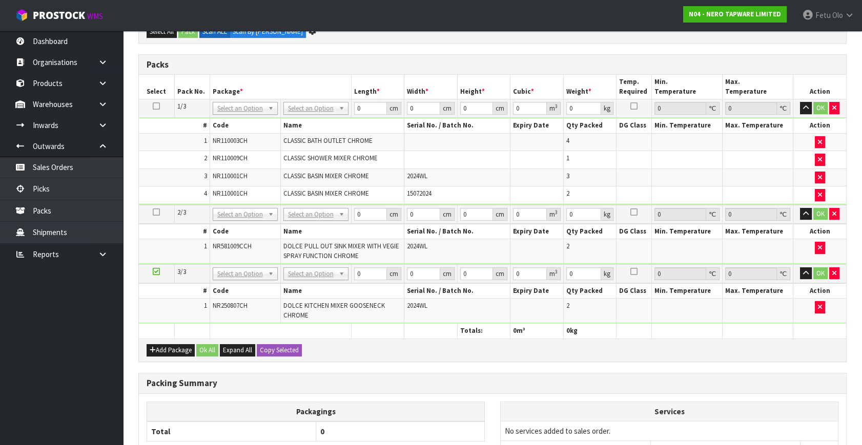
scroll to position [289, 0]
click at [157, 344] on button "Add Package" at bounding box center [171, 350] width 48 height 12
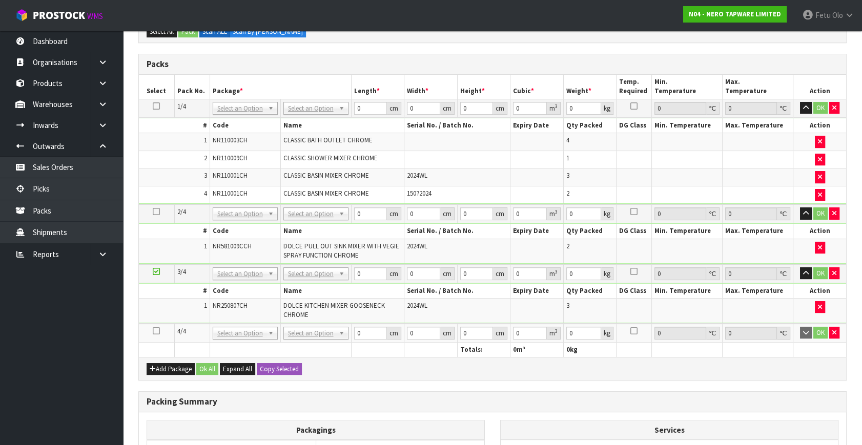
click at [157, 331] on icon at bounding box center [156, 331] width 7 height 1
click at [103, 362] on ul "Dashboard Organisations Clients Consignees Carriers Products Categories Serial …" at bounding box center [61, 238] width 123 height 415
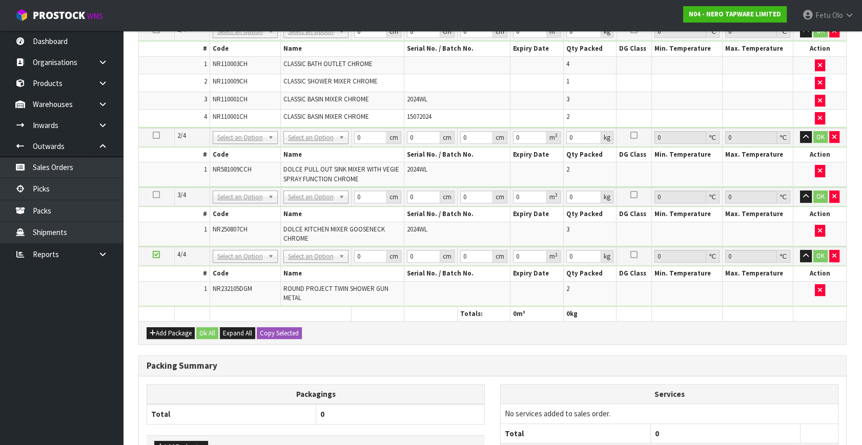
scroll to position [364, 0]
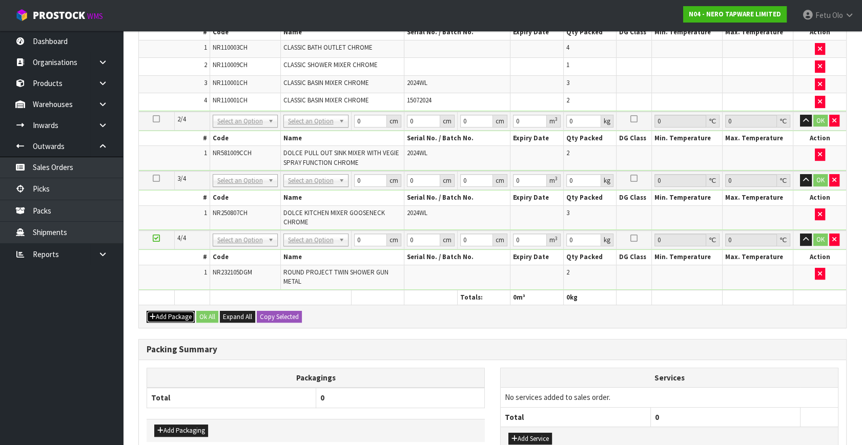
click at [168, 312] on button "Add Package" at bounding box center [171, 317] width 48 height 12
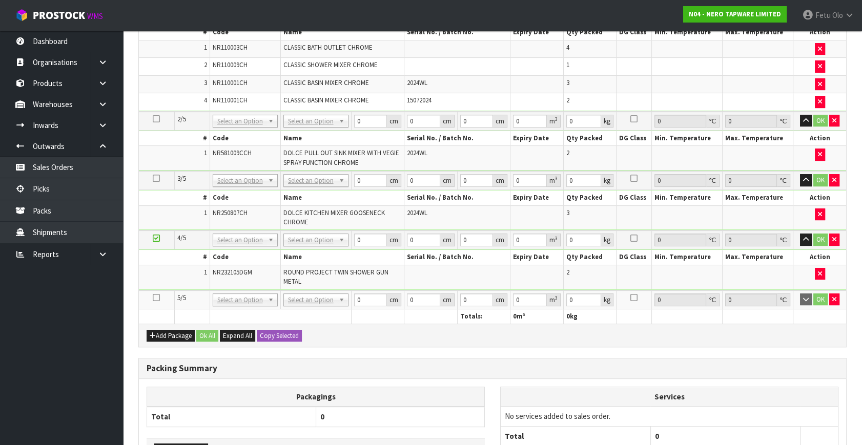
click at [158, 298] on icon at bounding box center [156, 298] width 7 height 1
click at [57, 342] on ul "Dashboard Organisations Clients Consignees Carriers Products Categories Serial …" at bounding box center [61, 238] width 123 height 415
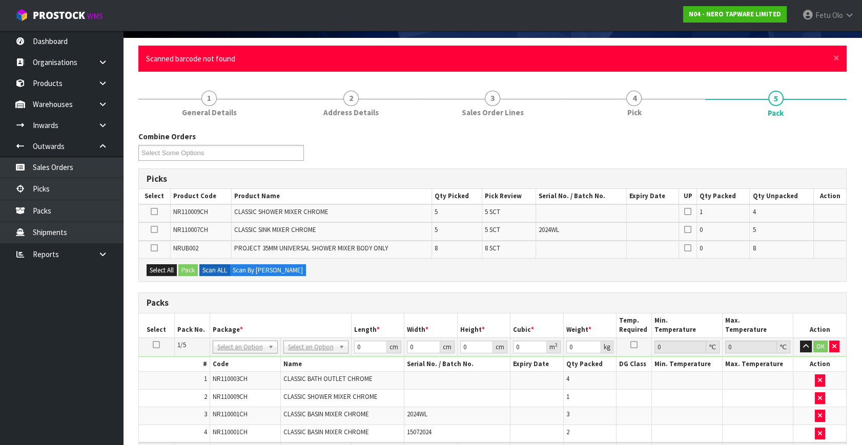
scroll to position [5, 0]
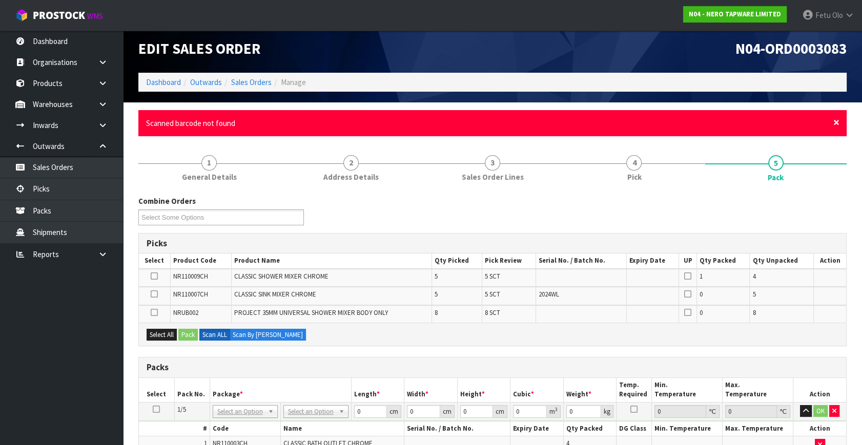
click at [834, 119] on span "×" at bounding box center [836, 122] width 6 height 14
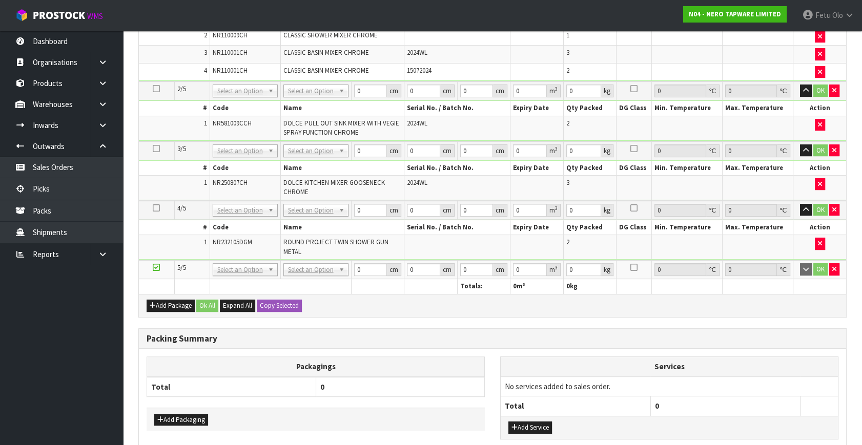
scroll to position [466, 0]
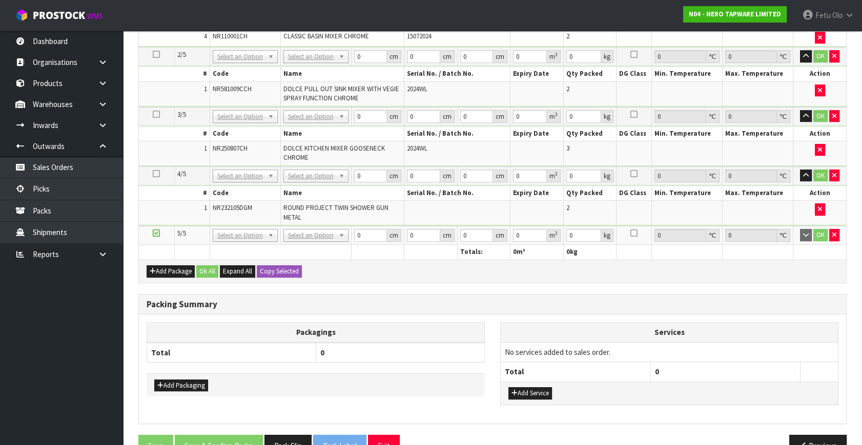
click at [81, 370] on ul "Dashboard Organisations Clients Consignees Carriers Products Categories Serial …" at bounding box center [61, 238] width 123 height 415
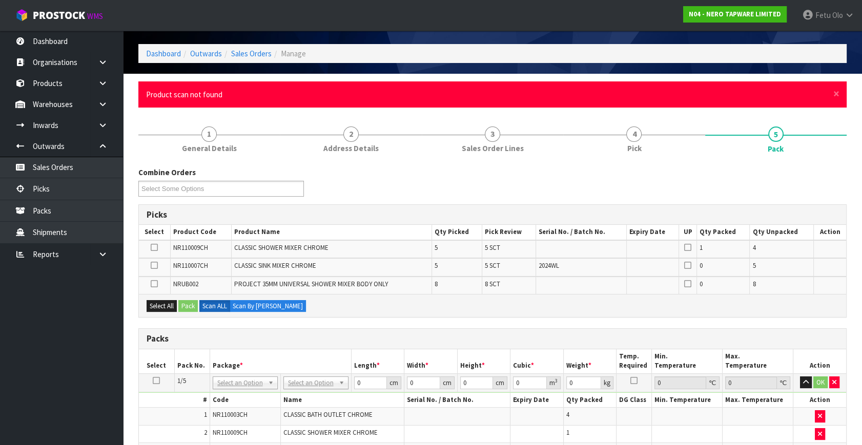
scroll to position [0, 0]
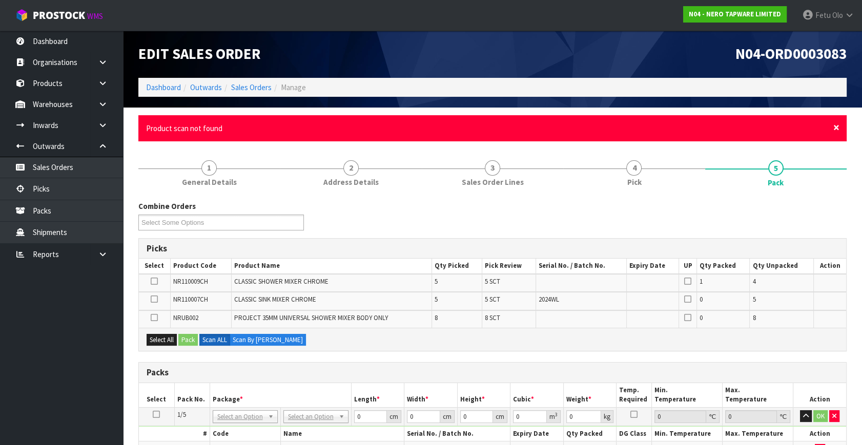
click at [839, 125] on span "×" at bounding box center [836, 127] width 6 height 14
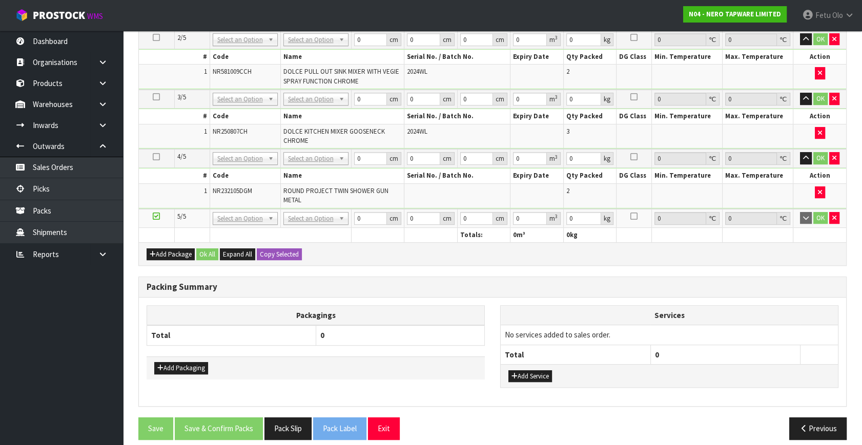
scroll to position [451, 0]
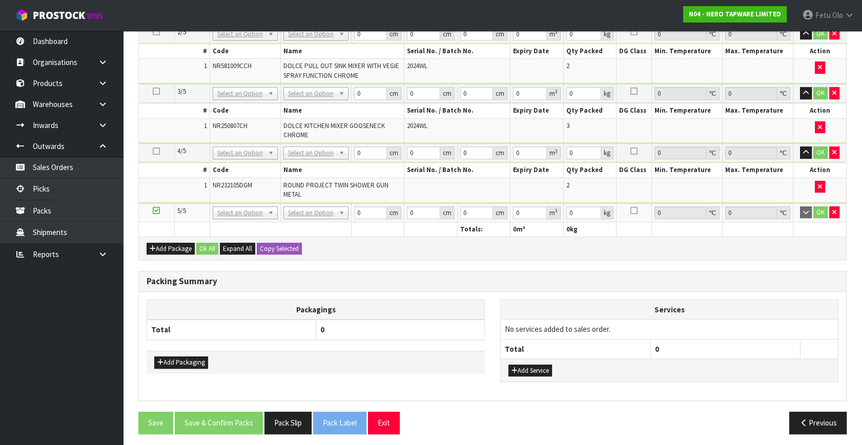
click at [597, 261] on div "Combine Orders N04-ORD0002993 N04-ORD0002995 N04-ORD0003074 N04-ORD0003083 N04-…" at bounding box center [492, 78] width 708 height 730
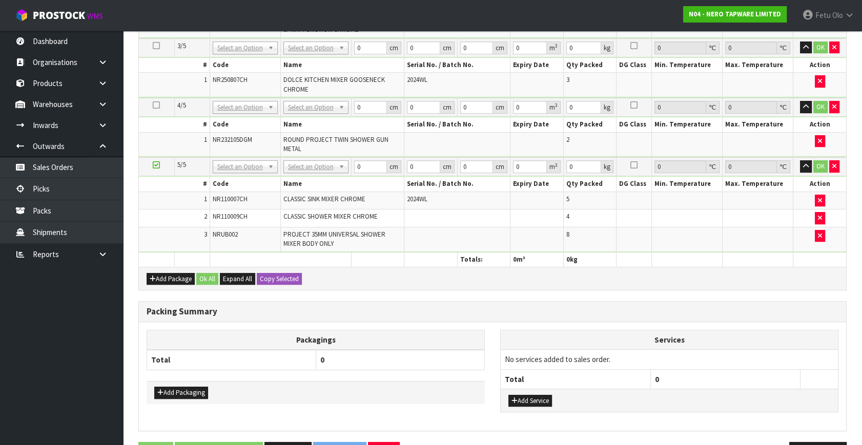
scroll to position [472, 0]
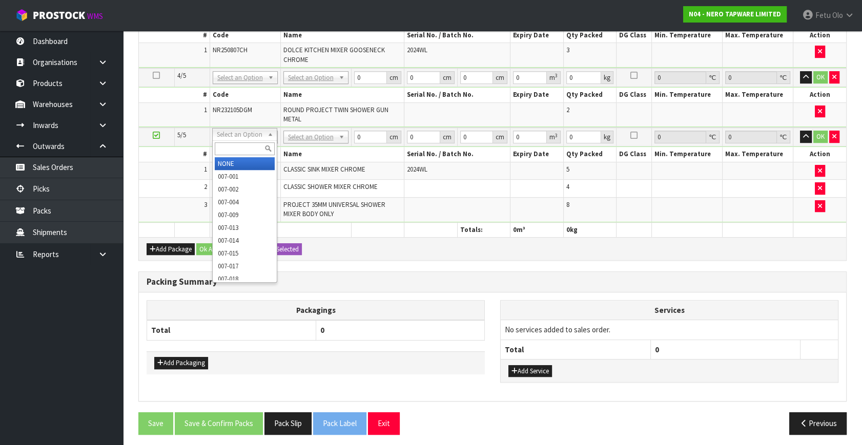
click at [240, 153] on input "text" at bounding box center [245, 148] width 60 height 13
click at [240, 146] on input "text" at bounding box center [245, 148] width 60 height 13
type input "011"
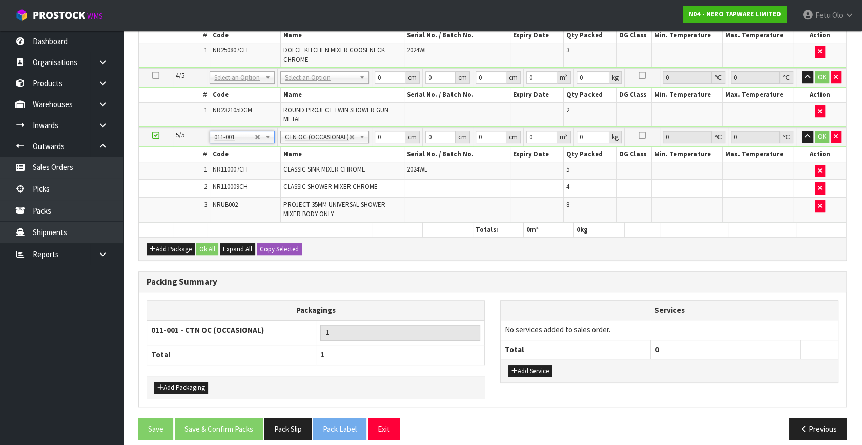
type input "15.5"
drag, startPoint x: 383, startPoint y: 136, endPoint x: 340, endPoint y: 154, distance: 47.3
click at [344, 161] on tbody "5/5 NONE 007-001 007-002 007-004 007-009 007-013 007-014 007-015 007-017 007-01…" at bounding box center [492, 175] width 707 height 95
type input "45"
type input "33"
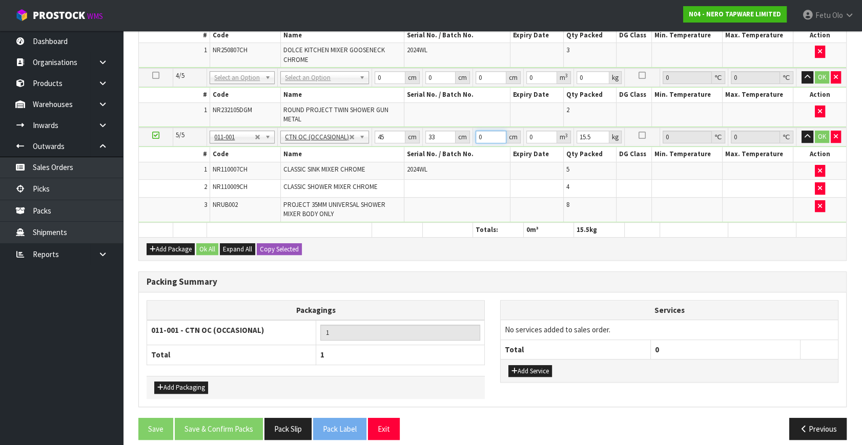
type input "3"
type input "0.004455"
type input "34"
type input "0.05049"
type input "34"
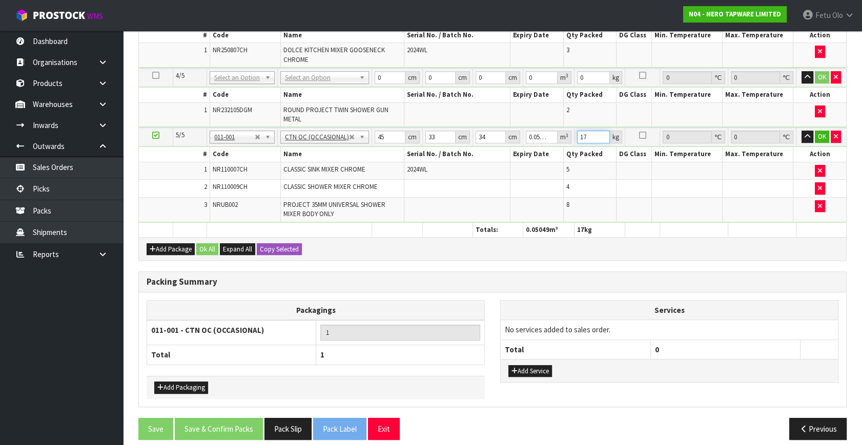
type input "17"
click button "OK" at bounding box center [822, 137] width 14 height 12
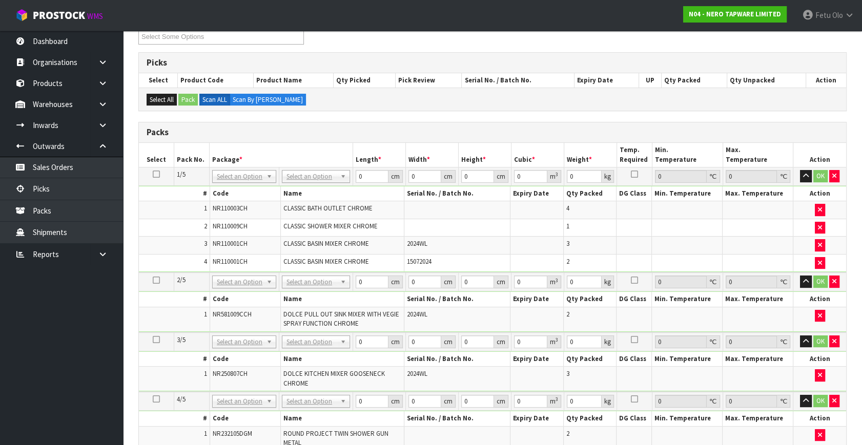
scroll to position [147, 0]
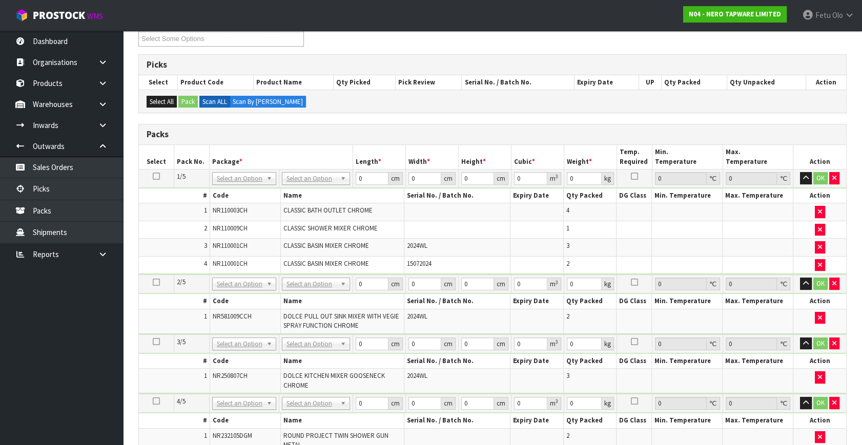
drag, startPoint x: 233, startPoint y: 179, endPoint x: 230, endPoint y: 196, distance: 16.6
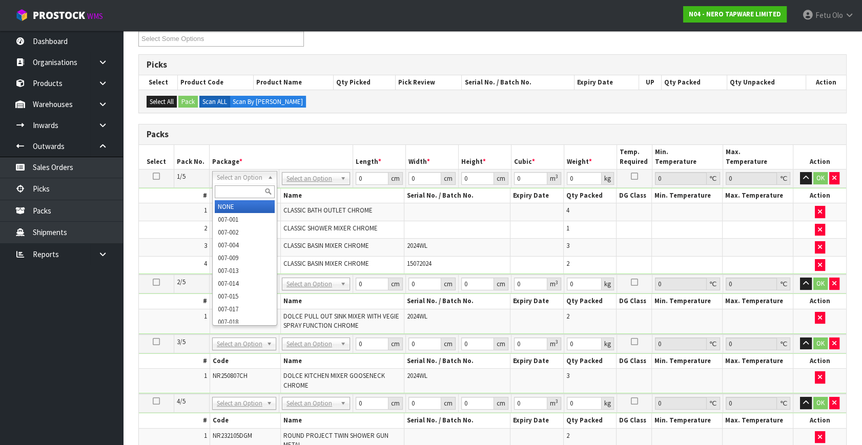
drag, startPoint x: 230, startPoint y: 193, endPoint x: 232, endPoint y: 176, distance: 17.0
click at [233, 188] on input "text" at bounding box center [244, 191] width 59 height 13
type input "011"
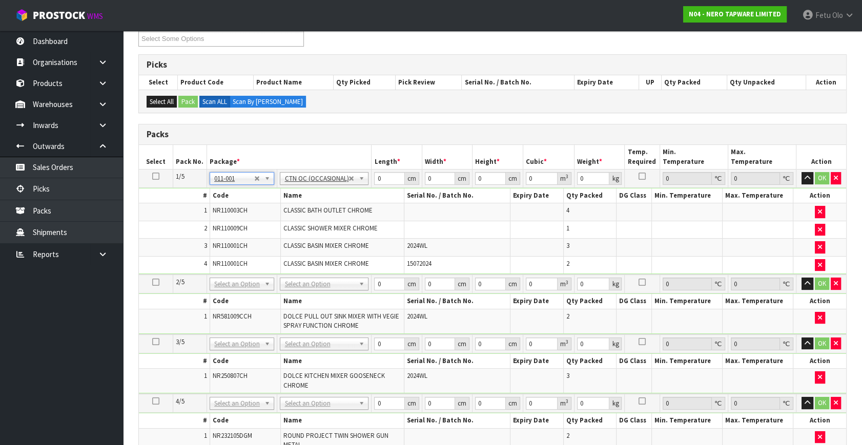
type input "8.55"
drag, startPoint x: 381, startPoint y: 176, endPoint x: 347, endPoint y: 195, distance: 38.8
click at [347, 195] on tbody "1/5 NONE 007-001 007-002 007-004 007-009 007-013 007-014 007-015 007-017 007-01…" at bounding box center [492, 223] width 707 height 106
type input "41"
type input "37"
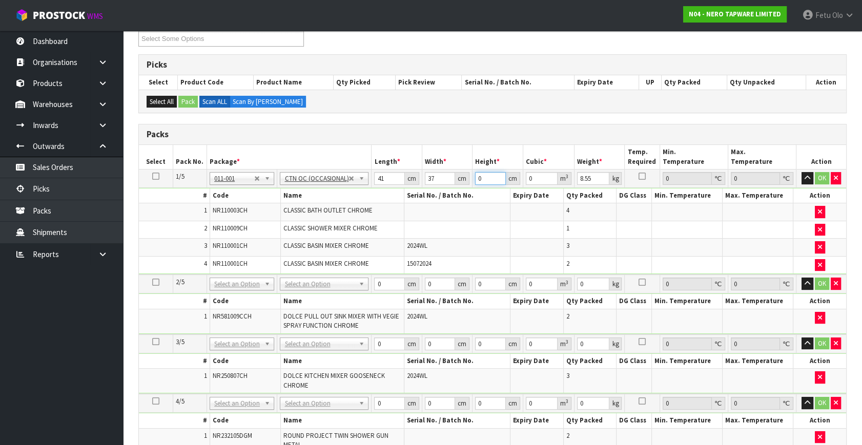
type input "2"
type input "0.003034"
type input "29"
type input "0.043993"
type input "29"
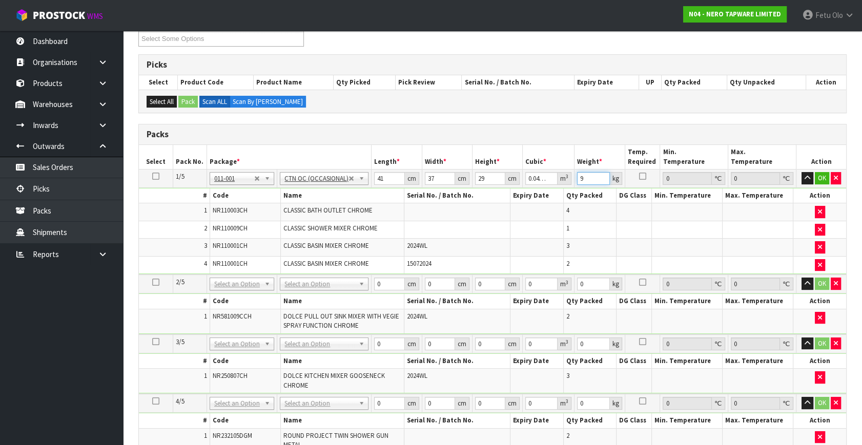
type input "9"
click button "OK" at bounding box center [822, 178] width 14 height 12
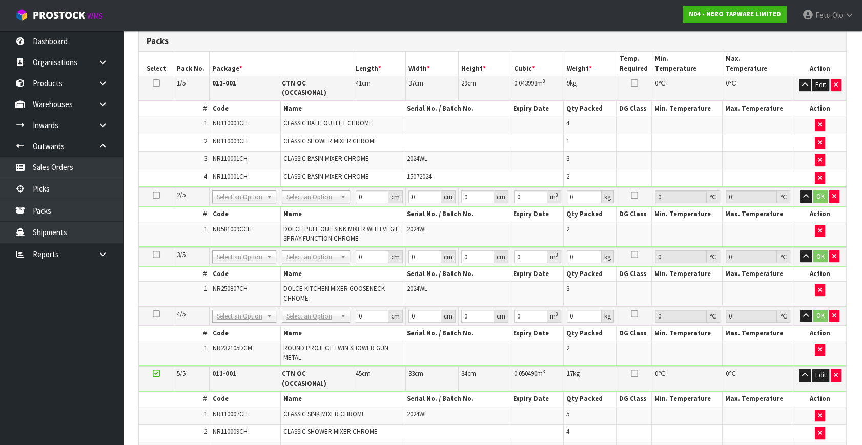
scroll to position [286, 0]
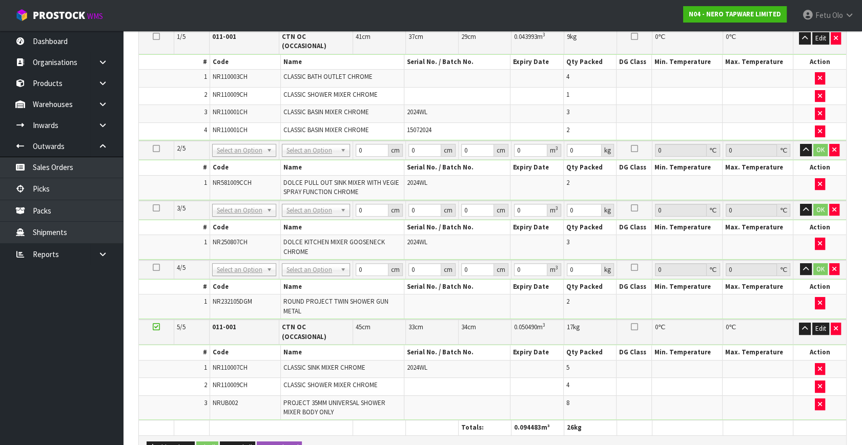
drag, startPoint x: 248, startPoint y: 202, endPoint x: 243, endPoint y: 214, distance: 13.1
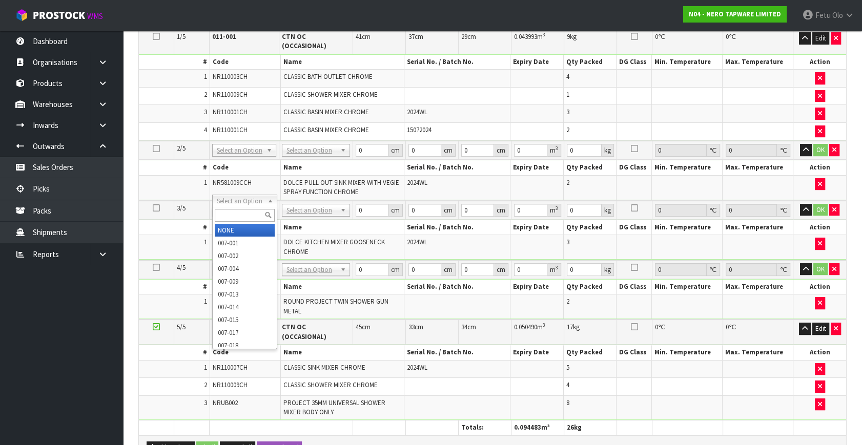
click at [243, 215] on input "text" at bounding box center [244, 215] width 59 height 13
type input "011"
type input "3"
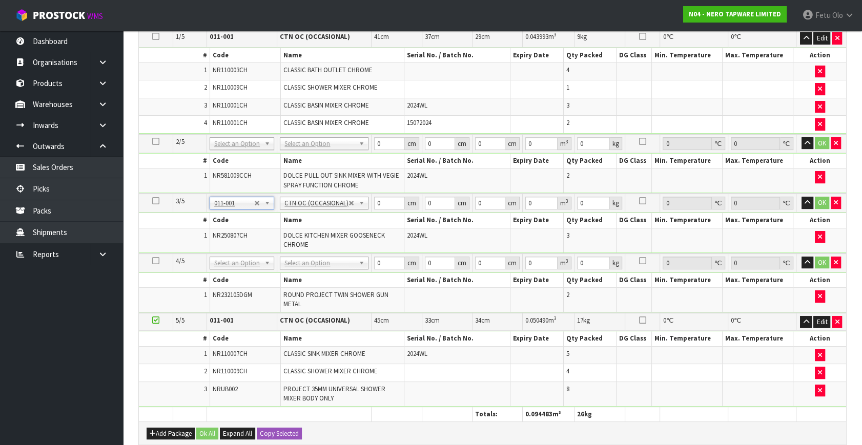
type input "5.4"
drag, startPoint x: 381, startPoint y: 201, endPoint x: 299, endPoint y: 225, distance: 85.6
click at [299, 225] on tbody "3/5 NONE 007-001 007-002 007-004 007-009 007-013 007-014 007-015 007-017 007-01…" at bounding box center [492, 223] width 707 height 59
type input "48"
type input "33"
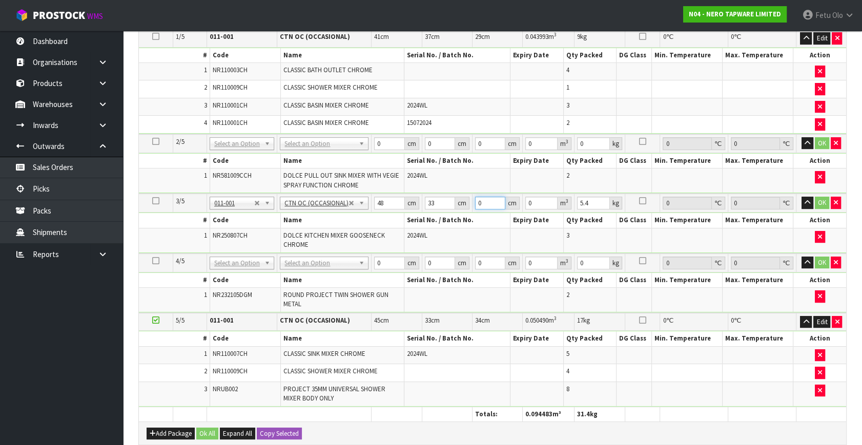
type input "3"
type input "0.004752"
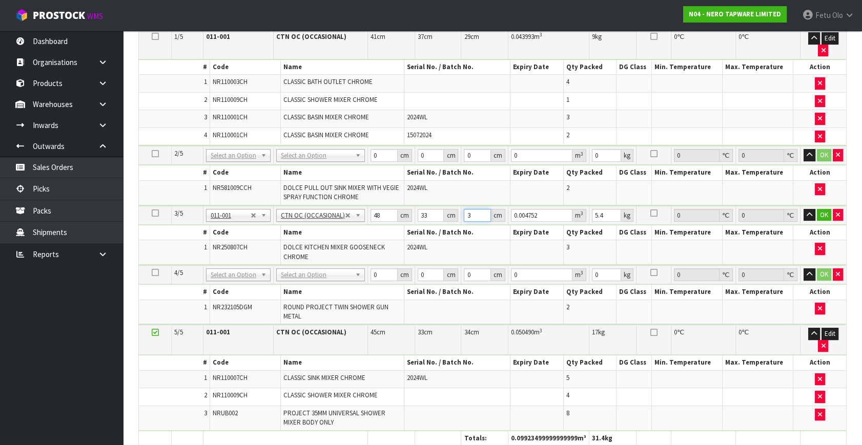
type input "36"
type input "0.057024"
type input "36"
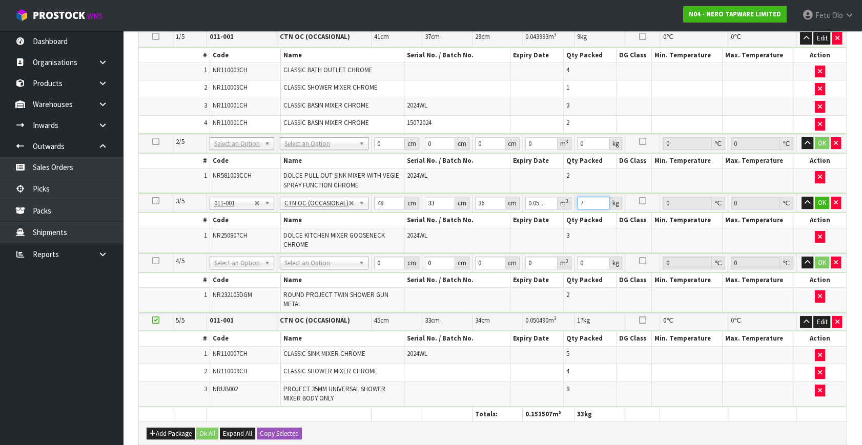
type input "7"
click button "OK" at bounding box center [822, 203] width 14 height 12
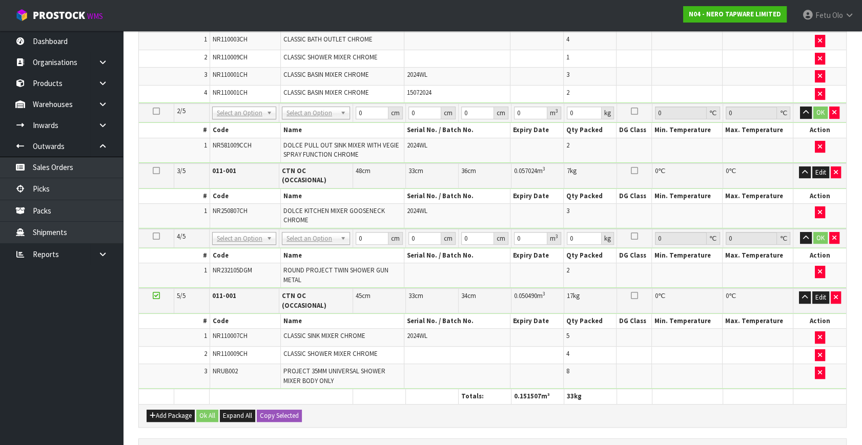
scroll to position [240, 0]
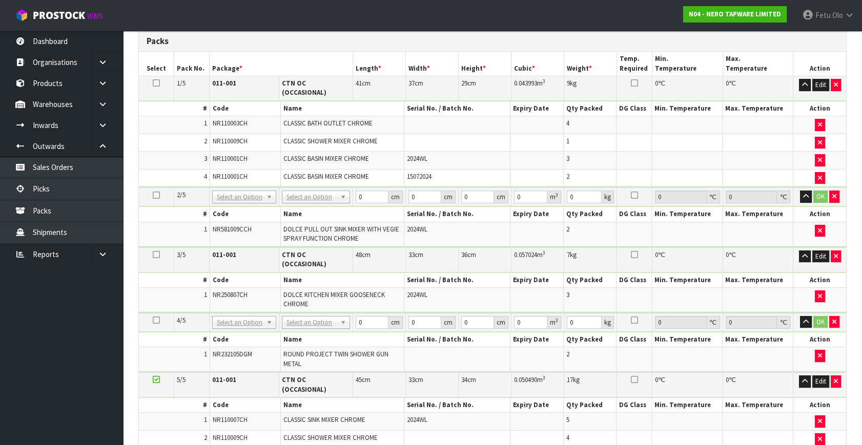
drag, startPoint x: 241, startPoint y: 184, endPoint x: 233, endPoint y: 202, distance: 19.9
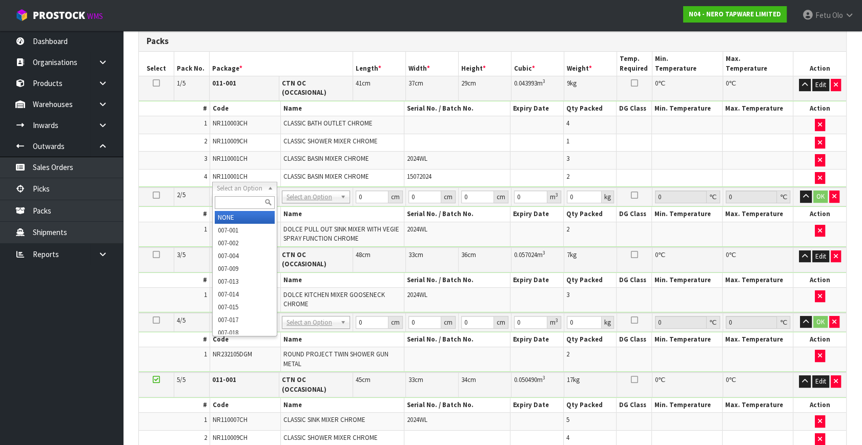
click at [232, 203] on input "text" at bounding box center [244, 202] width 59 height 13
type input "011-084"
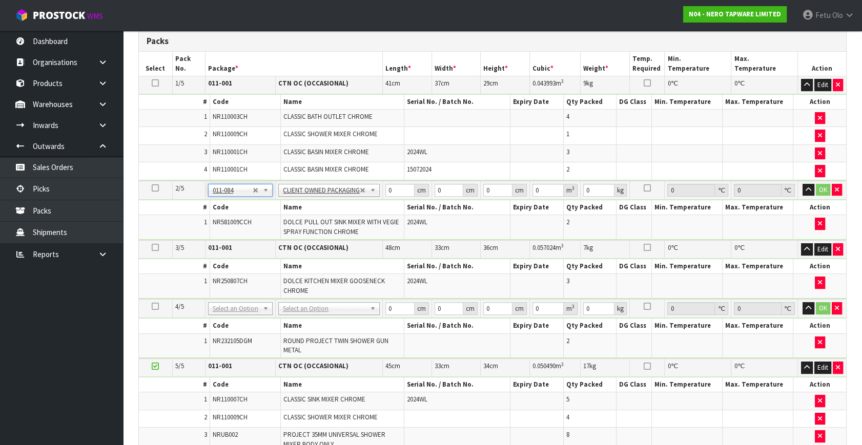
type input "6.5"
drag, startPoint x: 392, startPoint y: 189, endPoint x: 329, endPoint y: 205, distance: 64.6
click at [329, 205] on tbody "2/5 NONE 007-001 007-002 007-004 007-009 007-013 007-014 007-015 007-017 007-01…" at bounding box center [492, 210] width 707 height 59
type input "74"
type input "50"
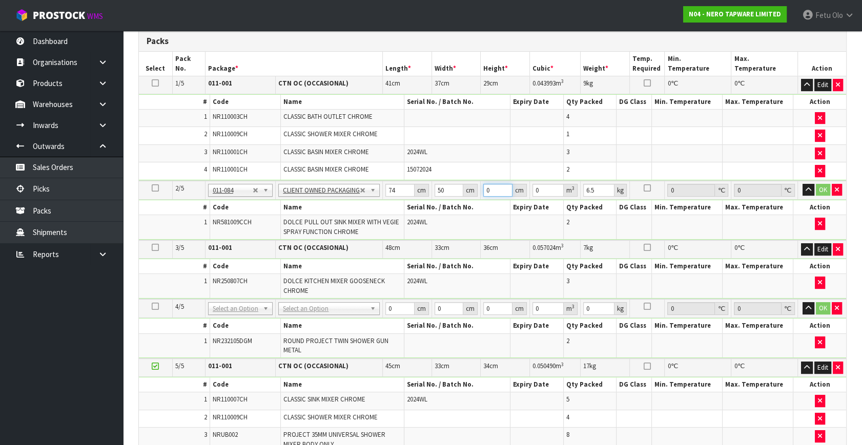
type input "1"
type input "0.0037"
type input "17"
type input "0.0629"
type input "17"
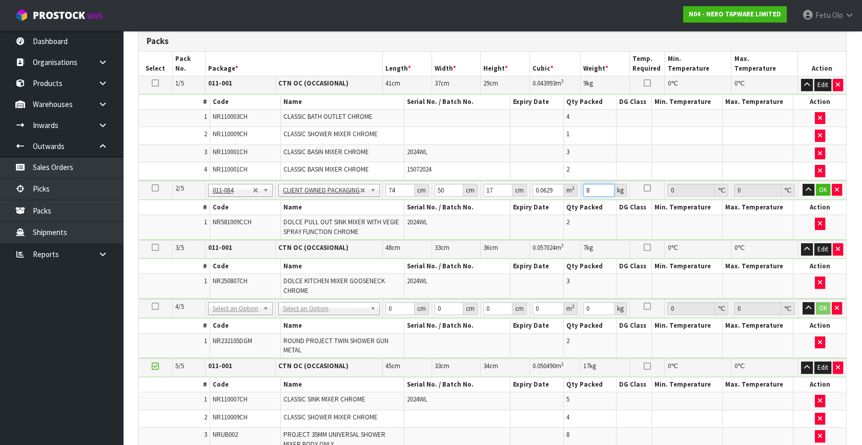
type input "8"
click button "OK" at bounding box center [823, 190] width 14 height 12
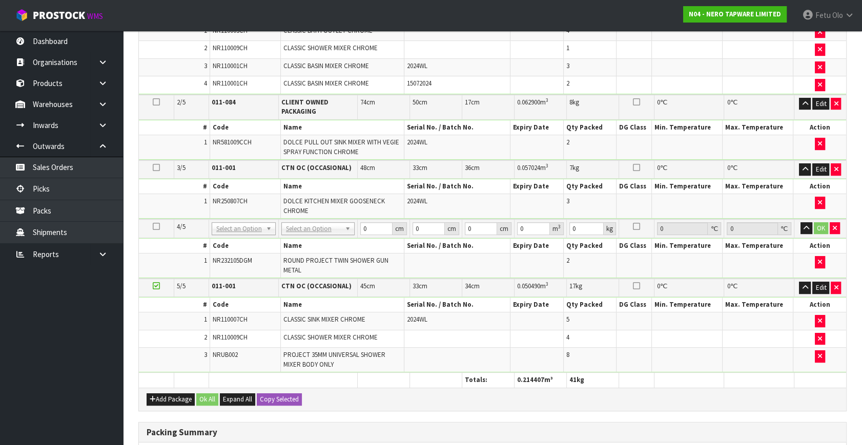
scroll to position [379, 0]
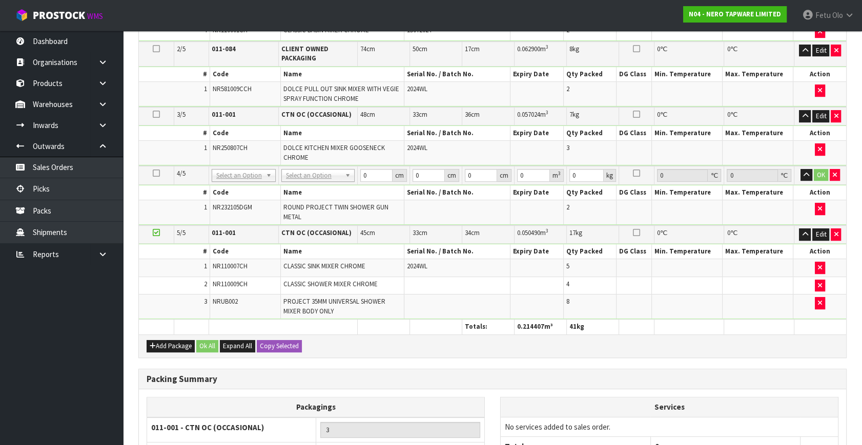
drag, startPoint x: 240, startPoint y: 172, endPoint x: 240, endPoint y: 181, distance: 9.2
click at [236, 187] on input "text" at bounding box center [243, 187] width 59 height 13
type input "011"
type input "4"
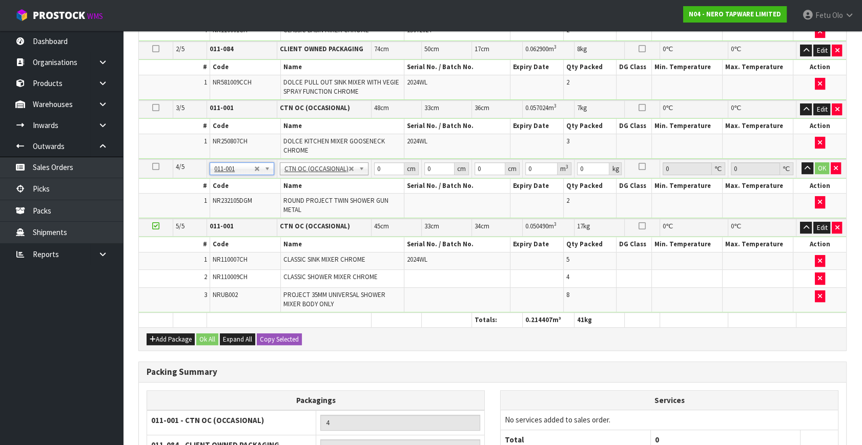
type input "10.6"
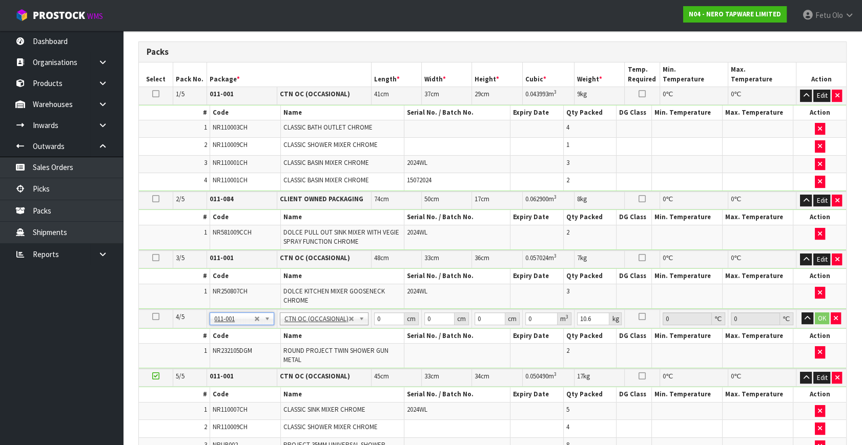
scroll to position [147, 0]
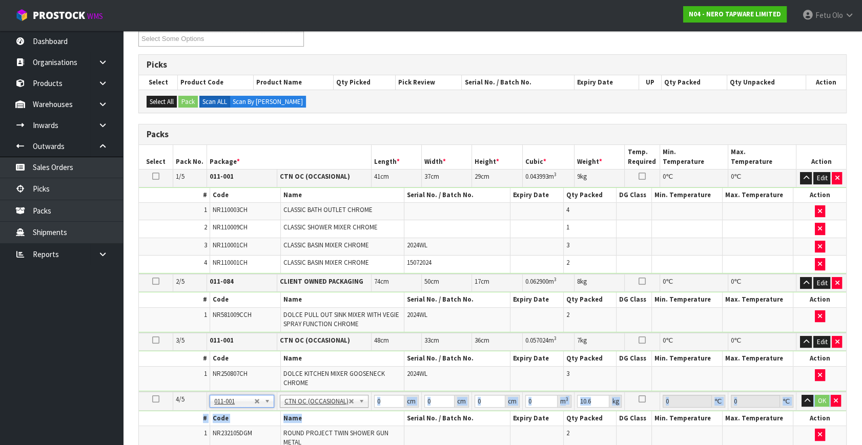
drag, startPoint x: 343, startPoint y: 414, endPoint x: 317, endPoint y: 361, distance: 59.1
click at [332, 409] on tbody "4/5 NONE 007-001 007-002 007-004 007-009 007-013 007-014 007-015 007-017 007-01…" at bounding box center [492, 421] width 707 height 59
click at [385, 404] on input "0" at bounding box center [389, 401] width 31 height 13
drag, startPoint x: 385, startPoint y: 396, endPoint x: 357, endPoint y: 410, distance: 31.6
click at [357, 410] on tbody "4/5 NONE 007-001 007-002 007-004 007-009 007-013 007-014 007-015 007-017 007-01…" at bounding box center [492, 421] width 707 height 59
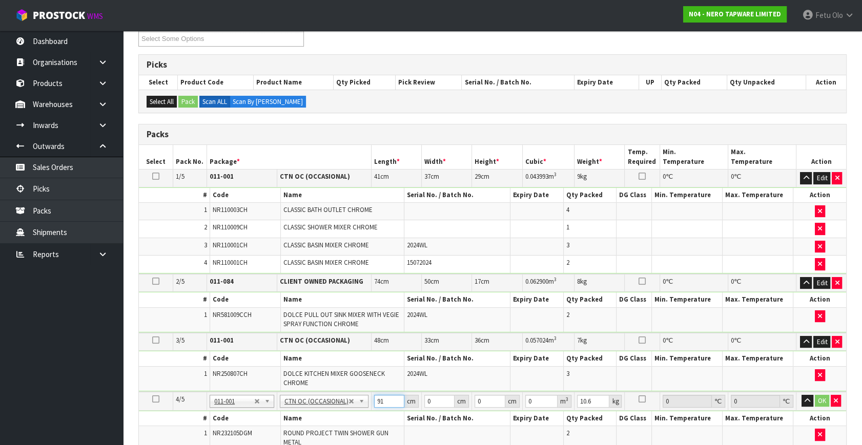
type input "91"
type input "2"
type input "53"
type input "2"
type input "0.009646"
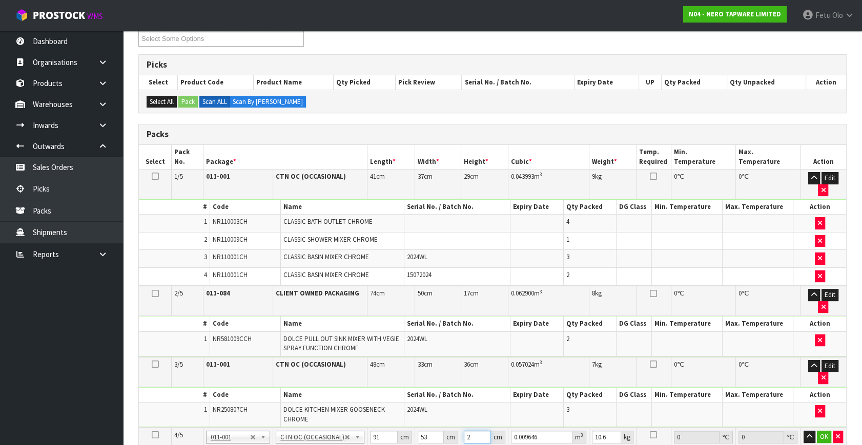
type input "20"
type input "0.09646"
type input "20"
click button "OK" at bounding box center [824, 437] width 14 height 12
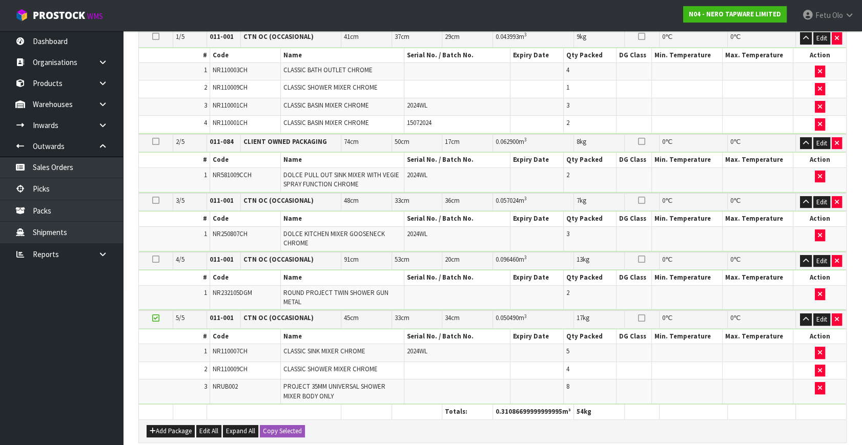
scroll to position [499, 0]
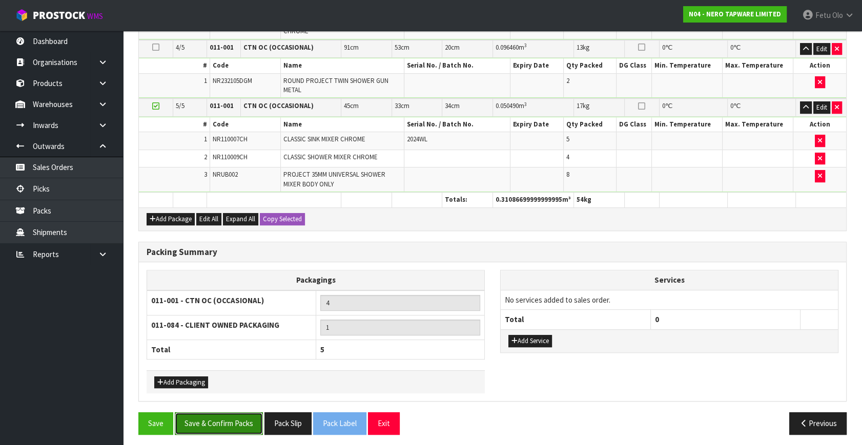
click at [220, 416] on button "Save & Confirm Packs" at bounding box center [219, 423] width 88 height 22
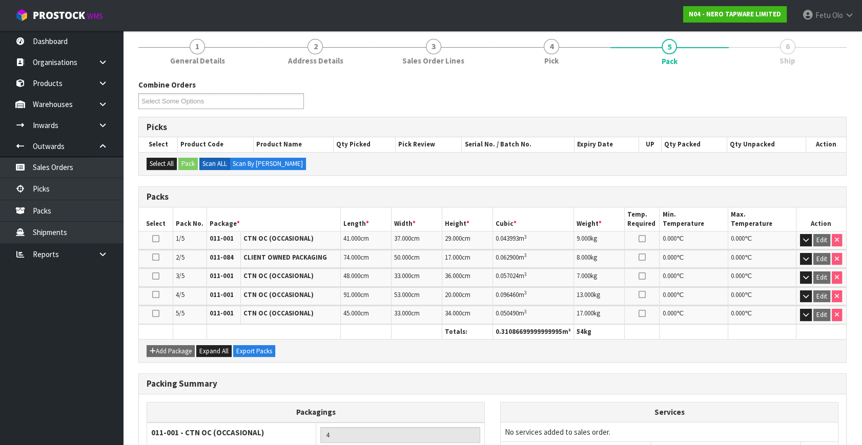
scroll to position [232, 0]
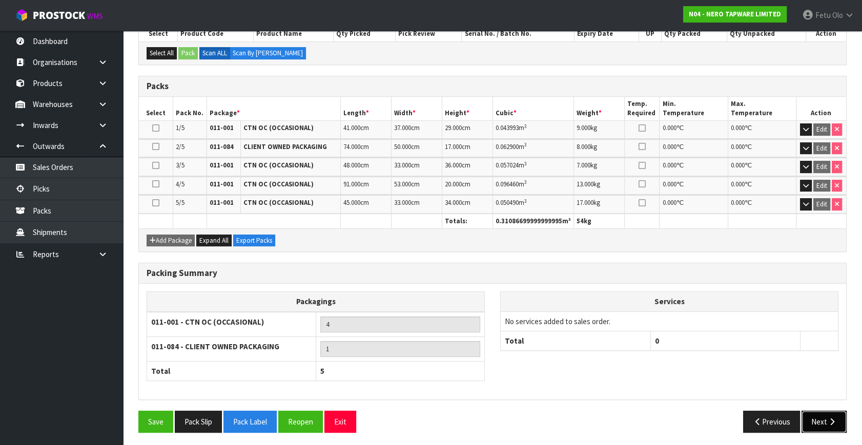
click at [833, 424] on button "Next" at bounding box center [823, 422] width 45 height 22
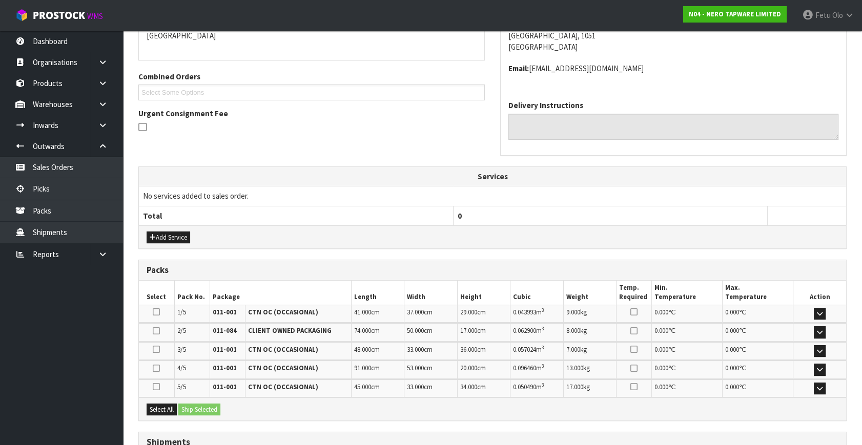
scroll to position [0, 0]
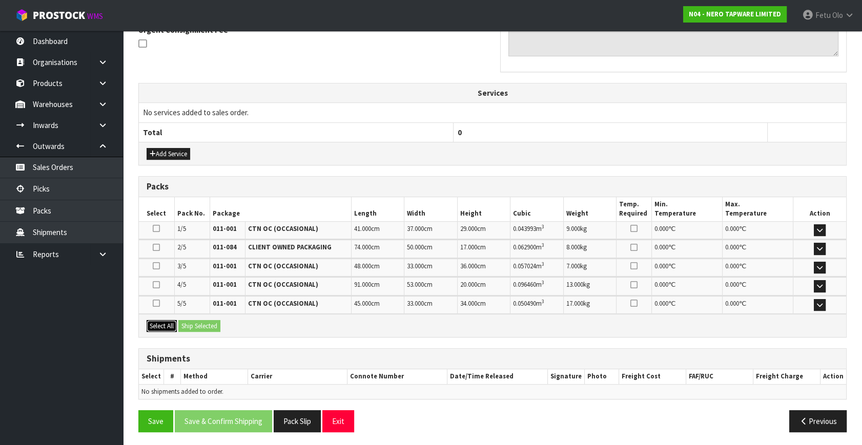
drag, startPoint x: 163, startPoint y: 319, endPoint x: 202, endPoint y: 323, distance: 39.6
click at [172, 321] on button "Select All" at bounding box center [162, 326] width 30 height 12
click at [202, 323] on button "Ship Selected" at bounding box center [199, 326] width 42 height 12
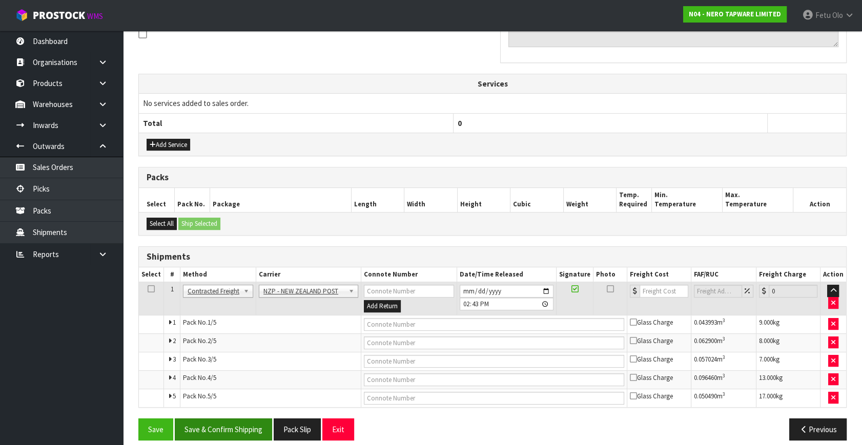
scroll to position [333, 0]
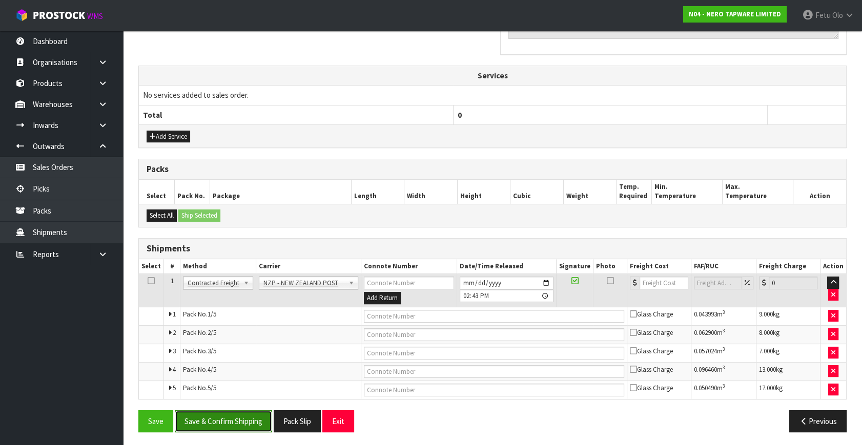
click at [247, 414] on button "Save & Confirm Shipping" at bounding box center [223, 421] width 97 height 22
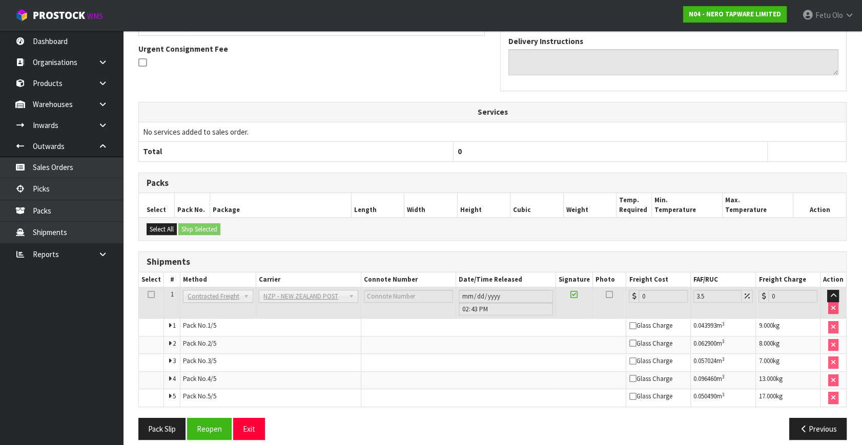
scroll to position [316, 0]
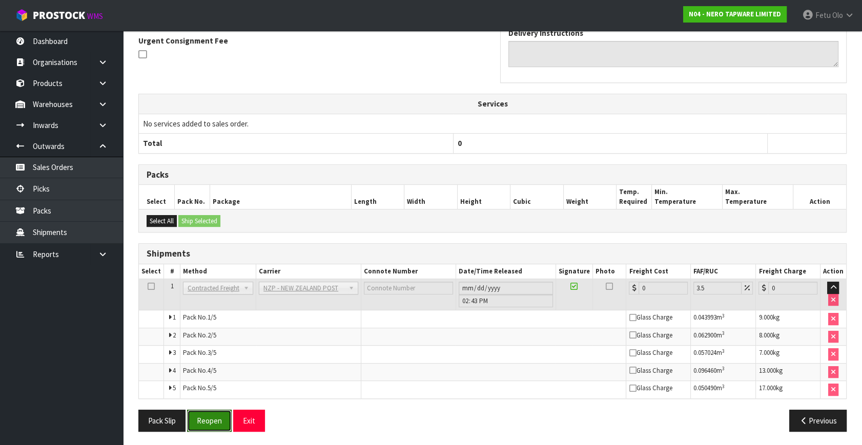
drag, startPoint x: 204, startPoint y: 415, endPoint x: 217, endPoint y: 405, distance: 15.8
click at [204, 415] on button "Reopen" at bounding box center [209, 421] width 45 height 22
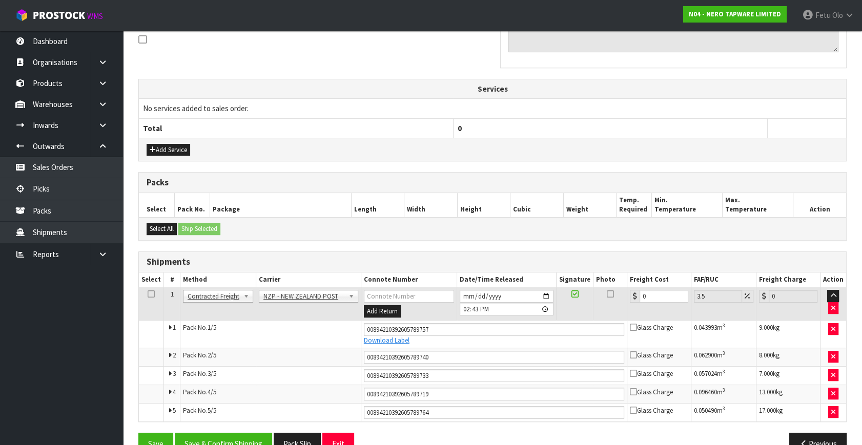
scroll to position [343, 0]
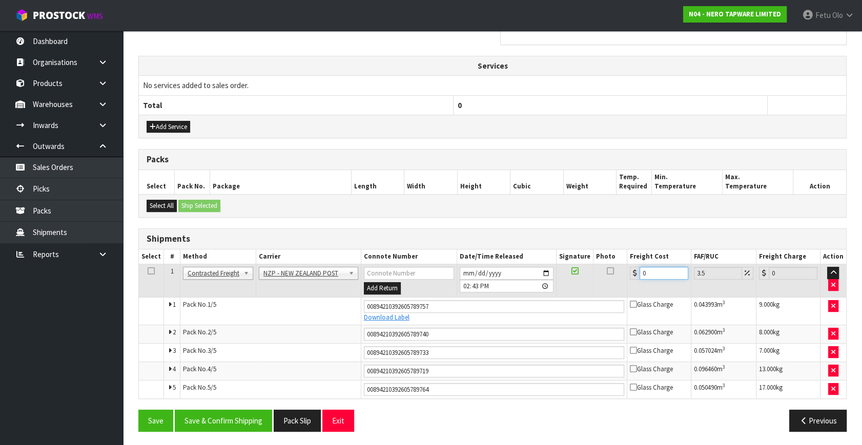
drag, startPoint x: 656, startPoint y: 273, endPoint x: 587, endPoint y: 284, distance: 70.1
click at [587, 284] on tr "1 Client Local Pickup Customer Local Pickup Company Freight Contracted Freight …" at bounding box center [492, 280] width 707 height 33
drag, startPoint x: 225, startPoint y: 418, endPoint x: 222, endPoint y: 412, distance: 6.3
click at [226, 416] on button "Save & Confirm Shipping" at bounding box center [223, 421] width 97 height 22
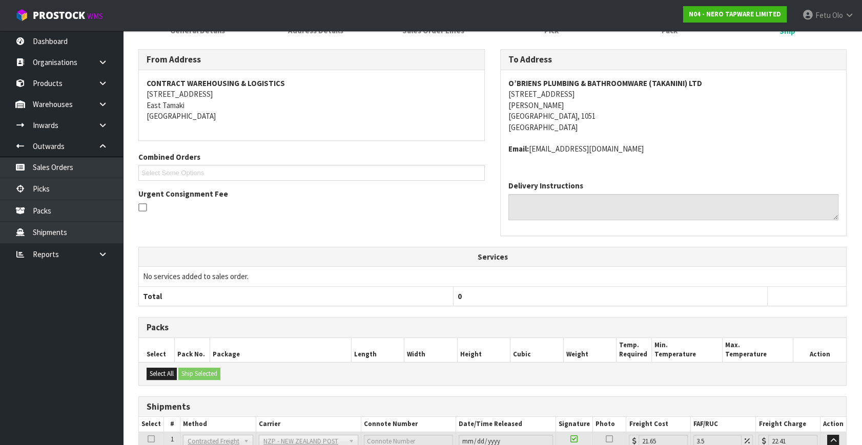
scroll to position [312, 0]
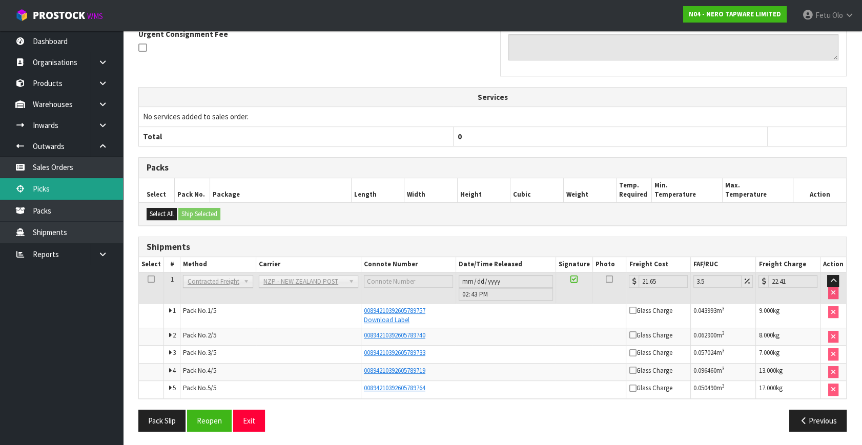
click at [31, 181] on link "Picks" at bounding box center [61, 188] width 123 height 21
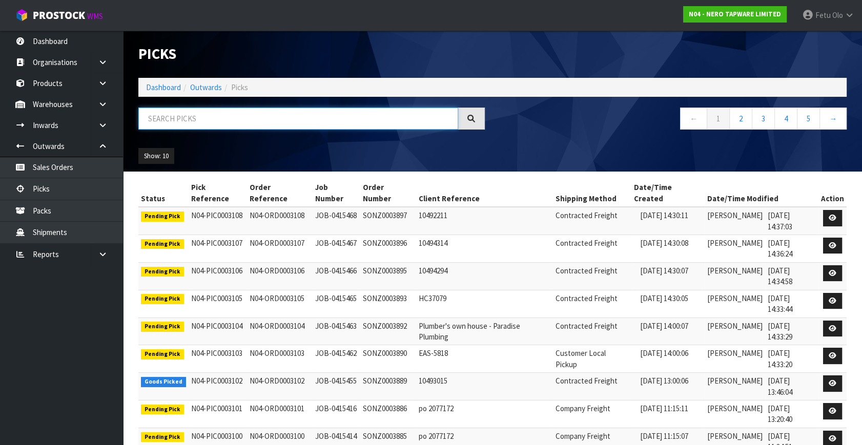
click at [317, 127] on input "text" at bounding box center [298, 119] width 320 height 22
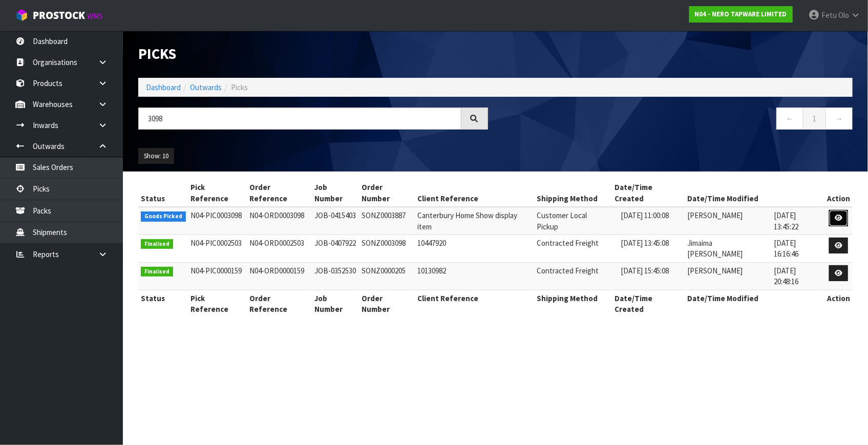
click at [838, 215] on icon at bounding box center [839, 218] width 8 height 7
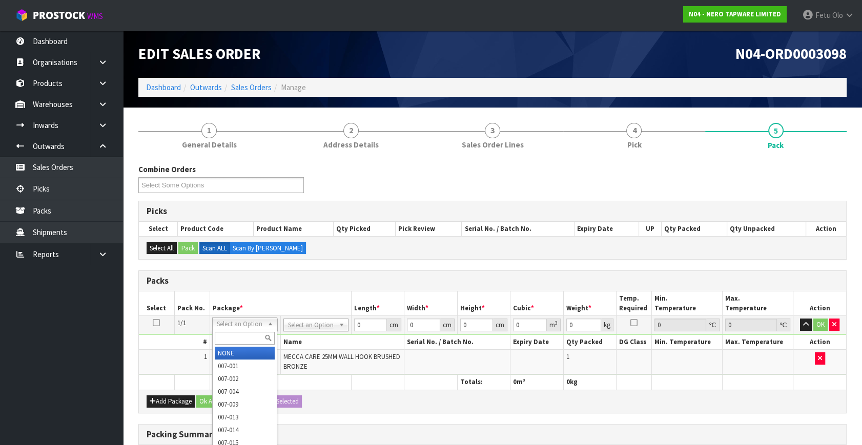
drag, startPoint x: 317, startPoint y: 319, endPoint x: 304, endPoint y: 336, distance: 21.2
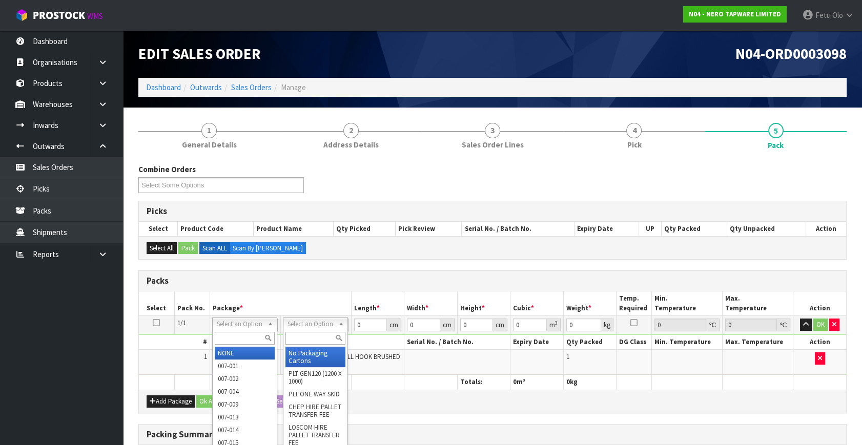
click at [301, 332] on input "text" at bounding box center [315, 338] width 60 height 13
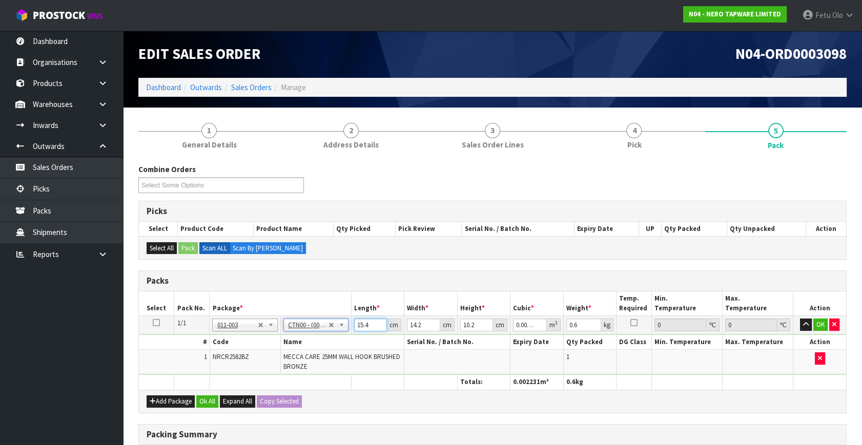
drag, startPoint x: 367, startPoint y: 323, endPoint x: 349, endPoint y: 331, distance: 19.5
click at [349, 331] on tr "1/1 NONE 007-001 007-002 007-004 007-009 007-013 007-014 007-015 007-017 007-01…" at bounding box center [492, 325] width 707 height 18
click button "OK" at bounding box center [820, 325] width 14 height 12
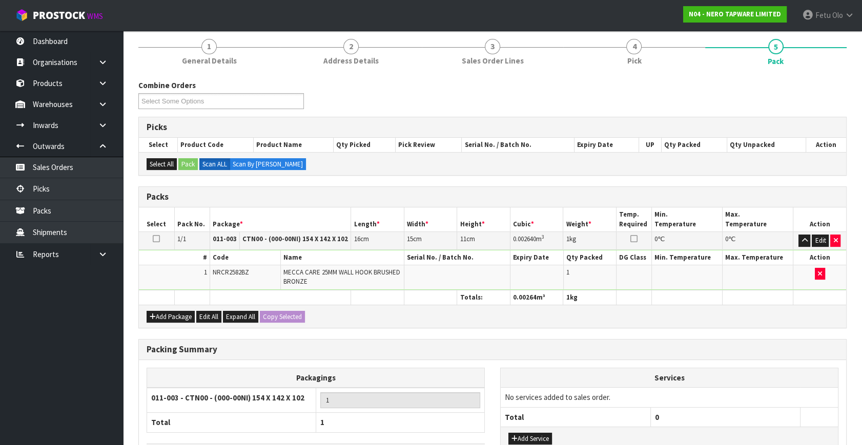
scroll to position [159, 0]
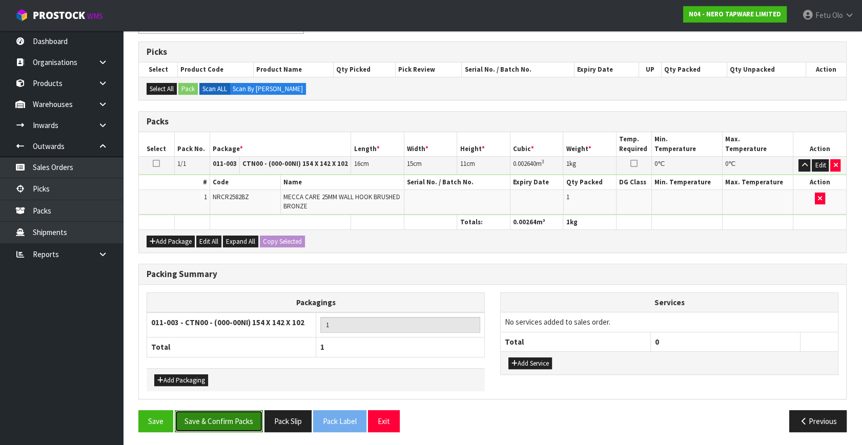
click at [229, 423] on button "Save & Confirm Packs" at bounding box center [219, 421] width 88 height 22
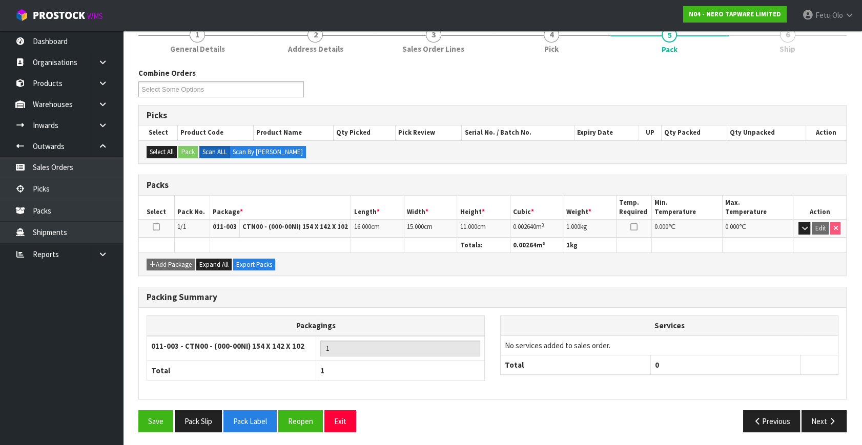
scroll to position [134, 0]
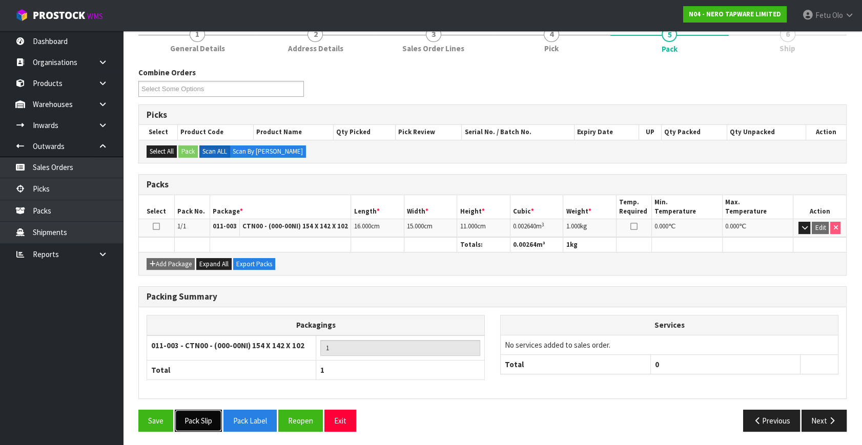
click at [205, 417] on button "Pack Slip" at bounding box center [198, 421] width 47 height 22
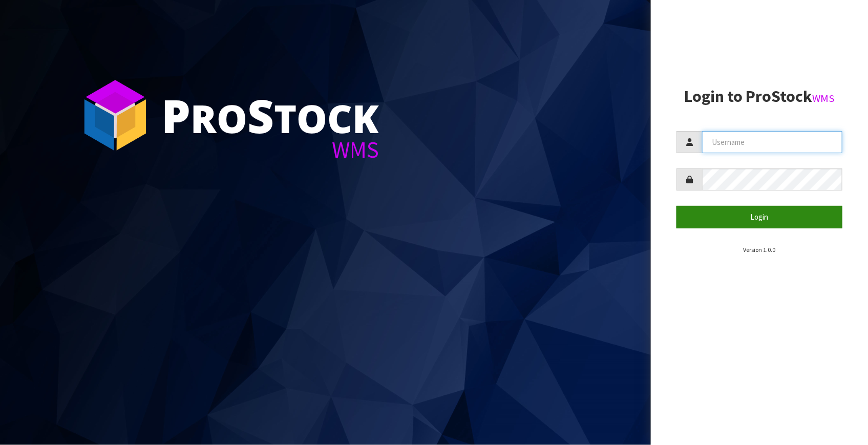
type input "[EMAIL_ADDRESS][DOMAIN_NAME]"
click at [757, 209] on button "Login" at bounding box center [760, 217] width 166 height 22
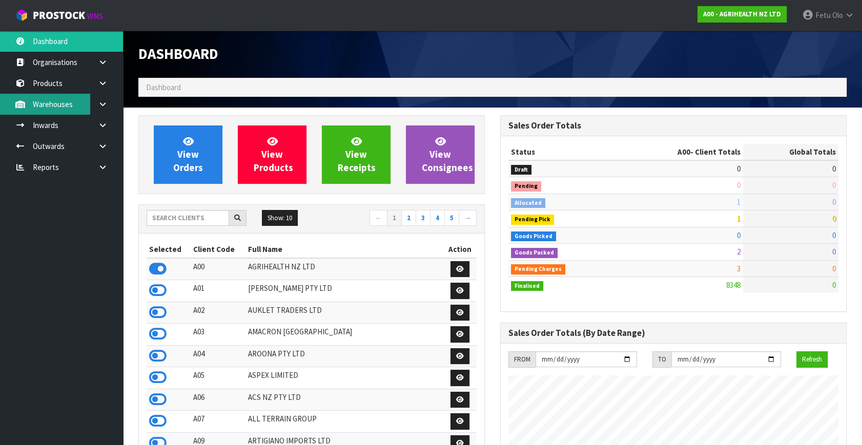
scroll to position [775, 361]
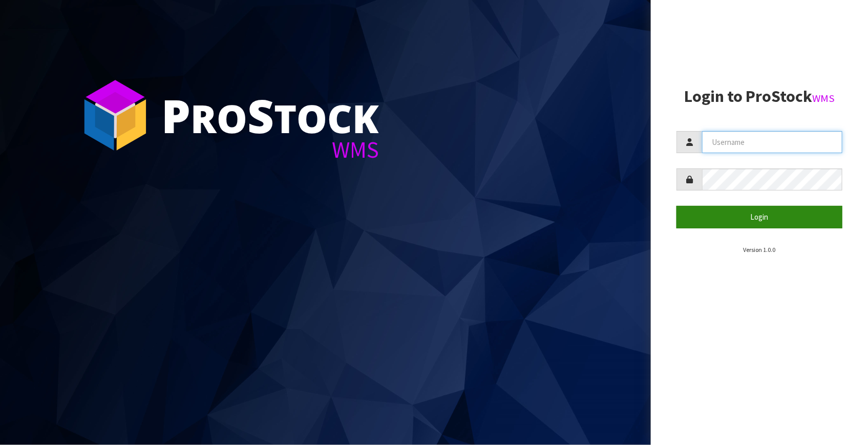
type input "[EMAIL_ADDRESS][DOMAIN_NAME]"
drag, startPoint x: 727, startPoint y: 219, endPoint x: 721, endPoint y: 219, distance: 6.2
click at [727, 219] on button "Login" at bounding box center [760, 217] width 166 height 22
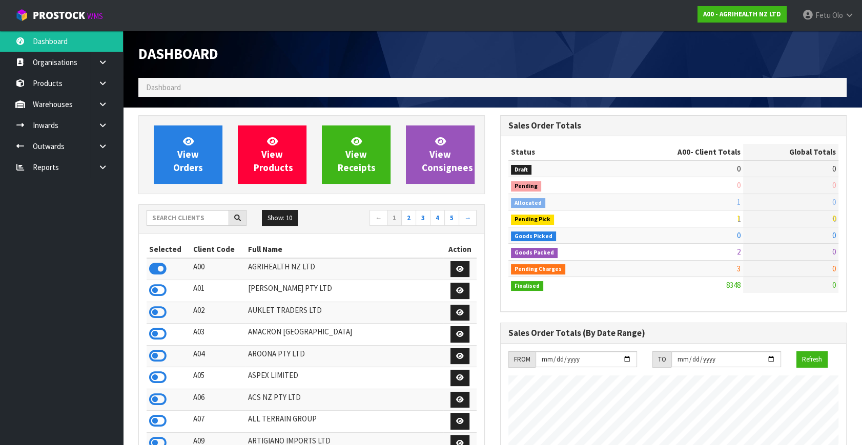
scroll to position [775, 361]
click at [199, 217] on input "text" at bounding box center [188, 218] width 82 height 16
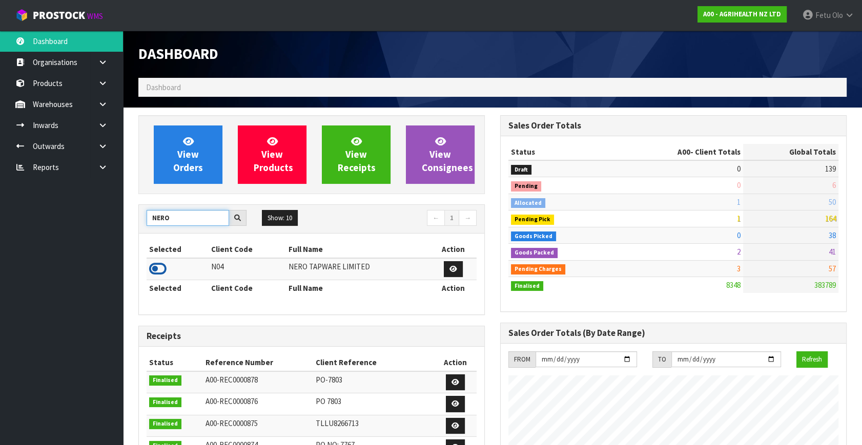
type input "NERO"
click at [158, 272] on icon at bounding box center [157, 268] width 17 height 15
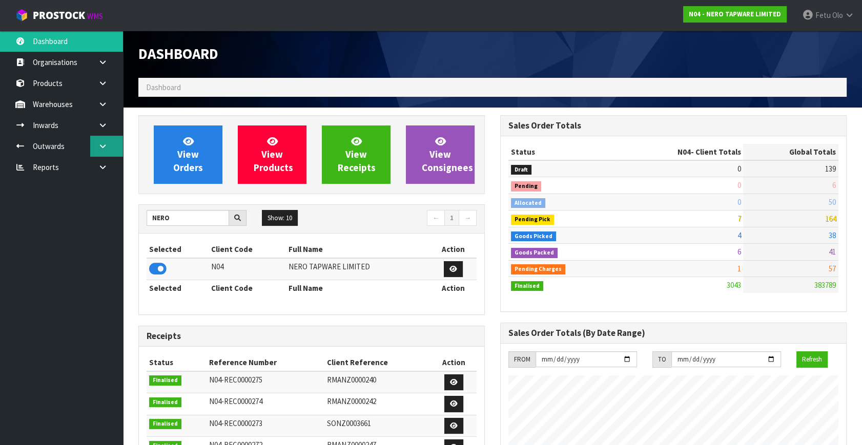
scroll to position [830, 361]
drag, startPoint x: 112, startPoint y: 144, endPoint x: 107, endPoint y: 147, distance: 5.5
click at [112, 144] on link at bounding box center [106, 146] width 33 height 21
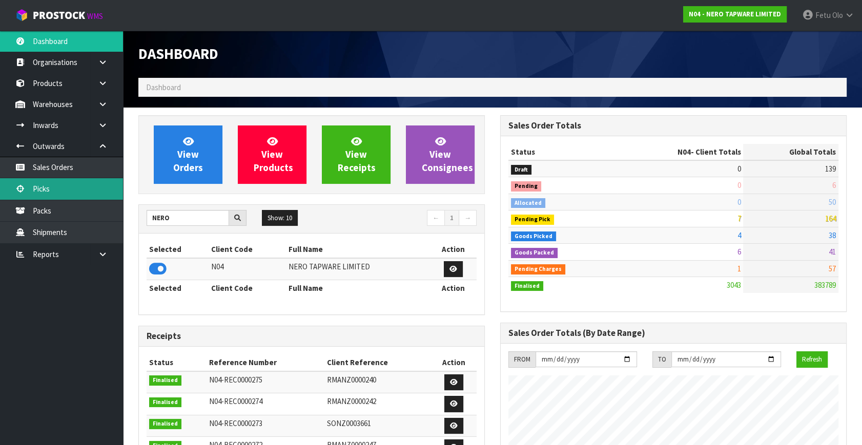
click at [28, 184] on link "Picks" at bounding box center [61, 188] width 123 height 21
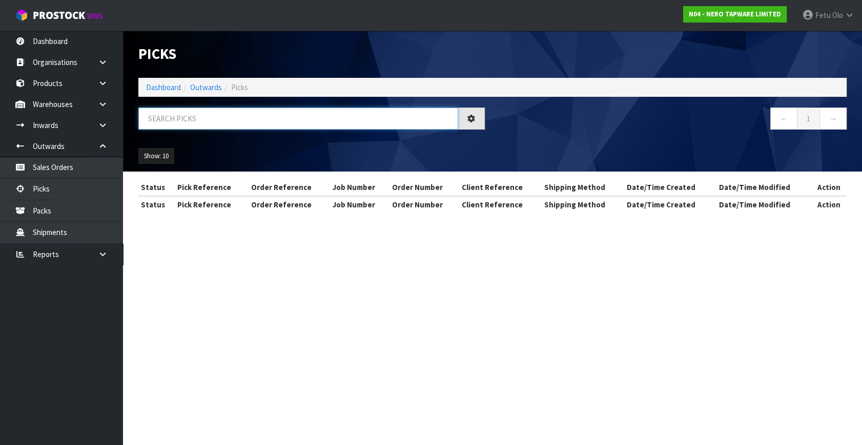
click at [206, 123] on input "text" at bounding box center [298, 119] width 320 height 22
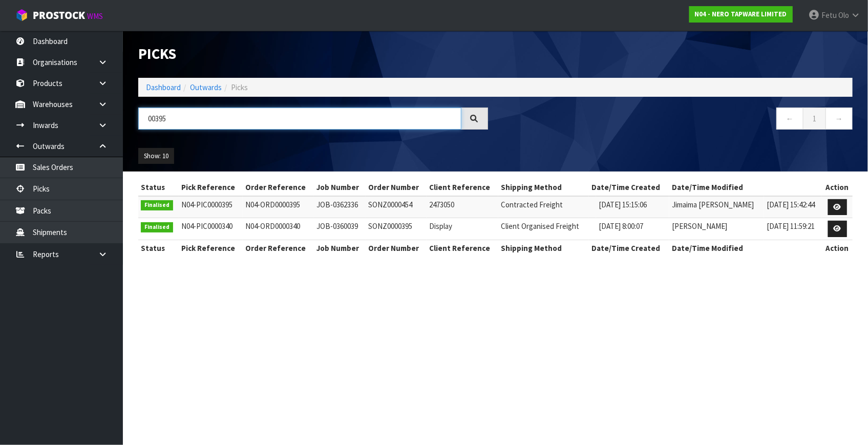
click at [170, 118] on input "00395" at bounding box center [299, 119] width 323 height 22
type input "003095"
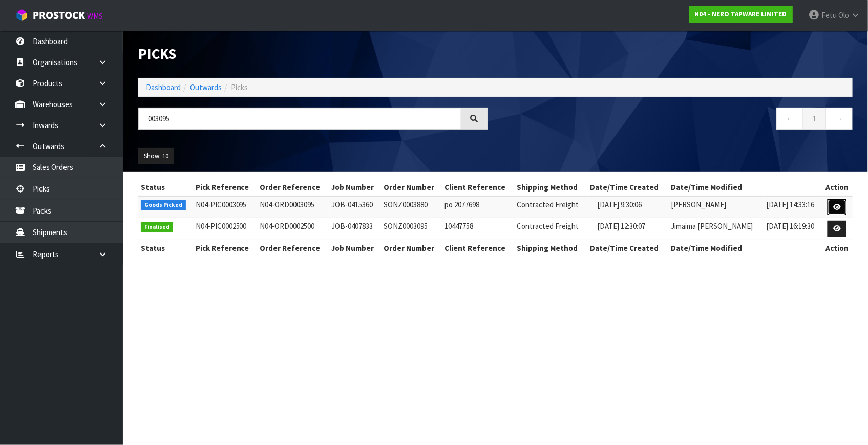
click at [844, 204] on link at bounding box center [837, 207] width 19 height 16
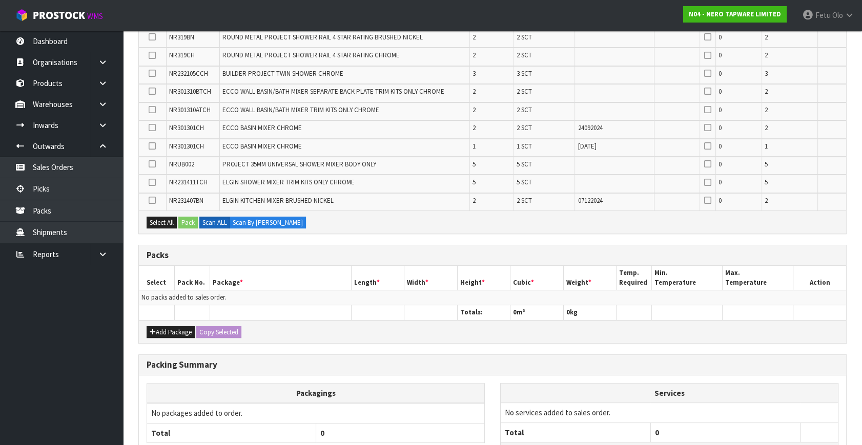
scroll to position [400, 0]
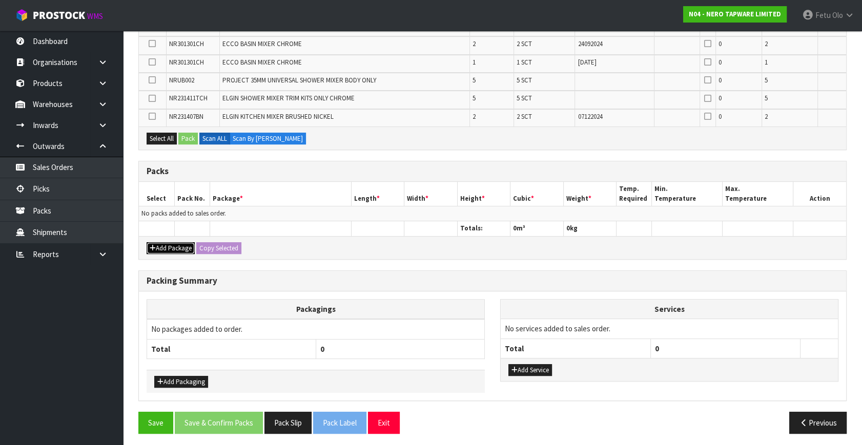
click at [157, 242] on button "Add Package" at bounding box center [171, 248] width 48 height 12
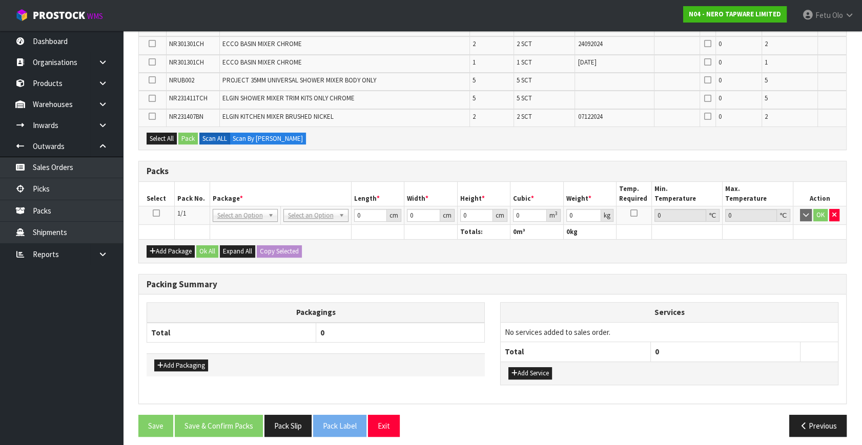
click at [155, 213] on icon at bounding box center [156, 213] width 7 height 1
click at [252, 194] on th "Package *" at bounding box center [280, 194] width 141 height 24
click at [334, 245] on div "Add Package Ok All Expand All Copy Selected" at bounding box center [492, 250] width 707 height 23
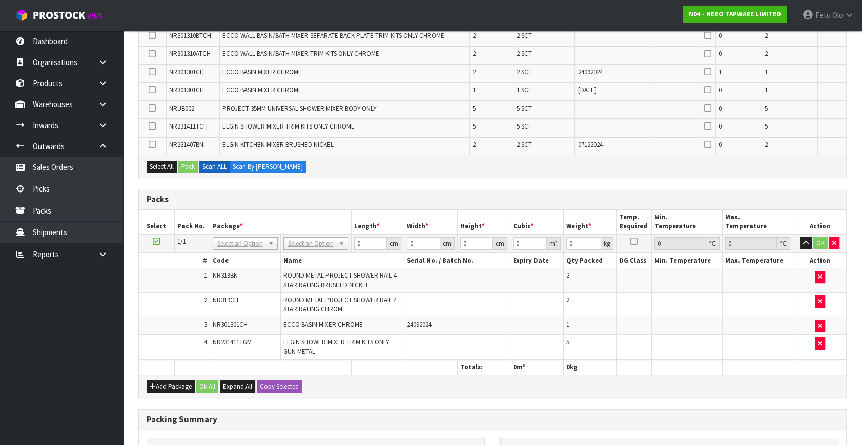
scroll to position [300, 0]
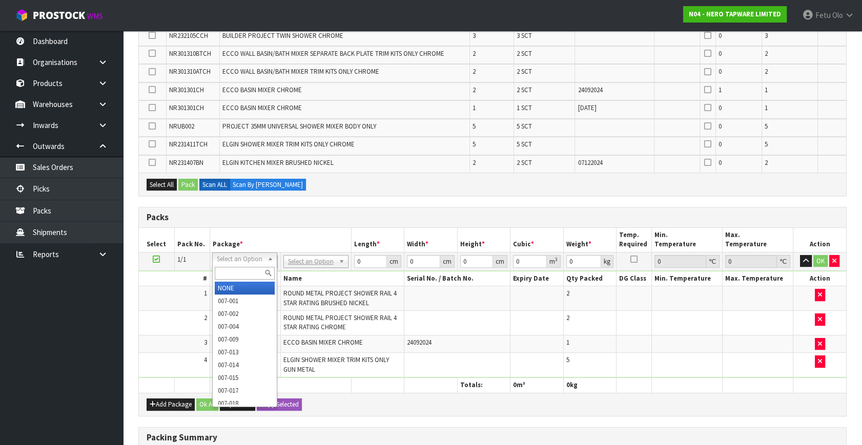
click at [233, 267] on input "text" at bounding box center [245, 273] width 60 height 13
type input "011"
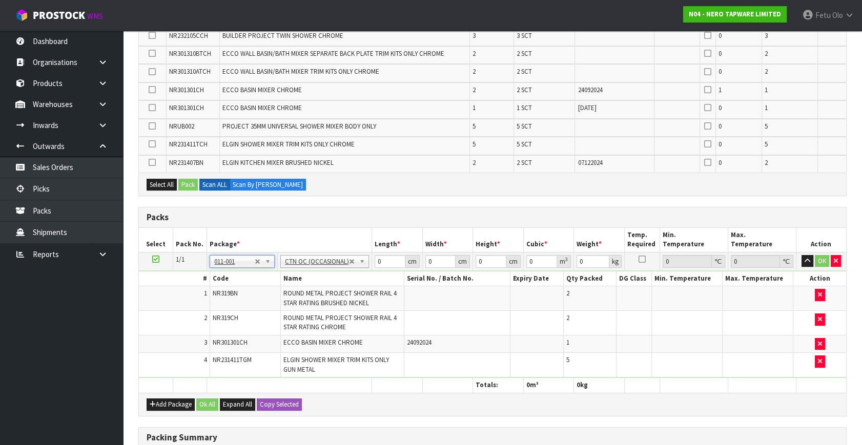
type input "12.4"
drag, startPoint x: 362, startPoint y: 267, endPoint x: 342, endPoint y: 270, distance: 20.1
click at [342, 270] on tbody "1/1 NONE 007-001 007-002 007-004 007-009 007-013 007-014 007-015 007-017 007-01…" at bounding box center [492, 315] width 707 height 126
type input "75"
type input "34"
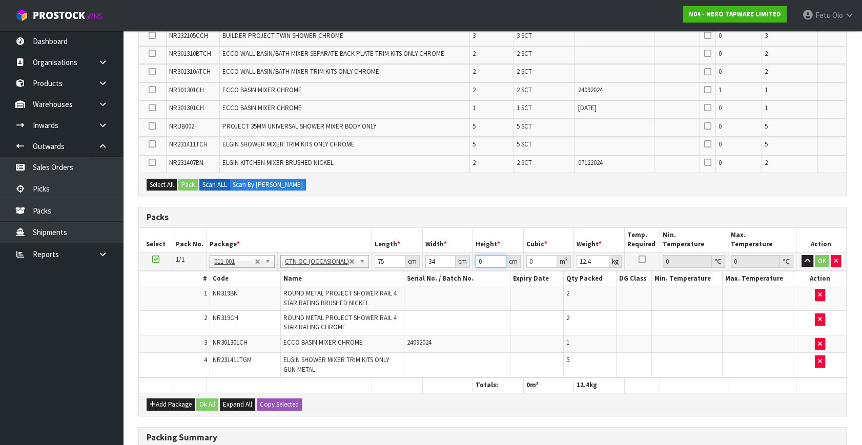
type input "3"
type input "0.00765"
type input "33"
type input "0.08415"
type input "33"
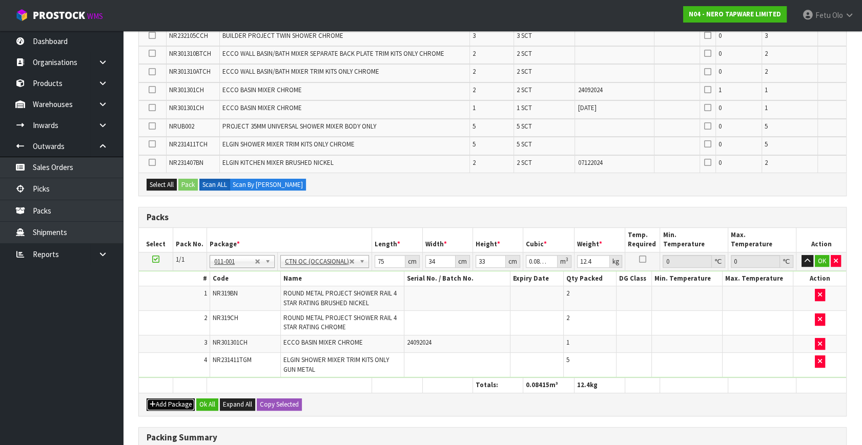
drag, startPoint x: 172, startPoint y: 401, endPoint x: 164, endPoint y: 397, distance: 8.7
click at [171, 401] on button "Add Package" at bounding box center [171, 405] width 48 height 12
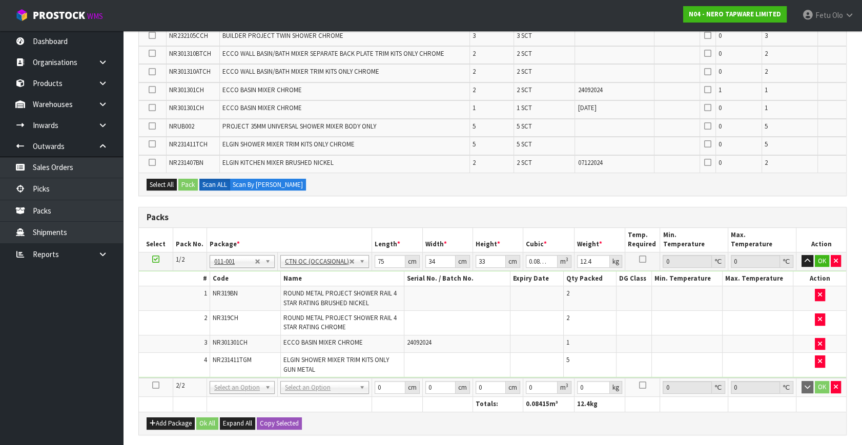
click at [154, 385] on icon at bounding box center [155, 385] width 7 height 1
click at [53, 357] on ul "Dashboard Organisations Clients Consignees Carriers Products Categories Serial …" at bounding box center [61, 238] width 123 height 415
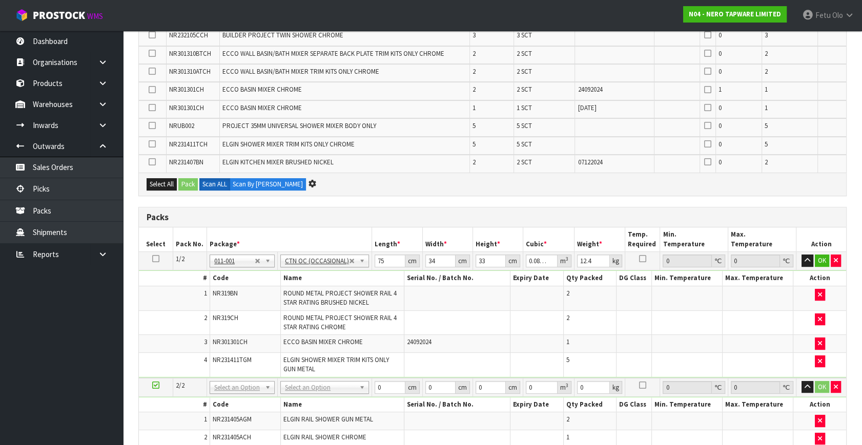
scroll to position [263, 0]
drag, startPoint x: 252, startPoint y: 387, endPoint x: 248, endPoint y: 392, distance: 6.0
click at [244, 395] on input "text" at bounding box center [242, 399] width 60 height 13
type input "011"
type input "2"
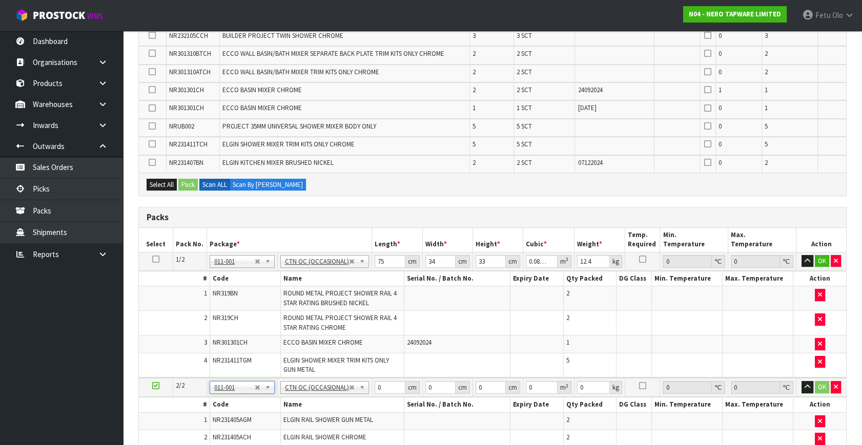
type input "14"
click at [350, 405] on tbody "2/2 NONE 007-001 007-002 007-004 007-009 007-013 007-014 007-015 007-017 007-01…" at bounding box center [492, 413] width 707 height 70
type input "94"
type input "34"
type input "2"
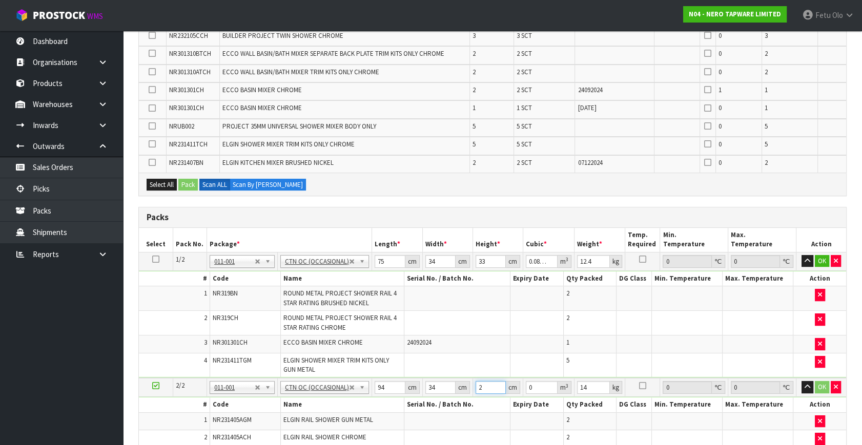
type input "0.006392"
type input "22"
type input "0.070312"
type input "22"
type input "11"
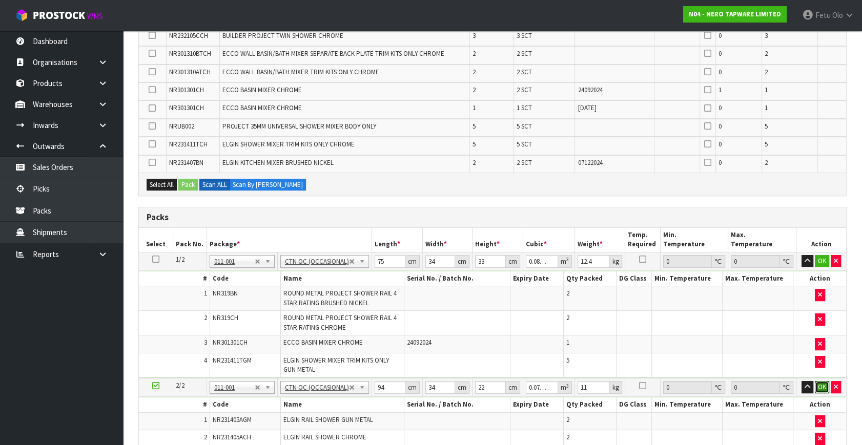
click button "OK" at bounding box center [822, 387] width 14 height 12
click at [587, 256] on input "12.4" at bounding box center [593, 261] width 32 height 13
type input "14"
click button "OK" at bounding box center [822, 261] width 14 height 12
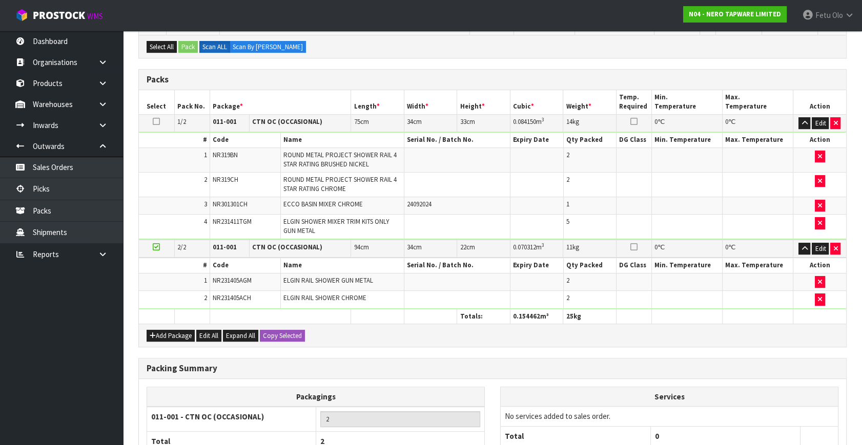
scroll to position [493, 0]
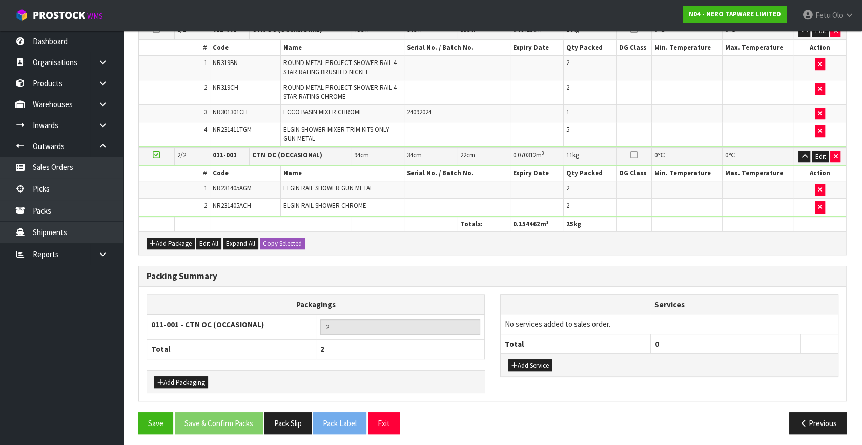
click at [158, 155] on icon at bounding box center [156, 155] width 7 height 1
click at [156, 238] on button "Add Package" at bounding box center [171, 244] width 48 height 12
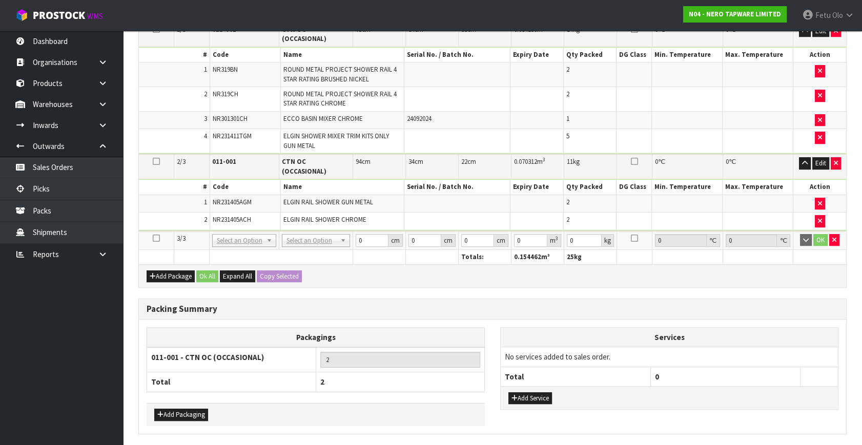
click at [156, 238] on icon at bounding box center [156, 238] width 7 height 1
click at [52, 330] on ul "Dashboard Organisations Clients Consignees Carriers Products Categories Serial …" at bounding box center [61, 238] width 123 height 415
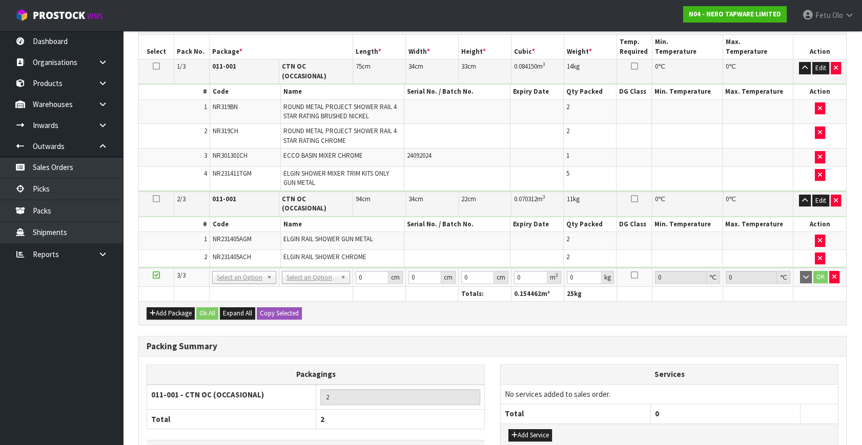
scroll to position [0, 0]
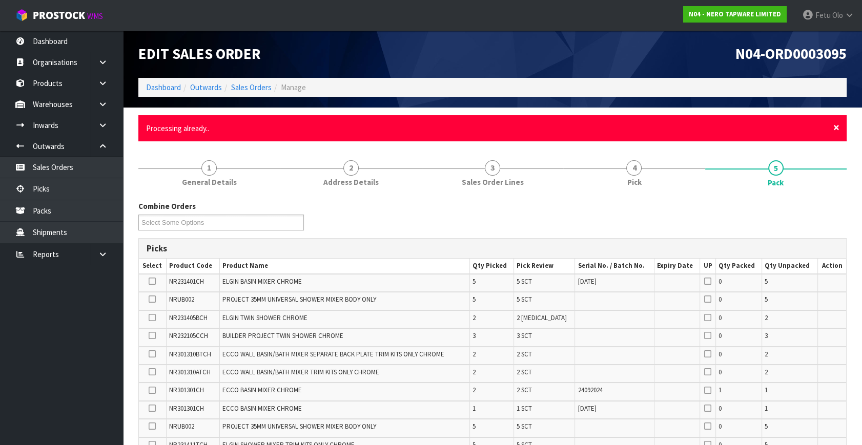
click at [836, 128] on span "×" at bounding box center [836, 127] width 6 height 14
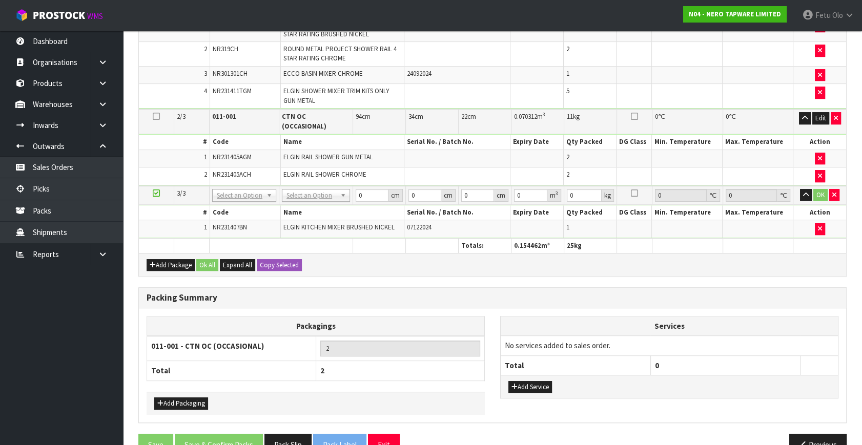
scroll to position [546, 0]
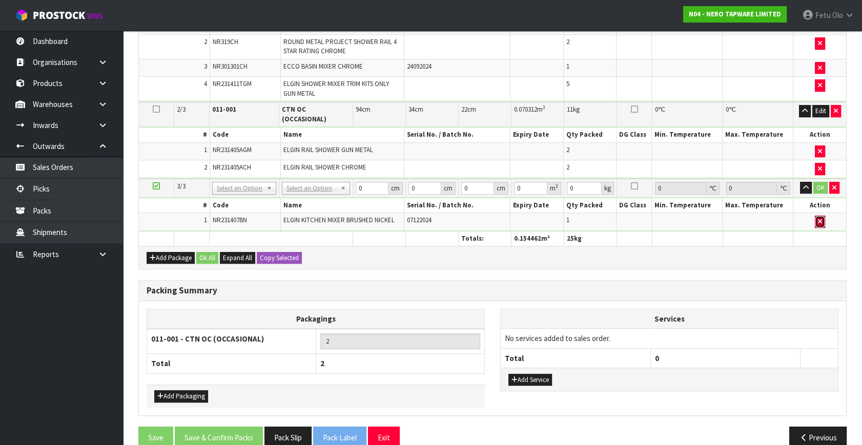
click at [823, 216] on button "button" at bounding box center [820, 222] width 10 height 12
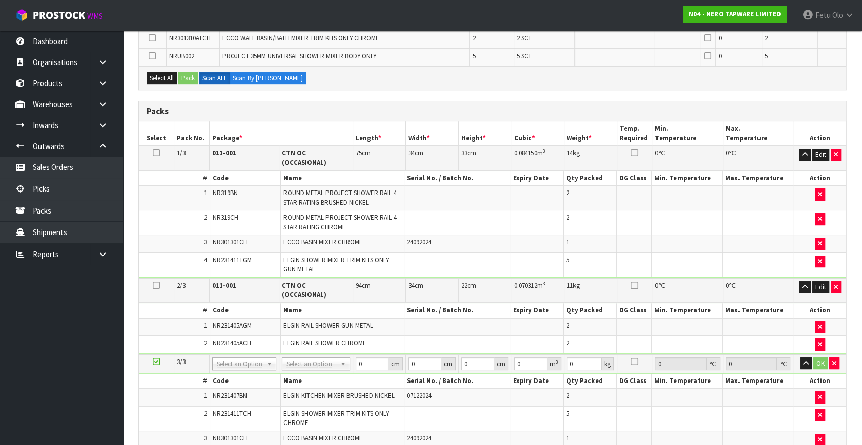
scroll to position [473, 0]
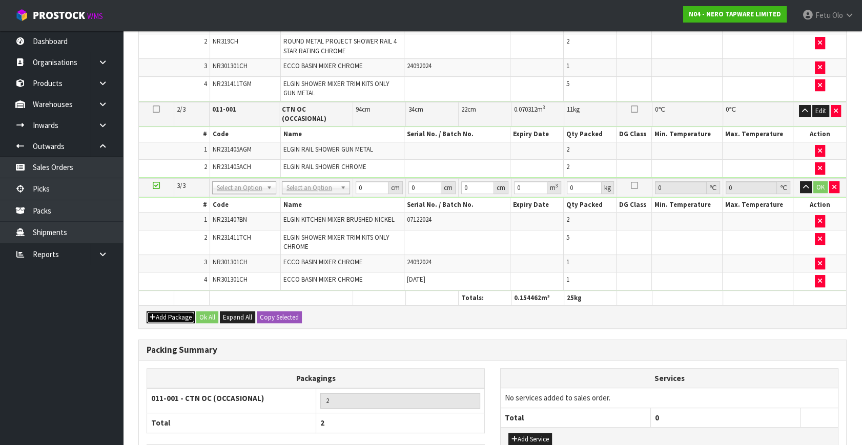
click at [179, 312] on button "Add Package" at bounding box center [171, 318] width 48 height 12
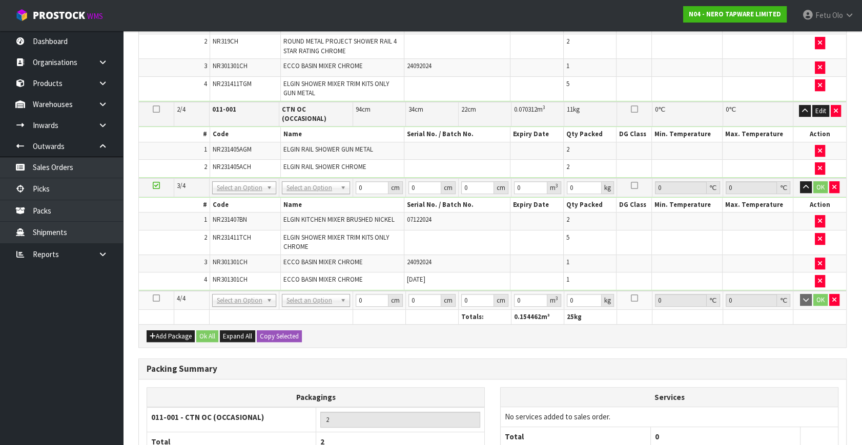
click at [158, 298] on icon at bounding box center [156, 298] width 7 height 1
click at [59, 362] on ul "Dashboard Organisations Clients Consignees Carriers Products Categories Serial …" at bounding box center [61, 238] width 123 height 415
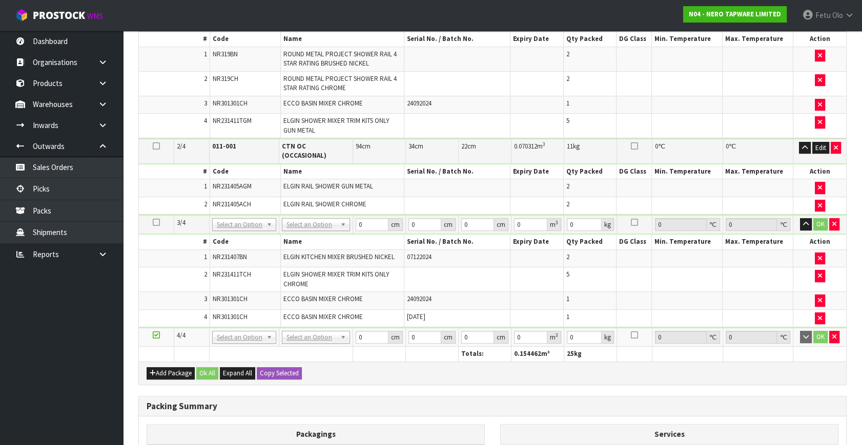
scroll to position [0, 0]
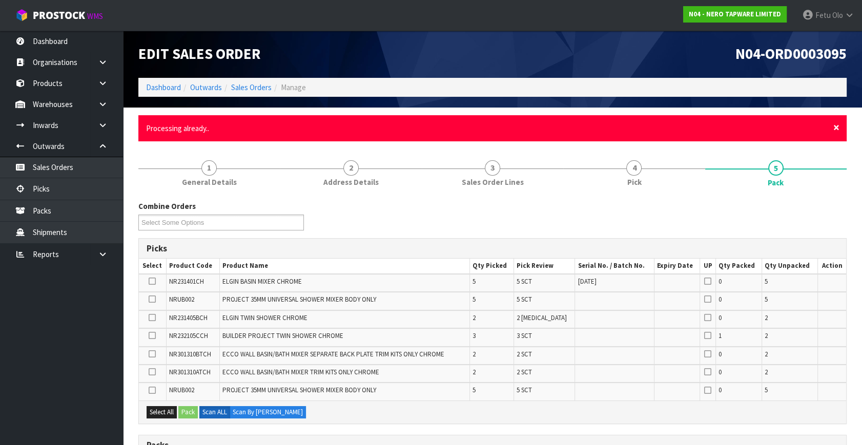
click at [836, 123] on span "×" at bounding box center [836, 127] width 6 height 14
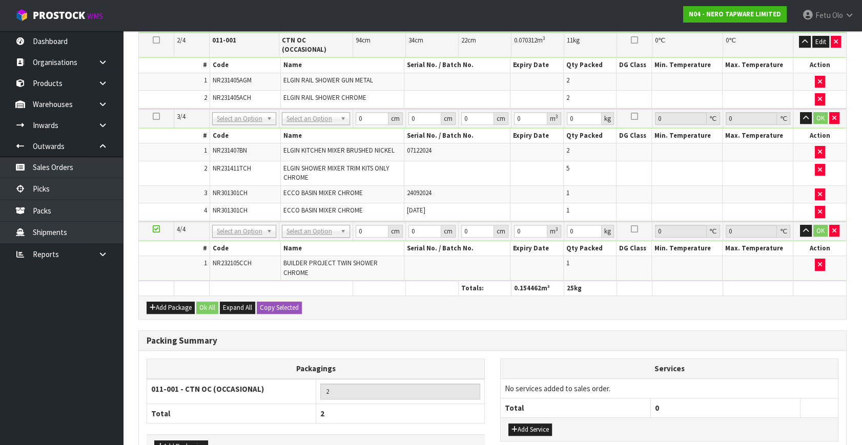
scroll to position [592, 0]
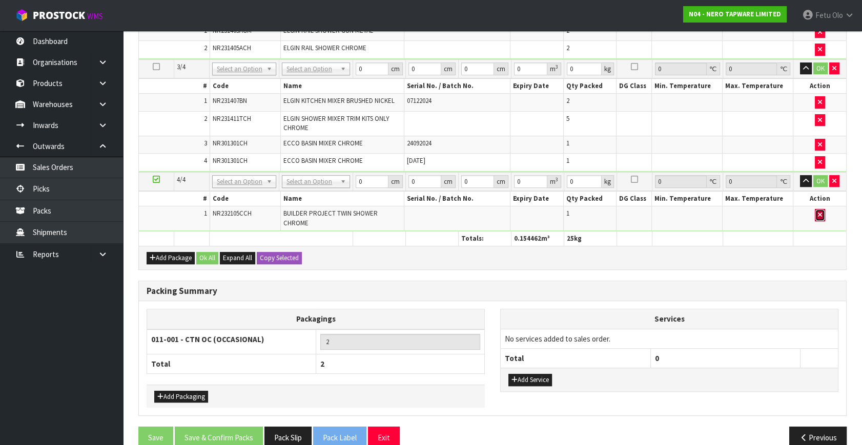
click at [820, 212] on icon "button" at bounding box center [820, 215] width 4 height 7
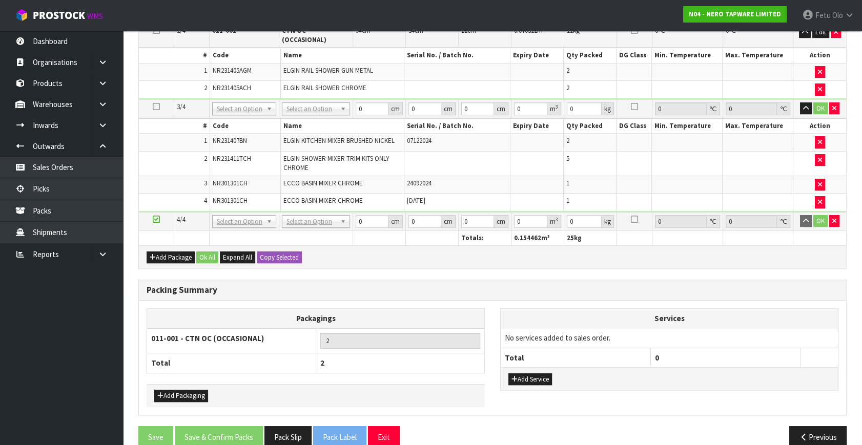
click at [81, 357] on ul "Dashboard Organisations Clients Consignees Carriers Products Categories Serial …" at bounding box center [61, 238] width 123 height 415
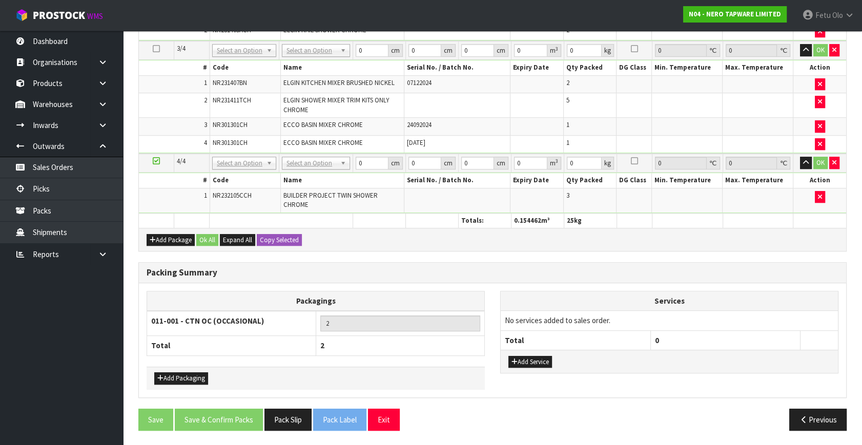
scroll to position [574, 0]
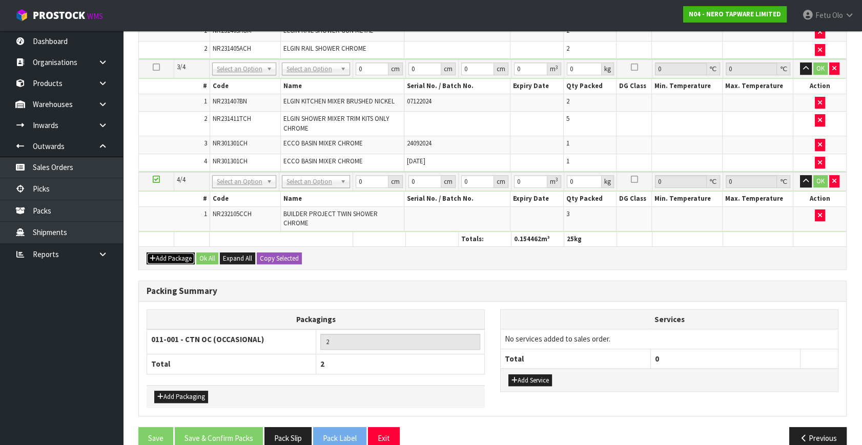
click at [171, 253] on button "Add Package" at bounding box center [171, 259] width 48 height 12
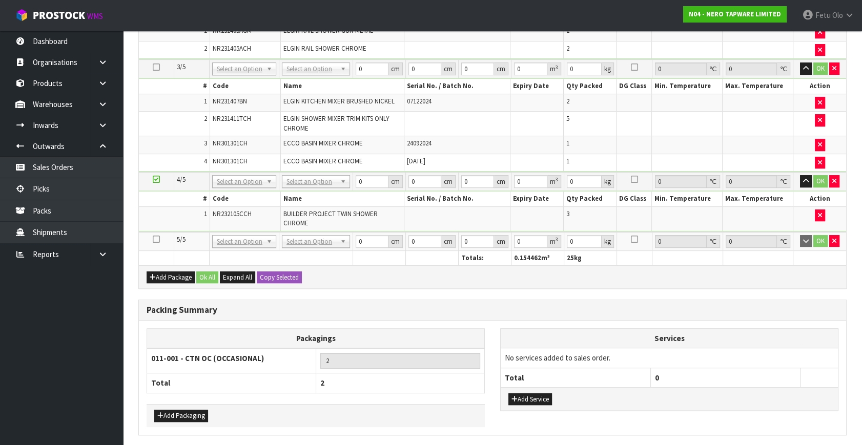
click at [157, 239] on icon at bounding box center [156, 239] width 7 height 1
click at [67, 345] on ul "Dashboard Organisations Clients Consignees Carriers Products Categories Serial …" at bounding box center [61, 238] width 123 height 415
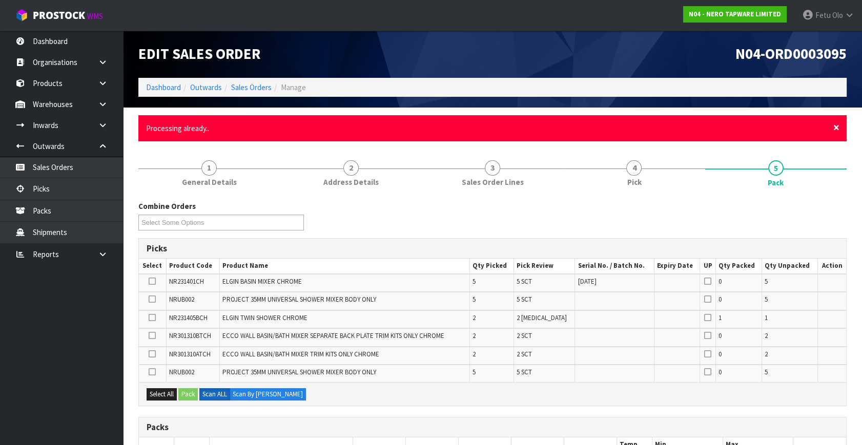
click at [839, 128] on span "×" at bounding box center [836, 127] width 6 height 14
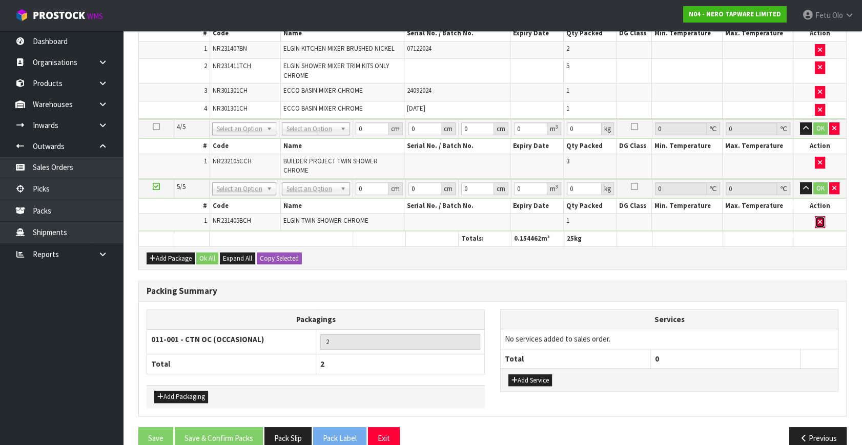
click at [816, 216] on button "button" at bounding box center [820, 222] width 10 height 12
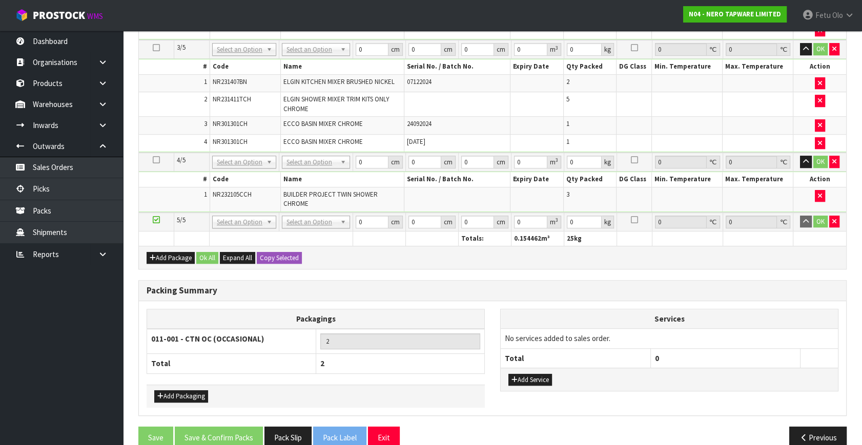
click at [55, 389] on ul "Dashboard Organisations Clients Consignees Carriers Products Categories Serial …" at bounding box center [61, 238] width 123 height 415
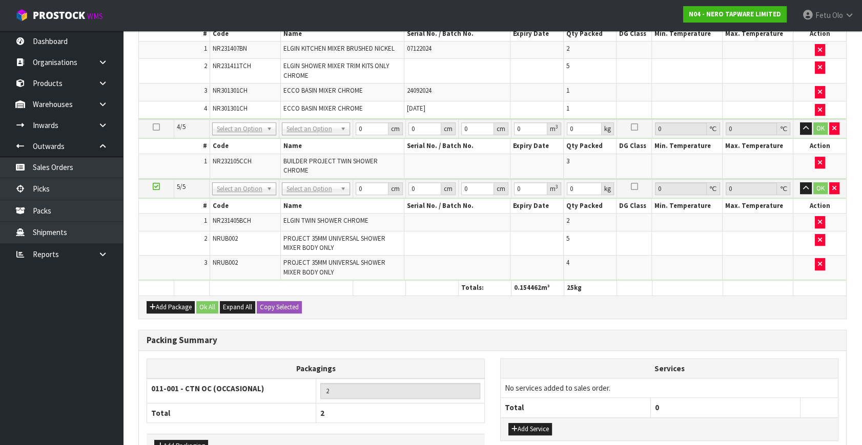
scroll to position [572, 0]
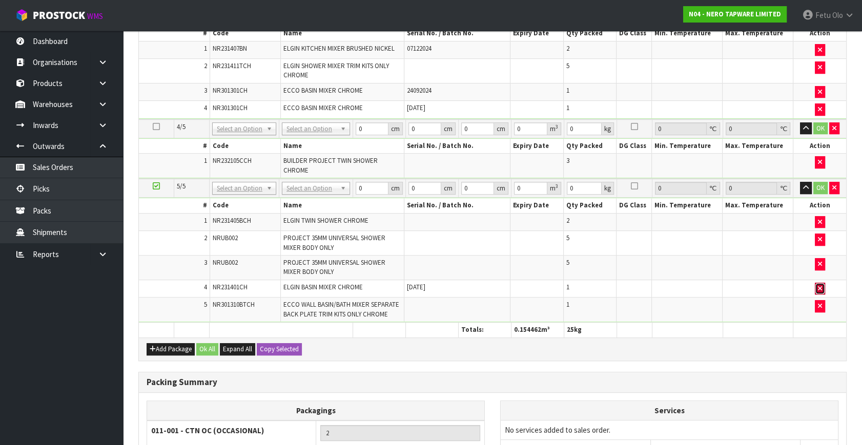
click at [820, 285] on icon "button" at bounding box center [820, 288] width 4 height 7
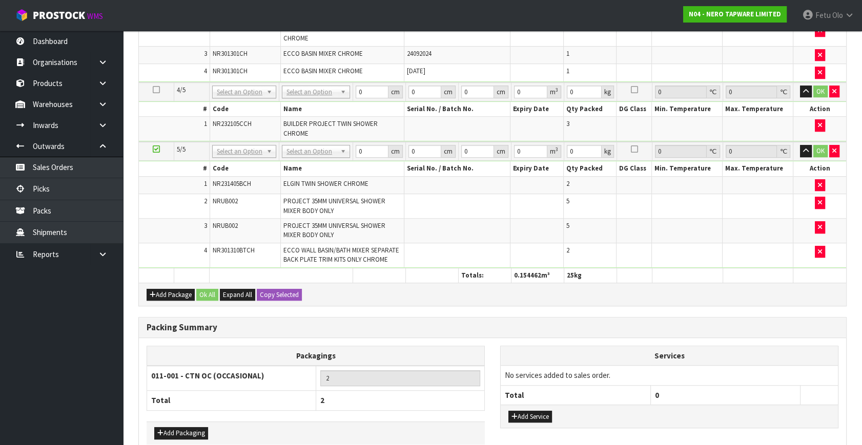
scroll to position [0, 0]
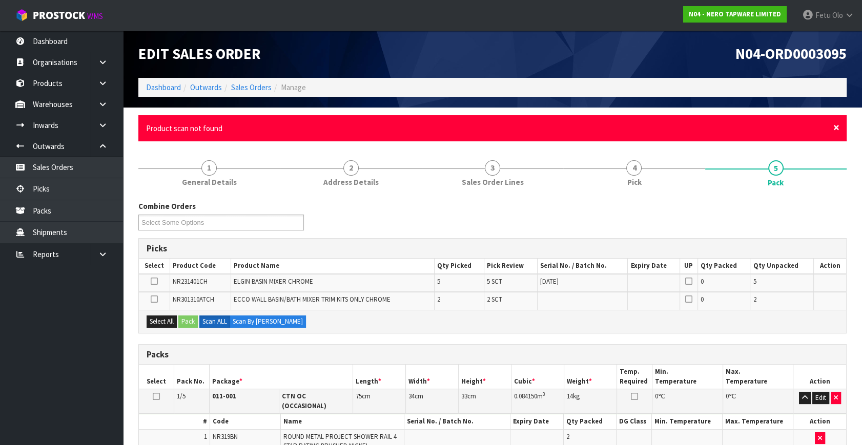
click at [835, 125] on span "×" at bounding box center [836, 127] width 6 height 14
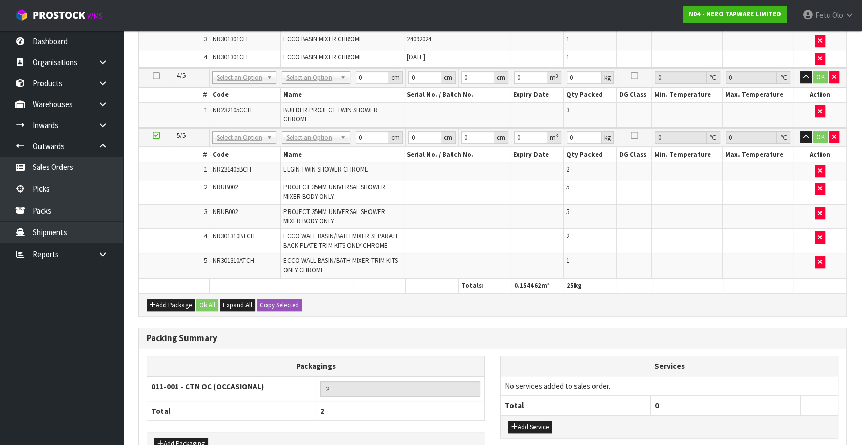
scroll to position [587, 0]
click at [152, 302] on icon "button" at bounding box center [153, 305] width 6 height 7
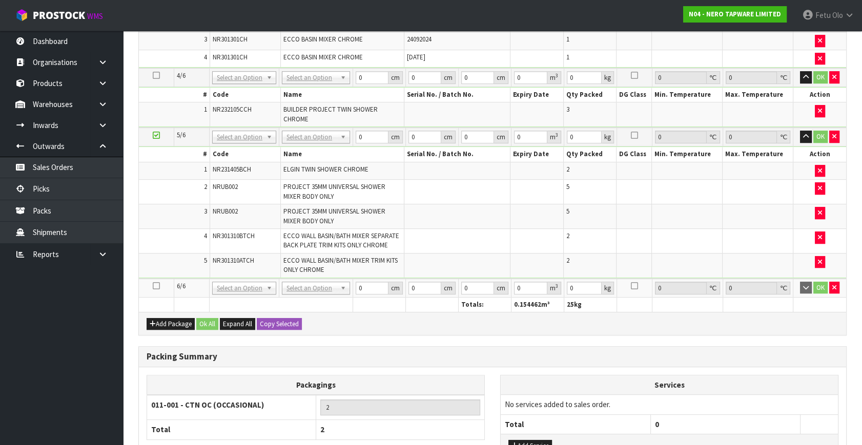
click at [155, 286] on icon at bounding box center [156, 286] width 7 height 1
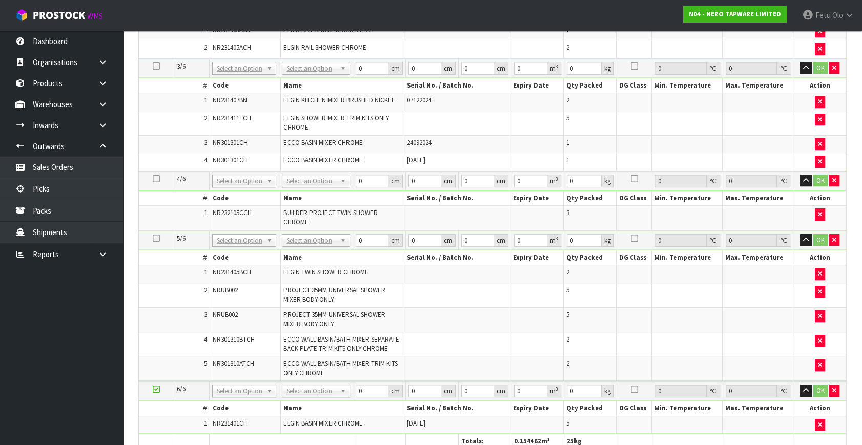
scroll to position [447, 0]
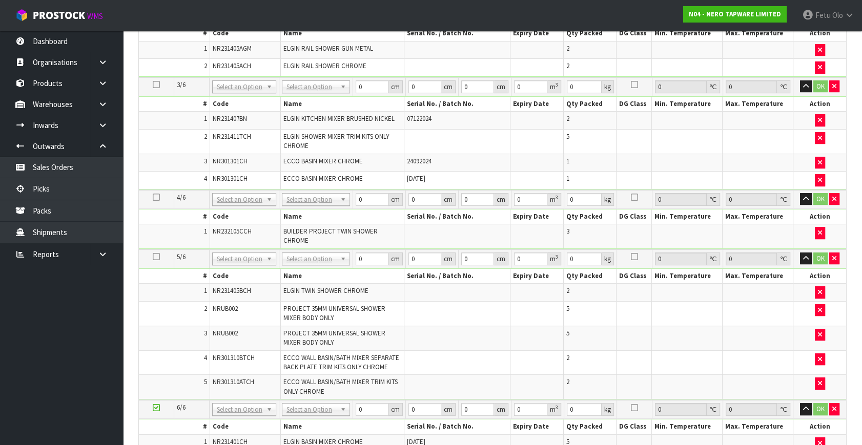
click at [474, 330] on td at bounding box center [457, 338] width 106 height 25
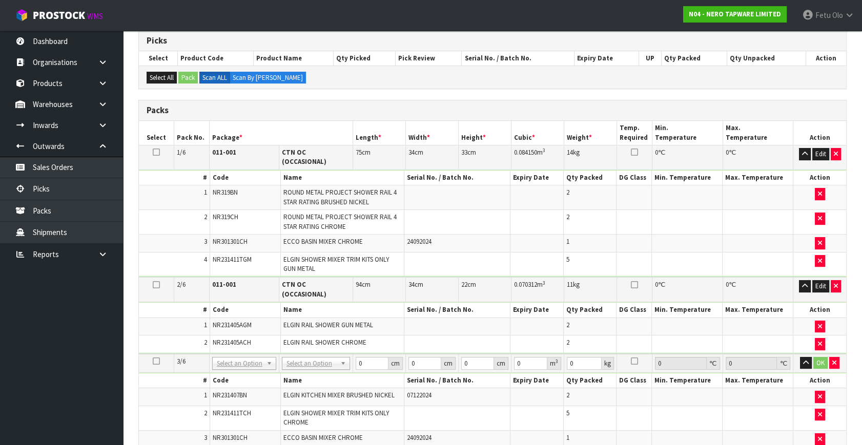
scroll to position [63, 0]
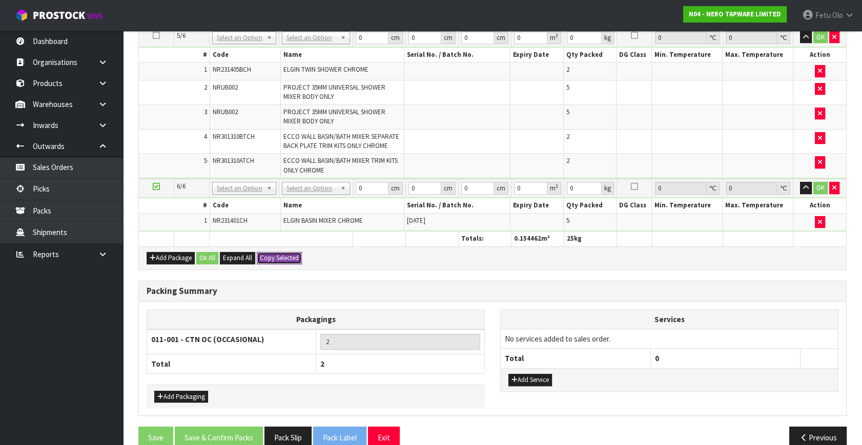
click at [288, 252] on button "Copy Selected" at bounding box center [279, 258] width 45 height 12
click at [288, 252] on button "Confirm Copy Selected" at bounding box center [291, 258] width 68 height 12
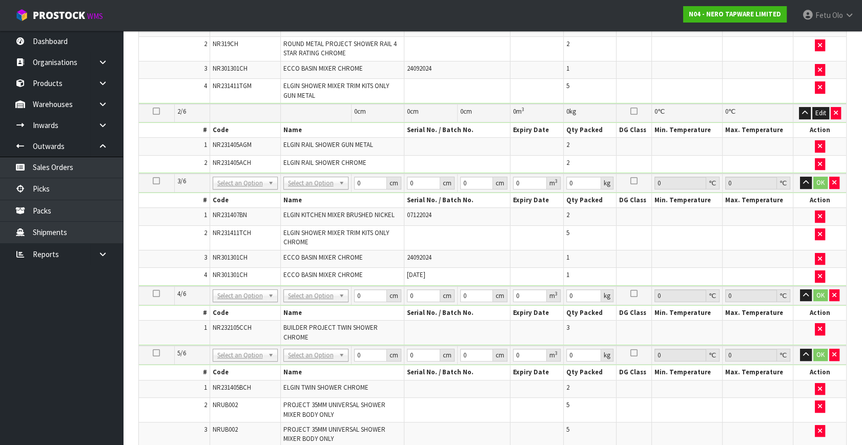
scroll to position [104, 0]
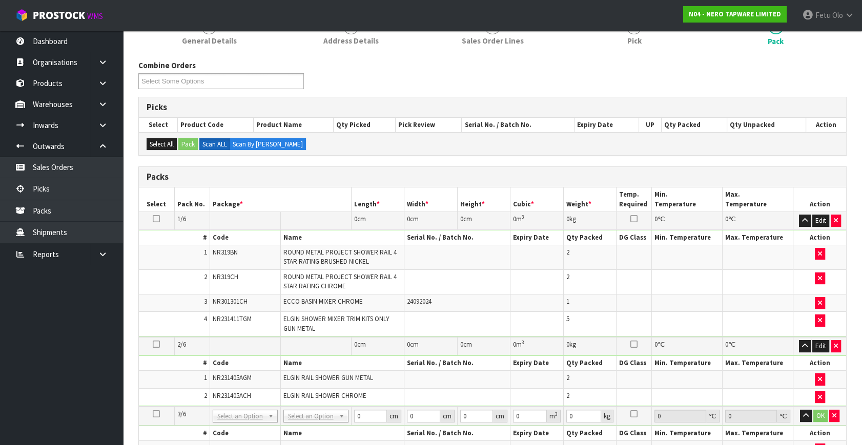
click at [156, 219] on icon at bounding box center [156, 219] width 7 height 1
click at [825, 215] on button "Edit" at bounding box center [820, 221] width 17 height 12
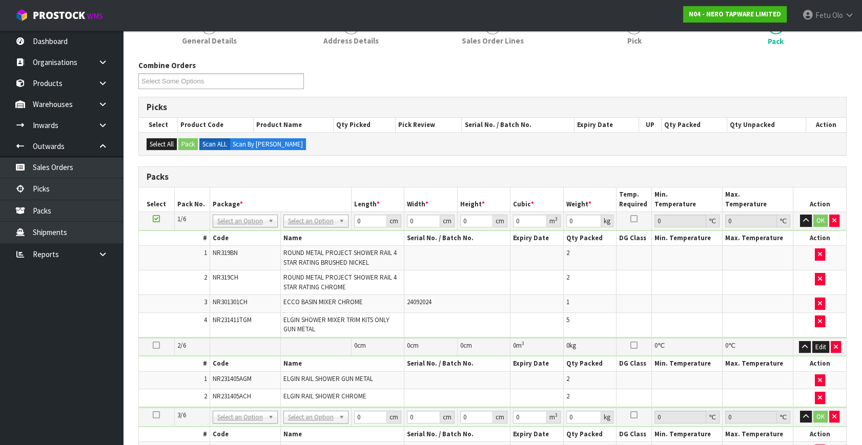
drag, startPoint x: 309, startPoint y: 220, endPoint x: 309, endPoint y: 229, distance: 9.2
drag, startPoint x: 344, startPoint y: 229, endPoint x: 318, endPoint y: 235, distance: 26.5
click at [318, 238] on tbody "1/6 NONE 007-001 007-002 007-004 007-009 007-013 007-014 007-015 007-017 007-01…" at bounding box center [492, 275] width 707 height 126
type input "10"
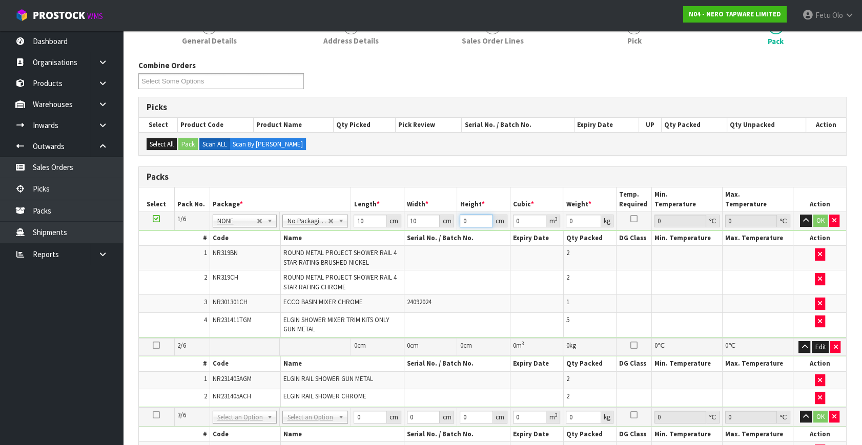
type input "1"
type input "0.0001"
type input "10"
type input "0.001"
type input "10"
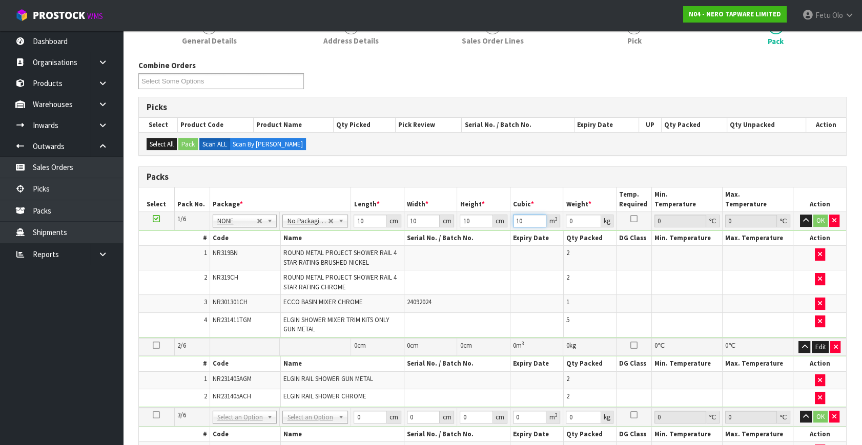
type input "10"
click at [817, 215] on button "OK" at bounding box center [820, 221] width 14 height 12
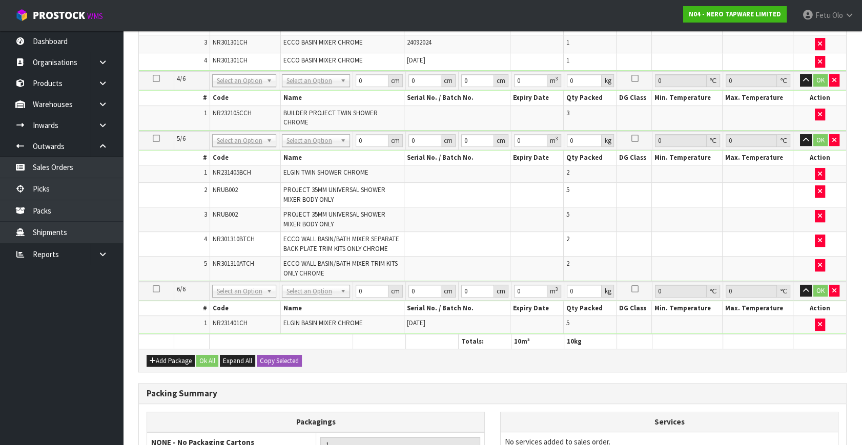
scroll to position [663, 0]
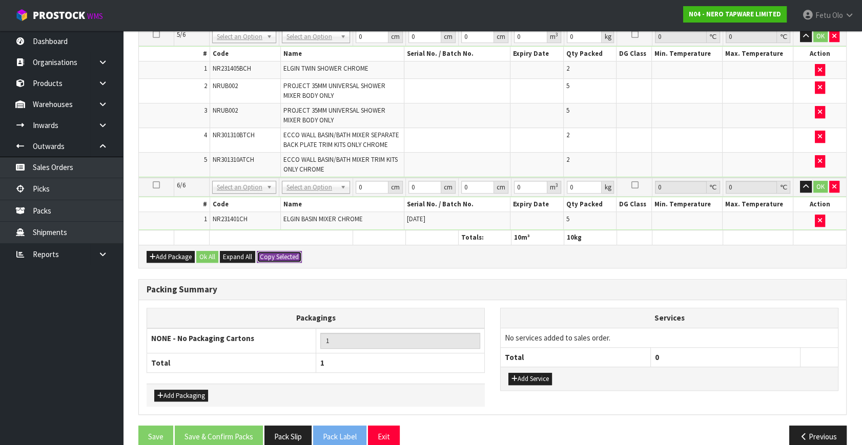
click at [278, 251] on button "Copy Selected" at bounding box center [279, 257] width 45 height 12
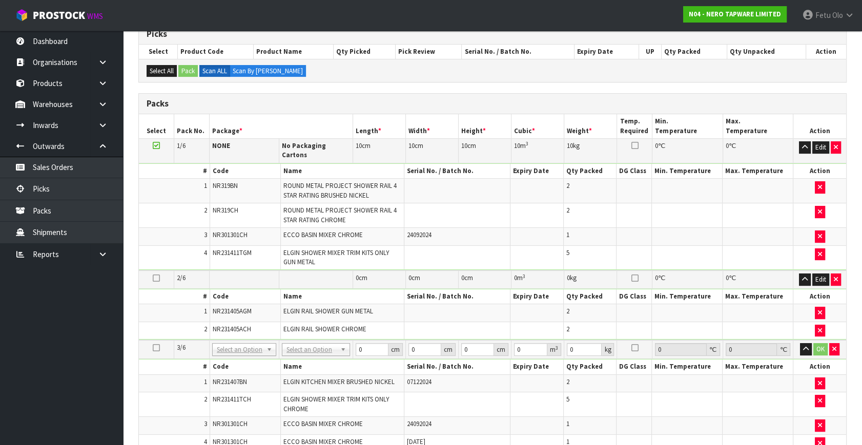
scroll to position [244, 0]
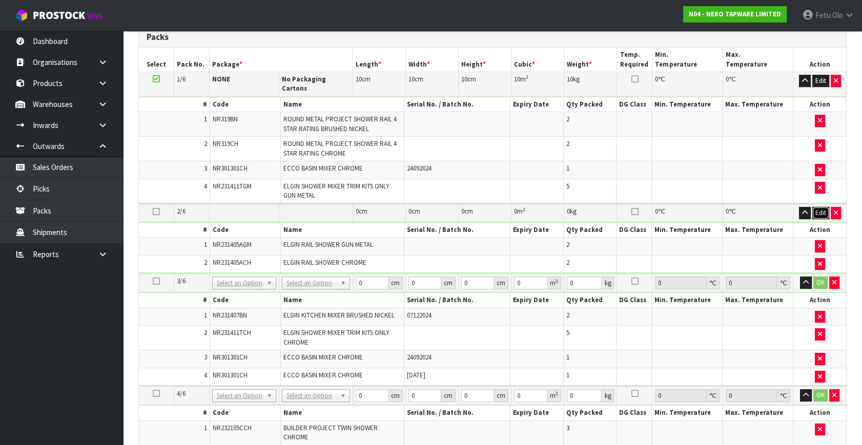
click at [815, 207] on button "Edit" at bounding box center [820, 213] width 17 height 12
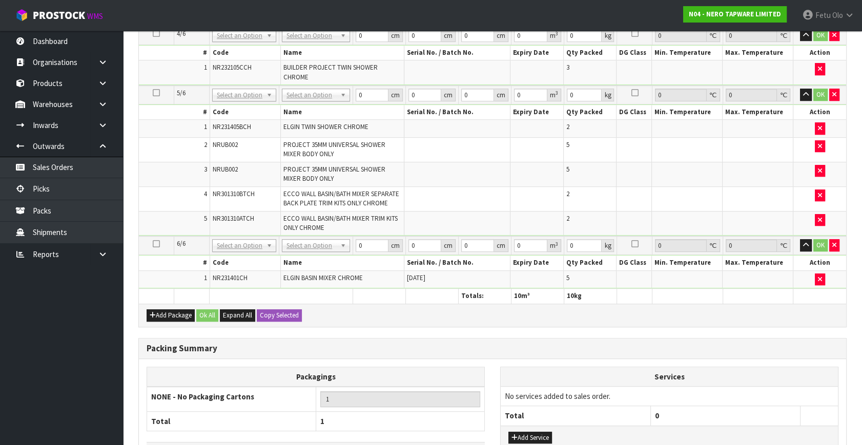
scroll to position [670, 0]
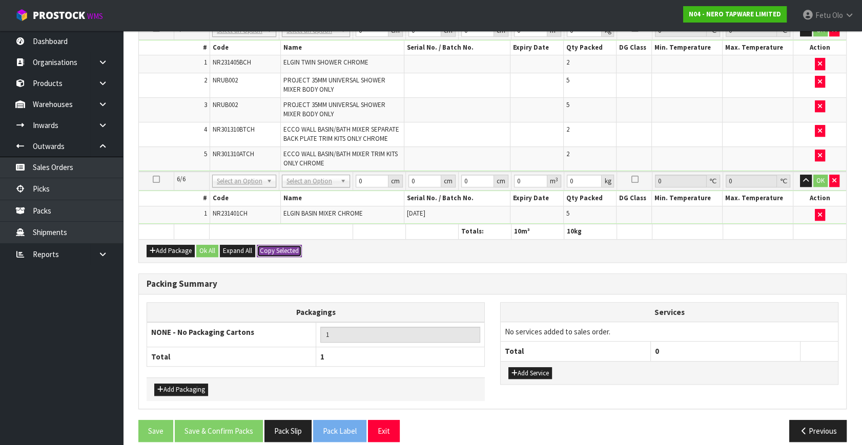
click at [280, 245] on button "Copy Selected" at bounding box center [279, 251] width 45 height 12
type input "10"
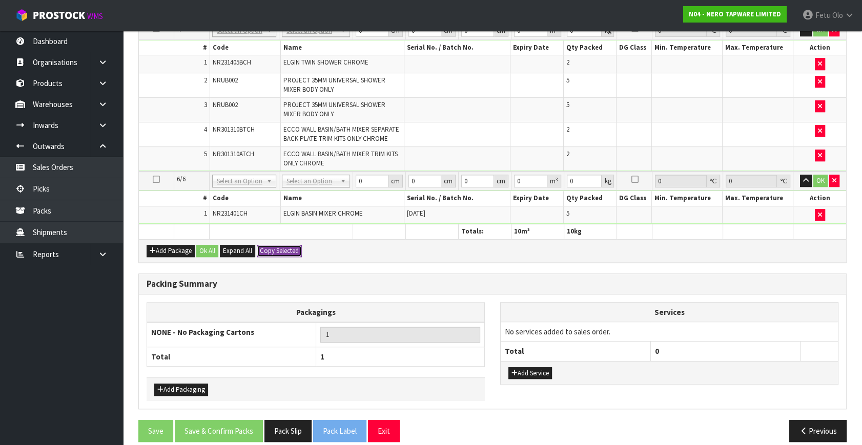
type input "10"
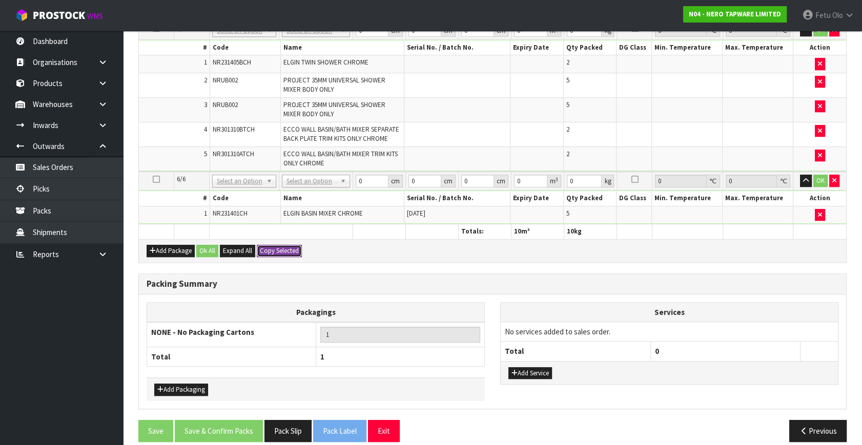
type input "10"
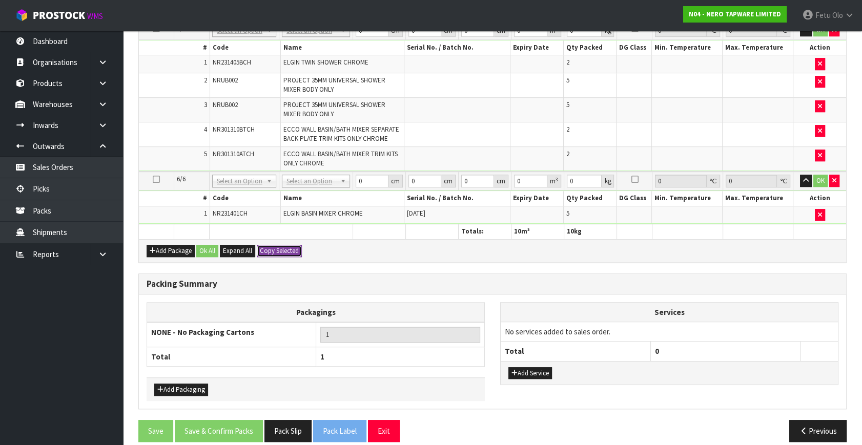
type input "10"
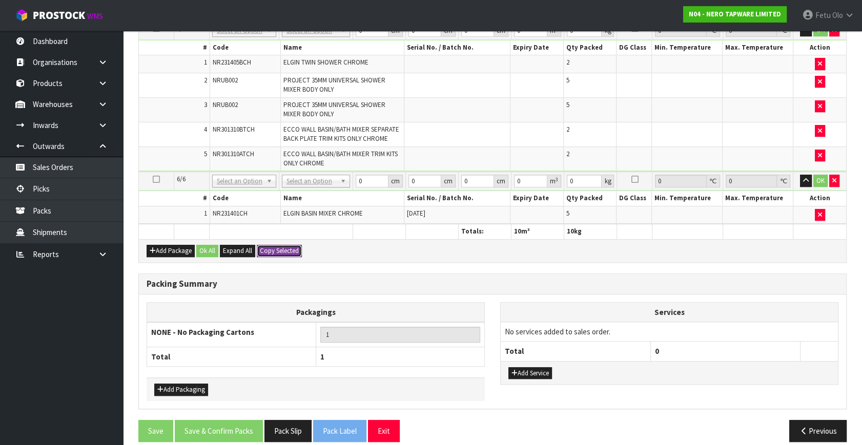
type input "10"
type input "6"
type input "10"
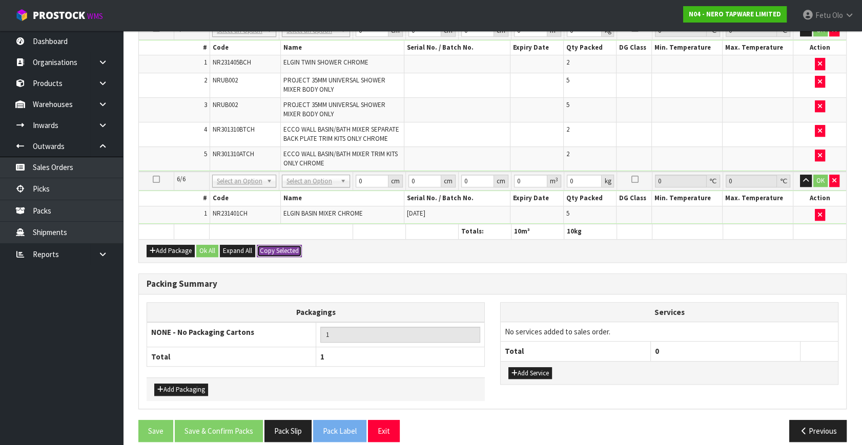
type input "10"
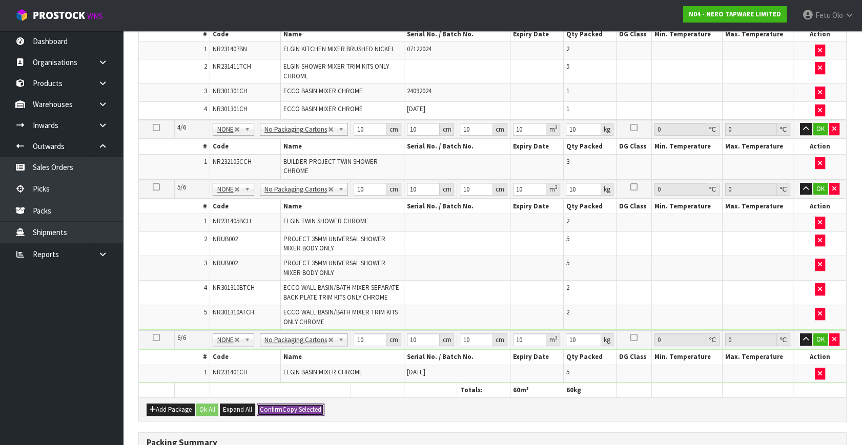
scroll to position [437, 0]
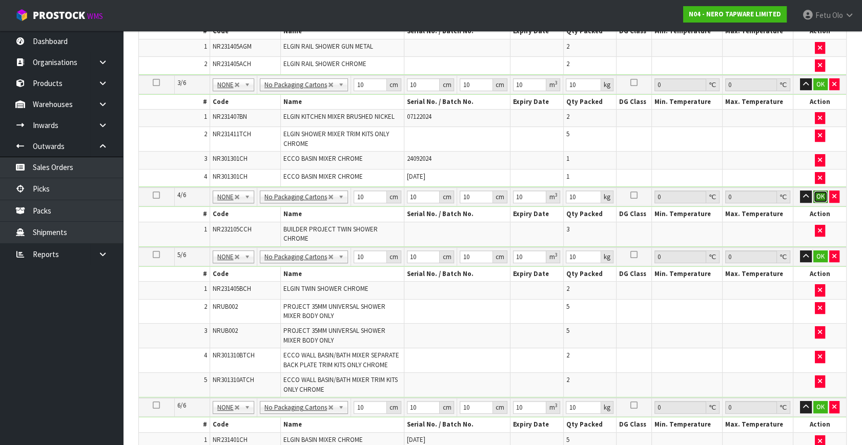
click at [815, 195] on button "OK" at bounding box center [820, 197] width 14 height 12
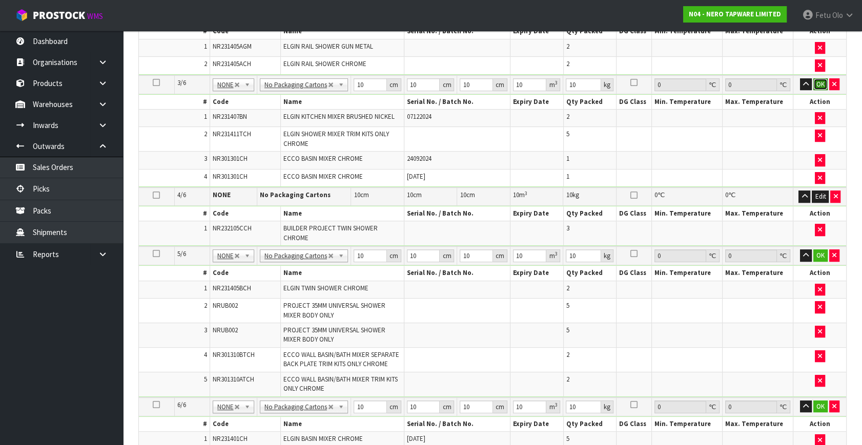
click at [824, 84] on button "OK" at bounding box center [820, 84] width 14 height 12
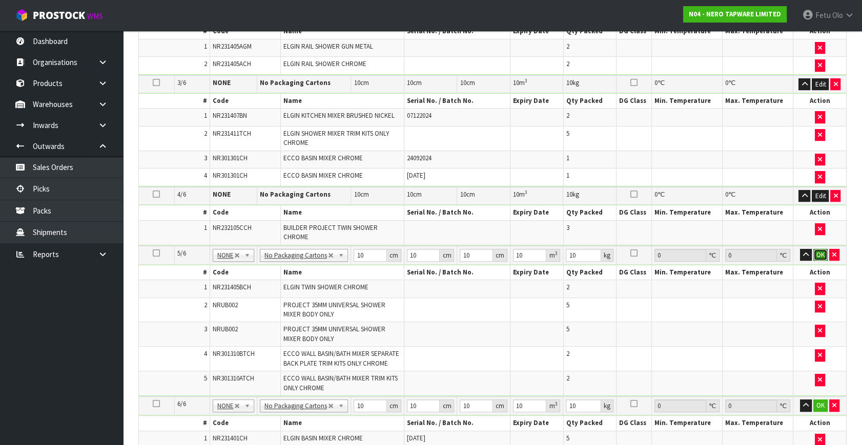
click at [817, 256] on button "OK" at bounding box center [820, 255] width 14 height 12
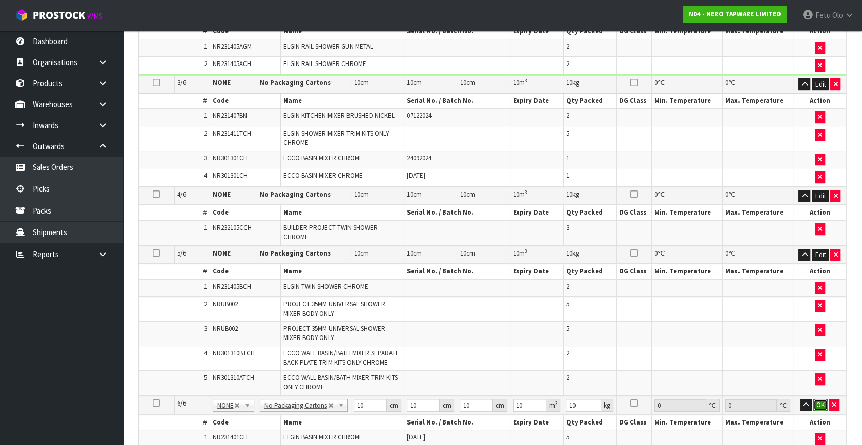
click at [820, 400] on button "OK" at bounding box center [820, 405] width 14 height 12
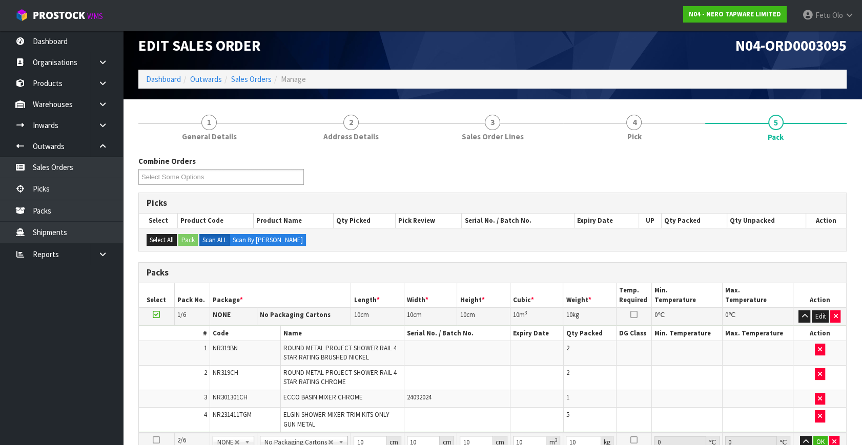
scroll to position [0, 0]
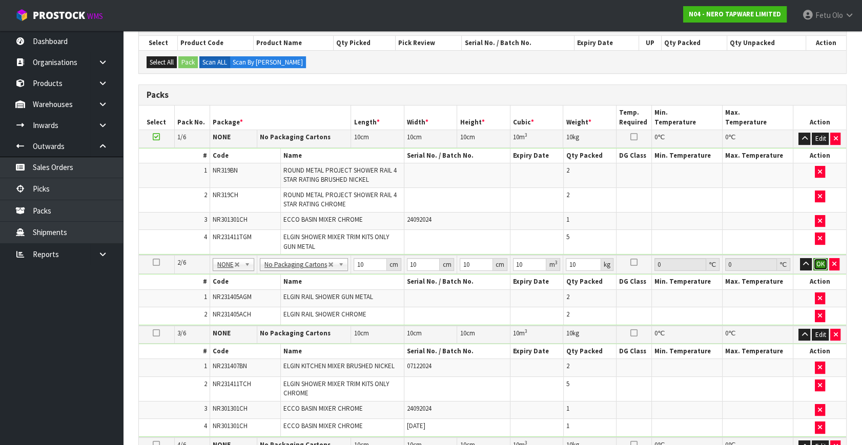
click at [818, 263] on button "OK" at bounding box center [820, 264] width 14 height 12
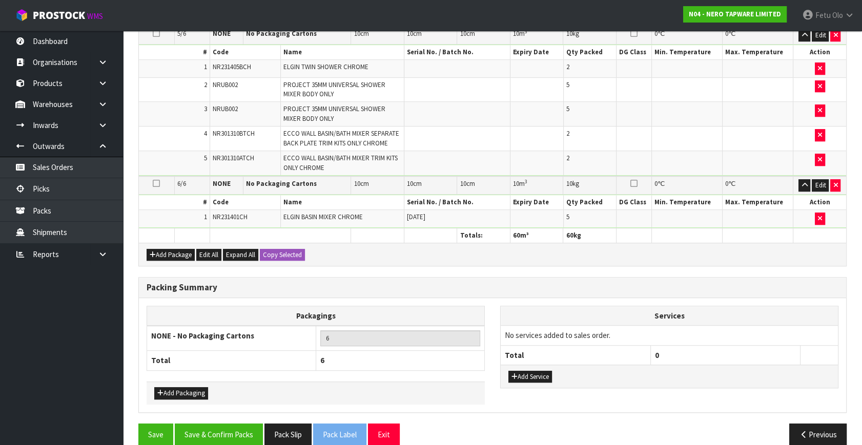
scroll to position [666, 0]
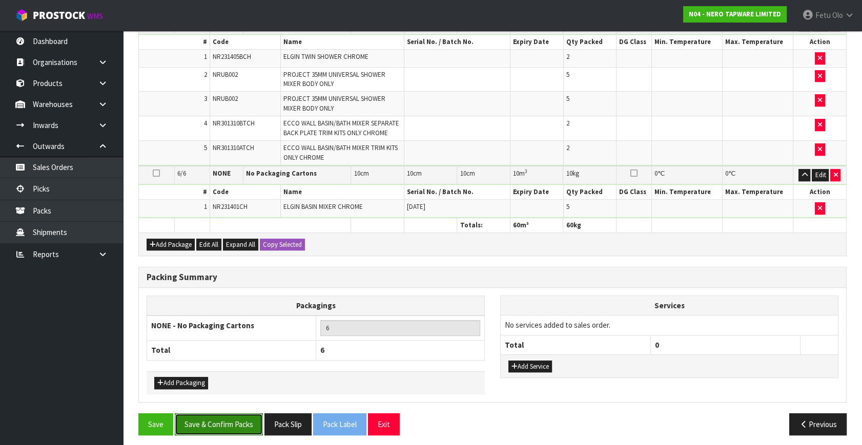
click at [224, 420] on button "Save & Confirm Packs" at bounding box center [219, 424] width 88 height 22
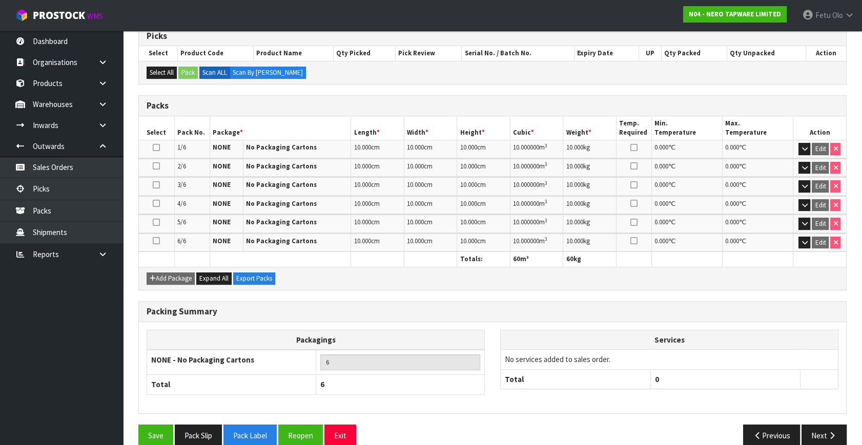
scroll to position [226, 0]
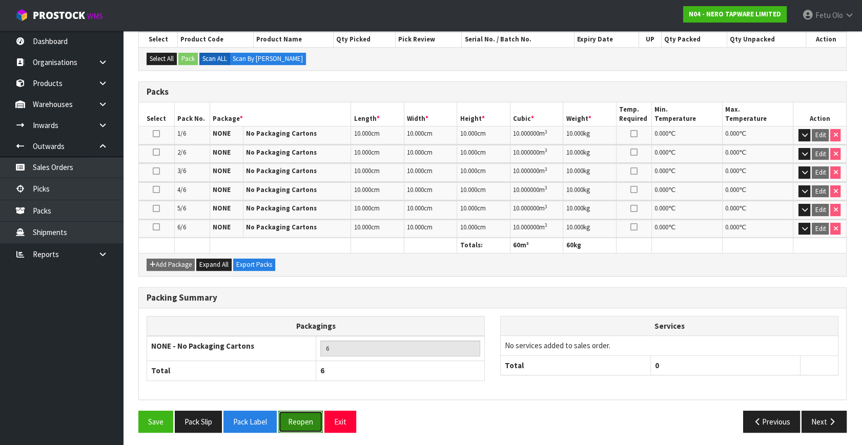
drag, startPoint x: 302, startPoint y: 420, endPoint x: 314, endPoint y: 419, distance: 11.4
click at [302, 420] on button "Reopen" at bounding box center [300, 422] width 45 height 22
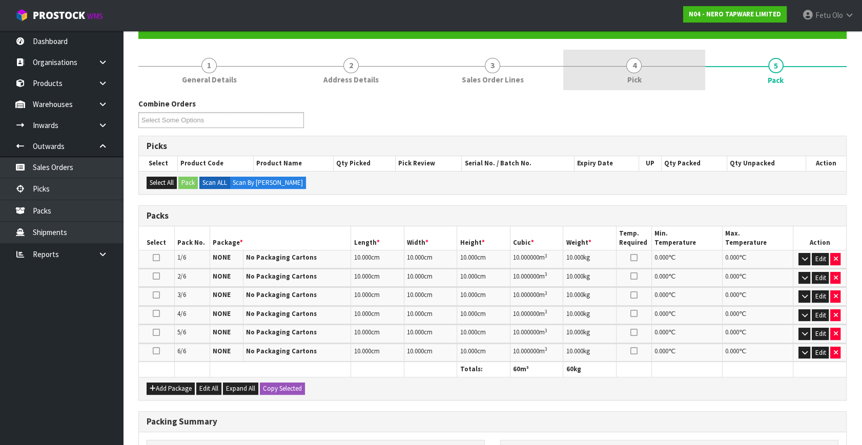
scroll to position [0, 0]
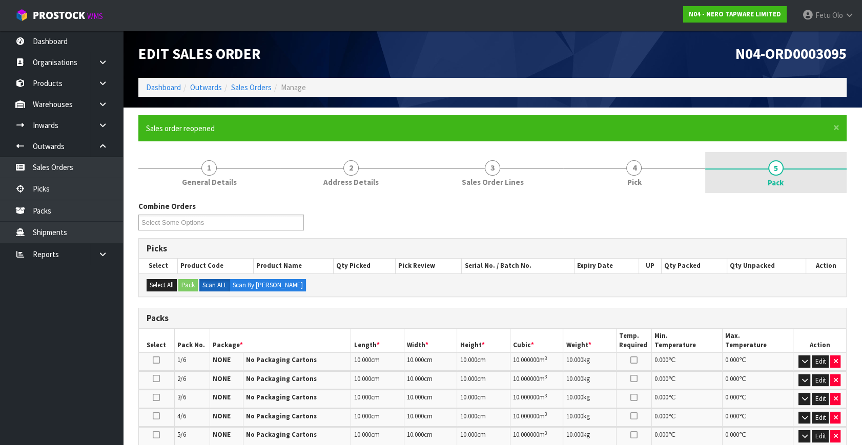
click at [753, 177] on link "5 Pack" at bounding box center [775, 172] width 141 height 41
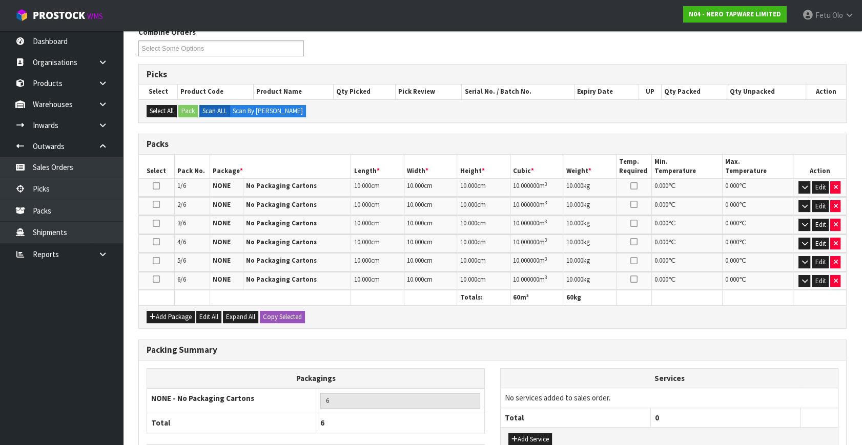
scroll to position [249, 0]
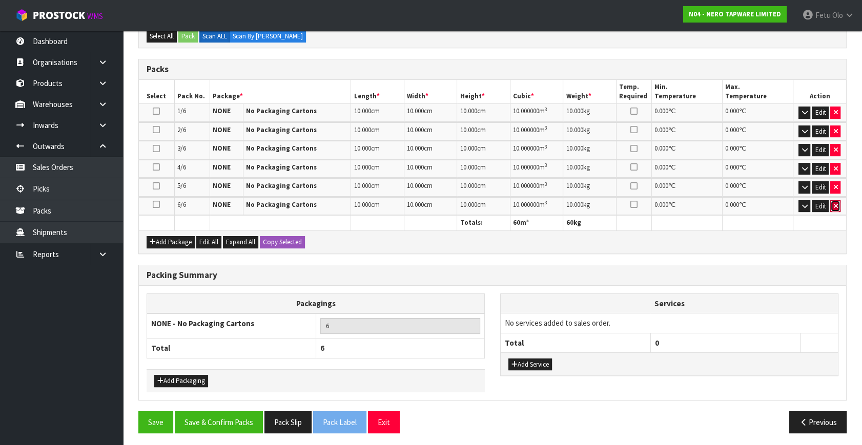
click at [835, 204] on icon "button" at bounding box center [835, 206] width 4 height 7
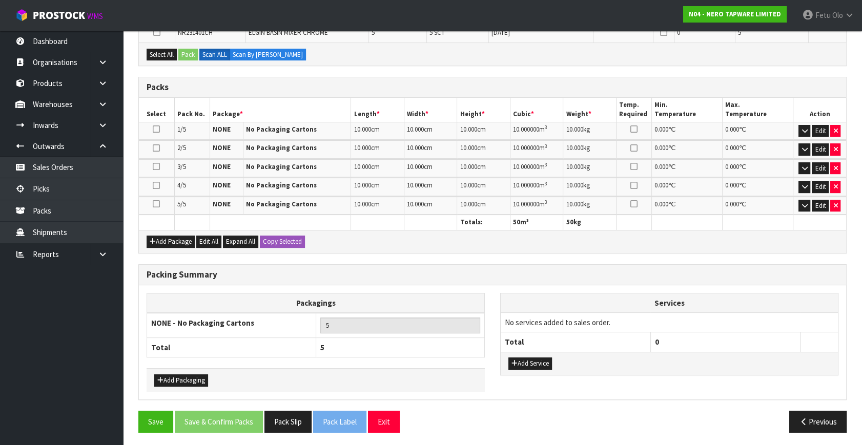
scroll to position [248, 0]
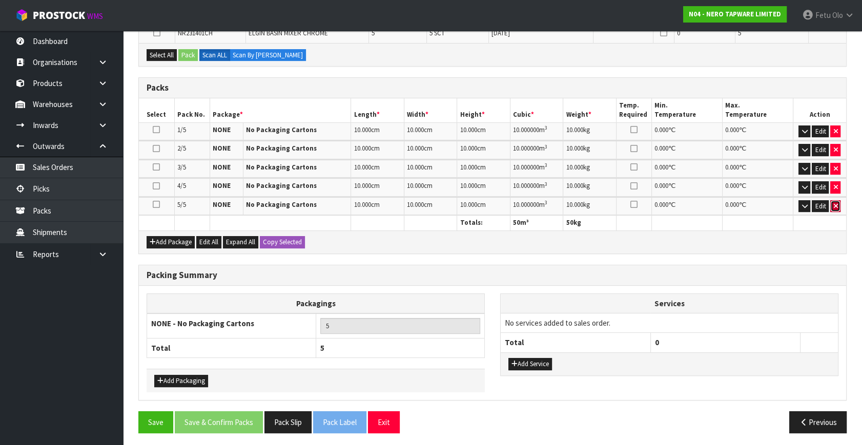
click at [835, 200] on button "button" at bounding box center [835, 206] width 10 height 12
type input "4"
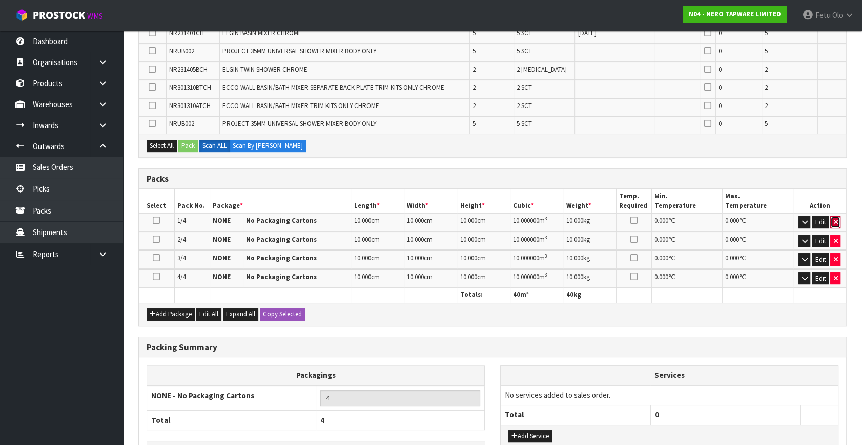
click at [835, 220] on icon "button" at bounding box center [835, 222] width 4 height 7
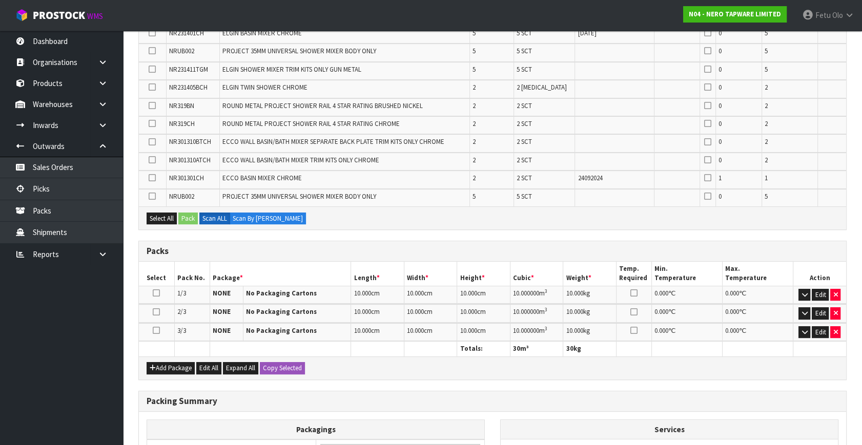
click at [832, 304] on td "Edit" at bounding box center [819, 313] width 53 height 18
click at [835, 294] on icon "button" at bounding box center [835, 295] width 4 height 7
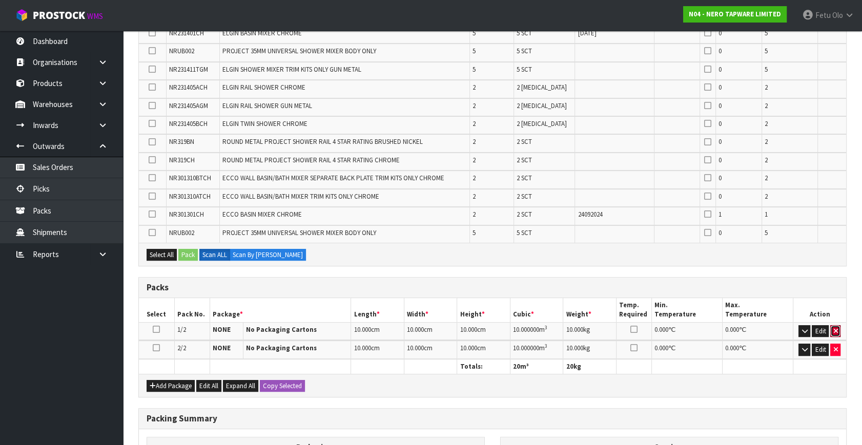
drag, startPoint x: 832, startPoint y: 328, endPoint x: 836, endPoint y: 345, distance: 17.8
click at [834, 330] on button "button" at bounding box center [835, 331] width 10 height 12
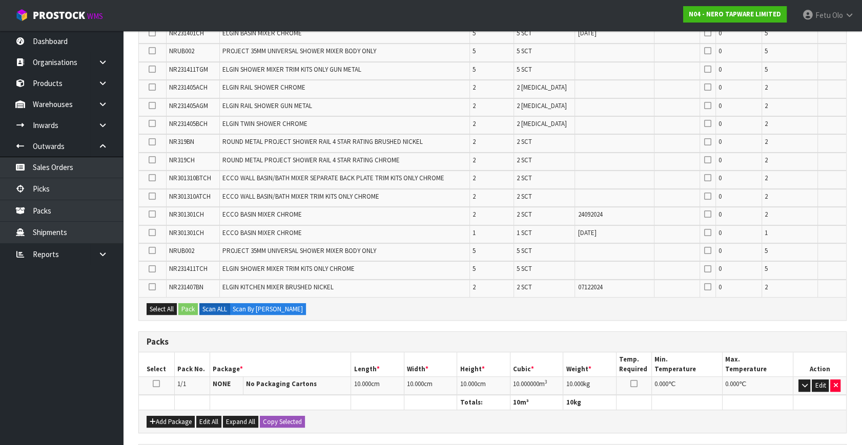
click at [830, 378] on td "Edit" at bounding box center [819, 386] width 53 height 18
click at [837, 382] on icon "button" at bounding box center [835, 385] width 4 height 7
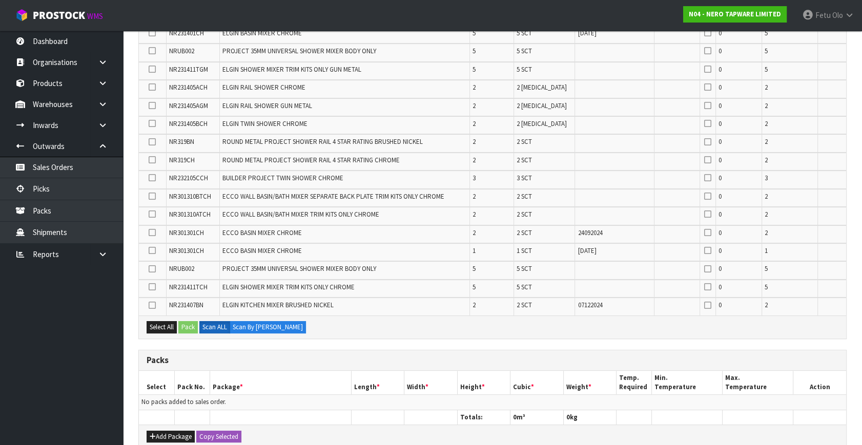
scroll to position [435, 0]
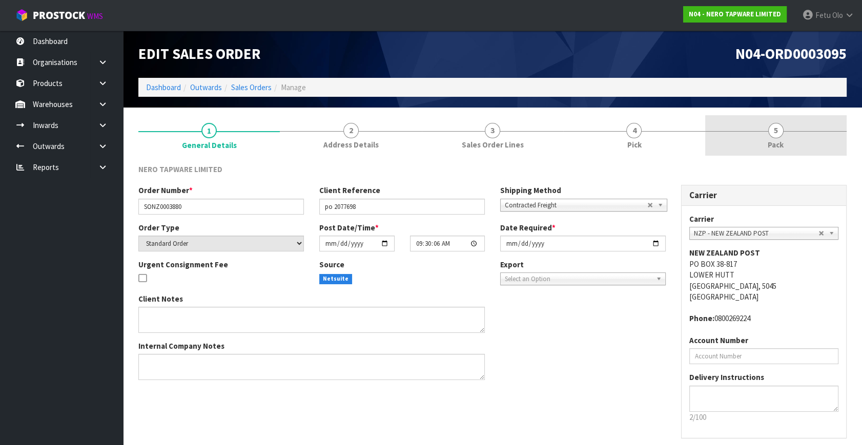
click at [794, 129] on link "5 Pack" at bounding box center [775, 135] width 141 height 40
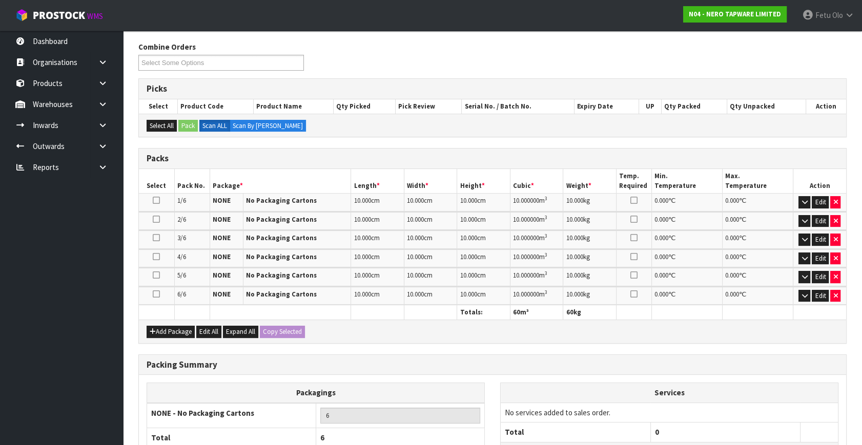
scroll to position [212, 0]
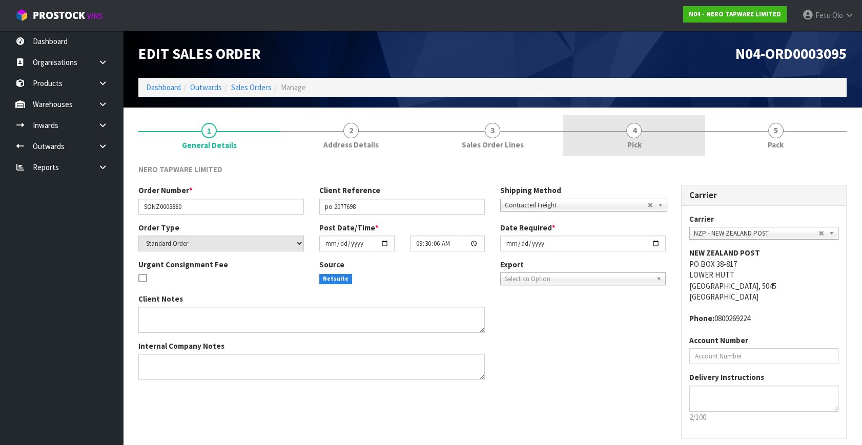
click at [653, 131] on div at bounding box center [633, 131] width 141 height 1
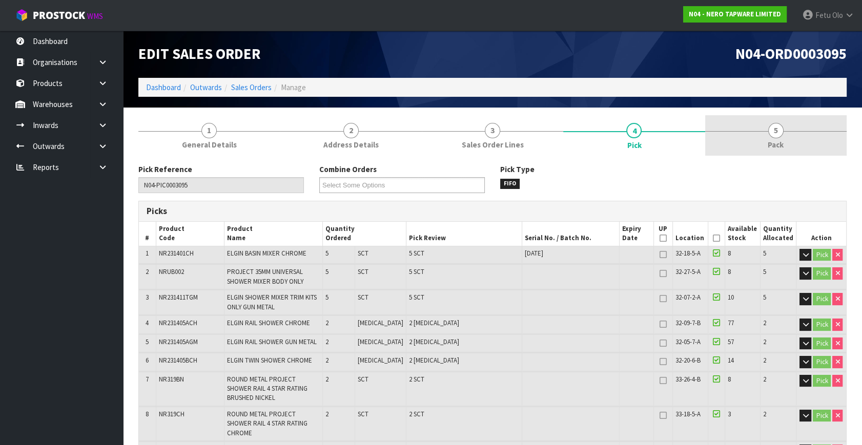
click at [775, 135] on span "5" at bounding box center [775, 130] width 15 height 15
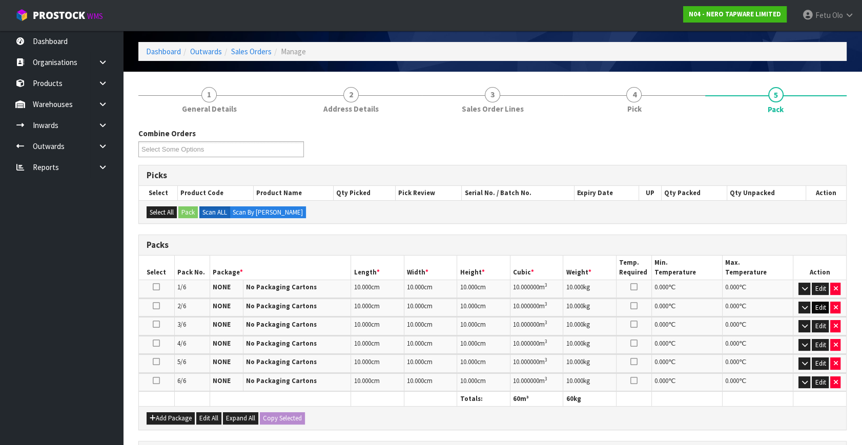
scroll to position [46, 0]
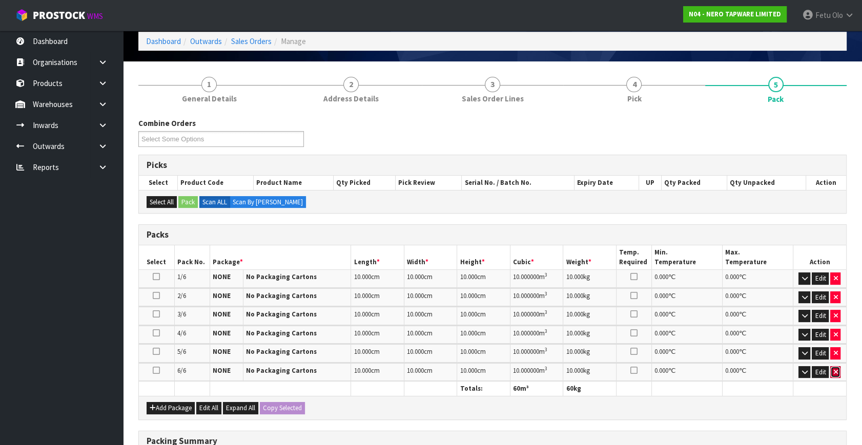
click at [835, 370] on icon "button" at bounding box center [835, 372] width 4 height 7
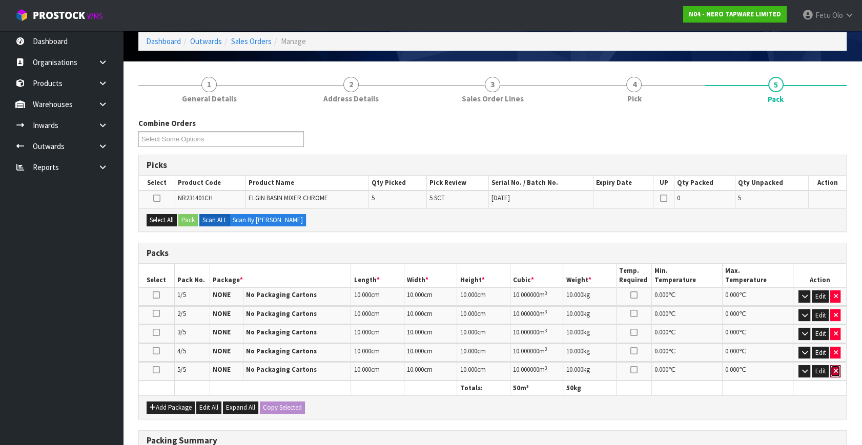
click at [835, 370] on icon "button" at bounding box center [835, 371] width 4 height 7
type input "4"
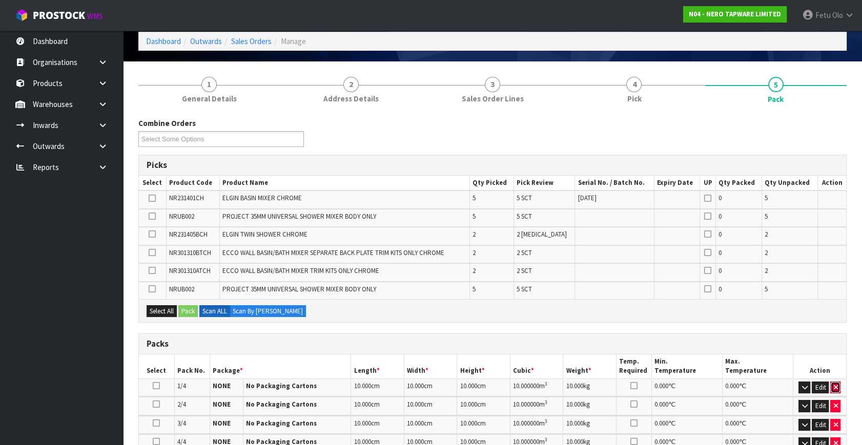
click at [835, 382] on button "button" at bounding box center [835, 388] width 10 height 12
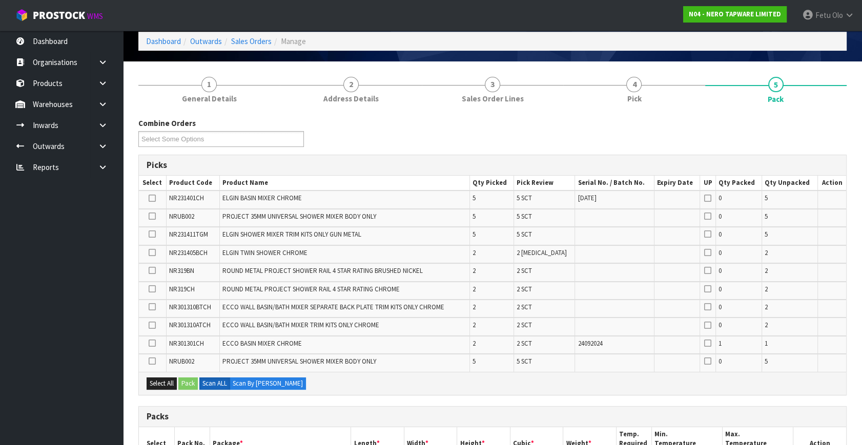
scroll to position [139, 0]
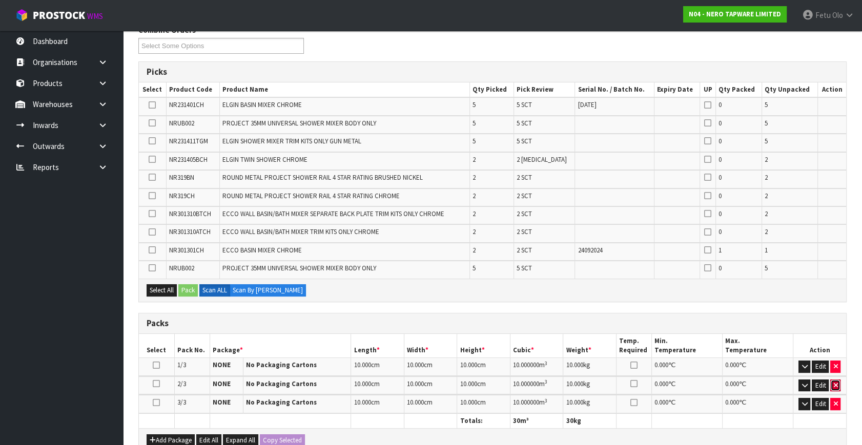
click at [836, 382] on icon "button" at bounding box center [835, 385] width 4 height 7
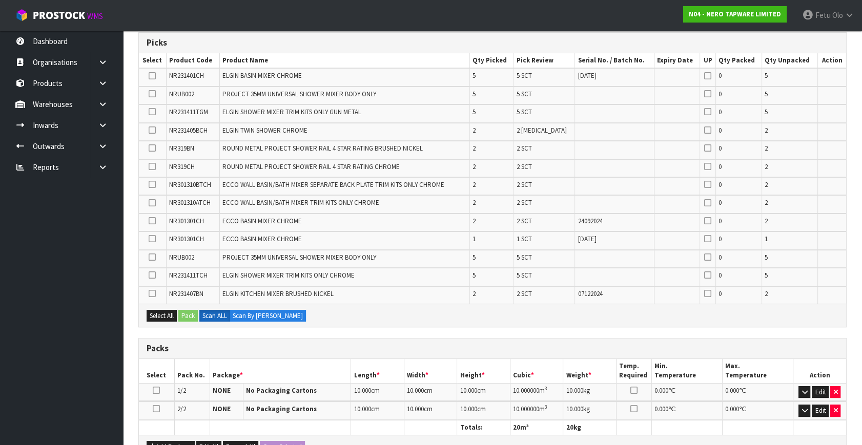
scroll to position [279, 0]
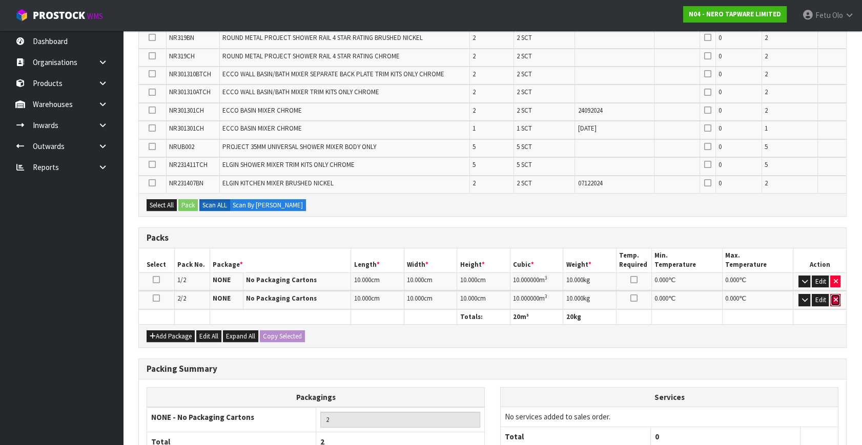
click at [835, 299] on icon "button" at bounding box center [835, 300] width 4 height 7
type input "1"
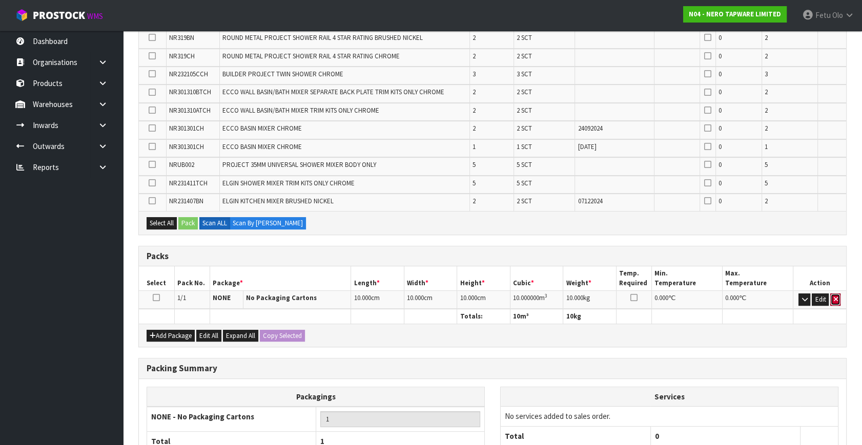
click at [835, 299] on icon "button" at bounding box center [835, 299] width 4 height 7
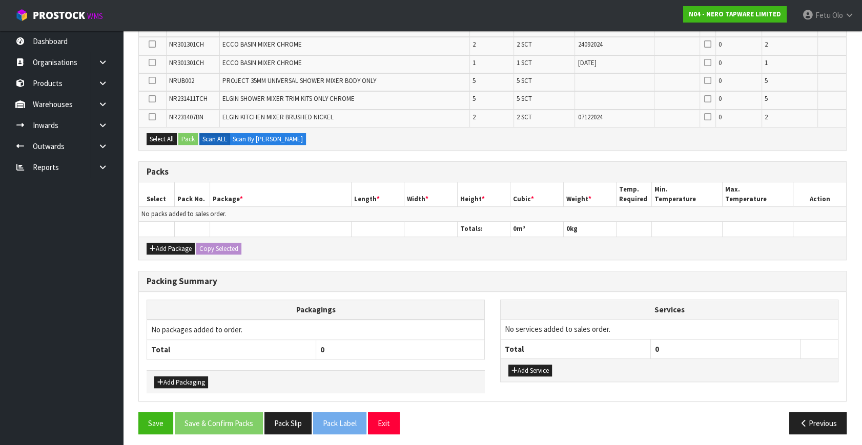
scroll to position [400, 0]
drag, startPoint x: 151, startPoint y: 422, endPoint x: 204, endPoint y: 431, distance: 54.0
click at [152, 422] on button "Save" at bounding box center [155, 423] width 35 height 22
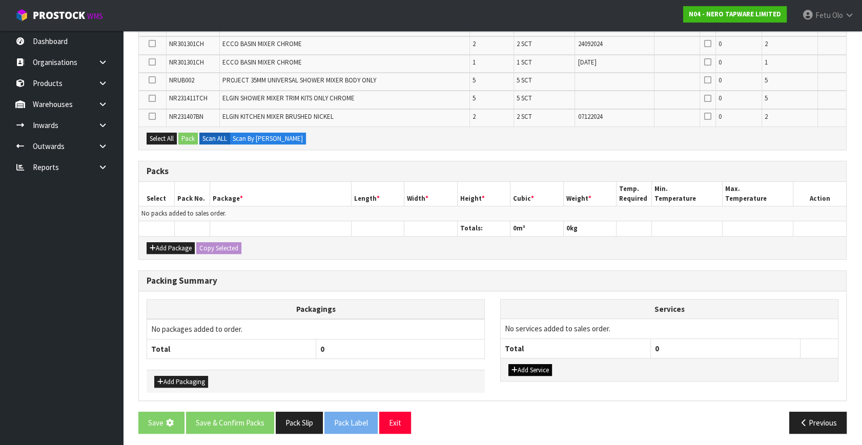
scroll to position [0, 0]
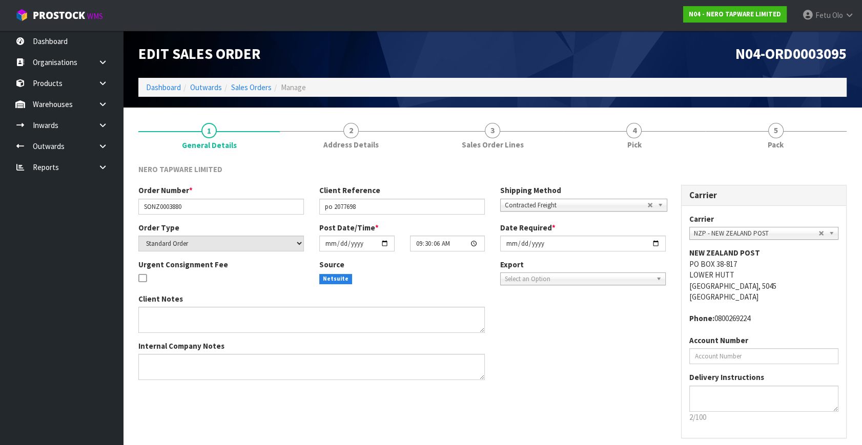
scroll to position [41, 0]
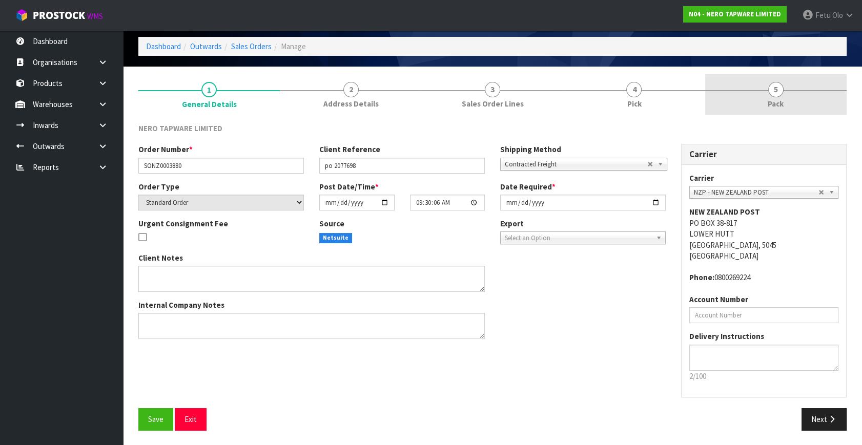
click at [802, 102] on link "5 Pack" at bounding box center [775, 94] width 141 height 40
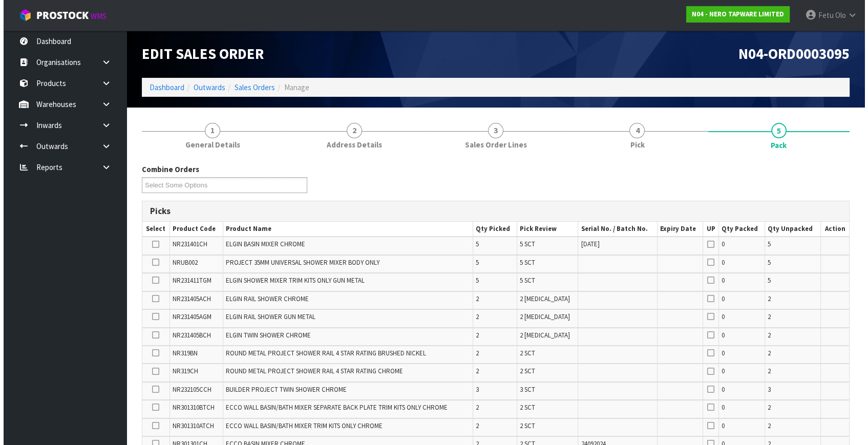
scroll to position [326, 0]
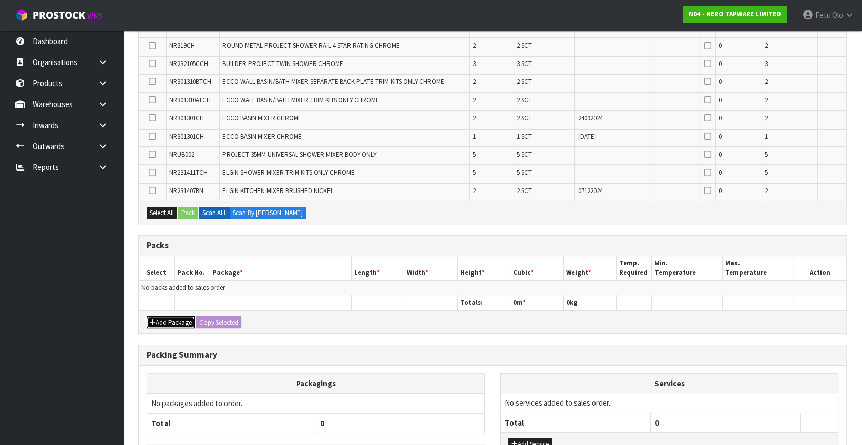
click at [172, 322] on button "Add Package" at bounding box center [171, 323] width 48 height 12
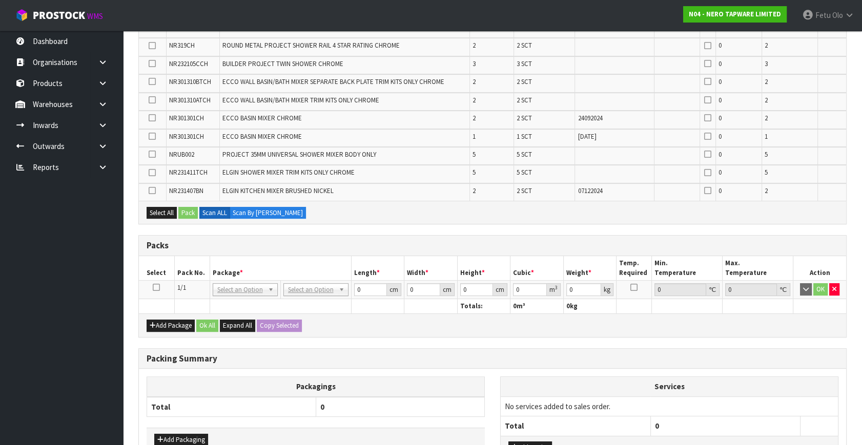
click at [156, 287] on icon at bounding box center [156, 287] width 7 height 1
click at [168, 211] on button "Select All" at bounding box center [162, 213] width 30 height 12
click at [190, 210] on button "Pack" at bounding box center [187, 213] width 19 height 12
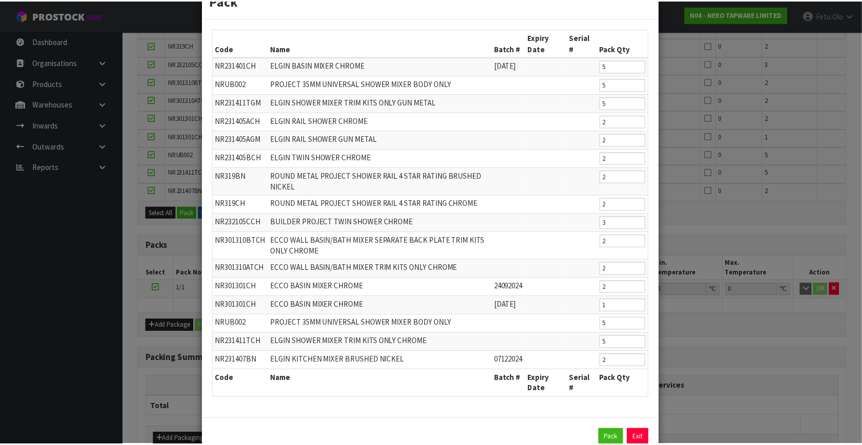
scroll to position [76, 0]
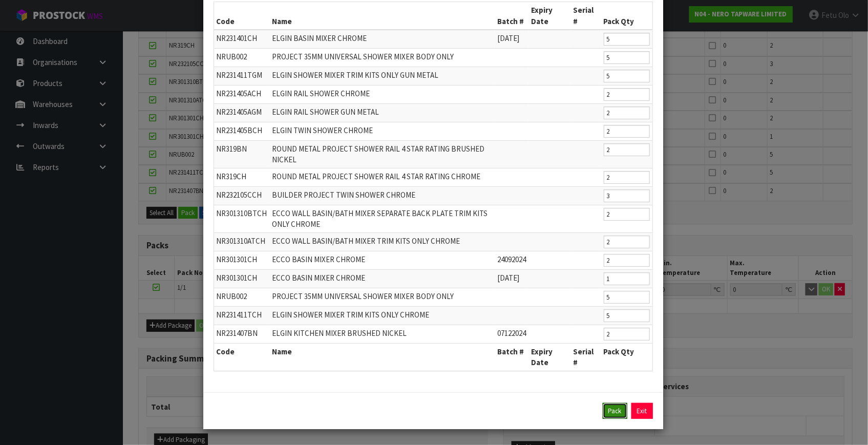
click at [612, 412] on button "Pack" at bounding box center [615, 411] width 25 height 16
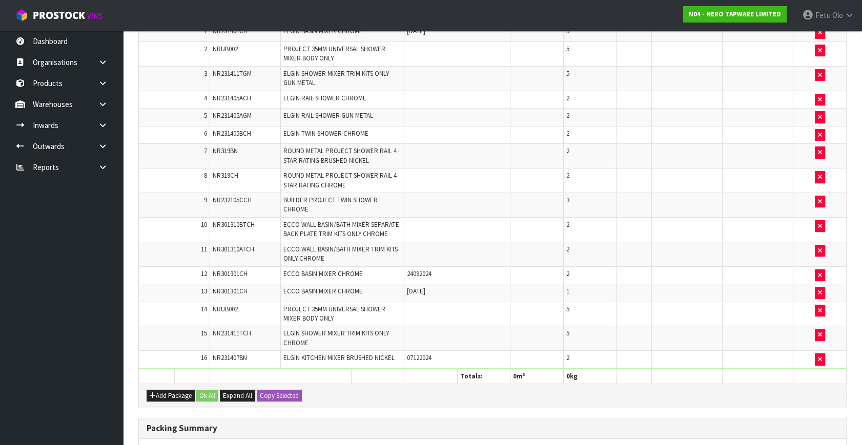
scroll to position [46, 0]
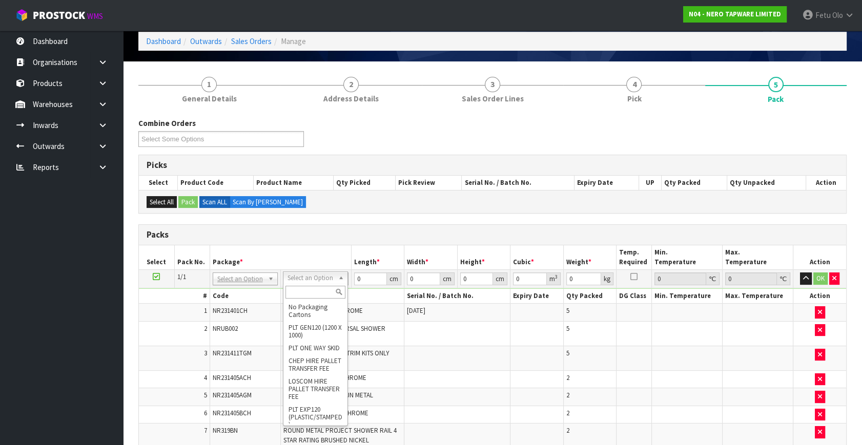
click at [314, 292] on input "text" at bounding box center [315, 292] width 60 height 13
drag, startPoint x: 661, startPoint y: 240, endPoint x: 627, endPoint y: 240, distance: 34.3
click at [660, 240] on div "Packs" at bounding box center [492, 235] width 707 height 20
drag, startPoint x: 318, startPoint y: 276, endPoint x: 309, endPoint y: 291, distance: 17.7
click at [308, 291] on input "text" at bounding box center [315, 292] width 60 height 13
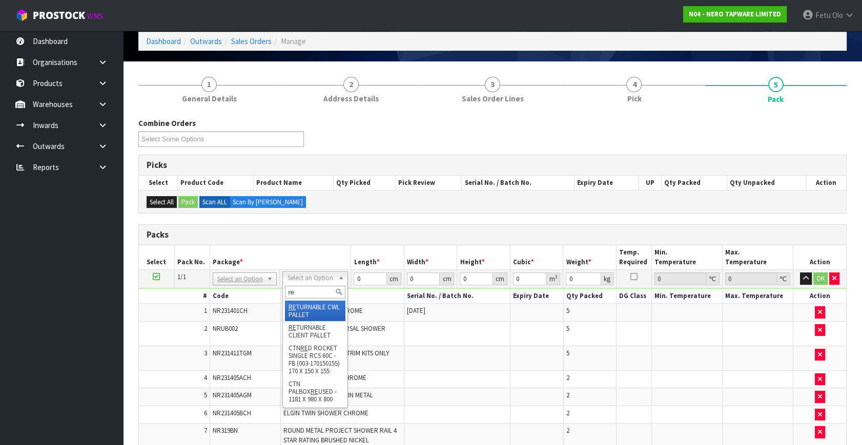
type input "re"
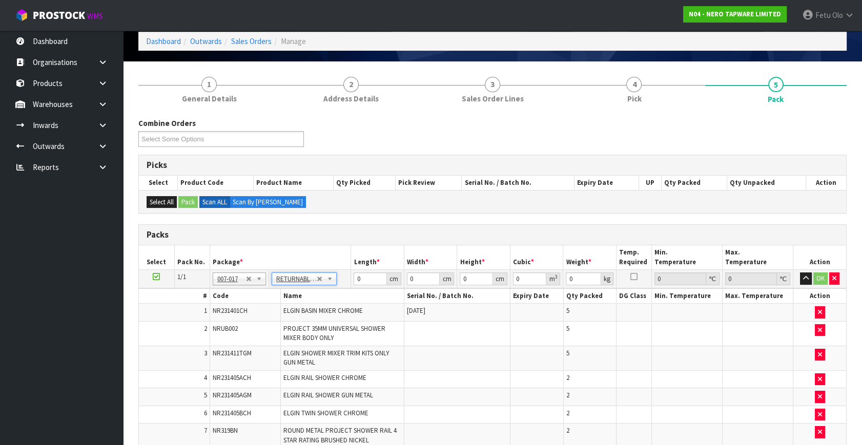
type input "79.57"
click at [332, 284] on tr "1/1 NONE 007-001 007-002 007-004 007-009 007-013 007-014 007-015 007-017 007-01…" at bounding box center [492, 279] width 707 height 18
type input "120"
type input "100"
type input "6"
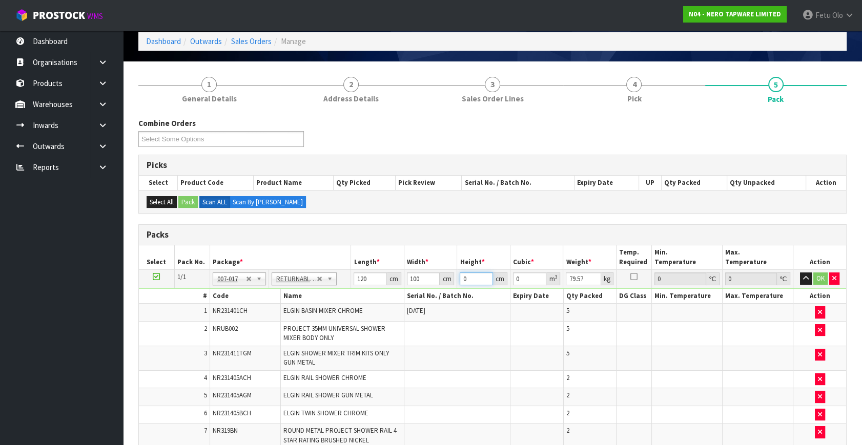
type input "0.072"
type input "68"
type input "0.816"
type input "68"
click button "OK" at bounding box center [820, 279] width 14 height 12
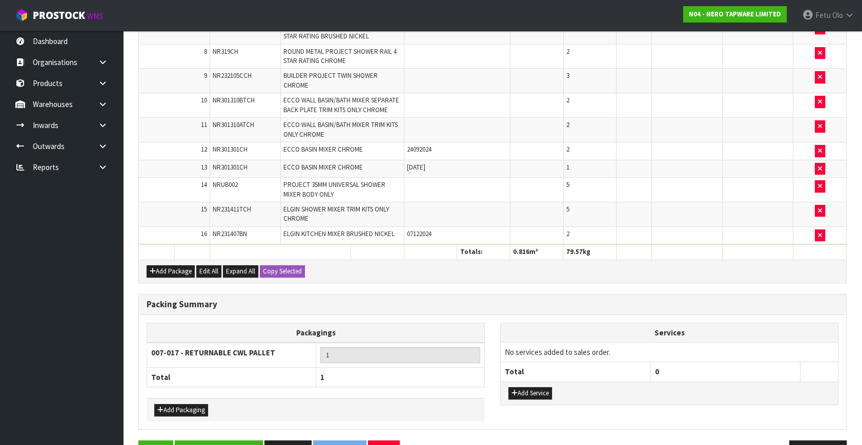
scroll to position [478, 0]
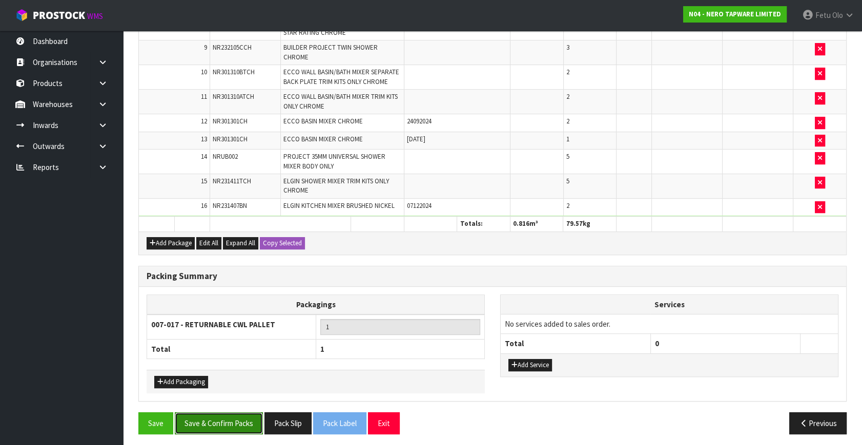
click at [240, 418] on button "Save & Confirm Packs" at bounding box center [219, 423] width 88 height 22
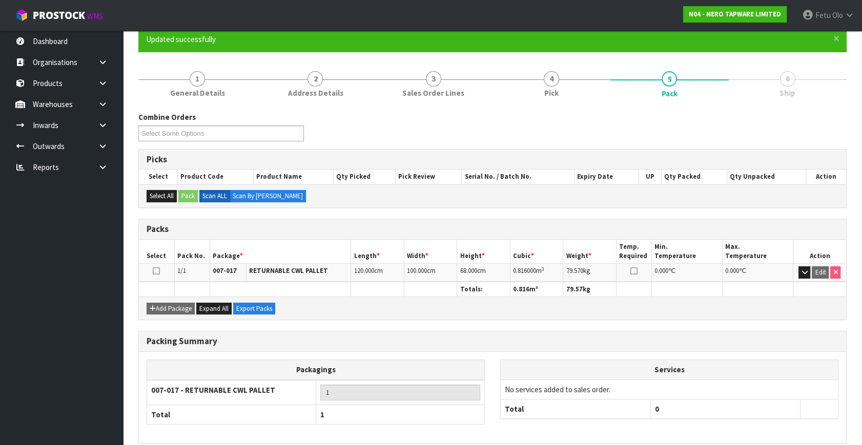
scroll to position [134, 0]
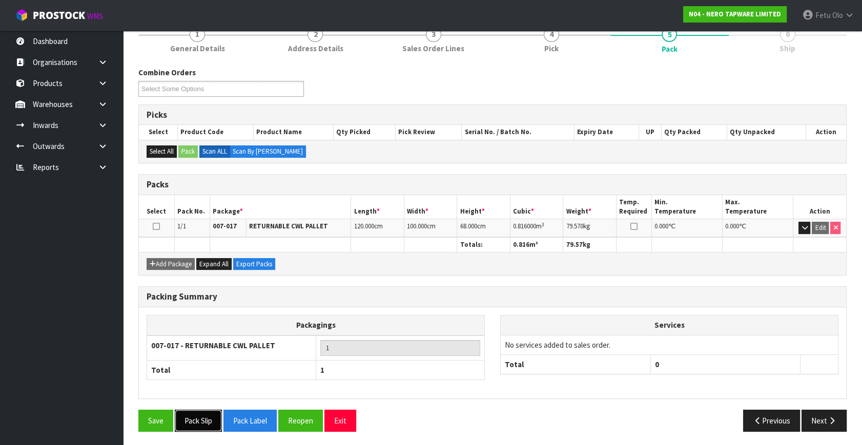
click at [192, 418] on button "Pack Slip" at bounding box center [198, 421] width 47 height 22
click at [279, 423] on button "Pack Label" at bounding box center [261, 421] width 53 height 22
click at [240, 418] on button "Pack Label" at bounding box center [249, 421] width 53 height 22
click at [770, 328] on th "Services" at bounding box center [669, 325] width 337 height 19
click at [822, 419] on button "Next" at bounding box center [823, 421] width 45 height 22
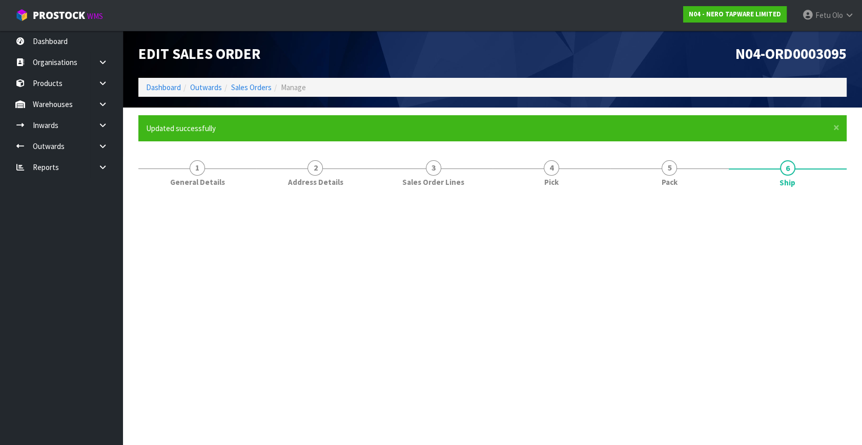
scroll to position [0, 0]
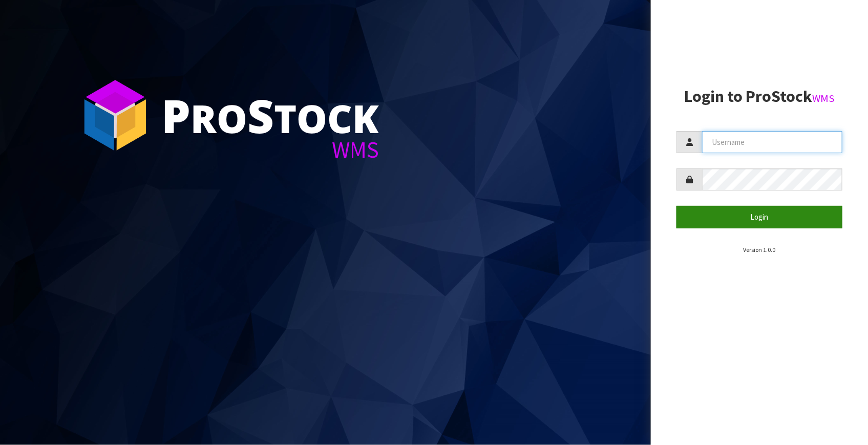
type input "[EMAIL_ADDRESS][DOMAIN_NAME]"
click at [760, 215] on button "Login" at bounding box center [760, 217] width 166 height 22
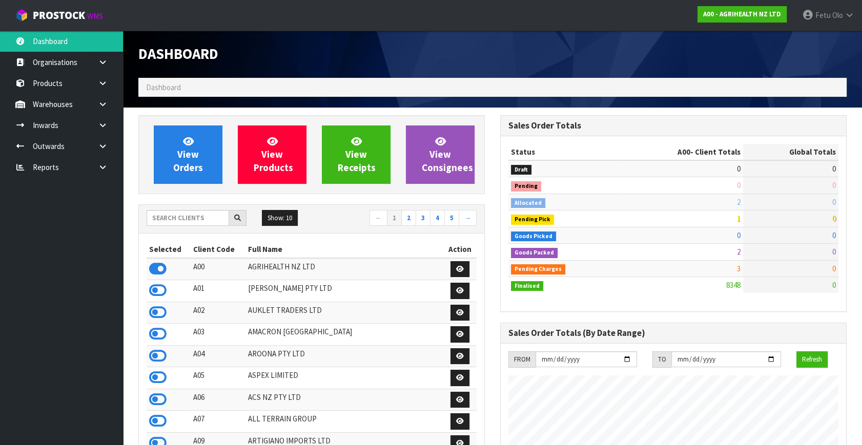
scroll to position [775, 361]
click at [210, 217] on input "text" at bounding box center [188, 218] width 82 height 16
type input "K01"
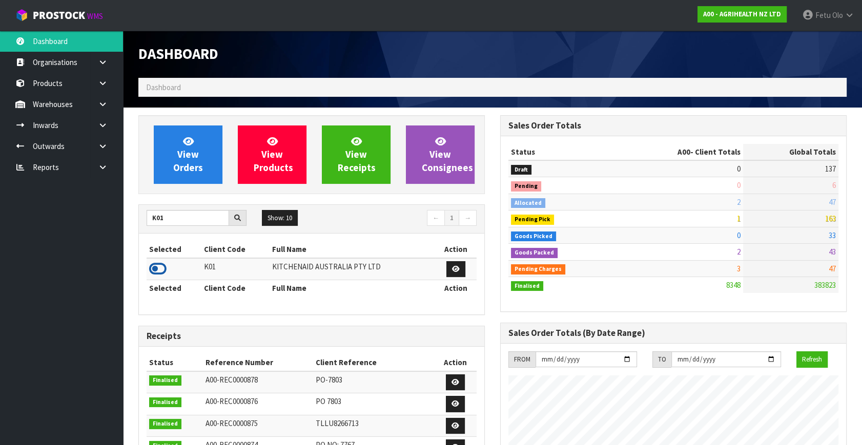
click at [158, 264] on icon at bounding box center [157, 268] width 17 height 15
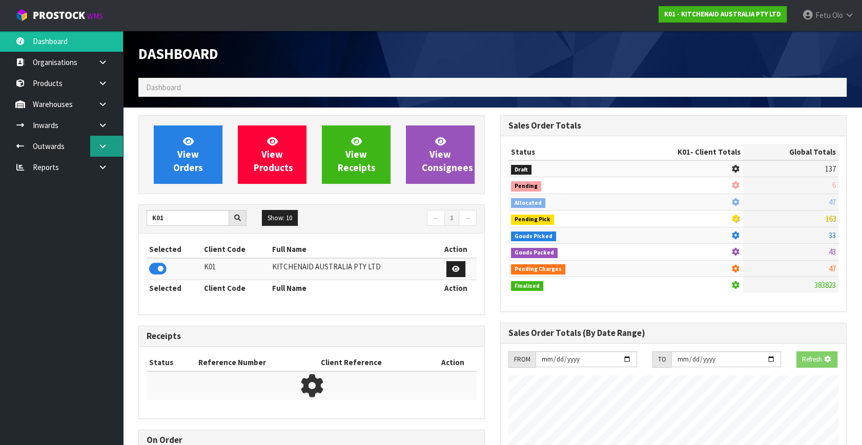
click at [108, 149] on link at bounding box center [106, 146] width 33 height 21
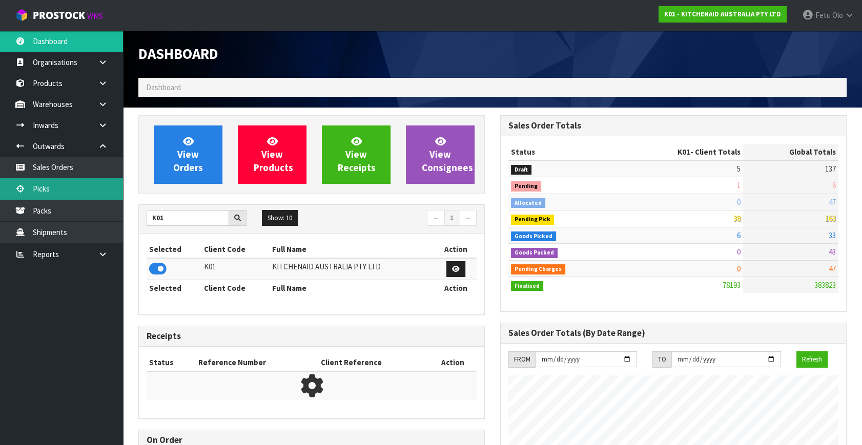
click at [55, 192] on link "Picks" at bounding box center [61, 188] width 123 height 21
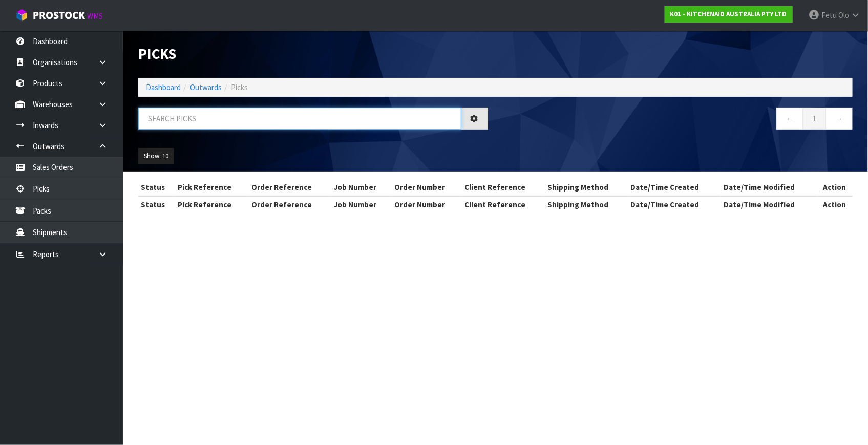
click at [193, 121] on input "text" at bounding box center [299, 119] width 323 height 22
type input "79939"
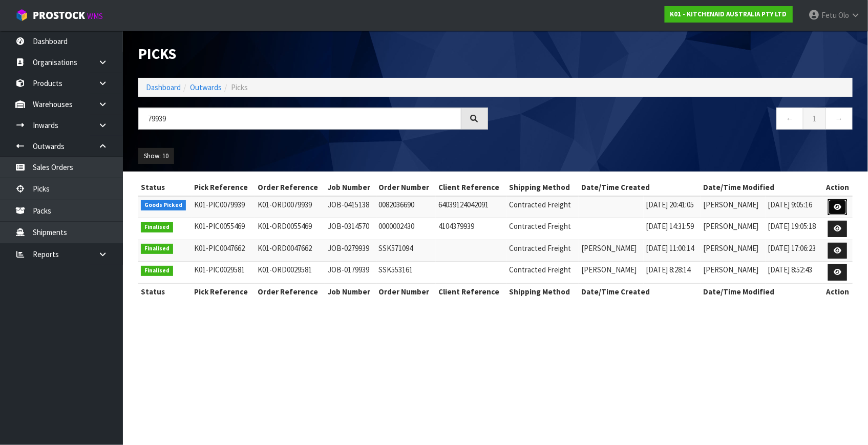
click at [831, 206] on link at bounding box center [838, 207] width 19 height 16
